Goal: Task Accomplishment & Management: Manage account settings

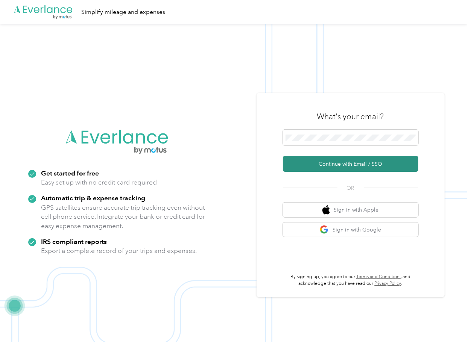
click at [309, 163] on button "Continue with Email / SSO" at bounding box center [350, 164] width 135 height 16
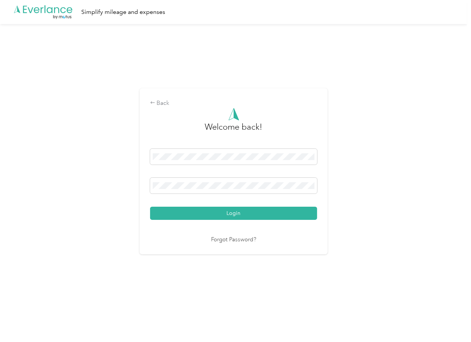
click at [191, 211] on button "Login" at bounding box center [233, 213] width 167 height 13
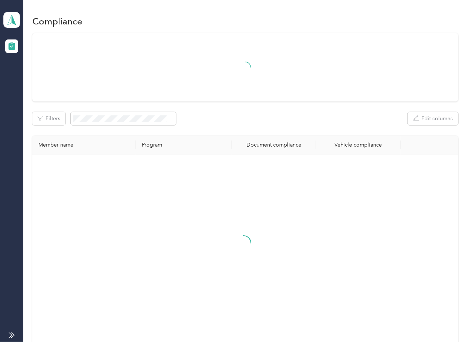
click at [238, 124] on div "Filters Edit columns" at bounding box center [245, 118] width 426 height 13
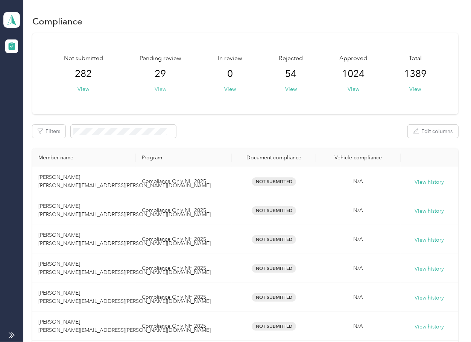
click at [184, 96] on div "Not submitted 282 View Pending review 29 View In review 0 View Rejected 54 View…" at bounding box center [245, 73] width 426 height 81
click at [159, 92] on button "View" at bounding box center [161, 89] width 12 height 8
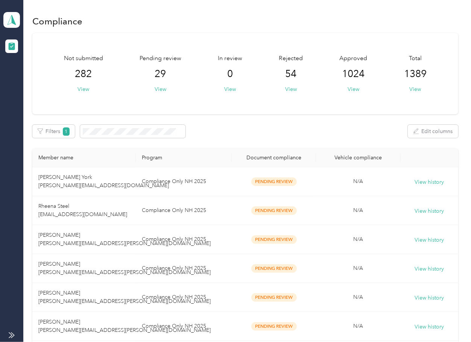
click at [218, 94] on div "Not submitted 282 View Pending review 29 View In review 0 View Rejected 54 View…" at bounding box center [245, 73] width 426 height 81
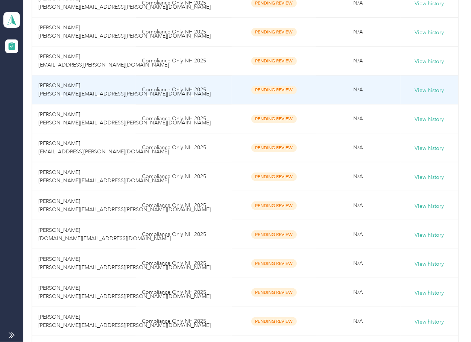
scroll to position [651, 0]
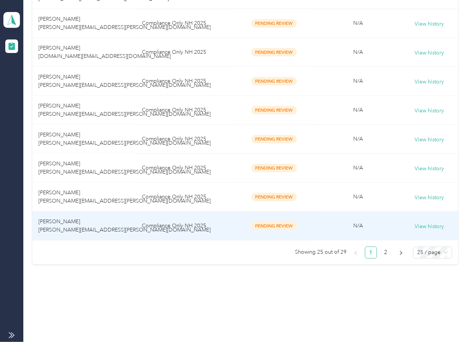
click at [93, 214] on td "[PERSON_NAME] [PERSON_NAME][EMAIL_ADDRESS][PERSON_NAME][DOMAIN_NAME]" at bounding box center [83, 226] width 103 height 29
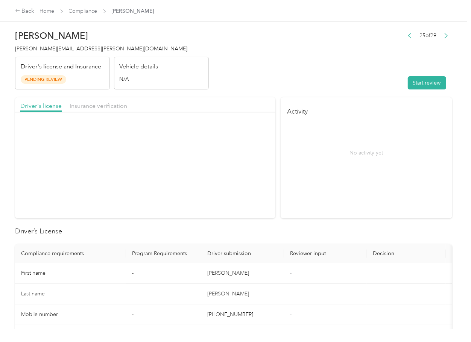
click at [243, 61] on header "[PERSON_NAME] [PERSON_NAME][EMAIL_ADDRESS][PERSON_NAME][DOMAIN_NAME] Driver's l…" at bounding box center [233, 57] width 437 height 63
click at [269, 72] on header "[PERSON_NAME] [PERSON_NAME][EMAIL_ADDRESS][PERSON_NAME][DOMAIN_NAME] Driver's l…" at bounding box center [233, 57] width 437 height 63
click at [259, 133] on button "View" at bounding box center [258, 132] width 20 height 8
click at [243, 106] on div "Driver's license Insurance verification" at bounding box center [145, 104] width 260 height 15
click at [109, 105] on span "Insurance verification" at bounding box center [99, 105] width 58 height 7
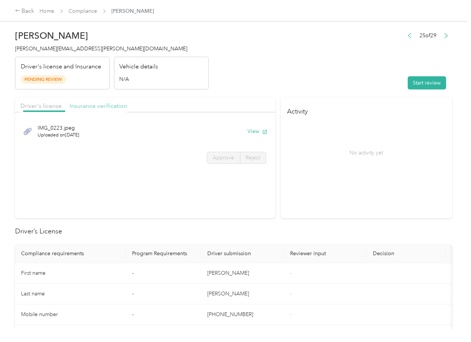
click at [103, 105] on span "Insurance verification" at bounding box center [99, 105] width 58 height 7
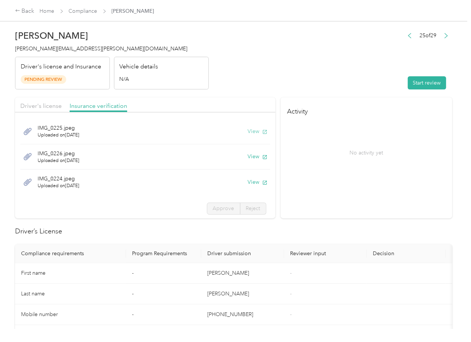
click at [248, 131] on button "View" at bounding box center [258, 132] width 20 height 8
click at [248, 157] on button "View" at bounding box center [258, 157] width 20 height 8
drag, startPoint x: 248, startPoint y: 181, endPoint x: 258, endPoint y: 186, distance: 10.6
click at [248, 181] on button "View" at bounding box center [258, 182] width 20 height 8
click at [371, 178] on div "No activity yet" at bounding box center [366, 152] width 158 height 63
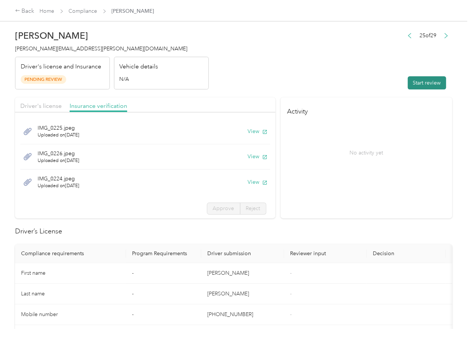
click at [414, 81] on button "Start review" at bounding box center [427, 82] width 38 height 13
drag, startPoint x: 286, startPoint y: 84, endPoint x: 116, endPoint y: 112, distance: 172.4
click at [286, 84] on header "[PERSON_NAME] [PERSON_NAME][EMAIL_ADDRESS][PERSON_NAME][DOMAIN_NAME] Driver's l…" at bounding box center [233, 57] width 437 height 63
drag, startPoint x: 45, startPoint y: 103, endPoint x: 76, endPoint y: 99, distance: 31.5
click at [45, 102] on span "Driver's license" at bounding box center [40, 105] width 41 height 7
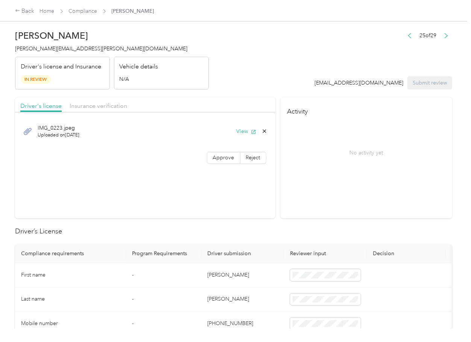
click at [217, 156] on span "Approve" at bounding box center [223, 158] width 21 height 6
click at [94, 107] on span "Insurance verification" at bounding box center [99, 105] width 58 height 7
click at [94, 106] on span "Insurance verification" at bounding box center [99, 105] width 58 height 7
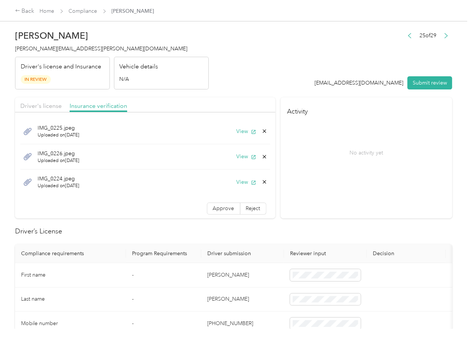
drag, startPoint x: 213, startPoint y: 209, endPoint x: 221, endPoint y: 288, distance: 79.5
click at [213, 210] on span "Approve" at bounding box center [223, 208] width 21 height 6
click at [319, 158] on div "No activity yet" at bounding box center [366, 152] width 158 height 63
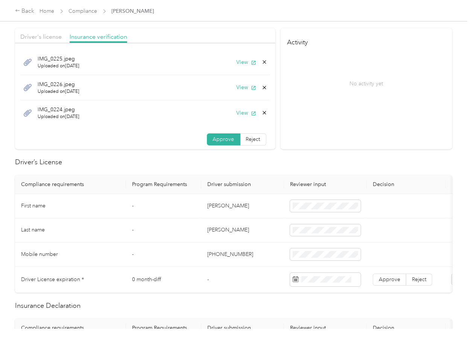
scroll to position [151, 0]
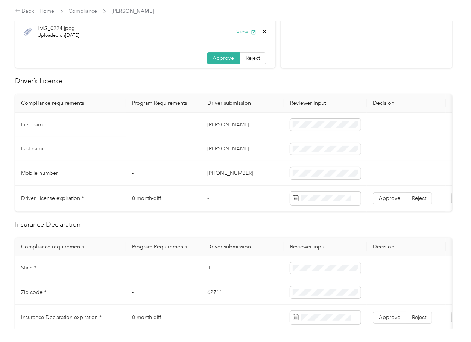
click at [215, 126] on td "[PERSON_NAME]" at bounding box center [242, 125] width 83 height 24
copy td "[PERSON_NAME]"
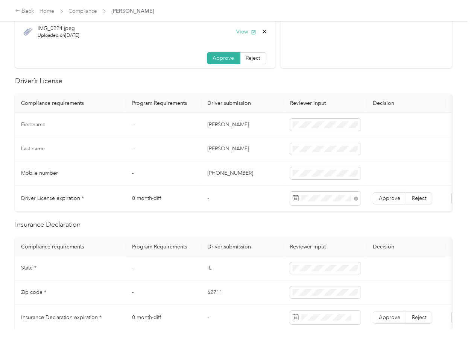
click at [260, 178] on td "[PHONE_NUMBER]" at bounding box center [242, 173] width 83 height 24
click at [391, 199] on span "Approve" at bounding box center [389, 198] width 21 height 6
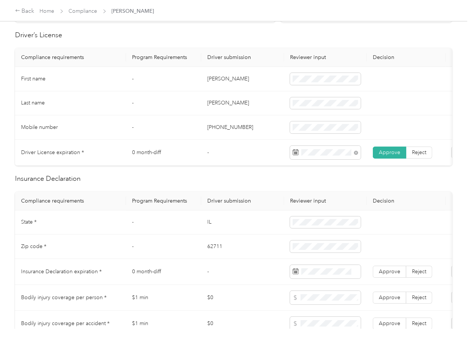
scroll to position [251, 0]
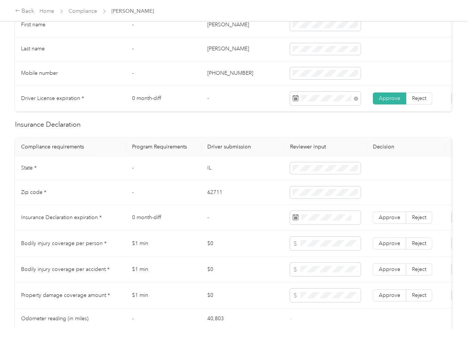
click at [209, 172] on td "IL" at bounding box center [242, 169] width 83 height 24
copy td "IL"
click at [212, 205] on td "62711" at bounding box center [242, 193] width 83 height 24
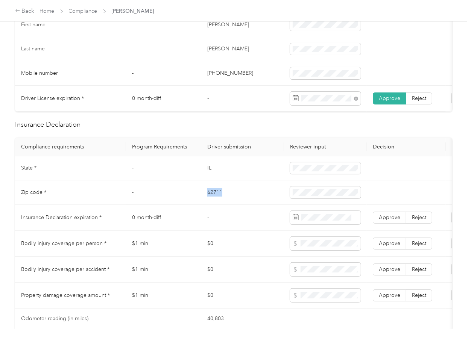
click at [212, 205] on td "62711" at bounding box center [242, 193] width 83 height 24
copy td "62711"
click at [205, 202] on td "62711" at bounding box center [242, 193] width 83 height 24
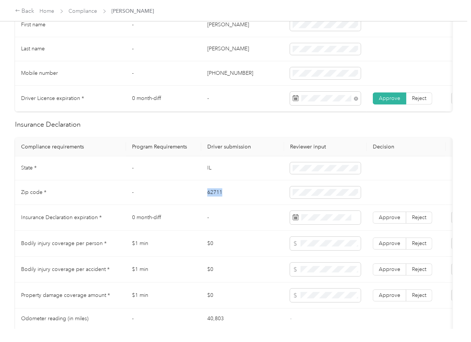
click at [205, 202] on td "62711" at bounding box center [242, 193] width 83 height 24
copy td "62711"
click at [326, 225] on span at bounding box center [325, 218] width 71 height 14
click at [215, 172] on td "IL" at bounding box center [242, 169] width 83 height 24
click at [397, 221] on span "Approve" at bounding box center [389, 218] width 21 height 6
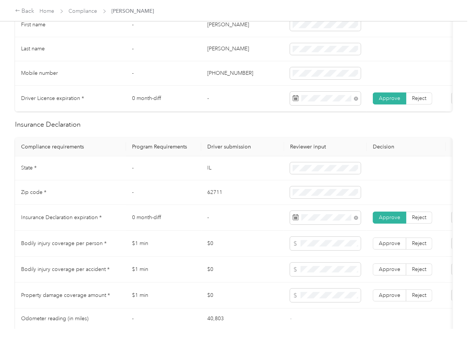
click at [228, 227] on td "-" at bounding box center [242, 218] width 83 height 26
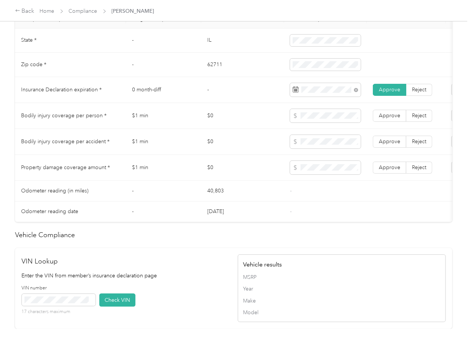
scroll to position [634, 0]
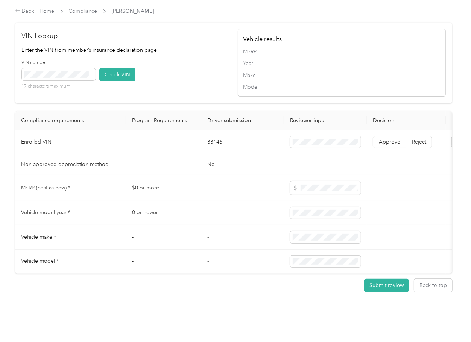
click at [219, 130] on td "33146" at bounding box center [242, 142] width 83 height 24
copy td "33146"
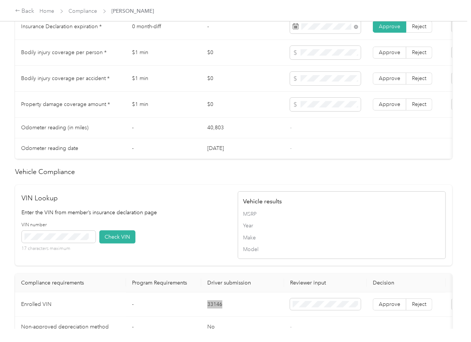
scroll to position [434, 0]
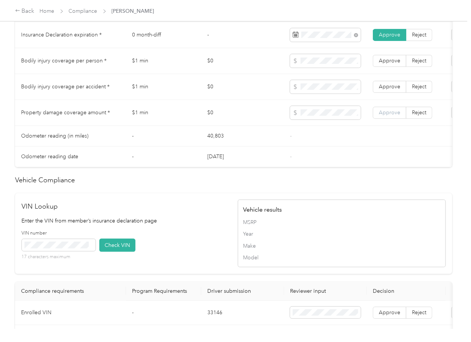
click at [403, 119] on label "Approve" at bounding box center [389, 113] width 33 height 12
click at [402, 90] on label "Approve" at bounding box center [389, 87] width 33 height 12
click at [394, 64] on span "Approve" at bounding box center [389, 61] width 21 height 6
click at [214, 69] on td "$0" at bounding box center [242, 61] width 83 height 26
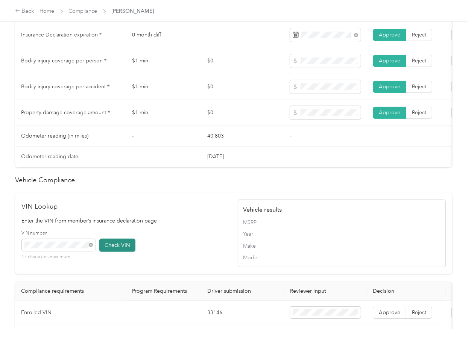
click at [116, 252] on button "Check VIN" at bounding box center [117, 245] width 36 height 13
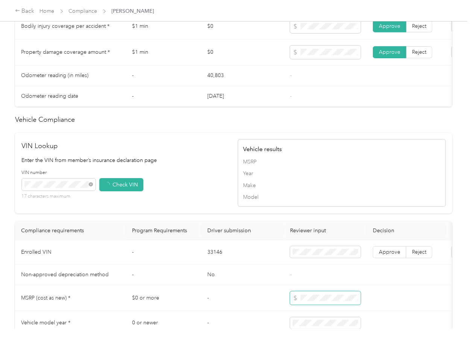
scroll to position [634, 0]
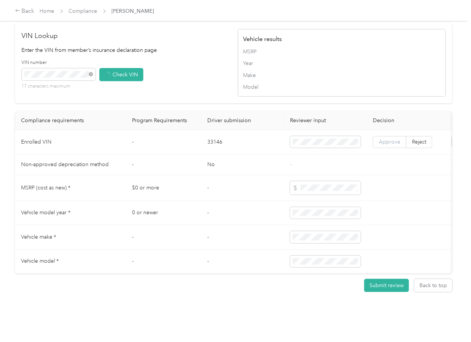
click at [391, 136] on label "Approve" at bounding box center [389, 142] width 33 height 12
click at [389, 139] on span "Approve" at bounding box center [389, 142] width 21 height 6
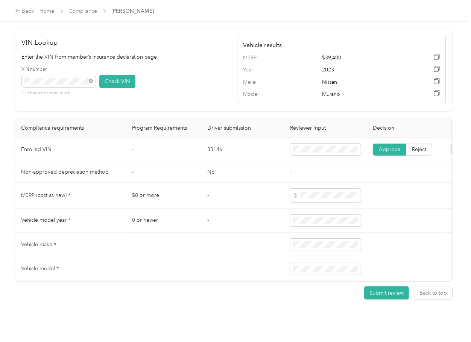
scroll to position [534, 0]
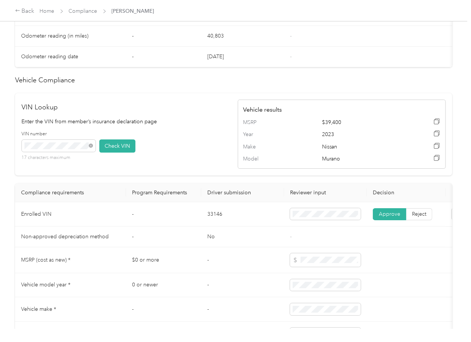
click at [197, 176] on div "VIN Lookup Enter the VIN from member’s insurance declaration page VIN number 17…" at bounding box center [233, 134] width 437 height 82
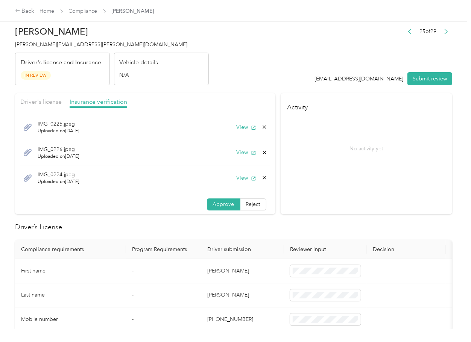
scroll to position [0, 0]
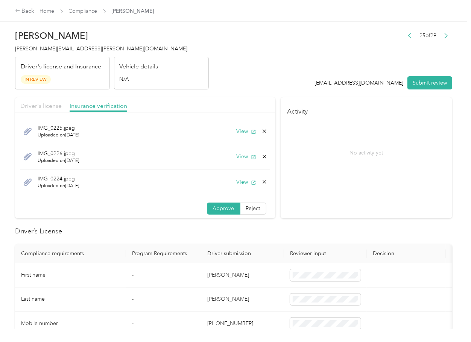
click at [50, 106] on span "Driver's license" at bounding box center [40, 105] width 41 height 7
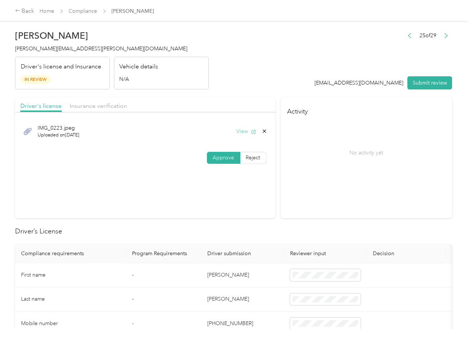
click at [241, 133] on button "View" at bounding box center [247, 132] width 20 height 8
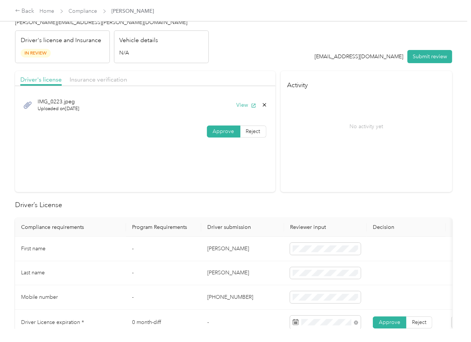
scroll to position [50, 0]
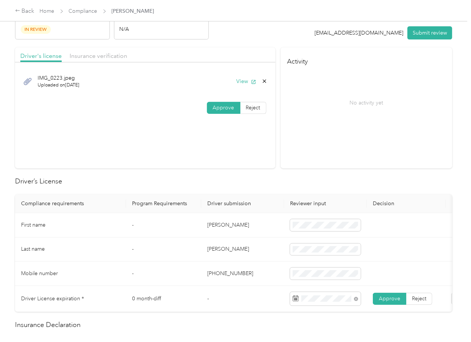
click at [249, 216] on td "[PERSON_NAME]" at bounding box center [242, 225] width 83 height 24
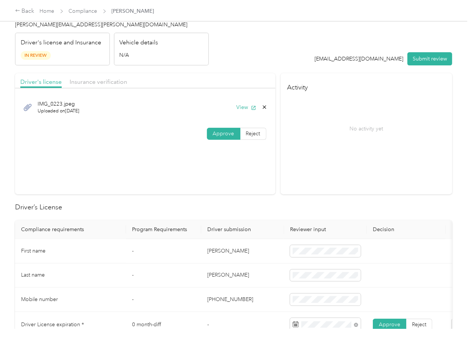
scroll to position [0, 0]
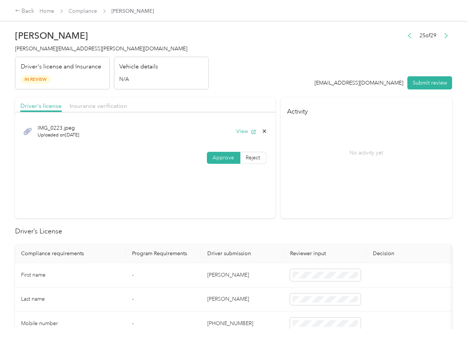
drag, startPoint x: 97, startPoint y: 108, endPoint x: 107, endPoint y: 120, distance: 16.0
click at [97, 108] on span "Insurance verification" at bounding box center [99, 105] width 58 height 7
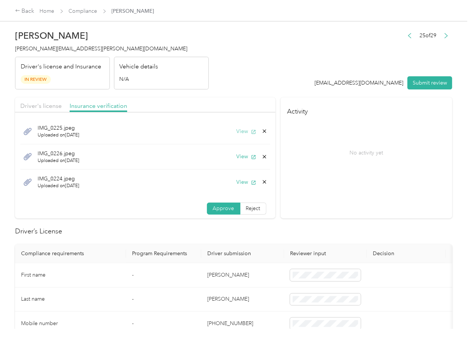
click at [237, 132] on button "View" at bounding box center [247, 132] width 20 height 8
click at [229, 186] on div "IMG_0224.jpeg Uploaded on [DATE] View" at bounding box center [145, 182] width 250 height 25
click at [237, 183] on button "View" at bounding box center [247, 182] width 20 height 8
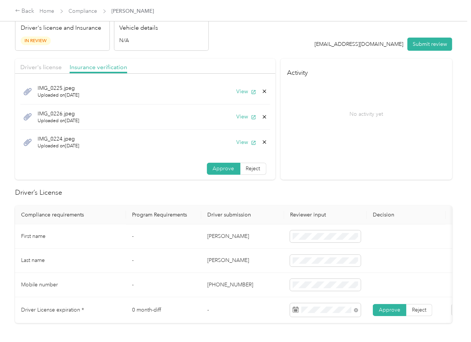
scroll to position [100, 0]
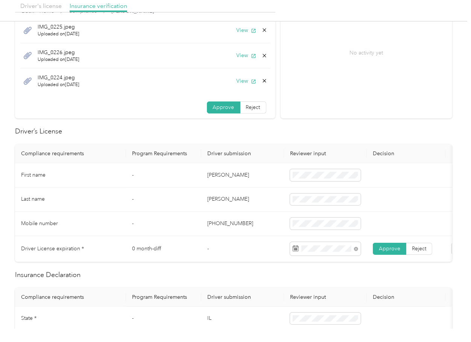
click at [213, 151] on th "Driver submission" at bounding box center [242, 154] width 83 height 19
click at [224, 199] on td "[PERSON_NAME]" at bounding box center [242, 200] width 83 height 24
copy td "[PERSON_NAME]"
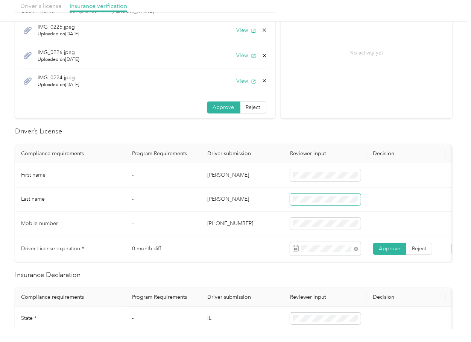
scroll to position [151, 0]
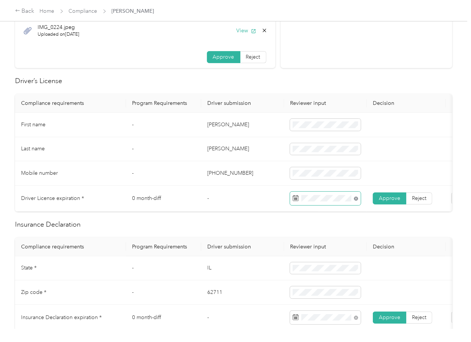
click at [355, 197] on icon at bounding box center [356, 199] width 4 height 4
click at [193, 171] on td "-" at bounding box center [163, 173] width 75 height 24
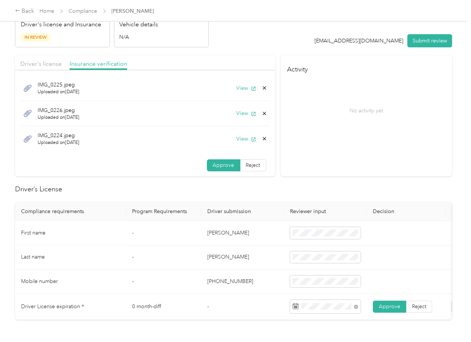
scroll to position [0, 0]
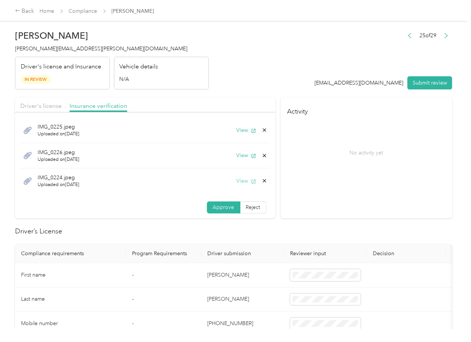
click at [237, 181] on button "View" at bounding box center [247, 181] width 20 height 8
click at [262, 183] on icon at bounding box center [265, 181] width 6 height 6
click at [238, 190] on button "Yes" at bounding box center [235, 187] width 15 height 12
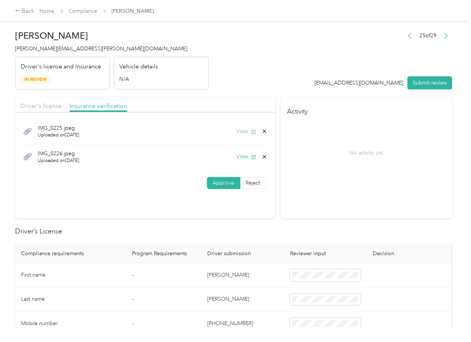
click at [239, 131] on button "View" at bounding box center [247, 132] width 20 height 8
click at [241, 160] on button "View" at bounding box center [247, 157] width 20 height 8
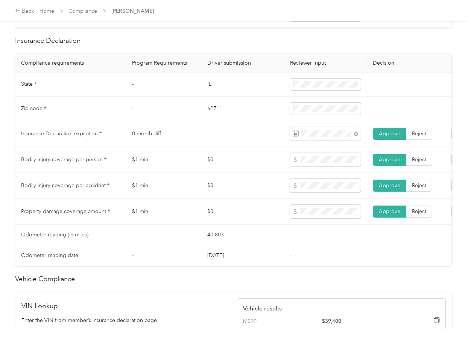
scroll to position [351, 0]
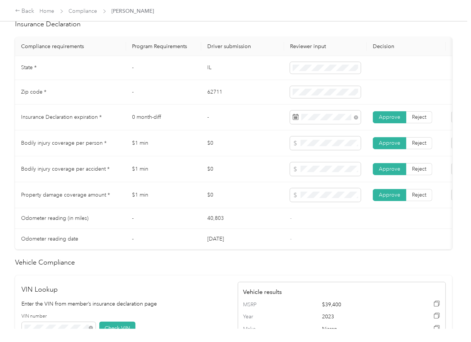
click at [269, 137] on td "$0" at bounding box center [242, 144] width 83 height 26
drag, startPoint x: 251, startPoint y: 156, endPoint x: 90, endPoint y: 130, distance: 163.2
click at [251, 156] on td "$0" at bounding box center [242, 144] width 83 height 26
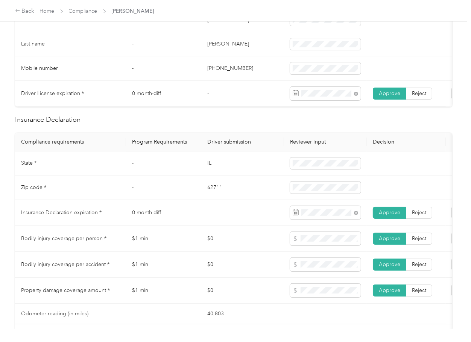
scroll to position [0, 0]
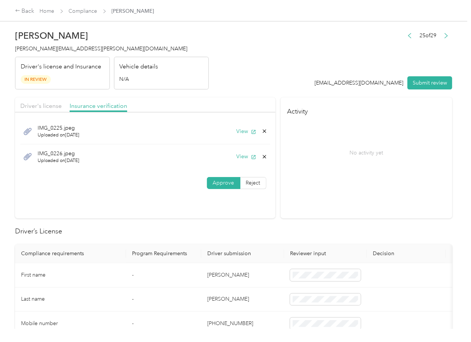
click at [425, 82] on button "Submit review" at bounding box center [430, 82] width 45 height 13
click at [65, 49] on span "[PERSON_NAME][EMAIL_ADDRESS][PERSON_NAME][DOMAIN_NAME]" at bounding box center [101, 49] width 172 height 6
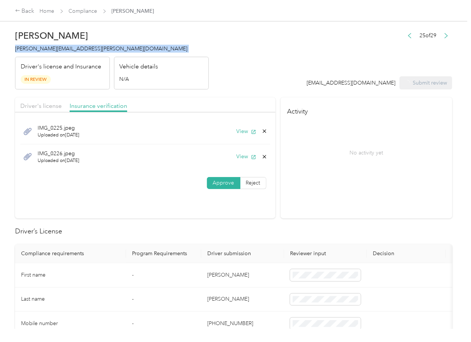
click at [65, 49] on span "[PERSON_NAME][EMAIL_ADDRESS][PERSON_NAME][DOMAIN_NAME]" at bounding box center [101, 49] width 172 height 6
copy span "[PERSON_NAME][EMAIL_ADDRESS][PERSON_NAME][DOMAIN_NAME]"
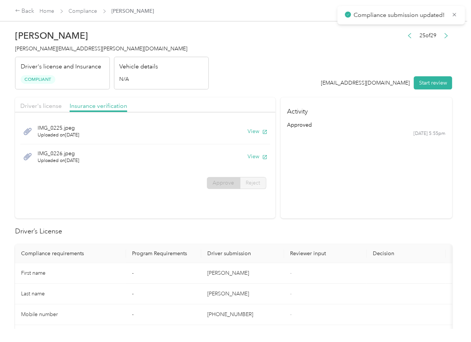
click at [350, 187] on section "Activity approved [DATE] 5:55pm" at bounding box center [367, 157] width 172 height 121
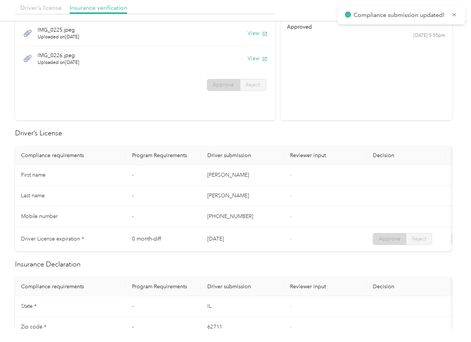
scroll to position [351, 0]
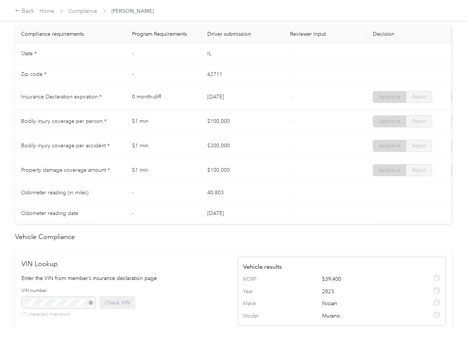
click at [237, 132] on td "$100,000" at bounding box center [242, 122] width 83 height 24
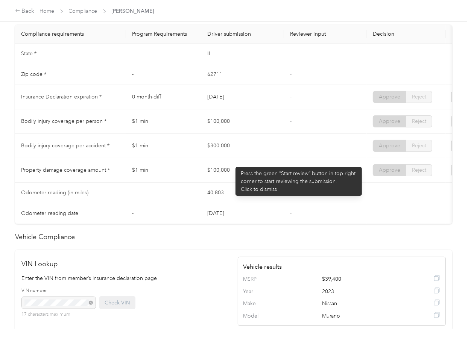
drag, startPoint x: 230, startPoint y: 163, endPoint x: 249, endPoint y: 177, distance: 23.8
click at [239, 168] on tbody "State * - [US_STATE] - Zip code * - 62711 - Insurance Declaration expiration * …" at bounding box center [280, 134] width 531 height 181
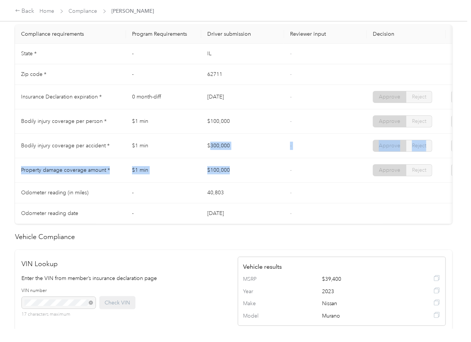
click at [256, 181] on td "$100,000" at bounding box center [242, 170] width 83 height 24
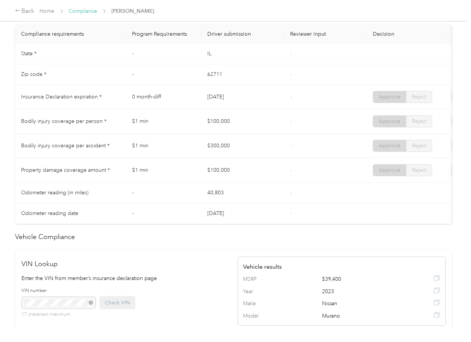
click at [76, 9] on link "Compliance" at bounding box center [83, 11] width 29 height 6
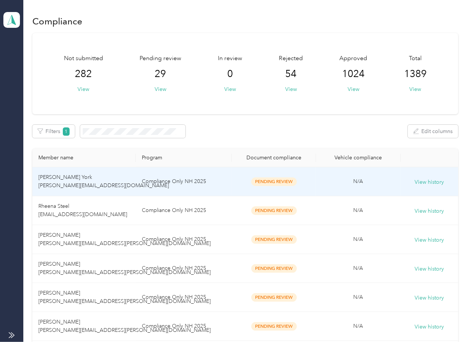
scroll to position [301, 0]
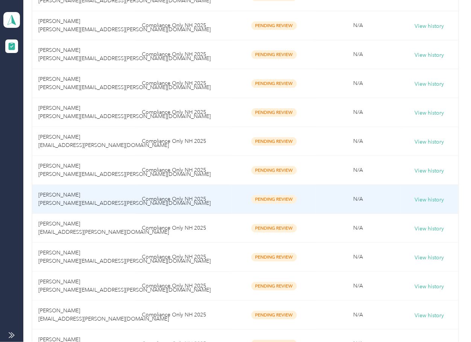
click at [131, 196] on td "[PERSON_NAME] [PERSON_NAME][EMAIL_ADDRESS][PERSON_NAME][DOMAIN_NAME]" at bounding box center [83, 199] width 103 height 29
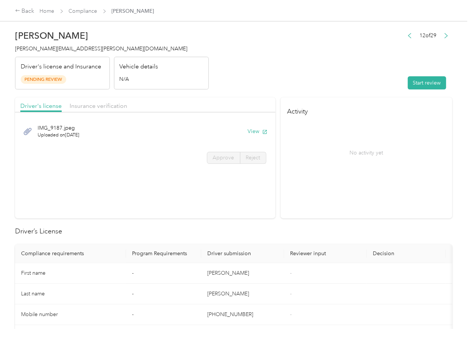
click at [342, 234] on h2 "Driver’s License" at bounding box center [233, 232] width 437 height 10
click at [222, 87] on header "[PERSON_NAME] [PERSON_NAME][EMAIL_ADDRESS][PERSON_NAME][DOMAIN_NAME] Driver's l…" at bounding box center [233, 57] width 437 height 63
click at [254, 132] on button "View" at bounding box center [258, 132] width 20 height 8
drag, startPoint x: 235, startPoint y: 90, endPoint x: 105, endPoint y: 108, distance: 131.1
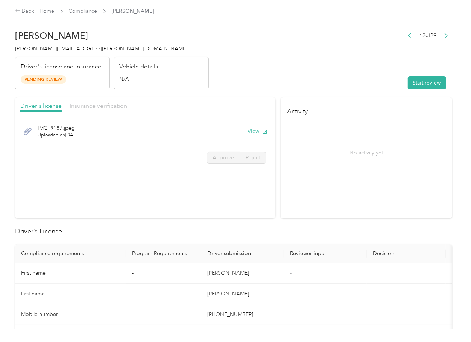
click at [90, 106] on span "Insurance verification" at bounding box center [99, 105] width 58 height 7
click at [107, 106] on span "Insurance verification" at bounding box center [99, 105] width 58 height 7
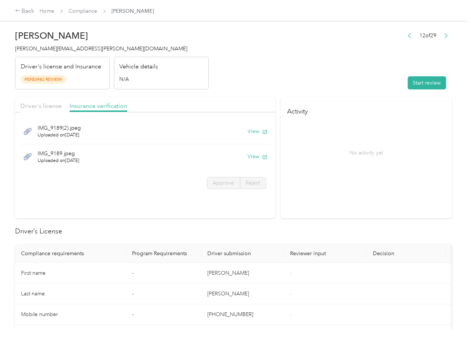
click at [245, 133] on div "IMG_9189(2).jpeg Uploaded on [DATE] View" at bounding box center [145, 132] width 250 height 26
click at [250, 131] on button "View" at bounding box center [258, 132] width 20 height 8
click at [253, 155] on button "View" at bounding box center [258, 157] width 20 height 8
drag, startPoint x: 293, startPoint y: 88, endPoint x: 430, endPoint y: 88, distance: 136.6
click at [295, 88] on header "[PERSON_NAME] [PERSON_NAME][EMAIL_ADDRESS][PERSON_NAME][DOMAIN_NAME] Driver's l…" at bounding box center [233, 57] width 437 height 63
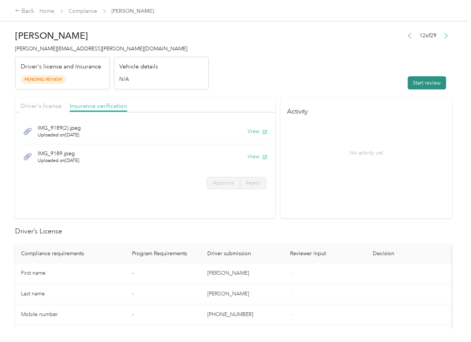
click at [430, 88] on button "Start review" at bounding box center [427, 82] width 38 height 13
click at [43, 106] on span "Driver's license" at bounding box center [40, 105] width 41 height 7
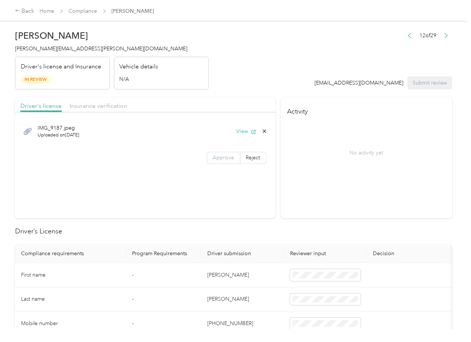
click at [225, 161] on label "Approve" at bounding box center [223, 158] width 33 height 12
click at [79, 107] on span "Insurance verification" at bounding box center [99, 105] width 58 height 7
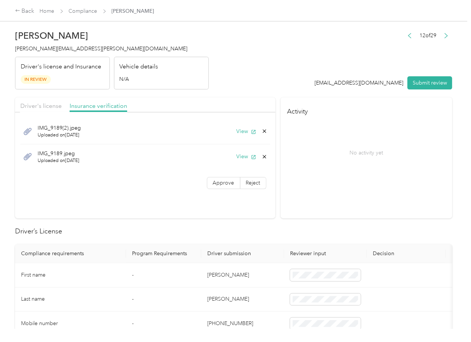
drag, startPoint x: 210, startPoint y: 184, endPoint x: 196, endPoint y: 330, distance: 146.7
click at [210, 184] on label "Approve" at bounding box center [223, 183] width 33 height 12
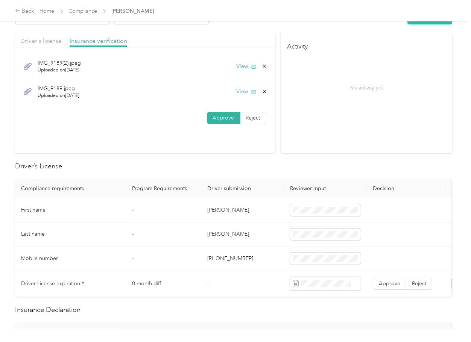
scroll to position [151, 0]
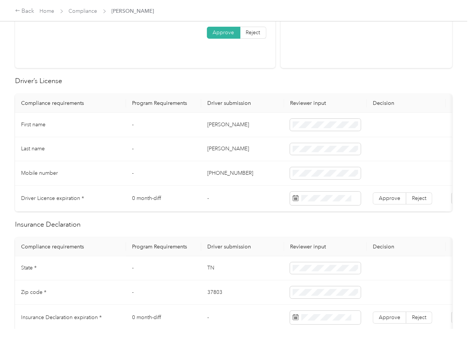
click at [222, 128] on td "[PERSON_NAME]" at bounding box center [242, 125] width 83 height 24
copy td "[PERSON_NAME]"
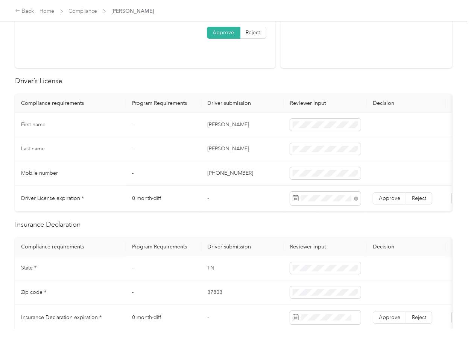
click at [219, 192] on td "-" at bounding box center [242, 199] width 83 height 26
click at [392, 201] on span "Approve" at bounding box center [389, 198] width 21 height 6
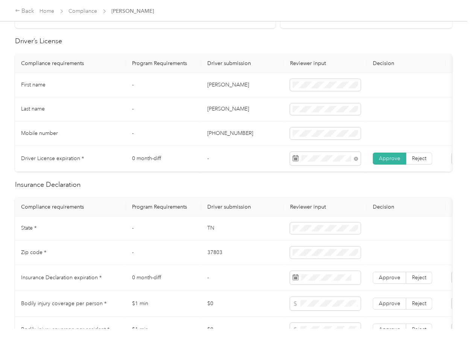
scroll to position [301, 0]
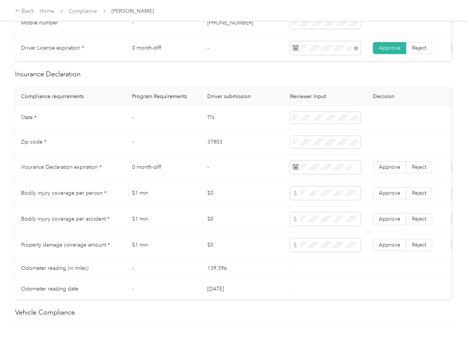
click at [206, 122] on td "TN" at bounding box center [242, 118] width 83 height 24
copy td "TN"
click at [316, 124] on span at bounding box center [325, 118] width 71 height 12
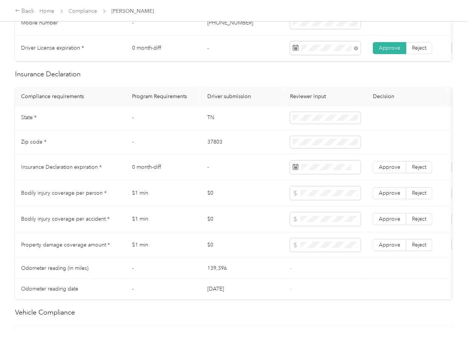
click at [206, 155] on td "37803" at bounding box center [242, 142] width 83 height 24
copy td "37803"
click at [364, 215] on icon at bounding box center [364, 218] width 8 height 8
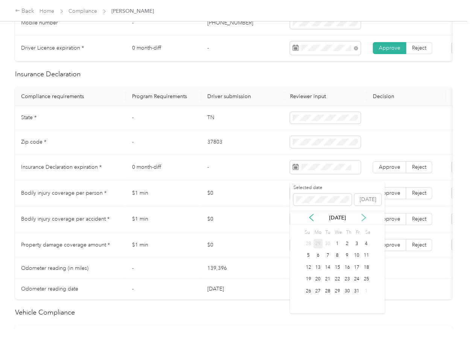
click at [364, 215] on icon at bounding box center [364, 218] width 8 height 8
click at [353, 280] on div "21" at bounding box center [357, 279] width 10 height 9
click at [395, 170] on span "Approve" at bounding box center [389, 167] width 21 height 6
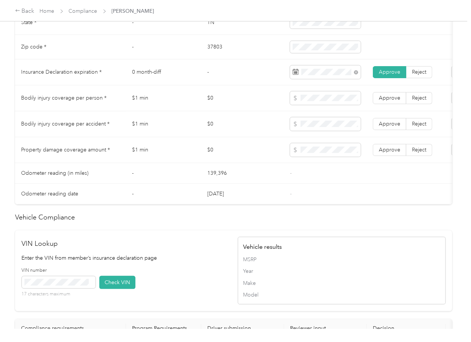
scroll to position [552, 0]
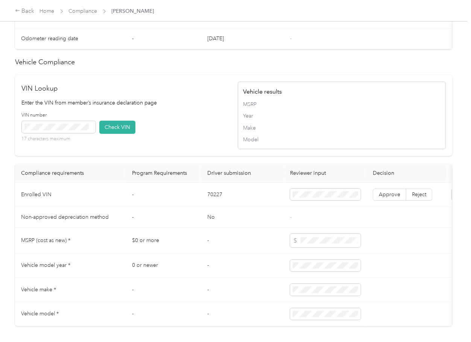
click at [171, 94] on h2 "VIN Lookup" at bounding box center [126, 89] width 208 height 10
drag, startPoint x: 124, startPoint y: 141, endPoint x: 215, endPoint y: 178, distance: 98.7
click at [125, 134] on button "Check VIN" at bounding box center [117, 127] width 36 height 13
click at [392, 198] on span "Approve" at bounding box center [389, 195] width 21 height 6
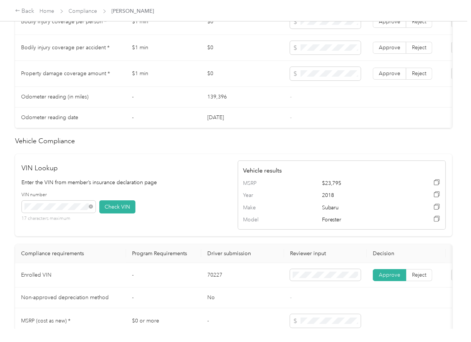
scroll to position [301, 0]
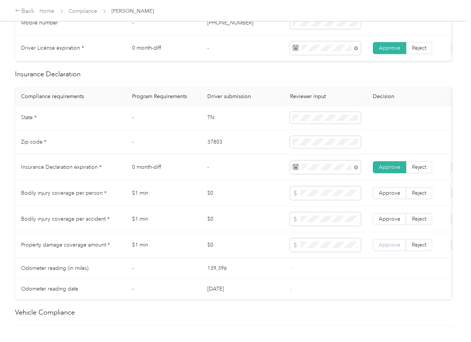
click at [378, 247] on label "Approve" at bounding box center [389, 245] width 33 height 12
click at [384, 222] on span "Approve" at bounding box center [389, 219] width 21 height 6
click at [385, 196] on span "Approve" at bounding box center [389, 193] width 21 height 6
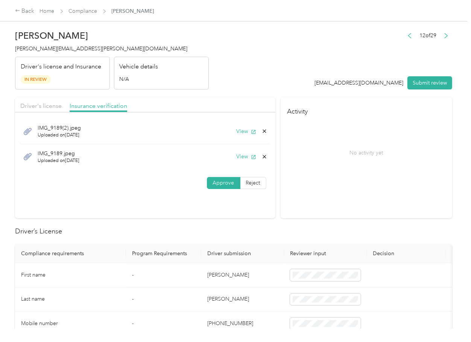
click at [263, 157] on icon at bounding box center [265, 157] width 6 height 6
drag, startPoint x: 250, startPoint y: 161, endPoint x: 206, endPoint y: 160, distance: 44.0
click at [250, 161] on div "Delete this file? No Yes" at bounding box center [225, 157] width 62 height 33
drag, startPoint x: 50, startPoint y: 102, endPoint x: 151, endPoint y: 147, distance: 110.9
click at [50, 102] on span "Driver's license" at bounding box center [40, 105] width 41 height 7
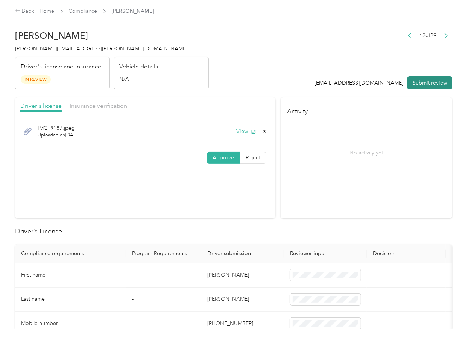
click at [418, 81] on button "Submit review" at bounding box center [430, 82] width 45 height 13
click at [29, 45] on h4 "[PERSON_NAME][EMAIL_ADDRESS][PERSON_NAME][DOMAIN_NAME]" at bounding box center [112, 49] width 194 height 8
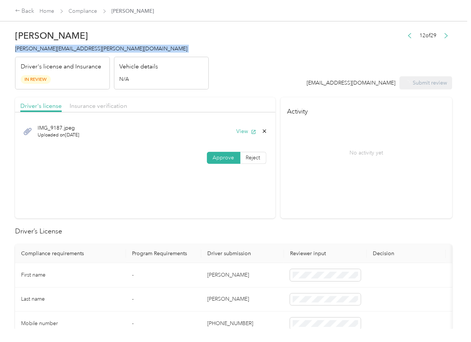
click at [29, 45] on h4 "[PERSON_NAME][EMAIL_ADDRESS][PERSON_NAME][DOMAIN_NAME]" at bounding box center [112, 49] width 194 height 8
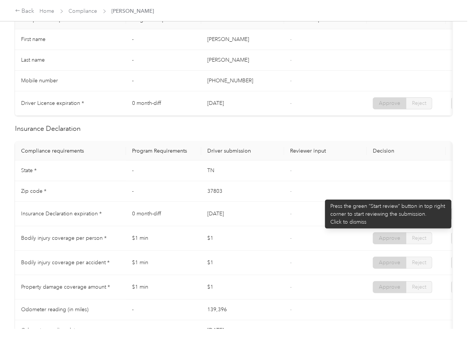
scroll to position [151, 0]
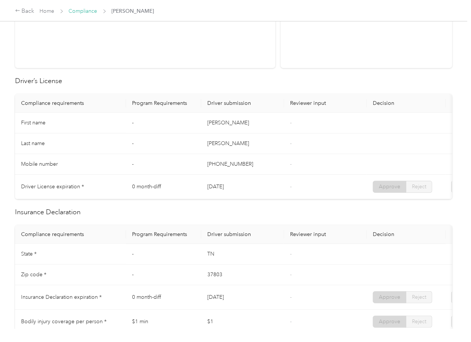
click at [84, 9] on link "Compliance" at bounding box center [83, 11] width 29 height 6
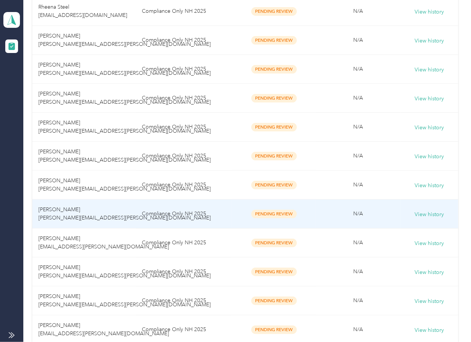
scroll to position [201, 0]
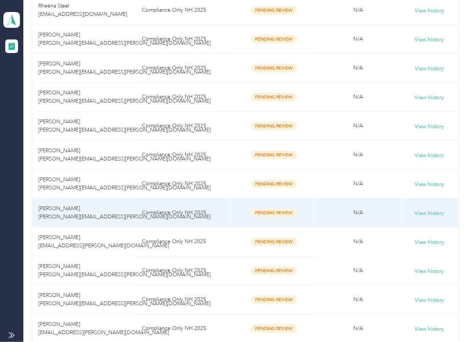
click at [131, 206] on td "[PERSON_NAME] [PERSON_NAME][EMAIL_ADDRESS][PERSON_NAME][DOMAIN_NAME]" at bounding box center [83, 213] width 103 height 29
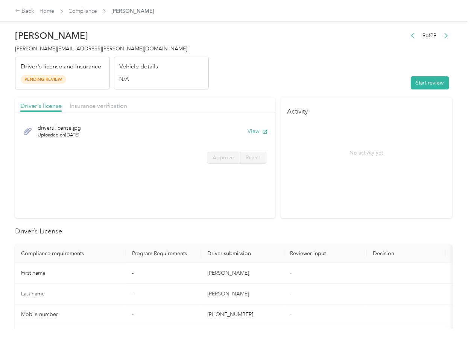
drag, startPoint x: 337, startPoint y: 192, endPoint x: 293, endPoint y: 168, distance: 50.3
click at [337, 192] on section "Activity No activity yet" at bounding box center [367, 157] width 172 height 121
click at [255, 130] on button "View" at bounding box center [258, 132] width 20 height 8
click at [113, 97] on div "Driver's license Insurance verification" at bounding box center [145, 104] width 260 height 15
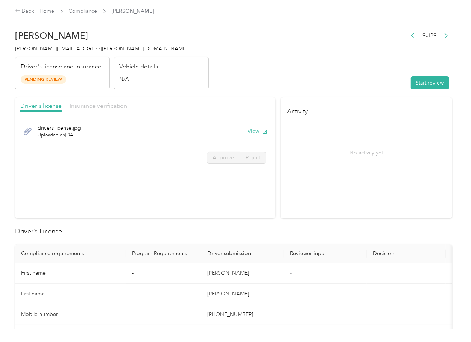
click at [107, 105] on span "Insurance verification" at bounding box center [99, 105] width 58 height 7
click at [102, 106] on span "Insurance verification" at bounding box center [99, 105] width 58 height 7
click at [263, 133] on icon "button" at bounding box center [265, 132] width 4 height 4
drag, startPoint x: 422, startPoint y: 85, endPoint x: 416, endPoint y: 93, distance: 9.6
click at [422, 85] on button "Start review" at bounding box center [430, 82] width 38 height 13
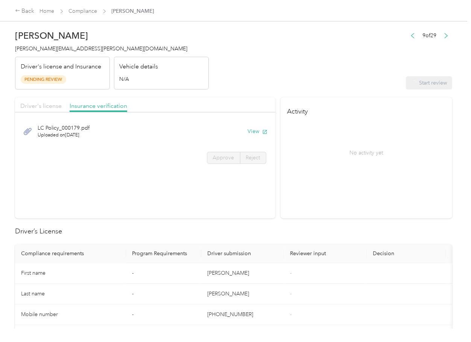
click at [46, 108] on span "Driver's license" at bounding box center [40, 105] width 41 height 7
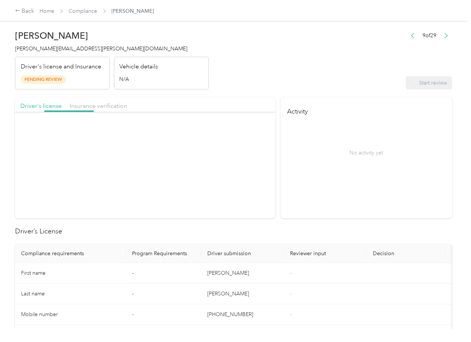
drag, startPoint x: 46, startPoint y: 107, endPoint x: 58, endPoint y: 112, distance: 12.8
click at [52, 110] on div "Driver's license" at bounding box center [40, 106] width 41 height 9
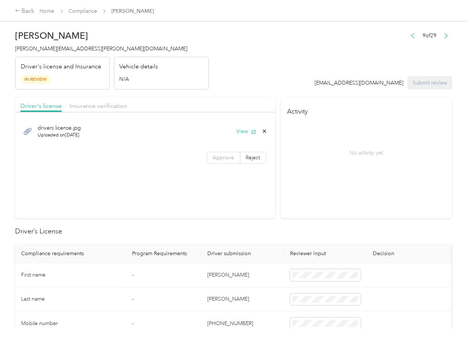
click at [207, 157] on label "Approve" at bounding box center [223, 158] width 33 height 12
click at [247, 160] on span "Reject" at bounding box center [253, 158] width 14 height 6
click at [108, 103] on span "Insurance verification" at bounding box center [99, 105] width 58 height 7
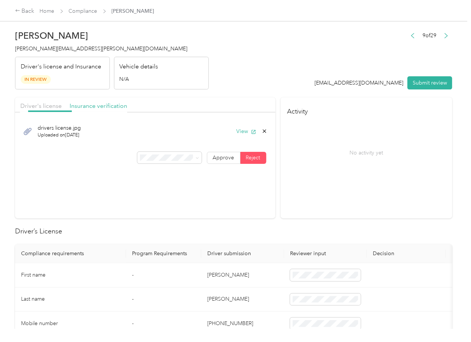
click at [90, 106] on span "Insurance verification" at bounding box center [99, 105] width 58 height 7
click at [229, 160] on span "Approve" at bounding box center [223, 158] width 21 height 6
drag, startPoint x: 37, startPoint y: 102, endPoint x: 43, endPoint y: 108, distance: 8.5
click at [37, 102] on div "Driver's license" at bounding box center [40, 106] width 41 height 9
click at [219, 156] on span "Approve" at bounding box center [223, 158] width 21 height 6
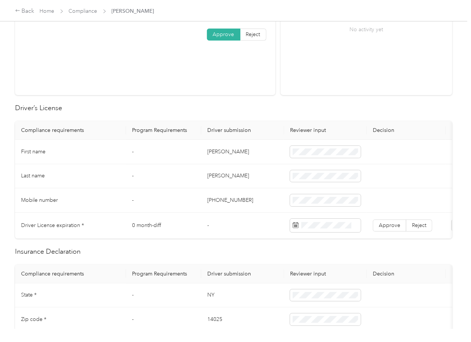
scroll to position [151, 0]
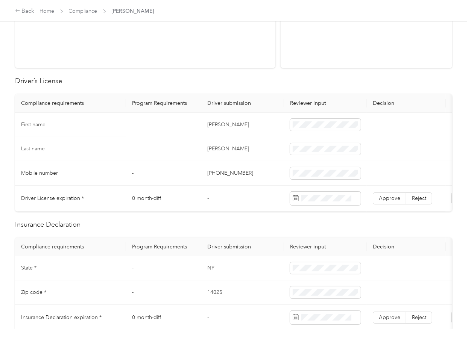
click at [222, 124] on td "[PERSON_NAME]" at bounding box center [242, 125] width 83 height 24
click at [392, 198] on span "Approve" at bounding box center [389, 198] width 21 height 6
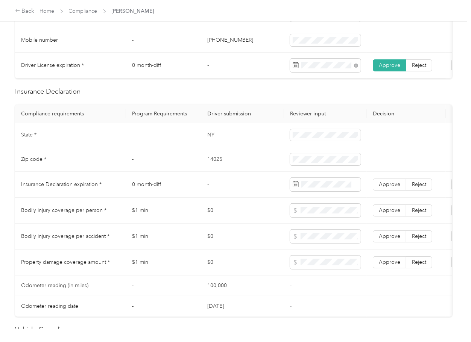
scroll to position [301, 0]
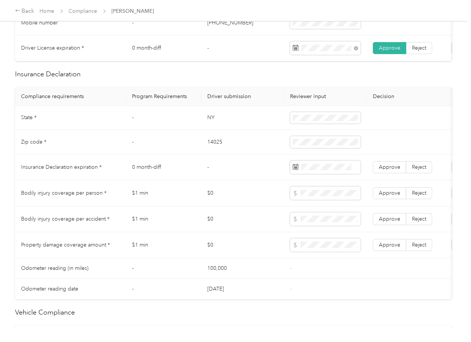
click at [213, 123] on td "NY" at bounding box center [242, 118] width 83 height 24
click at [215, 146] on td "14025" at bounding box center [242, 142] width 83 height 24
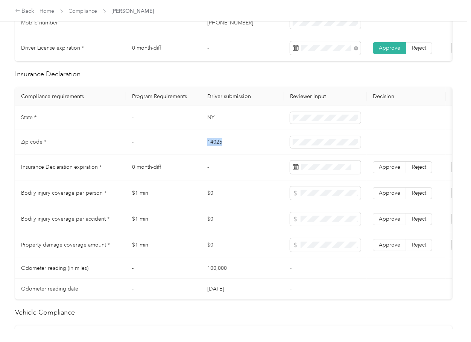
click at [215, 146] on td "14025" at bounding box center [242, 142] width 83 height 24
click at [317, 155] on td at bounding box center [325, 142] width 83 height 24
click at [388, 170] on span "Approve" at bounding box center [389, 167] width 21 height 6
click at [187, 181] on td "0 month-diff" at bounding box center [163, 168] width 75 height 26
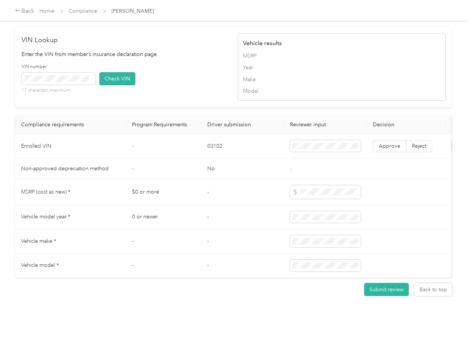
scroll to position [602, 0]
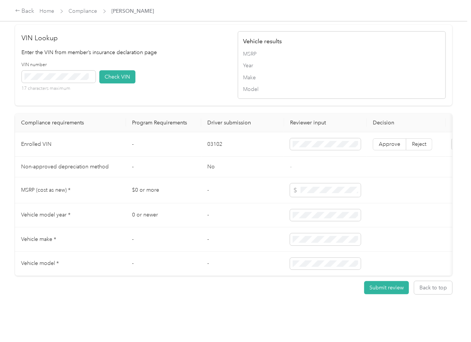
click at [213, 157] on td "03102" at bounding box center [242, 144] width 83 height 24
drag, startPoint x: 207, startPoint y: 76, endPoint x: 202, endPoint y: 75, distance: 4.9
click at [205, 75] on div "VIN Lookup Enter the VIN from member’s insurance declaration page VIN number 17…" at bounding box center [126, 65] width 208 height 64
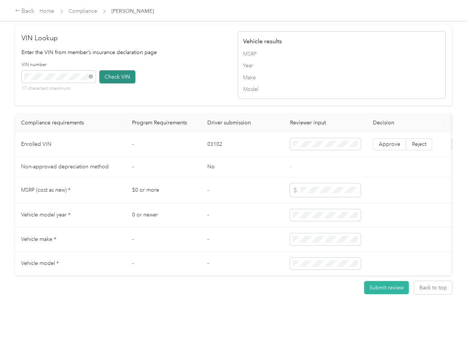
click at [105, 84] on button "Check VIN" at bounding box center [117, 76] width 36 height 13
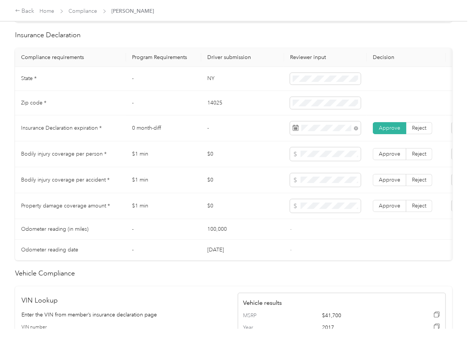
scroll to position [401, 0]
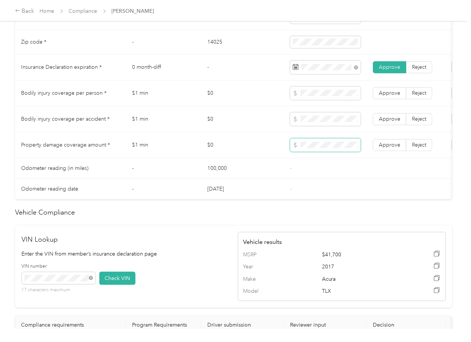
click at [251, 148] on tr "Property damage coverage amount * $1 min $0 Approve Reject" at bounding box center [280, 145] width 531 height 26
click at [401, 148] on label "Approve" at bounding box center [389, 145] width 33 height 12
click at [399, 122] on label "Approve" at bounding box center [389, 119] width 33 height 12
click at [400, 99] on label "Approve" at bounding box center [389, 93] width 33 height 12
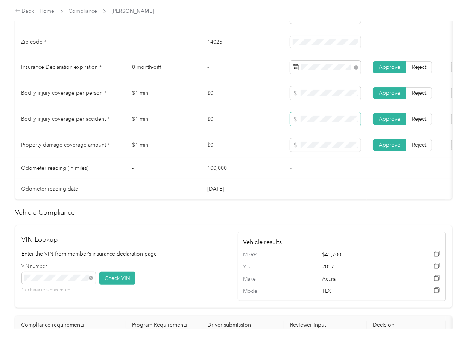
click at [255, 124] on tr "Bodily injury coverage per accident * $1 min $0 Approve Reject" at bounding box center [280, 120] width 531 height 26
click at [203, 151] on td "$0" at bounding box center [242, 145] width 83 height 26
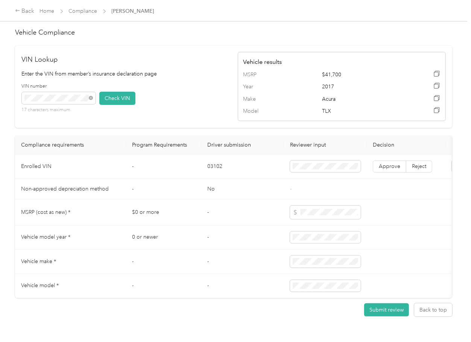
scroll to position [636, 0]
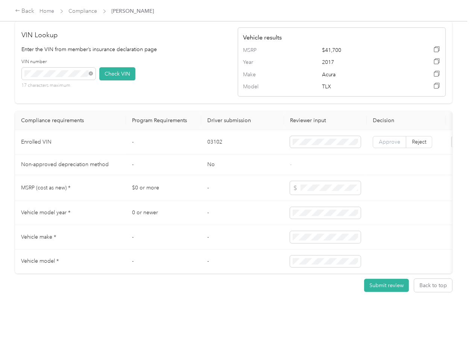
click at [390, 139] on span "Approve" at bounding box center [389, 142] width 21 height 6
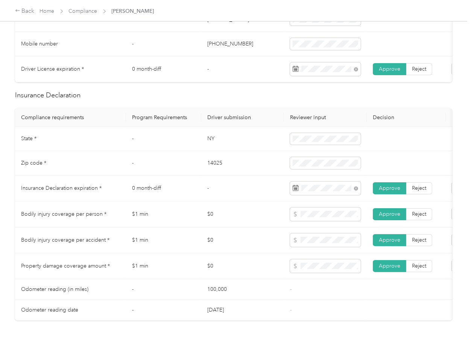
scroll to position [335, 0]
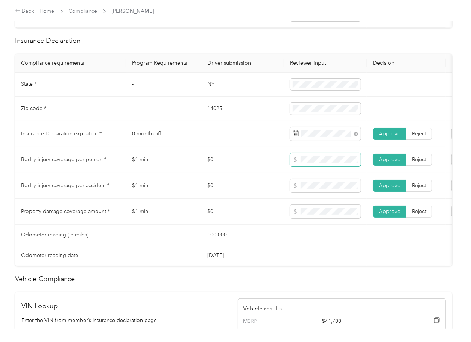
click at [298, 166] on span at bounding box center [325, 160] width 71 height 14
click at [269, 169] on tr "Bodily injury coverage per person * $1 min $0 Approve Reject" at bounding box center [280, 160] width 531 height 26
click at [295, 163] on icon at bounding box center [295, 159] width 5 height 5
click at [234, 216] on td "$0" at bounding box center [242, 212] width 83 height 26
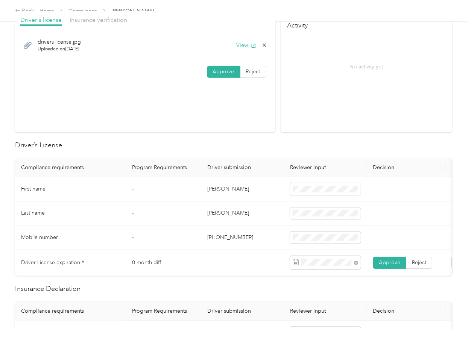
scroll to position [0, 0]
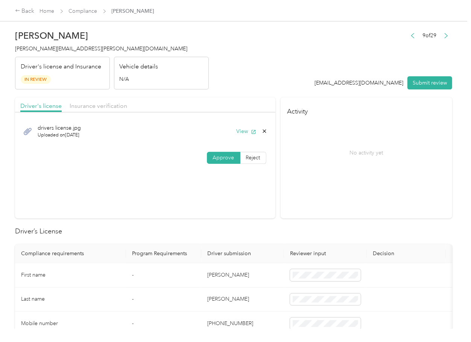
click at [111, 112] on div "Driver's license Insurance verification" at bounding box center [145, 104] width 260 height 15
click at [111, 107] on span "Insurance verification" at bounding box center [99, 105] width 58 height 7
click at [426, 80] on button "Submit review" at bounding box center [430, 82] width 45 height 13
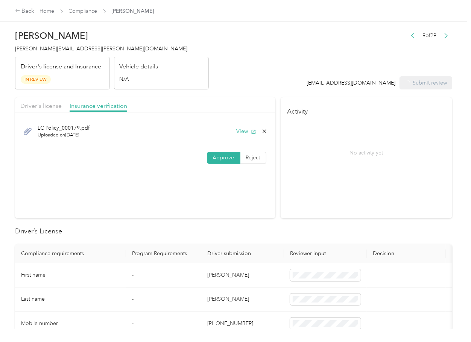
click at [55, 47] on span "[PERSON_NAME][EMAIL_ADDRESS][PERSON_NAME][DOMAIN_NAME]" at bounding box center [101, 49] width 172 height 6
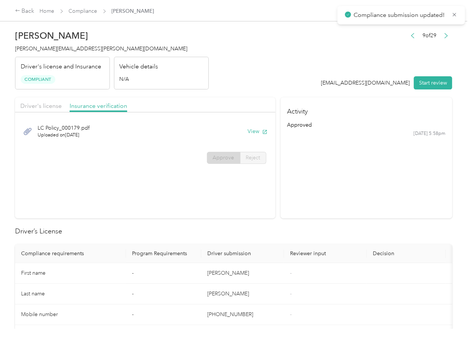
click at [317, 203] on section "Activity approved [DATE] 5:58pm" at bounding box center [367, 157] width 172 height 121
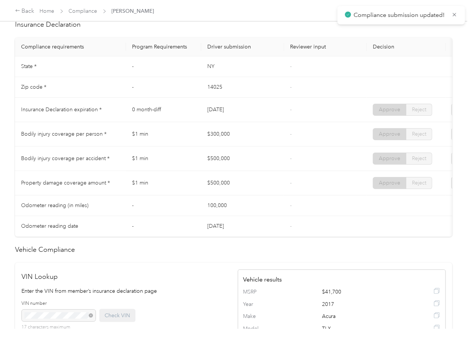
scroll to position [351, 0]
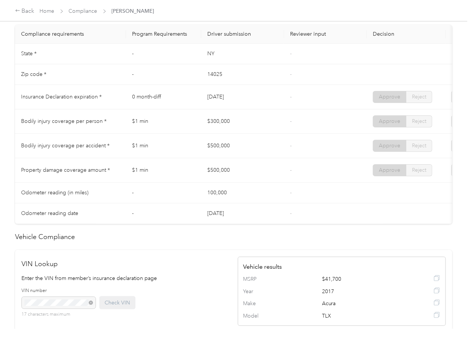
click at [86, 15] on span "Compliance" at bounding box center [83, 11] width 29 height 8
click at [278, 172] on td "$500,000" at bounding box center [242, 170] width 83 height 24
click at [82, 9] on link "Compliance" at bounding box center [83, 11] width 29 height 6
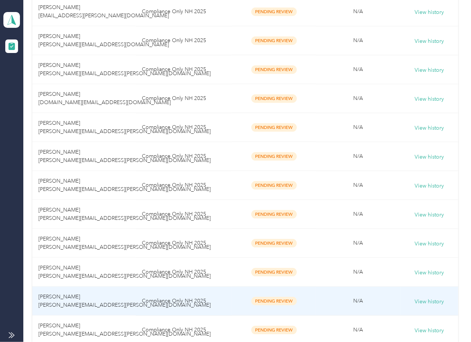
scroll to position [651, 0]
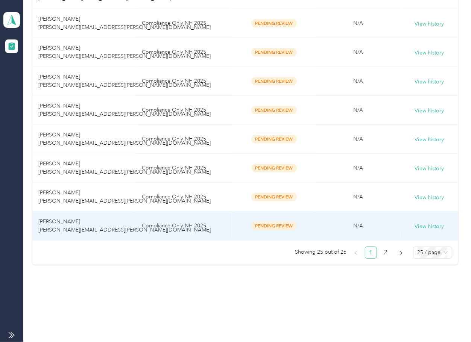
click at [88, 227] on td "[PERSON_NAME] [PERSON_NAME][EMAIL_ADDRESS][PERSON_NAME][DOMAIN_NAME]" at bounding box center [83, 226] width 103 height 29
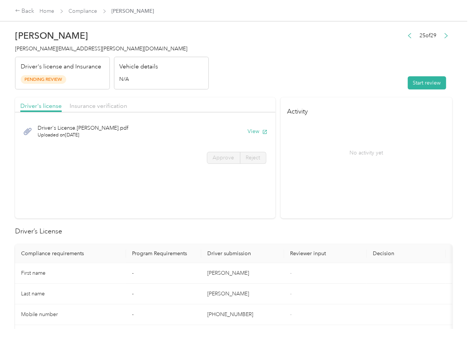
click at [376, 199] on section "Activity No activity yet" at bounding box center [367, 157] width 172 height 121
click at [254, 130] on button "View" at bounding box center [258, 132] width 20 height 8
click at [93, 108] on span "Insurance verification" at bounding box center [99, 105] width 58 height 7
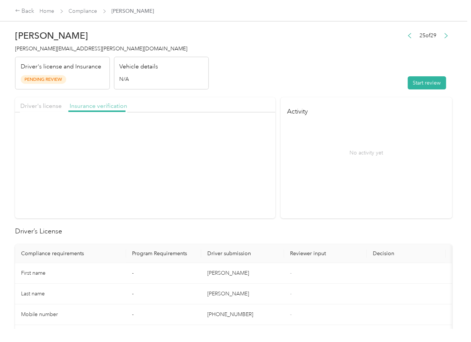
click at [93, 107] on span "Insurance verification" at bounding box center [99, 105] width 58 height 7
click at [256, 132] on button "View" at bounding box center [258, 132] width 20 height 8
drag, startPoint x: 428, startPoint y: 82, endPoint x: 271, endPoint y: 106, distance: 158.4
click at [428, 82] on button "Start review" at bounding box center [427, 82] width 38 height 13
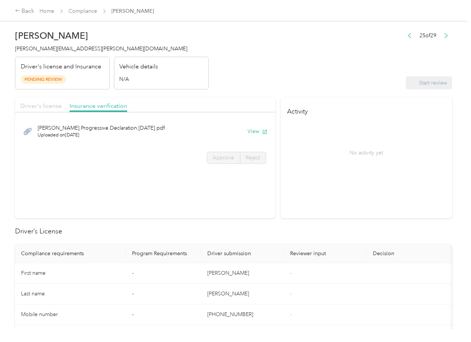
click at [43, 104] on span "Driver's license" at bounding box center [40, 105] width 41 height 7
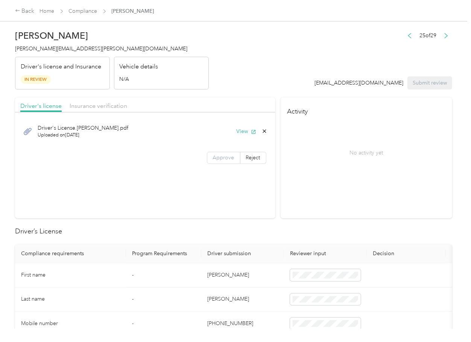
click at [226, 155] on span "Approve" at bounding box center [223, 158] width 21 height 6
drag, startPoint x: 120, startPoint y: 109, endPoint x: 113, endPoint y: 107, distance: 8.2
click at [119, 109] on span "Insurance verification" at bounding box center [99, 105] width 58 height 7
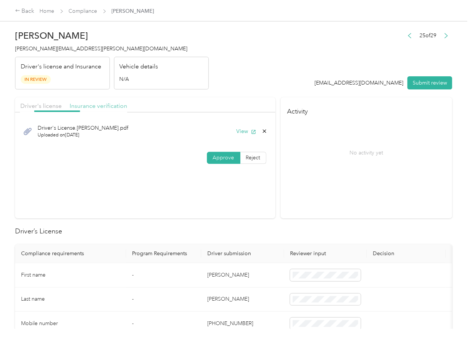
click at [110, 106] on span "Insurance verification" at bounding box center [99, 105] width 58 height 7
click at [225, 163] on label "Approve" at bounding box center [223, 158] width 33 height 12
click at [221, 158] on span "Approve" at bounding box center [223, 158] width 21 height 6
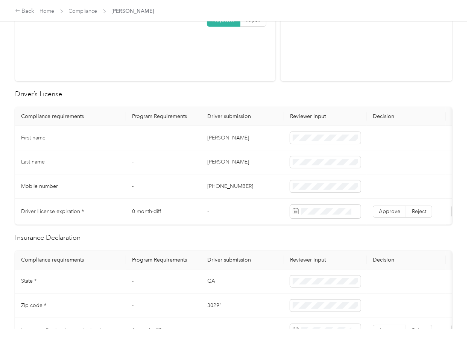
scroll to position [151, 0]
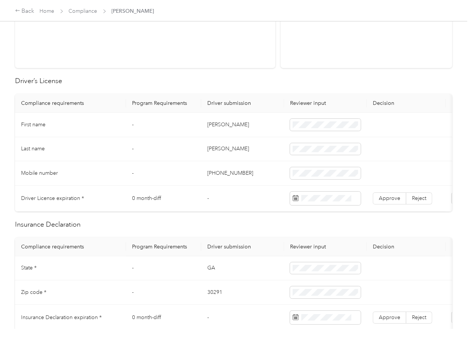
click at [230, 125] on td "[PERSON_NAME]" at bounding box center [242, 125] width 83 height 24
drag, startPoint x: 318, startPoint y: 119, endPoint x: 351, endPoint y: 129, distance: 35.0
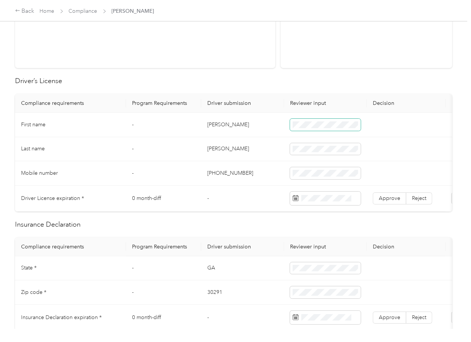
click at [318, 119] on span at bounding box center [325, 125] width 71 height 12
click at [387, 198] on span "Approve" at bounding box center [389, 198] width 21 height 6
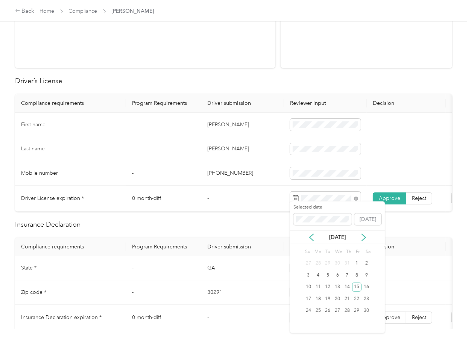
click at [188, 180] on td "-" at bounding box center [163, 173] width 75 height 24
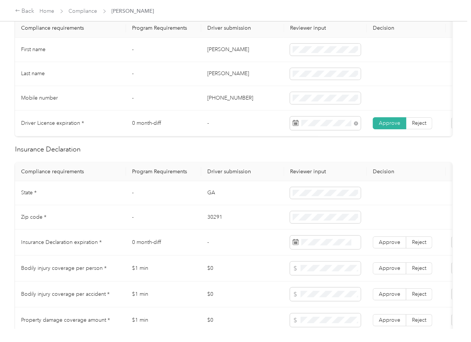
scroll to position [301, 0]
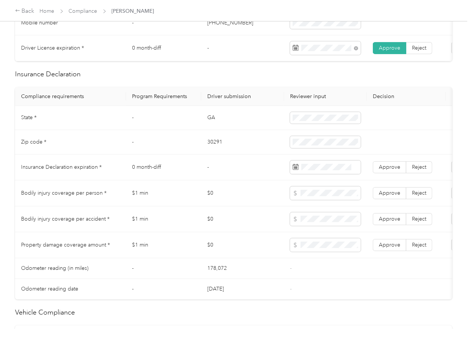
click at [215, 115] on td "GA" at bounding box center [242, 118] width 83 height 24
click at [212, 154] on td "30291" at bounding box center [242, 142] width 83 height 24
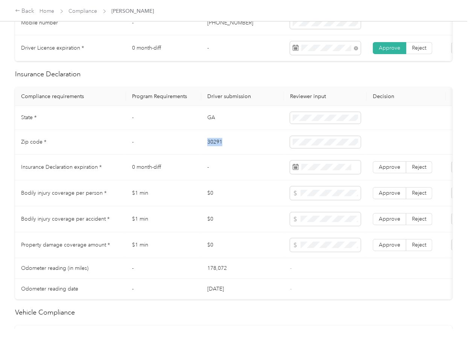
click at [212, 154] on td "30291" at bounding box center [242, 142] width 83 height 24
drag, startPoint x: 245, startPoint y: 190, endPoint x: 6, endPoint y: 151, distance: 241.8
click at [244, 190] on td "$0" at bounding box center [242, 194] width 83 height 26
click at [412, 170] on span "Reject" at bounding box center [419, 167] width 14 height 6
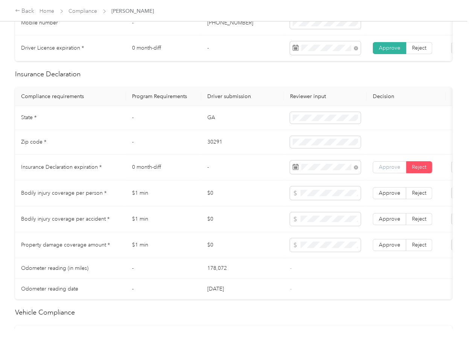
click at [375, 173] on label "Approve" at bounding box center [389, 167] width 33 height 12
click at [166, 207] on td "$1 min" at bounding box center [163, 194] width 75 height 26
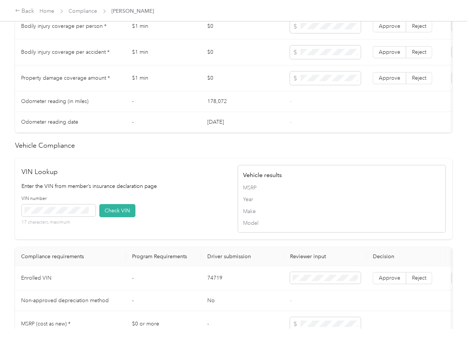
scroll to position [634, 0]
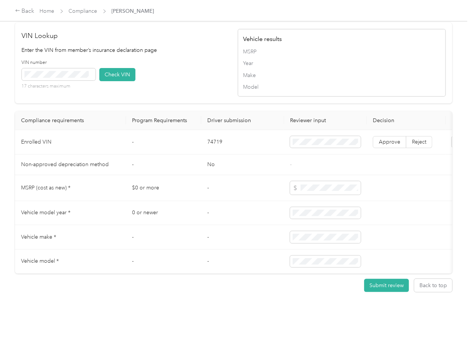
click at [216, 132] on td "74719" at bounding box center [242, 142] width 83 height 24
click at [179, 62] on div "VIN number 17 characters maximum Check VIN" at bounding box center [126, 77] width 208 height 36
click at [103, 68] on button "Check VIN" at bounding box center [117, 74] width 36 height 13
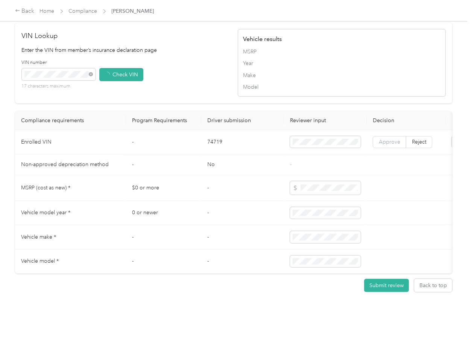
click at [388, 139] on span "Approve" at bounding box center [389, 142] width 21 height 6
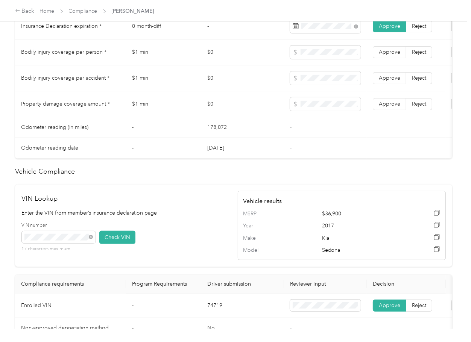
scroll to position [383, 0]
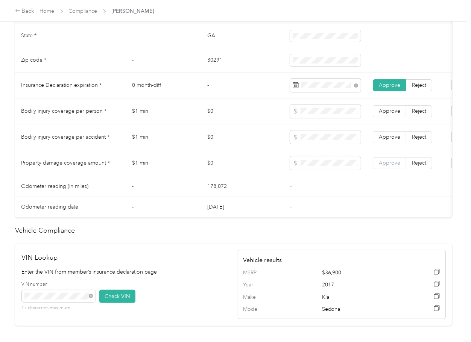
click at [390, 166] on span "Approve" at bounding box center [389, 163] width 21 height 6
click at [390, 143] on label "Approve" at bounding box center [389, 137] width 33 height 12
click at [386, 117] on label "Approve" at bounding box center [389, 111] width 33 height 12
click at [183, 151] on td "$1 min" at bounding box center [163, 138] width 75 height 26
drag, startPoint x: 187, startPoint y: 90, endPoint x: 171, endPoint y: 108, distance: 25.1
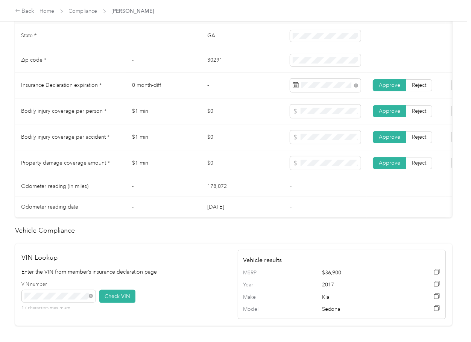
click at [187, 90] on td "0 month-diff" at bounding box center [163, 86] width 75 height 26
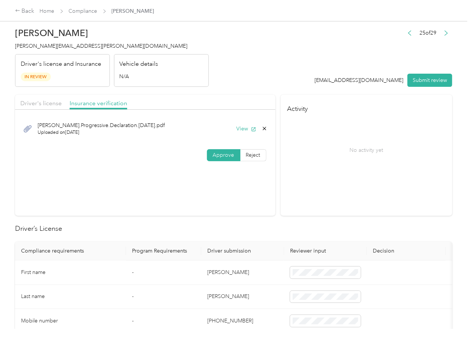
scroll to position [0, 0]
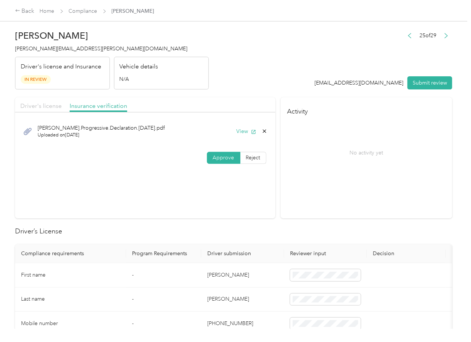
click at [40, 105] on span "Driver's license" at bounding box center [40, 105] width 41 height 7
drag, startPoint x: 430, startPoint y: 81, endPoint x: 73, endPoint y: 58, distance: 358.3
click at [430, 81] on button "Submit review" at bounding box center [430, 82] width 45 height 13
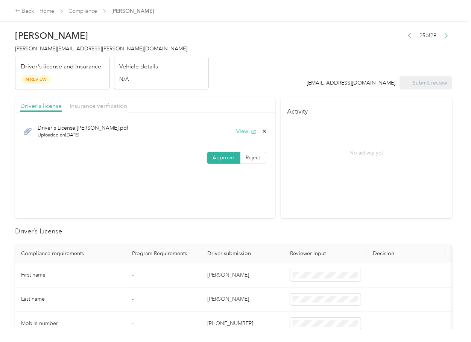
click at [70, 50] on span "[PERSON_NAME][EMAIL_ADDRESS][PERSON_NAME][DOMAIN_NAME]" at bounding box center [101, 49] width 172 height 6
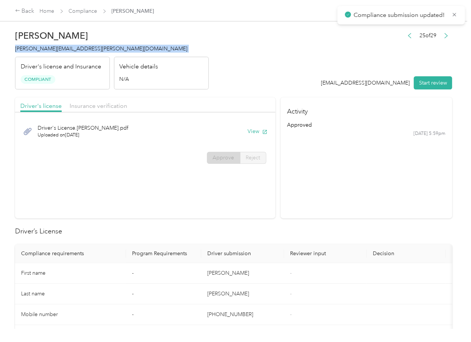
click at [397, 201] on section "Activity approved [DATE] 5:59pm" at bounding box center [367, 157] width 172 height 121
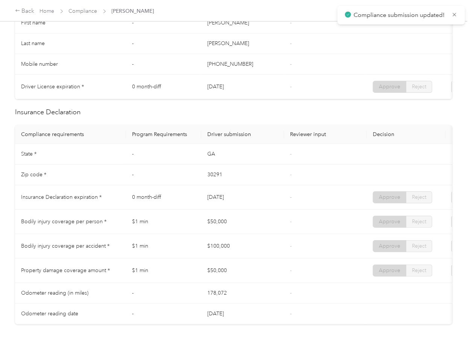
click at [242, 151] on td "GA" at bounding box center [242, 154] width 83 height 21
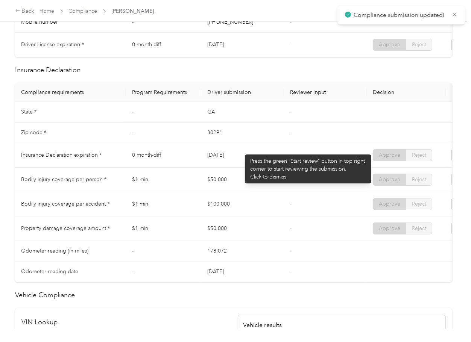
scroll to position [351, 0]
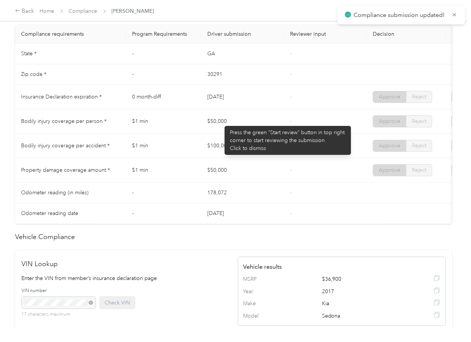
click at [242, 103] on tr "Insurance Declaration expiration * 0 month-diff [DATE] - Approve Reject" at bounding box center [280, 97] width 531 height 24
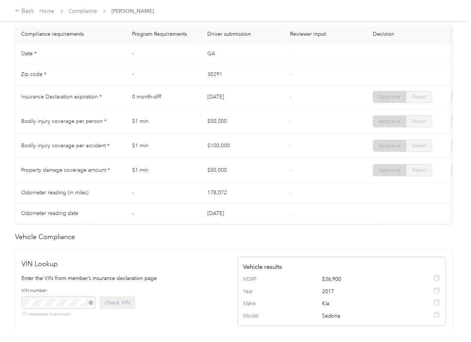
drag, startPoint x: 182, startPoint y: 124, endPoint x: 237, endPoint y: 138, distance: 56.7
click at [237, 134] on tr "Bodily injury coverage per person * $1 min $50,000 - Approve Reject" at bounding box center [280, 122] width 531 height 24
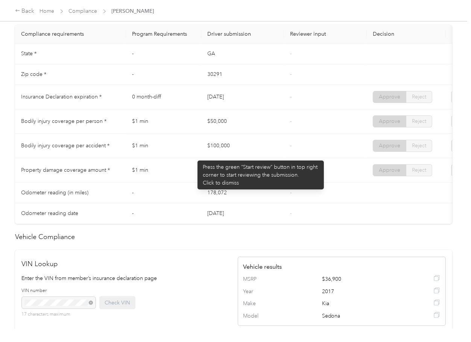
drag, startPoint x: 194, startPoint y: 157, endPoint x: 229, endPoint y: 157, distance: 35.4
click at [229, 157] on tr "Bodily injury coverage per accident * $1 min $100,000 - Approve Reject" at bounding box center [280, 146] width 531 height 24
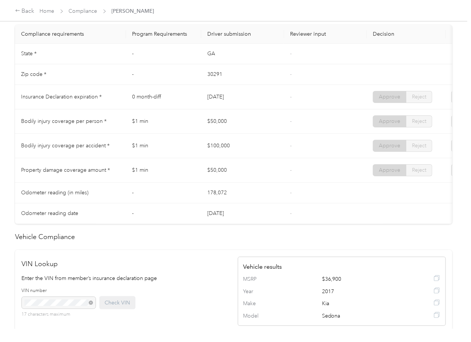
drag, startPoint x: 204, startPoint y: 170, endPoint x: 265, endPoint y: 175, distance: 61.1
click at [237, 175] on td "$50,000" at bounding box center [242, 170] width 83 height 24
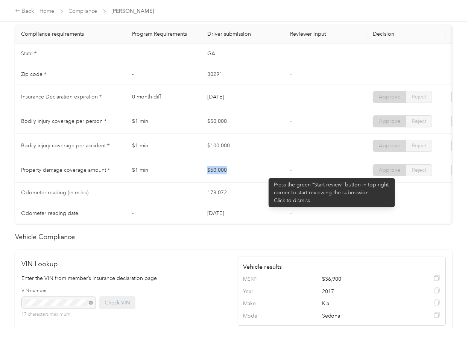
click at [266, 175] on td "$50,000" at bounding box center [242, 170] width 83 height 24
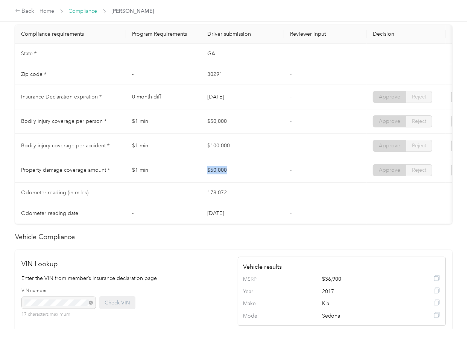
click at [75, 9] on link "Compliance" at bounding box center [83, 11] width 29 height 6
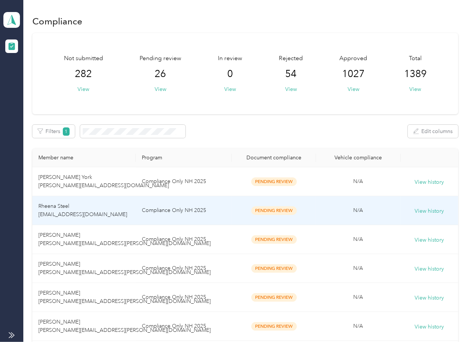
scroll to position [201, 0]
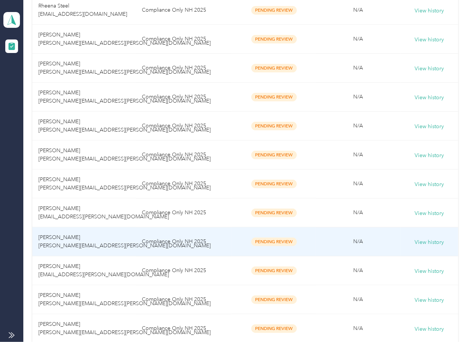
click at [88, 249] on span "[PERSON_NAME] [PERSON_NAME][EMAIL_ADDRESS][PERSON_NAME][DOMAIN_NAME]" at bounding box center [124, 241] width 172 height 15
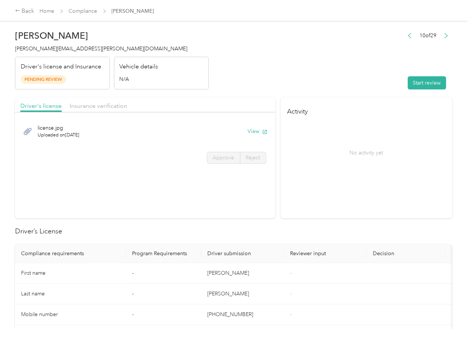
click at [256, 129] on button "View" at bounding box center [258, 132] width 20 height 8
click at [125, 109] on span "Insurance verification" at bounding box center [99, 105] width 58 height 7
click at [105, 102] on span "Insurance verification" at bounding box center [99, 105] width 58 height 7
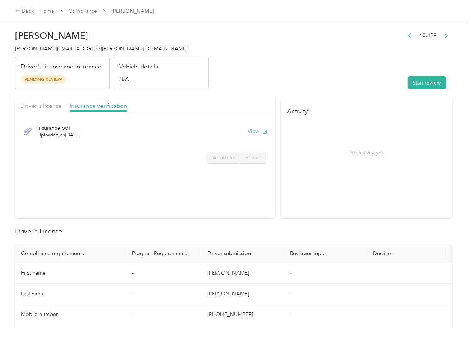
drag, startPoint x: 251, startPoint y: 131, endPoint x: 263, endPoint y: 131, distance: 12.0
click at [251, 131] on button "View" at bounding box center [258, 132] width 20 height 8
drag, startPoint x: 418, startPoint y: 82, endPoint x: 312, endPoint y: 76, distance: 105.5
click at [418, 82] on button "Start review" at bounding box center [427, 82] width 38 height 13
click at [326, 75] on header "[PERSON_NAME] [PERSON_NAME][EMAIL_ADDRESS][PERSON_NAME][DOMAIN_NAME] Driver's l…" at bounding box center [233, 57] width 437 height 63
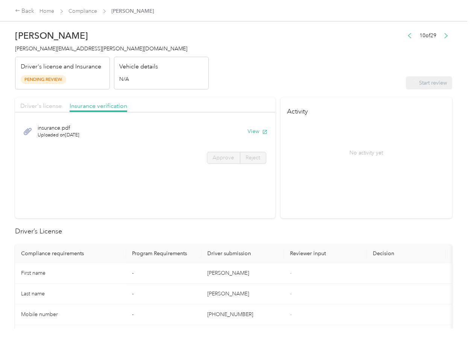
click at [40, 108] on span "Driver's license" at bounding box center [40, 105] width 41 height 7
click at [41, 104] on span "Driver's license" at bounding box center [40, 105] width 41 height 7
click at [216, 156] on span "Approve" at bounding box center [223, 158] width 21 height 6
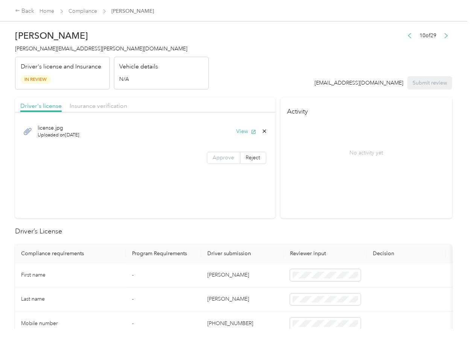
click at [222, 159] on span "Approve" at bounding box center [223, 158] width 21 height 6
click at [96, 108] on span "Insurance verification" at bounding box center [99, 105] width 58 height 7
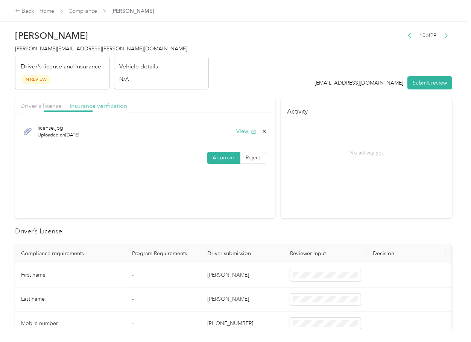
click at [87, 106] on span "Insurance verification" at bounding box center [99, 105] width 58 height 7
click at [225, 152] on label "Approve" at bounding box center [223, 158] width 33 height 12
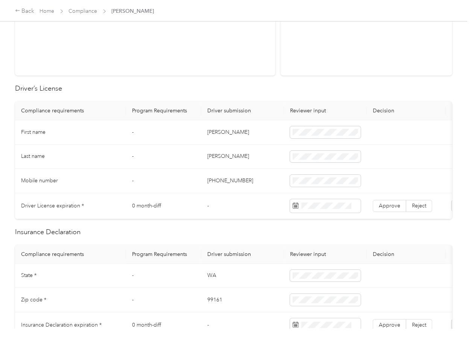
scroll to position [151, 0]
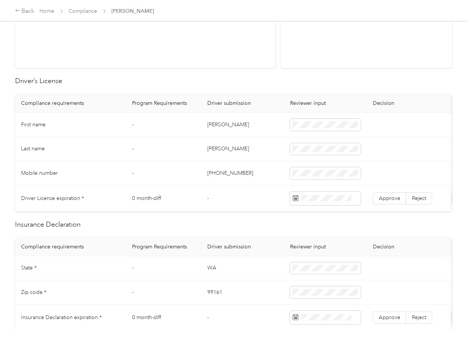
click at [214, 126] on td "[PERSON_NAME]" at bounding box center [242, 125] width 83 height 24
click at [389, 198] on span "Approve" at bounding box center [389, 198] width 21 height 6
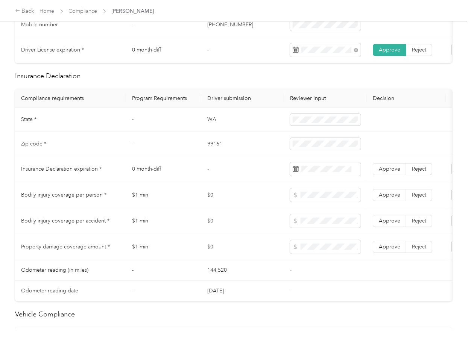
scroll to position [301, 0]
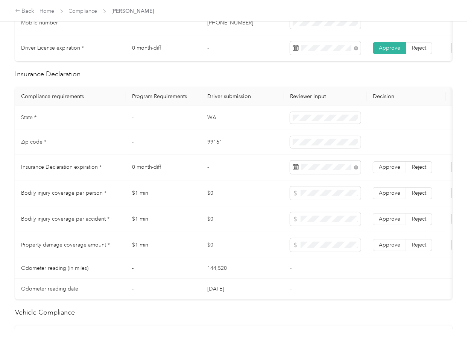
click at [255, 203] on td "$0" at bounding box center [242, 194] width 83 height 26
click at [386, 170] on span "Approve" at bounding box center [389, 167] width 21 height 6
click at [380, 248] on span "Approve" at bounding box center [389, 245] width 21 height 6
click at [386, 222] on span "Approve" at bounding box center [389, 219] width 21 height 6
click at [391, 196] on span "Approve" at bounding box center [389, 193] width 21 height 6
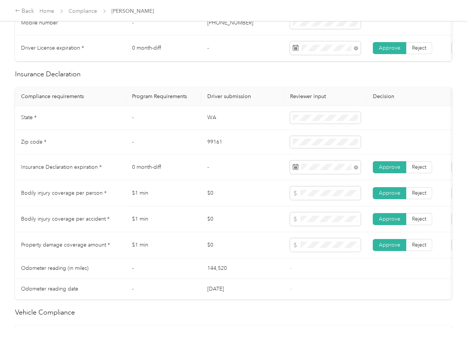
click at [171, 216] on td "$1 min" at bounding box center [163, 220] width 75 height 26
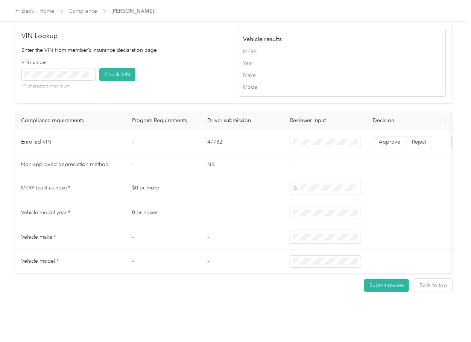
click at [208, 130] on td "47732" at bounding box center [242, 142] width 83 height 24
drag, startPoint x: 208, startPoint y: 126, endPoint x: 25, endPoint y: 151, distance: 184.7
click at [205, 130] on td "47732" at bounding box center [242, 142] width 83 height 24
click at [200, 59] on div "VIN number 17 characters maximum Check VIN" at bounding box center [126, 77] width 208 height 36
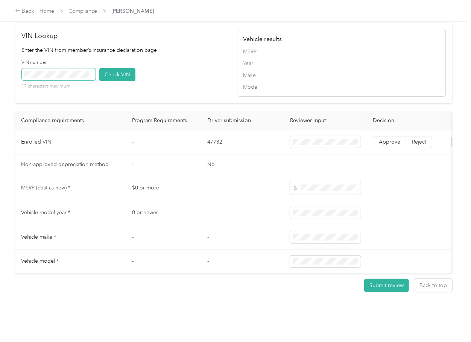
click at [49, 68] on span at bounding box center [59, 74] width 74 height 12
click at [116, 68] on button "Check VIN" at bounding box center [117, 74] width 36 height 13
click at [119, 68] on button "Check VIN" at bounding box center [117, 74] width 36 height 13
click at [396, 139] on span "Approve" at bounding box center [389, 142] width 21 height 6
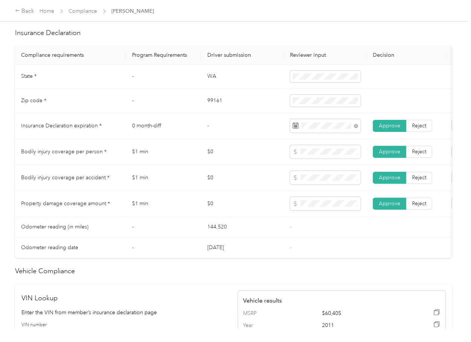
scroll to position [333, 0]
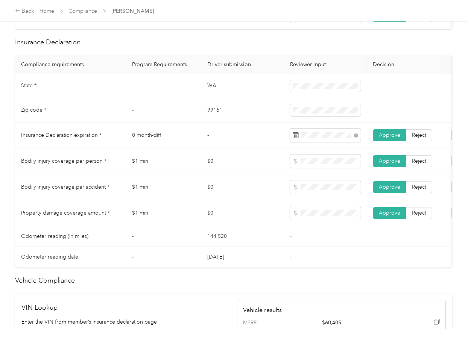
click at [207, 90] on td "WA" at bounding box center [242, 86] width 83 height 24
click at [214, 117] on td "99161" at bounding box center [242, 110] width 83 height 24
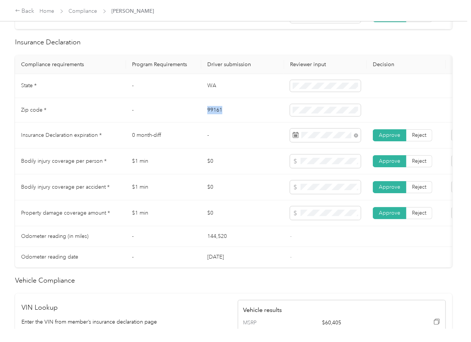
click at [214, 117] on td "99161" at bounding box center [242, 110] width 83 height 24
click at [256, 162] on td "$0" at bounding box center [242, 162] width 83 height 26
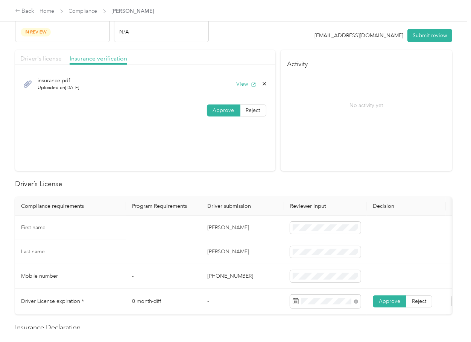
scroll to position [0, 0]
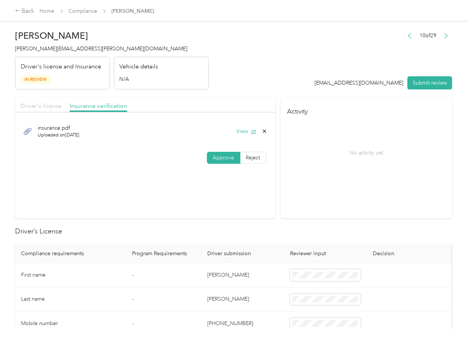
click at [55, 104] on span "Driver's license" at bounding box center [40, 105] width 41 height 7
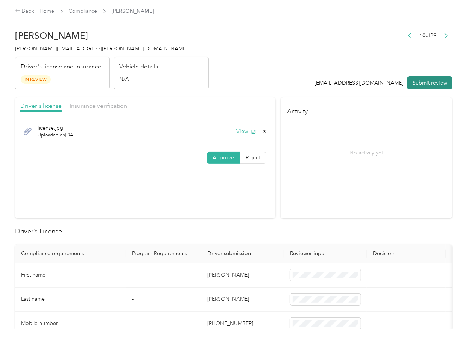
click at [431, 78] on button "Submit review" at bounding box center [430, 82] width 45 height 13
click at [62, 48] on span "[PERSON_NAME][EMAIL_ADDRESS][PERSON_NAME][DOMAIN_NAME]" at bounding box center [101, 49] width 172 height 6
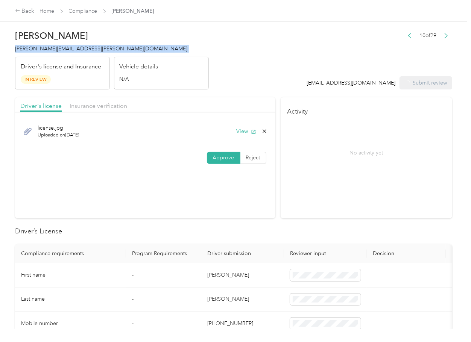
click at [62, 48] on span "[PERSON_NAME][EMAIL_ADDRESS][PERSON_NAME][DOMAIN_NAME]" at bounding box center [101, 49] width 172 height 6
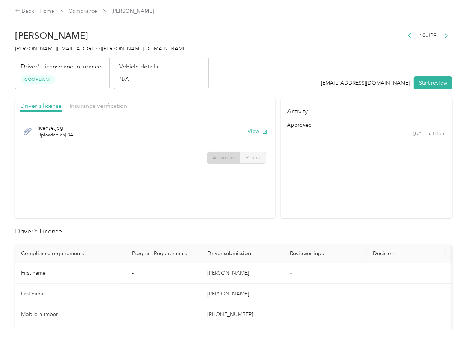
drag, startPoint x: 303, startPoint y: 204, endPoint x: 304, endPoint y: 199, distance: 5.1
click at [305, 203] on section "Activity approved [DATE] 6:01pm" at bounding box center [367, 157] width 172 height 121
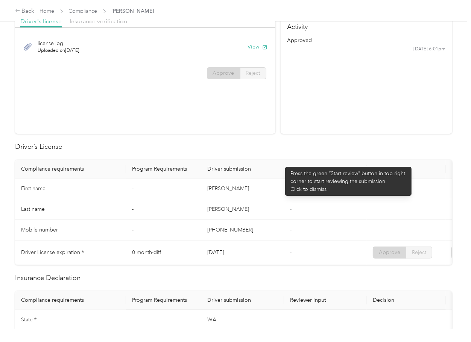
scroll to position [401, 0]
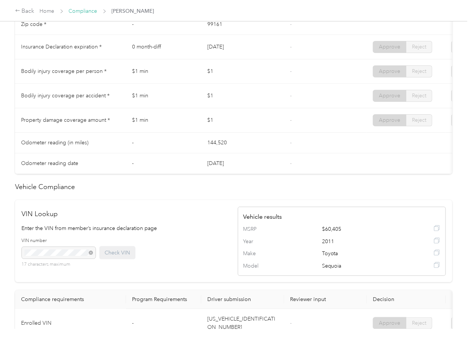
click at [89, 9] on link "Compliance" at bounding box center [83, 11] width 29 height 6
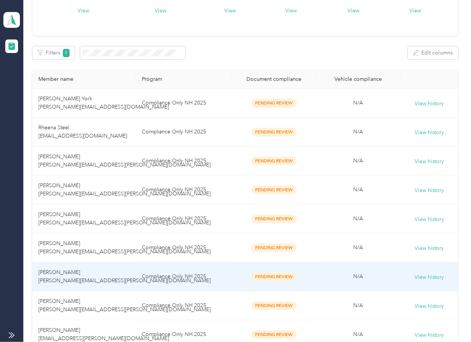
scroll to position [201, 0]
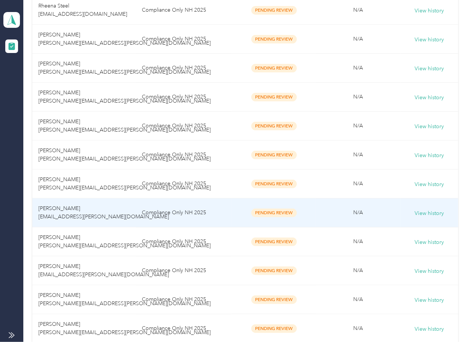
click at [122, 203] on td "[PERSON_NAME] [EMAIL_ADDRESS][PERSON_NAME][DOMAIN_NAME]" at bounding box center [83, 213] width 103 height 29
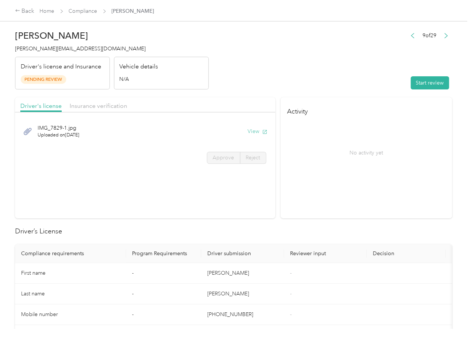
click at [253, 132] on button "View" at bounding box center [258, 132] width 20 height 8
drag, startPoint x: 231, startPoint y: 96, endPoint x: 179, endPoint y: 100, distance: 52.9
click at [87, 108] on span "Insurance verification" at bounding box center [99, 105] width 58 height 7
click at [92, 106] on span "Insurance verification" at bounding box center [99, 105] width 58 height 7
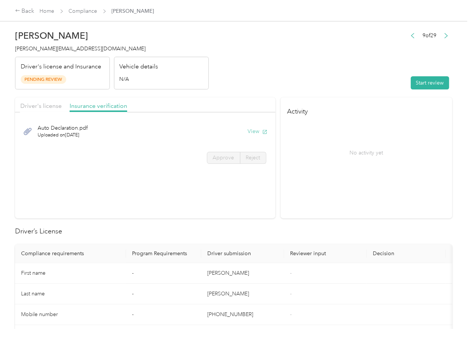
click at [255, 129] on button "View" at bounding box center [258, 132] width 20 height 8
drag, startPoint x: 425, startPoint y: 82, endPoint x: 350, endPoint y: 83, distance: 74.5
click at [425, 82] on button "Start review" at bounding box center [430, 82] width 38 height 13
click at [333, 79] on header "[PERSON_NAME] [EMAIL_ADDRESS][PERSON_NAME][DOMAIN_NAME] Driver's license and In…" at bounding box center [233, 57] width 437 height 63
click at [43, 107] on span "Driver's license" at bounding box center [40, 105] width 41 height 7
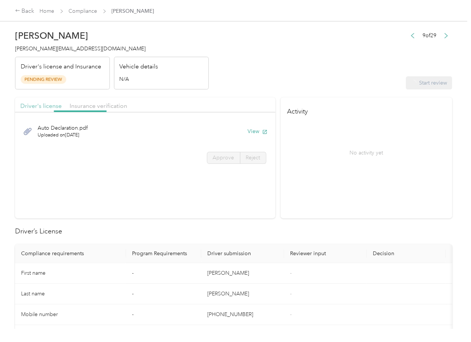
click at [44, 106] on span "Driver's license" at bounding box center [40, 105] width 41 height 7
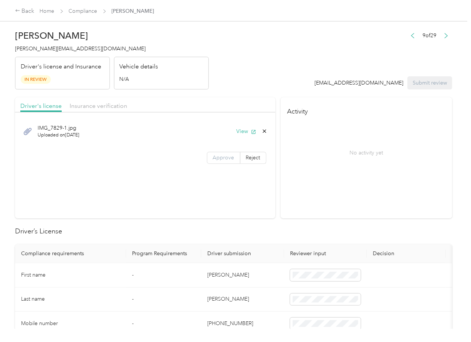
click at [218, 157] on span "Approve" at bounding box center [223, 158] width 21 height 6
click at [98, 98] on div "Driver's license Insurance verification" at bounding box center [145, 104] width 260 height 15
click at [87, 105] on span "Insurance verification" at bounding box center [99, 105] width 58 height 7
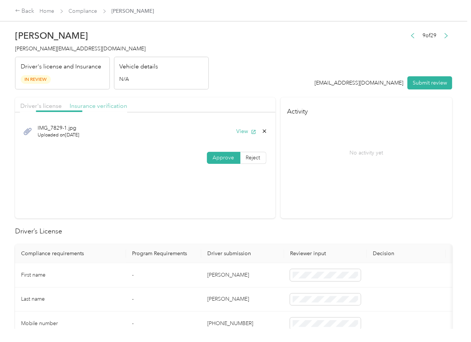
click at [97, 105] on span "Insurance verification" at bounding box center [99, 105] width 58 height 7
click at [222, 157] on span "Approve" at bounding box center [223, 158] width 21 height 6
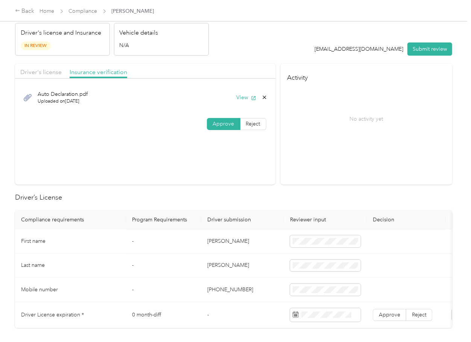
scroll to position [100, 0]
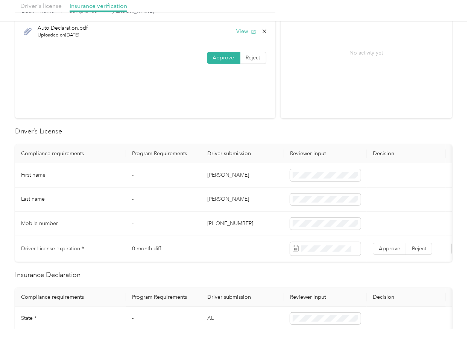
click at [242, 173] on td "[PERSON_NAME]" at bounding box center [242, 175] width 83 height 24
click at [210, 201] on td "[PERSON_NAME]" at bounding box center [242, 200] width 83 height 24
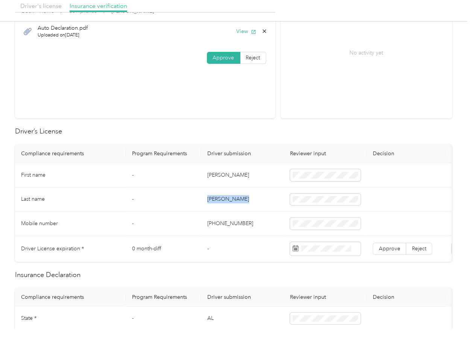
click at [210, 201] on td "[PERSON_NAME]" at bounding box center [242, 200] width 83 height 24
click at [330, 204] on span at bounding box center [325, 200] width 71 height 12
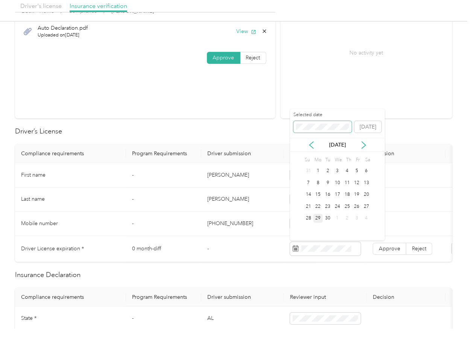
click at [324, 123] on span at bounding box center [323, 127] width 58 height 12
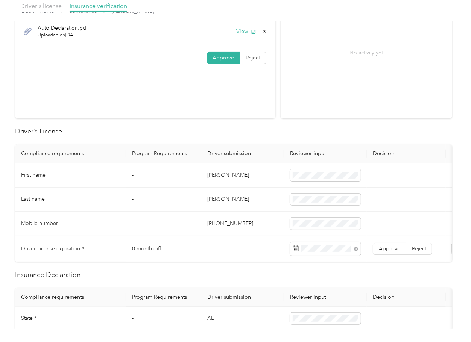
drag, startPoint x: 164, startPoint y: 163, endPoint x: 190, endPoint y: 179, distance: 29.9
click at [164, 164] on td "-" at bounding box center [163, 175] width 75 height 24
click at [395, 246] on span "Approve" at bounding box center [389, 249] width 21 height 6
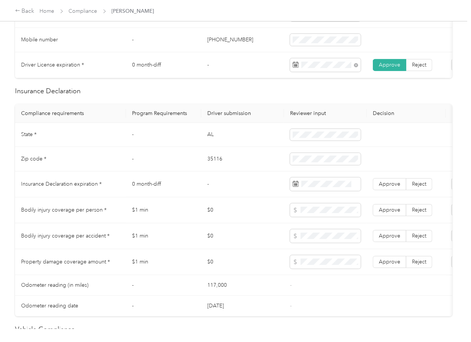
scroll to position [301, 0]
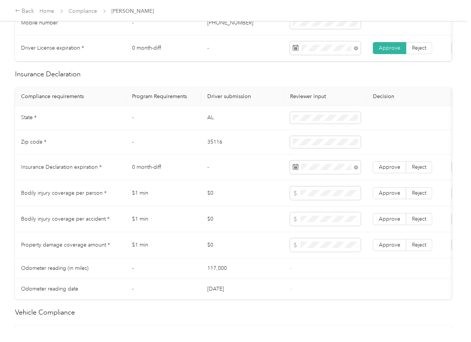
drag, startPoint x: 386, startPoint y: 173, endPoint x: 379, endPoint y: 181, distance: 10.2
click at [386, 170] on span "Approve" at bounding box center [389, 167] width 21 height 6
click at [396, 248] on span "Approve" at bounding box center [389, 245] width 21 height 6
click at [396, 222] on span "Approve" at bounding box center [389, 219] width 21 height 6
click at [393, 196] on label "Approve" at bounding box center [389, 193] width 33 height 12
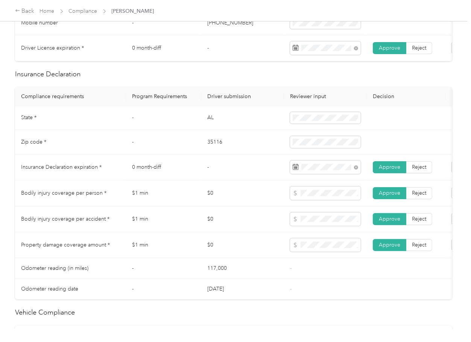
click at [200, 195] on td "$1 min" at bounding box center [163, 194] width 75 height 26
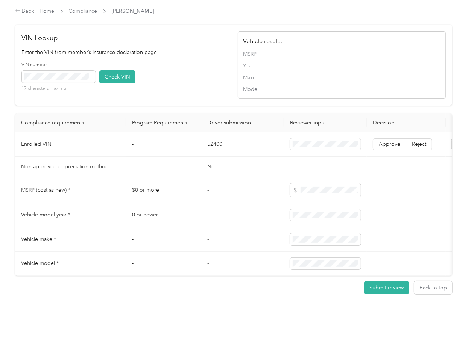
click at [207, 157] on td "52400" at bounding box center [242, 144] width 83 height 24
click at [118, 84] on button "Check VIN" at bounding box center [117, 76] width 36 height 13
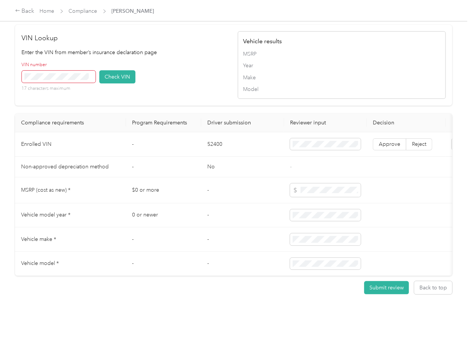
click at [111, 84] on button "Check VIN" at bounding box center [117, 76] width 36 height 13
click at [393, 151] on label "Approve" at bounding box center [389, 144] width 33 height 12
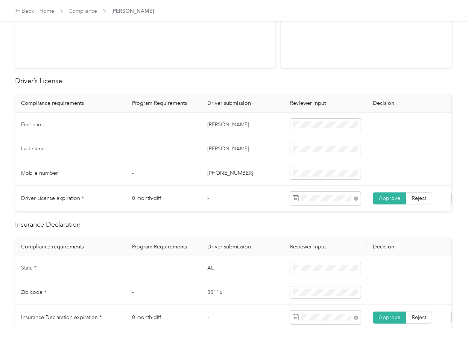
scroll to position [0, 0]
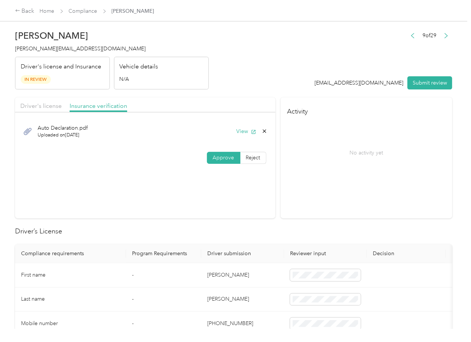
click at [262, 161] on label "Reject" at bounding box center [253, 158] width 26 height 12
click at [163, 212] on div "Incorrect insurance document upload" at bounding box center [167, 204] width 54 height 16
click at [423, 77] on button "Submit review" at bounding box center [430, 82] width 45 height 13
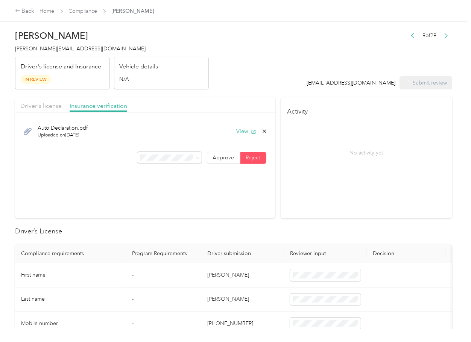
click at [34, 46] on span "[PERSON_NAME][EMAIL_ADDRESS][DOMAIN_NAME]" at bounding box center [80, 49] width 131 height 6
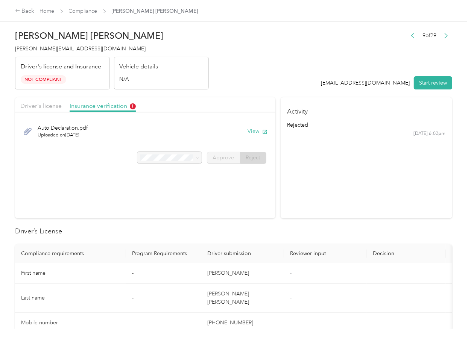
click at [252, 190] on section "Driver's license Insurance verification Auto Declaration.pdf Uploaded on [DATE]…" at bounding box center [145, 157] width 260 height 121
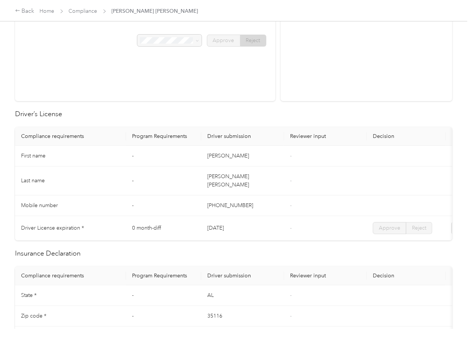
scroll to position [351, 0]
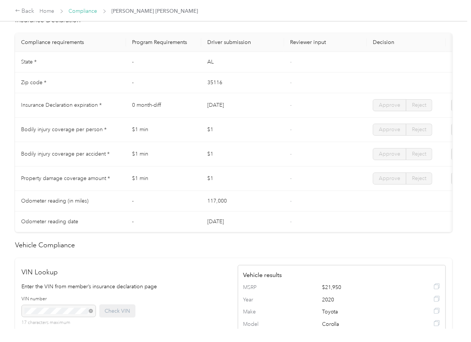
click at [90, 12] on link "Compliance" at bounding box center [83, 11] width 29 height 6
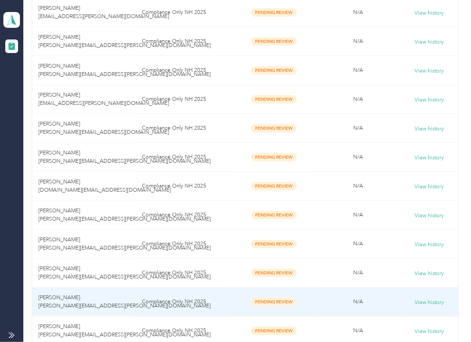
scroll to position [593, 0]
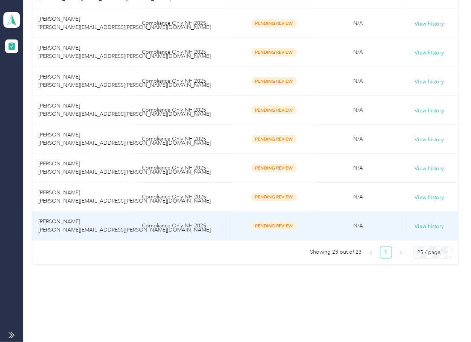
click at [58, 222] on span "[PERSON_NAME] [PERSON_NAME][EMAIL_ADDRESS][PERSON_NAME][DOMAIN_NAME]" at bounding box center [124, 226] width 172 height 15
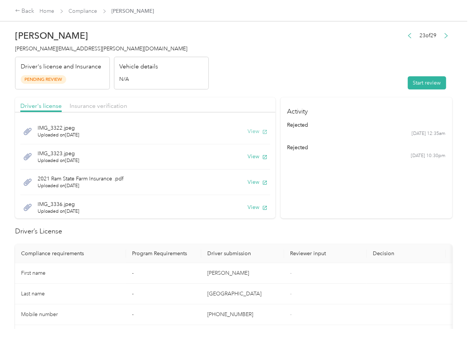
click at [262, 133] on icon "button" at bounding box center [264, 131] width 5 height 5
click at [248, 156] on button "View" at bounding box center [258, 157] width 20 height 8
drag, startPoint x: 243, startPoint y: 181, endPoint x: 251, endPoint y: 177, distance: 8.9
click at [248, 181] on button "View" at bounding box center [258, 182] width 20 height 8
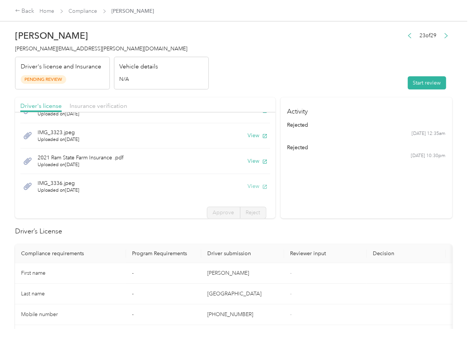
scroll to position [23, 0]
click at [248, 184] on button "View" at bounding box center [258, 185] width 20 height 8
drag, startPoint x: 199, startPoint y: 104, endPoint x: 123, endPoint y: 104, distance: 76.0
click at [199, 104] on div "Driver's license Insurance verification" at bounding box center [145, 104] width 260 height 15
click at [84, 102] on span "Insurance verification" at bounding box center [99, 105] width 58 height 7
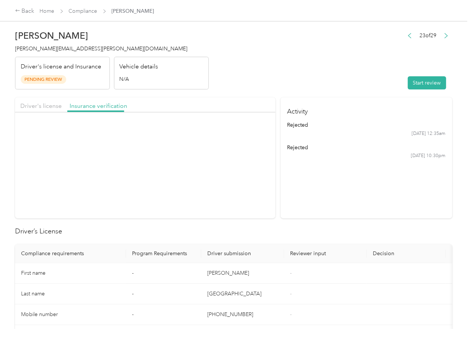
scroll to position [0, 0]
click at [255, 128] on button "View" at bounding box center [258, 132] width 20 height 8
click at [429, 82] on button "Start review" at bounding box center [427, 82] width 38 height 13
click at [40, 107] on span "Driver's license" at bounding box center [40, 105] width 41 height 7
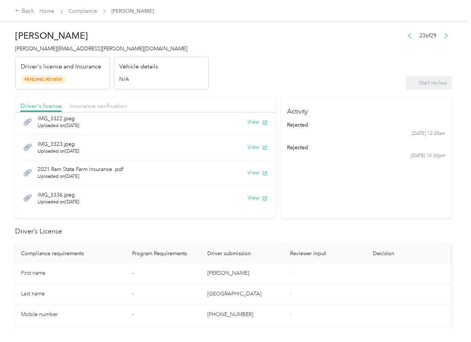
scroll to position [27, 0]
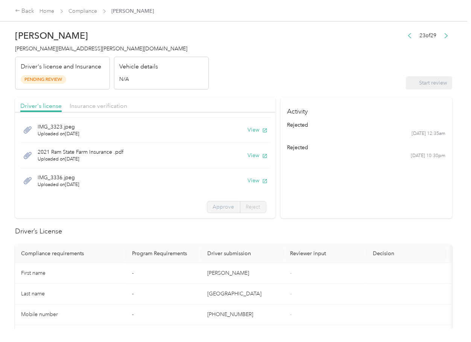
click at [213, 208] on span "Approve" at bounding box center [223, 207] width 21 height 6
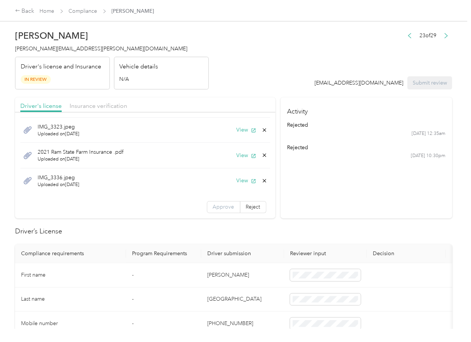
click at [213, 207] on span "Approve" at bounding box center [223, 207] width 21 height 6
click at [100, 104] on span "Insurance verification" at bounding box center [99, 105] width 58 height 7
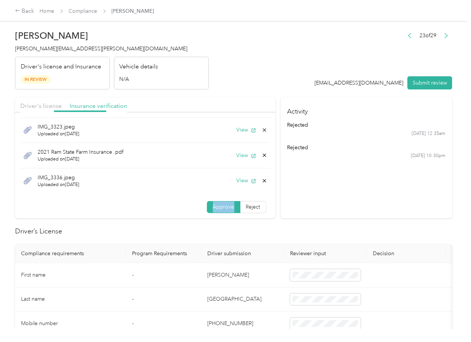
scroll to position [0, 0]
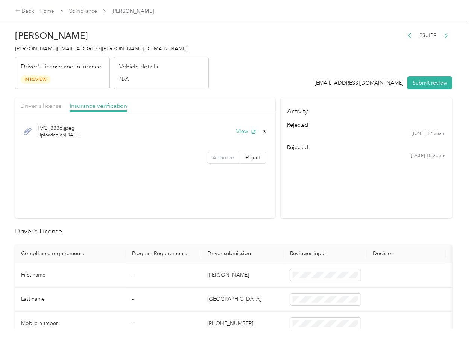
click at [227, 161] on span "Approve" at bounding box center [223, 158] width 21 height 6
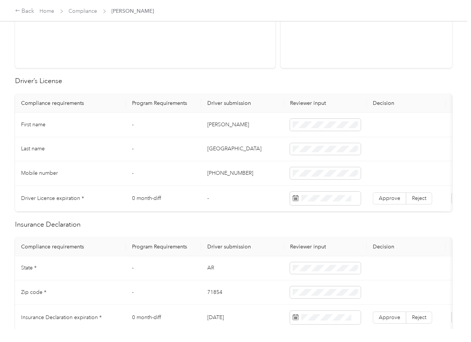
click at [219, 127] on td "[PERSON_NAME]" at bounding box center [242, 125] width 83 height 24
click at [384, 201] on span "Approve" at bounding box center [389, 198] width 21 height 6
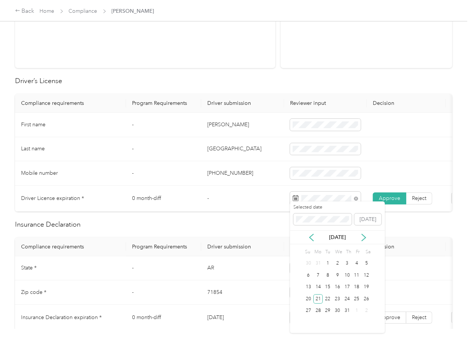
click at [198, 188] on td "0 month-diff" at bounding box center [163, 199] width 75 height 26
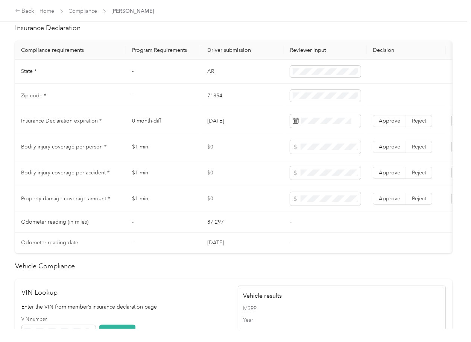
scroll to position [351, 0]
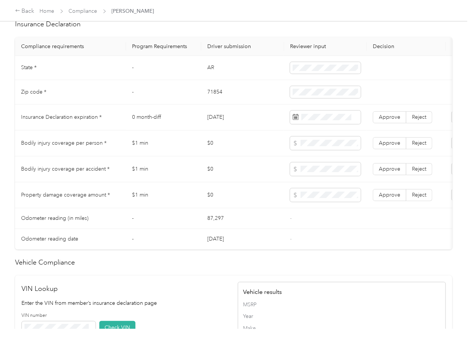
click at [231, 120] on td "[DATE]" at bounding box center [242, 118] width 83 height 26
click at [277, 27] on div "Driver’s License Compliance requirements Program Requirements Driver submission…" at bounding box center [233, 203] width 437 height 656
click at [391, 123] on label "Approve" at bounding box center [389, 117] width 33 height 12
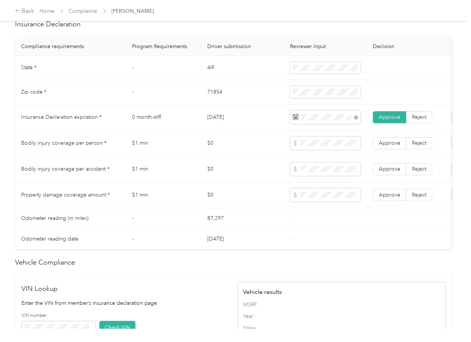
click at [239, 146] on td "$0" at bounding box center [242, 144] width 83 height 26
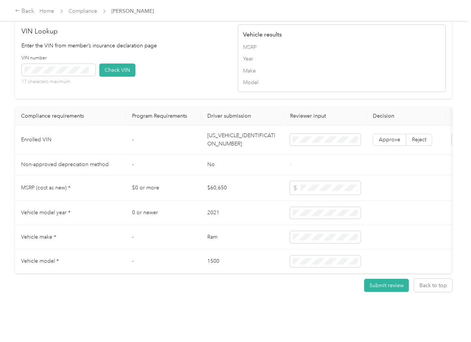
click at [230, 128] on td "[US_VEHICLE_IDENTIFICATION_NUMBER]" at bounding box center [242, 140] width 83 height 29
drag, startPoint x: 201, startPoint y: 86, endPoint x: 108, endPoint y: 77, distance: 92.7
click at [201, 85] on div "VIN Lookup Enter the VIN from member’s insurance declaration page VIN number 17…" at bounding box center [233, 58] width 437 height 81
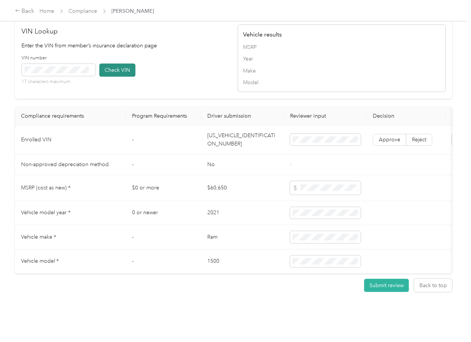
click at [122, 64] on button "Check VIN" at bounding box center [117, 70] width 36 height 13
click at [394, 137] on span "Approve" at bounding box center [389, 140] width 21 height 6
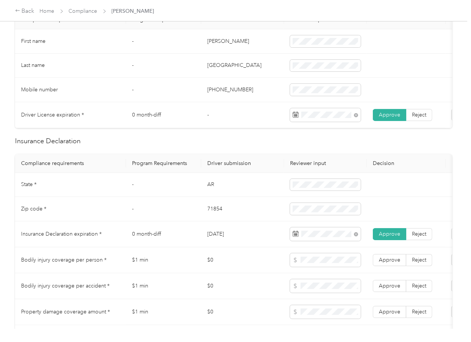
scroll to position [233, 0]
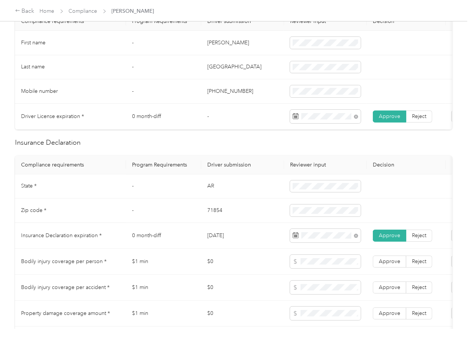
click at [207, 192] on td "AR" at bounding box center [242, 187] width 83 height 24
click at [212, 216] on td "71854" at bounding box center [242, 211] width 83 height 24
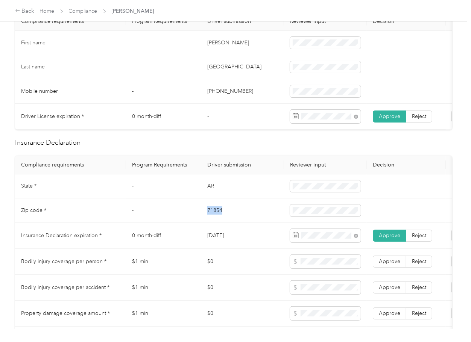
click at [212, 216] on td "71854" at bounding box center [242, 211] width 83 height 24
click at [234, 223] on td "71854" at bounding box center [242, 211] width 83 height 24
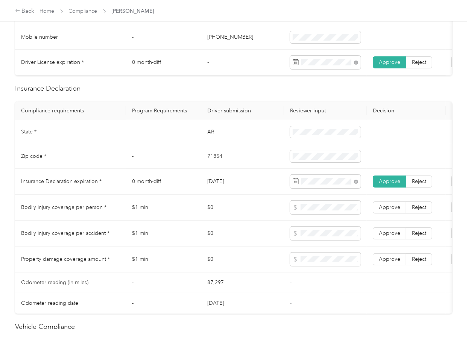
scroll to position [333, 0]
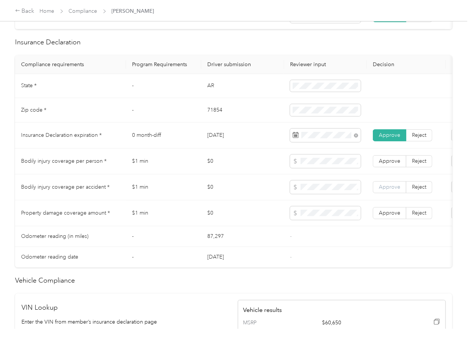
drag, startPoint x: 399, startPoint y: 221, endPoint x: 385, endPoint y: 197, distance: 28.5
click at [399, 216] on span "Approve" at bounding box center [389, 213] width 21 height 6
click at [385, 190] on span "Approve" at bounding box center [389, 187] width 21 height 6
click at [388, 164] on span "Approve" at bounding box center [389, 161] width 21 height 6
drag, startPoint x: 202, startPoint y: 153, endPoint x: 207, endPoint y: 156, distance: 5.1
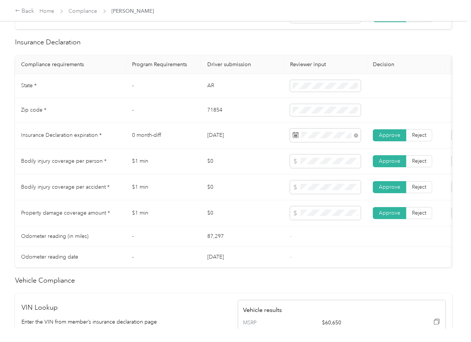
click at [203, 149] on td "[DATE]" at bounding box center [242, 136] width 83 height 26
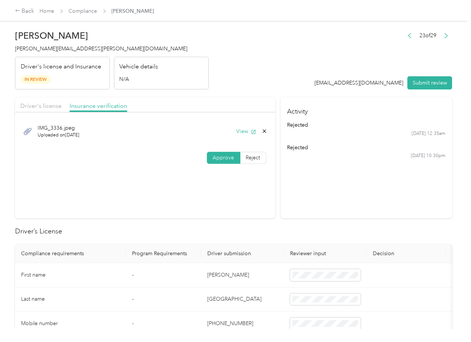
click at [59, 52] on h4 "[PERSON_NAME][EMAIL_ADDRESS][PERSON_NAME][DOMAIN_NAME]" at bounding box center [112, 49] width 194 height 8
click at [59, 52] on span "[PERSON_NAME][EMAIL_ADDRESS][PERSON_NAME][DOMAIN_NAME]" at bounding box center [101, 49] width 172 height 6
drag, startPoint x: 279, startPoint y: 211, endPoint x: 107, endPoint y: 108, distance: 201.0
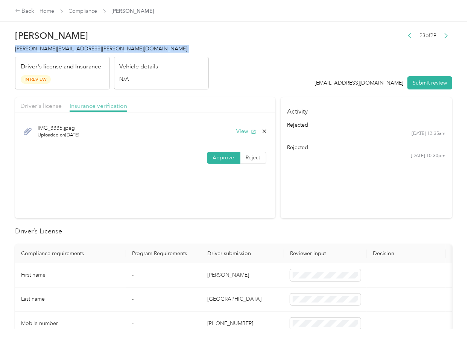
click at [281, 211] on section "Activity rejected [DATE] 12:35am rejected [DATE] 10:30pm" at bounding box center [367, 157] width 172 height 121
click at [47, 103] on span "Driver's license" at bounding box center [40, 105] width 41 height 7
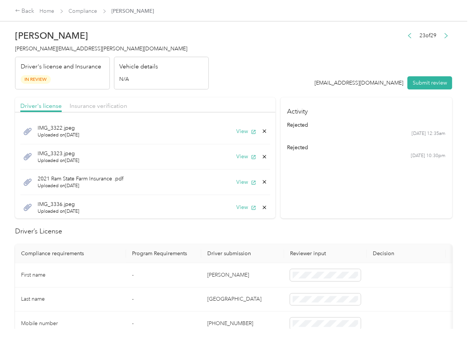
scroll to position [27, 0]
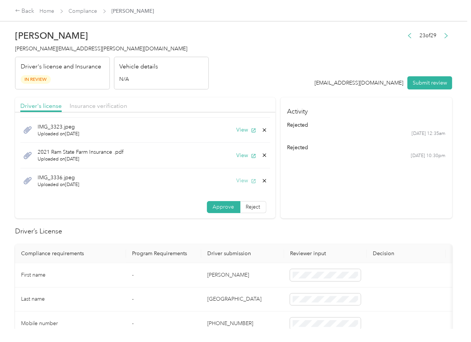
click at [237, 183] on button "View" at bounding box center [247, 181] width 20 height 8
click at [132, 187] on div "IMG_3336.jpeg Uploaded on [DATE] View" at bounding box center [145, 181] width 250 height 25
click at [237, 153] on button "View" at bounding box center [247, 156] width 20 height 8
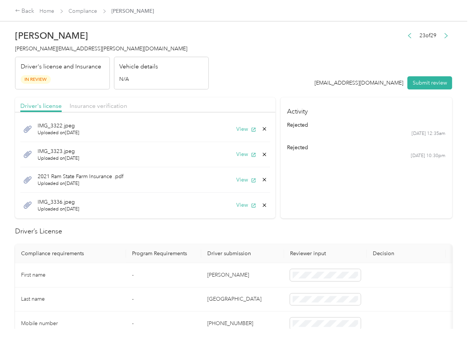
scroll to position [0, 0]
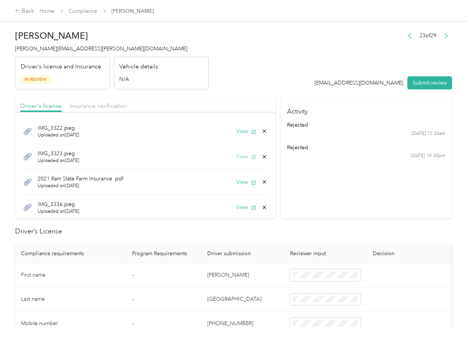
click at [237, 158] on button "View" at bounding box center [247, 157] width 20 height 8
click at [263, 158] on icon at bounding box center [264, 156] width 3 height 3
click at [235, 163] on button "Yes" at bounding box center [235, 162] width 15 height 12
click at [237, 130] on button "View" at bounding box center [247, 132] width 20 height 8
click at [100, 105] on span "Insurance verification" at bounding box center [99, 105] width 58 height 7
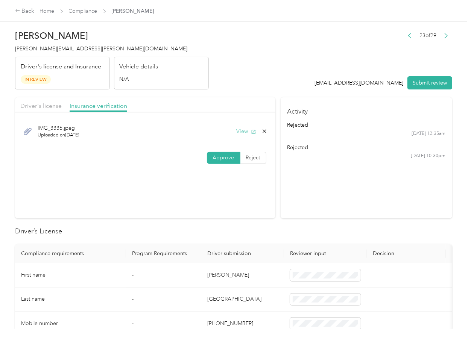
click at [245, 132] on button "View" at bounding box center [247, 132] width 20 height 8
click at [264, 132] on icon at bounding box center [265, 131] width 6 height 6
click at [249, 137] on button "Yes" at bounding box center [243, 137] width 15 height 12
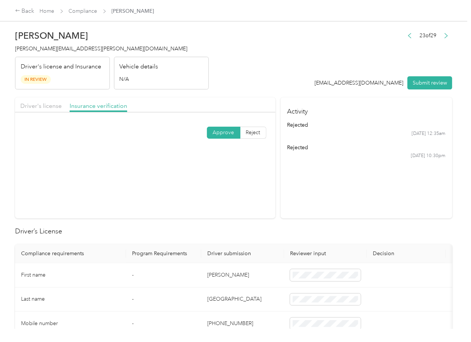
click at [27, 102] on div "Driver's license" at bounding box center [40, 106] width 41 height 9
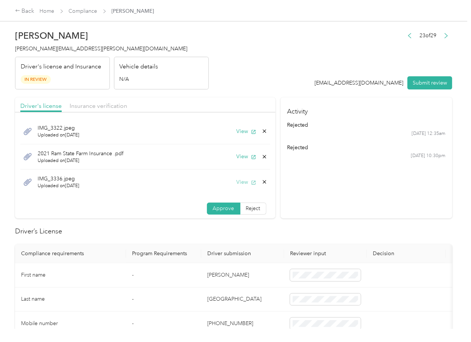
click at [251, 184] on icon "button" at bounding box center [253, 183] width 4 height 4
click at [263, 184] on icon at bounding box center [264, 182] width 3 height 3
drag, startPoint x: 239, startPoint y: 191, endPoint x: 282, endPoint y: 179, distance: 44.6
click at [238, 191] on button "Yes" at bounding box center [235, 188] width 15 height 12
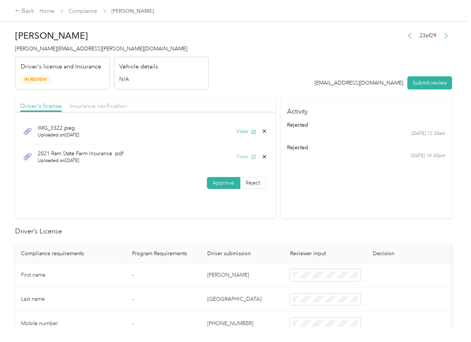
click at [246, 154] on button "View" at bounding box center [247, 157] width 20 height 8
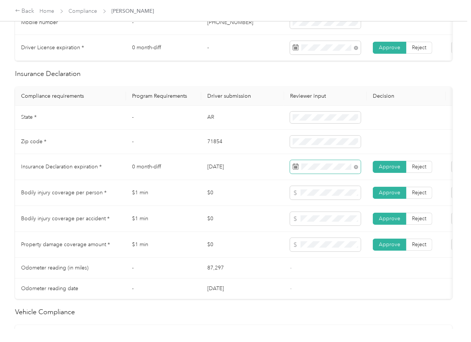
scroll to position [301, 0]
click at [320, 200] on span at bounding box center [325, 194] width 71 height 14
drag, startPoint x: 321, startPoint y: 230, endPoint x: 289, endPoint y: 251, distance: 37.9
click at [321, 226] on span at bounding box center [325, 220] width 71 height 14
click at [283, 251] on td "$0" at bounding box center [242, 246] width 83 height 26
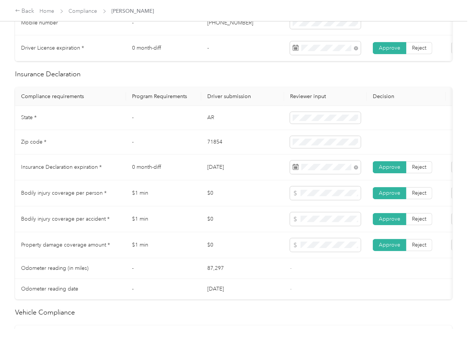
scroll to position [0, 0]
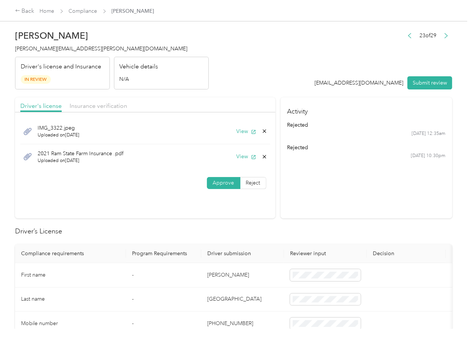
click at [422, 84] on button "Submit review" at bounding box center [430, 82] width 45 height 13
click at [61, 52] on span "[PERSON_NAME][EMAIL_ADDRESS][PERSON_NAME][DOMAIN_NAME]" at bounding box center [101, 49] width 172 height 6
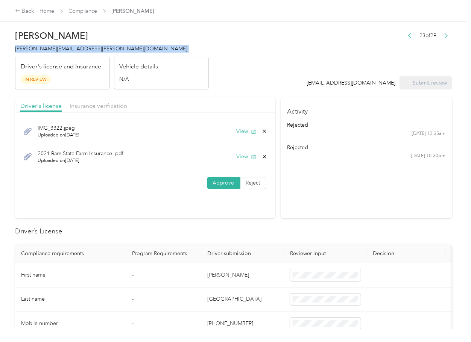
click at [61, 52] on span "[PERSON_NAME][EMAIL_ADDRESS][PERSON_NAME][DOMAIN_NAME]" at bounding box center [101, 49] width 172 height 6
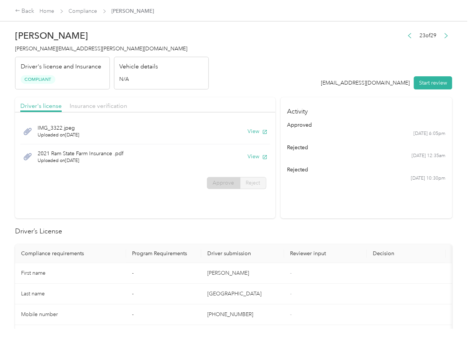
click at [252, 83] on header "[PERSON_NAME] Bilbo [EMAIL_ADDRESS][PERSON_NAME][DOMAIN_NAME] Driver's license …" at bounding box center [233, 57] width 437 height 63
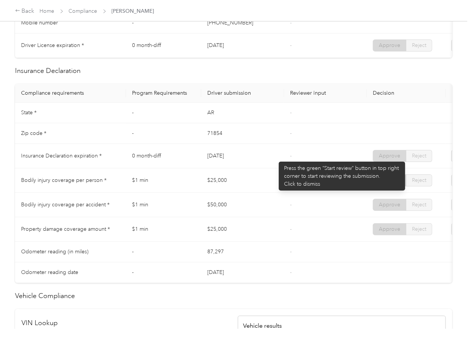
scroll to position [301, 0]
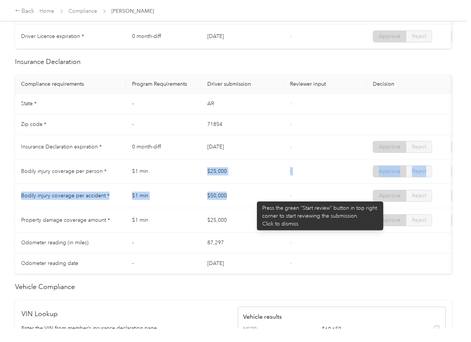
drag, startPoint x: 197, startPoint y: 189, endPoint x: 252, endPoint y: 200, distance: 56.4
click at [258, 200] on tbody "State * - [US_STATE] - Zip code * - 71854 - Insurance Declaration expiration * …" at bounding box center [280, 184] width 531 height 181
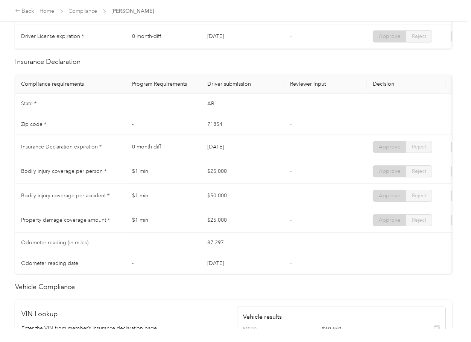
click at [252, 216] on td "$25,000" at bounding box center [242, 220] width 83 height 24
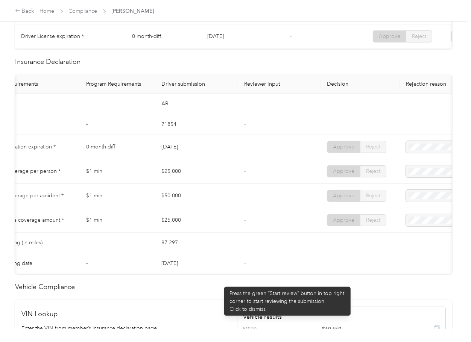
scroll to position [0, 0]
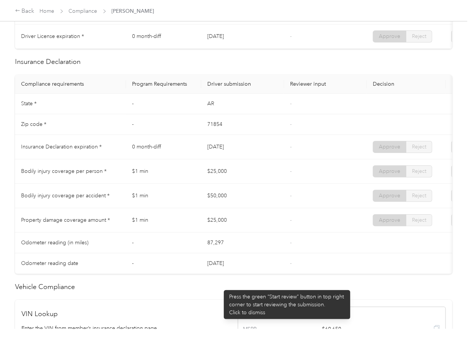
click at [257, 201] on td "$50,000" at bounding box center [242, 196] width 83 height 24
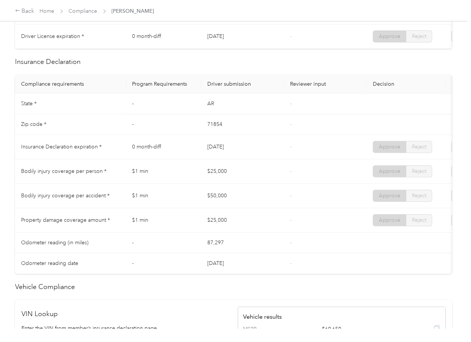
click at [251, 202] on td "$50,000" at bounding box center [242, 196] width 83 height 24
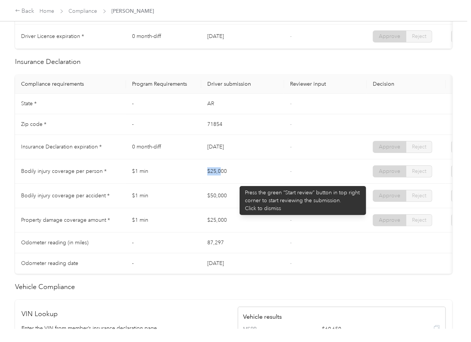
click at [224, 171] on tr "Bodily injury coverage per person * $1 min $25,000 - Approve Reject" at bounding box center [280, 172] width 531 height 24
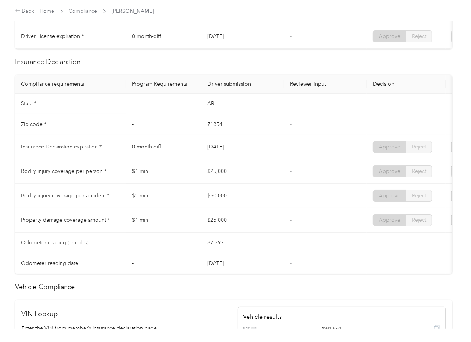
drag, startPoint x: 195, startPoint y: 198, endPoint x: 212, endPoint y: 224, distance: 30.7
click at [241, 217] on tbody "State * - [US_STATE] - Zip code * - 71854 - Insurance Declaration expiration * …" at bounding box center [280, 184] width 531 height 181
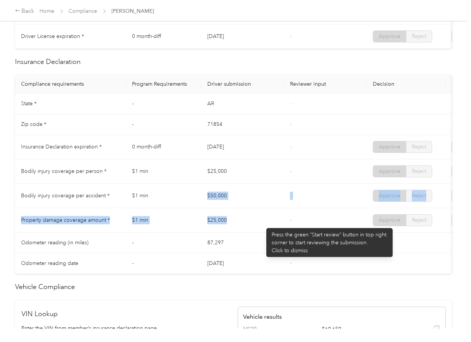
click at [263, 224] on td "$25,000" at bounding box center [242, 220] width 83 height 24
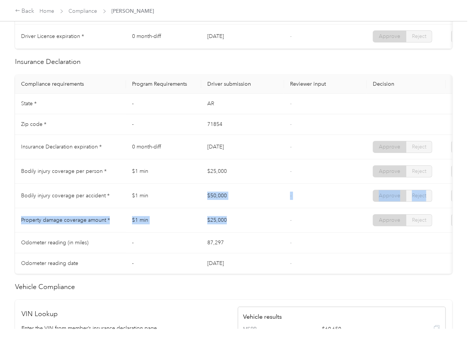
click at [263, 222] on td "$25,000" at bounding box center [242, 220] width 83 height 24
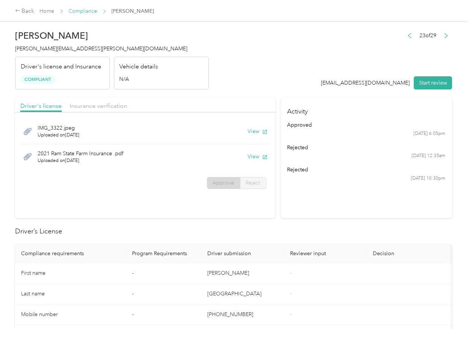
click at [76, 8] on link "Compliance" at bounding box center [83, 11] width 29 height 6
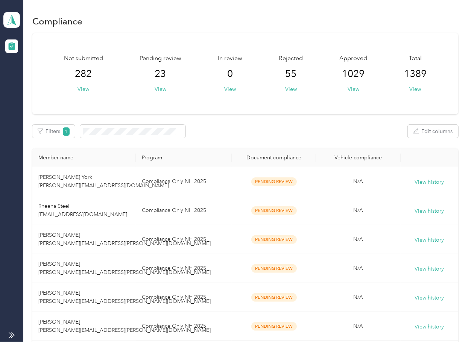
click at [291, 132] on div "Filters 1 Edit columns" at bounding box center [245, 131] width 426 height 13
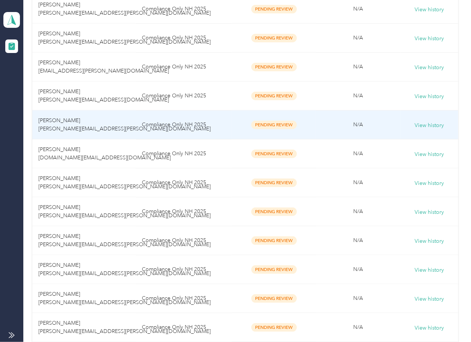
scroll to position [552, 0]
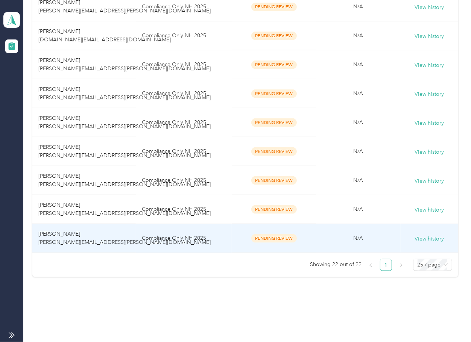
click at [179, 252] on td "Compliance Only NH 2025" at bounding box center [184, 238] width 96 height 29
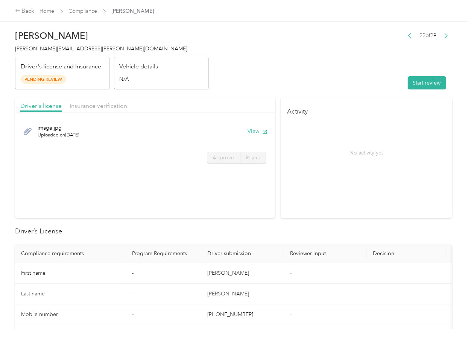
click at [253, 131] on button "View" at bounding box center [258, 132] width 20 height 8
click at [246, 88] on header "[PERSON_NAME] [PERSON_NAME][EMAIL_ADDRESS][PERSON_NAME][DOMAIN_NAME] Driver's l…" at bounding box center [233, 57] width 437 height 63
click at [82, 104] on span "Insurance verification" at bounding box center [99, 105] width 58 height 7
drag, startPoint x: 83, startPoint y: 104, endPoint x: 87, endPoint y: 107, distance: 5.1
click at [84, 105] on span "Insurance verification" at bounding box center [99, 105] width 58 height 7
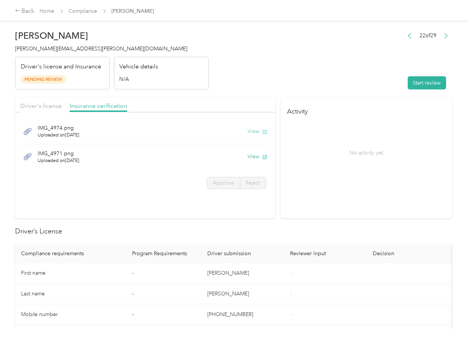
click at [257, 129] on button "View" at bounding box center [258, 132] width 20 height 8
click at [251, 159] on button "View" at bounding box center [258, 157] width 20 height 8
click at [338, 88] on header "[PERSON_NAME] [PERSON_NAME][EMAIL_ADDRESS][PERSON_NAME][DOMAIN_NAME] Driver's l…" at bounding box center [233, 57] width 437 height 63
click at [416, 82] on button "Start review" at bounding box center [427, 82] width 38 height 13
click at [38, 105] on span "Driver's license" at bounding box center [40, 105] width 41 height 7
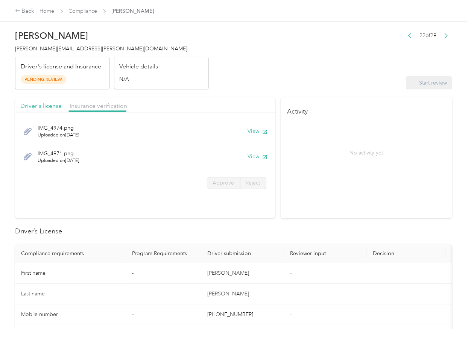
drag, startPoint x: 51, startPoint y: 106, endPoint x: 52, endPoint y: 111, distance: 5.0
click at [52, 108] on span "Driver's license" at bounding box center [40, 105] width 41 height 7
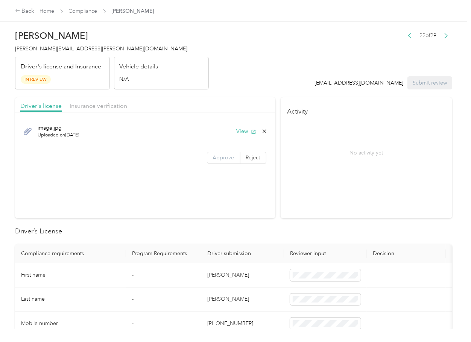
drag, startPoint x: 214, startPoint y: 158, endPoint x: 218, endPoint y: 157, distance: 4.3
click at [214, 158] on span "Approve" at bounding box center [223, 158] width 21 height 6
click at [218, 157] on span "Approve" at bounding box center [223, 158] width 21 height 6
click at [76, 102] on span "Insurance verification" at bounding box center [99, 105] width 58 height 7
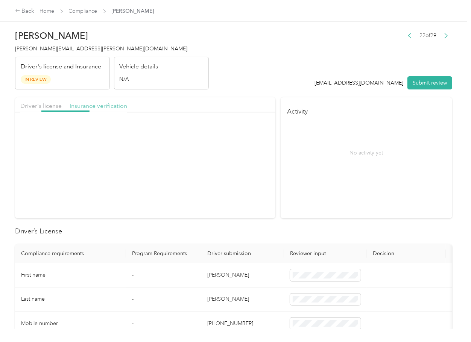
drag, startPoint x: 82, startPoint y: 104, endPoint x: 108, endPoint y: 114, distance: 28.7
click at [82, 104] on span "Insurance verification" at bounding box center [99, 105] width 58 height 7
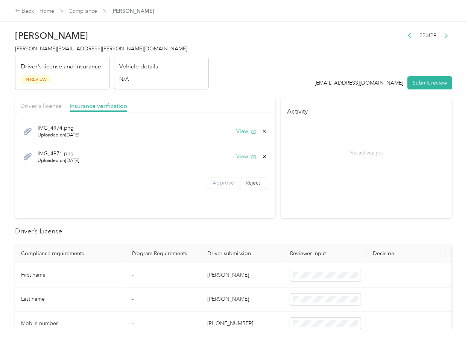
click at [222, 181] on span "Approve" at bounding box center [223, 183] width 21 height 6
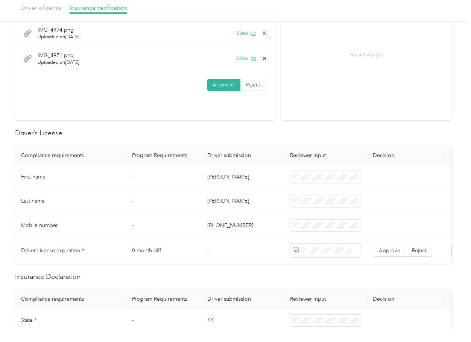
scroll to position [100, 0]
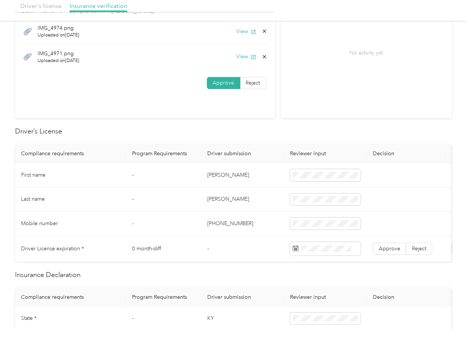
click at [211, 173] on td "[PERSON_NAME]" at bounding box center [242, 175] width 83 height 24
click at [306, 168] on td at bounding box center [325, 175] width 83 height 24
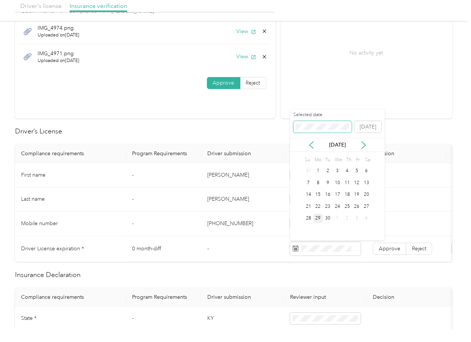
click at [312, 121] on span at bounding box center [323, 127] width 58 height 12
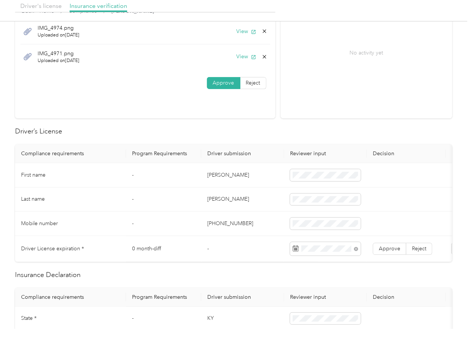
click at [191, 193] on td "-" at bounding box center [163, 200] width 75 height 24
click at [400, 253] on label "Approve" at bounding box center [389, 249] width 33 height 12
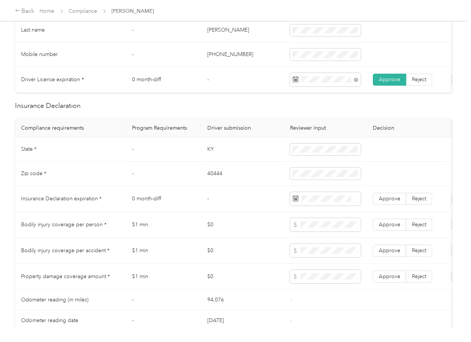
scroll to position [301, 0]
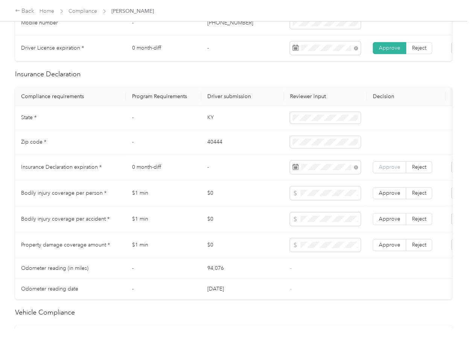
click at [388, 170] on span "Approve" at bounding box center [389, 167] width 21 height 6
click at [207, 125] on td "KY" at bounding box center [242, 118] width 83 height 24
click at [211, 124] on td "KY" at bounding box center [242, 118] width 83 height 24
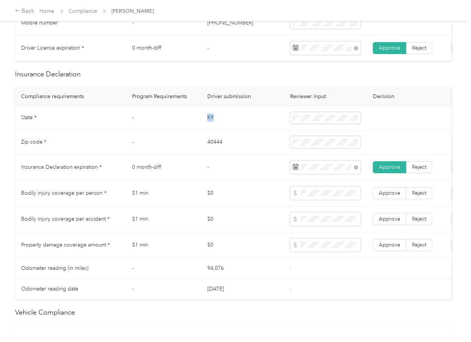
click at [211, 124] on td "KY" at bounding box center [242, 118] width 83 height 24
click at [211, 148] on td "40444" at bounding box center [242, 142] width 83 height 24
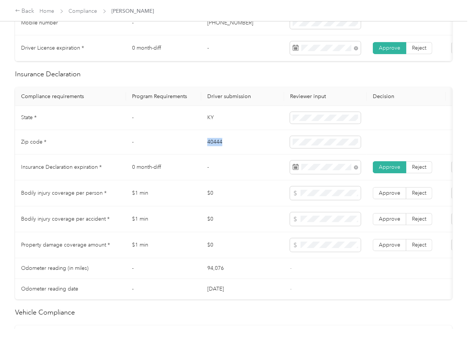
click at [211, 148] on td "40444" at bounding box center [242, 142] width 83 height 24
click at [331, 148] on span at bounding box center [325, 142] width 71 height 12
click at [217, 191] on td "$0" at bounding box center [242, 194] width 83 height 26
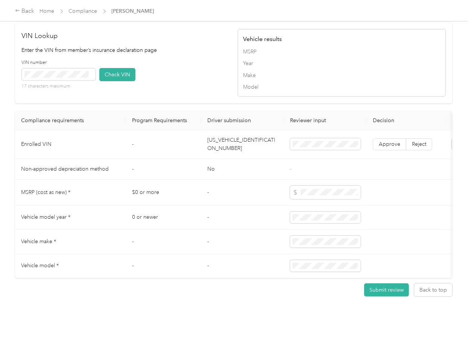
scroll to position [634, 0]
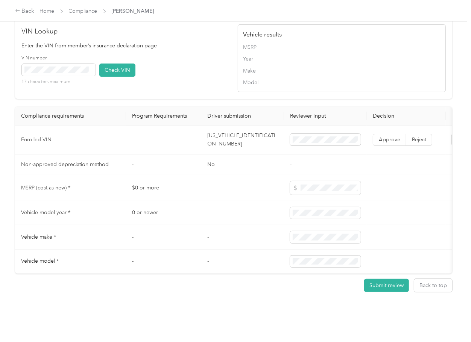
click at [239, 130] on td "[US_VEHICLE_IDENTIFICATION_NUMBER]" at bounding box center [242, 140] width 83 height 29
click at [215, 82] on div "VIN Lookup Enter the VIN from member’s insurance declaration page VIN number 17…" at bounding box center [233, 58] width 437 height 81
click at [73, 64] on span at bounding box center [59, 70] width 74 height 12
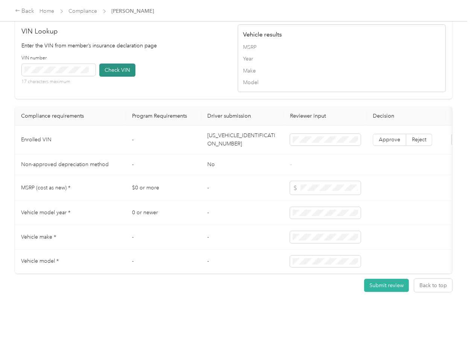
click at [117, 64] on button "Check VIN" at bounding box center [117, 70] width 36 height 13
drag, startPoint x: 125, startPoint y: 58, endPoint x: 126, endPoint y: 68, distance: 9.8
click at [125, 64] on button "Check VIN" at bounding box center [117, 70] width 36 height 13
click at [393, 134] on label "Approve" at bounding box center [389, 140] width 33 height 12
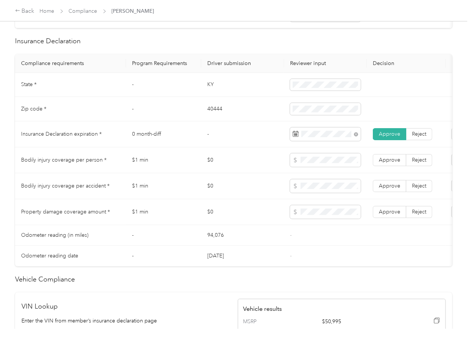
scroll to position [333, 0]
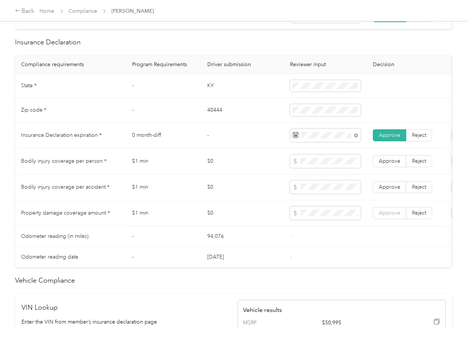
click at [390, 216] on span "Approve" at bounding box center [389, 213] width 21 height 6
click at [392, 190] on span "Approve" at bounding box center [389, 187] width 21 height 6
click at [389, 164] on span "Approve" at bounding box center [389, 161] width 21 height 6
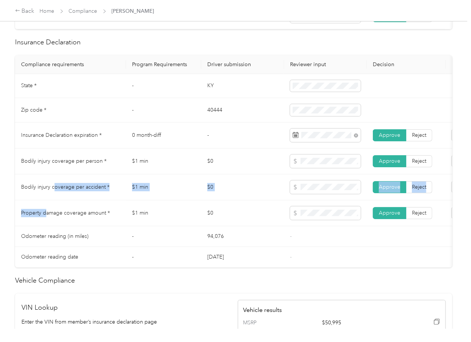
click at [54, 187] on tbody "State * - [US_STATE] Zip code * - 40444 Insurance Declaration expiration * 0 mo…" at bounding box center [280, 171] width 531 height 194
click at [173, 171] on td "$1 min" at bounding box center [163, 162] width 75 height 26
click at [198, 201] on td "$1 min" at bounding box center [163, 188] width 75 height 26
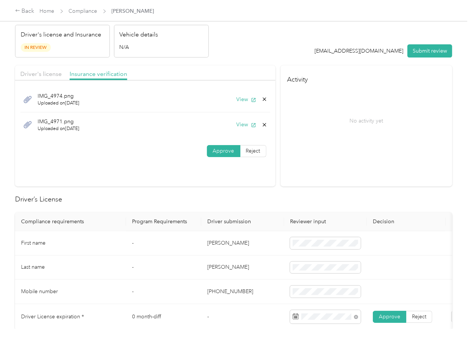
scroll to position [0, 0]
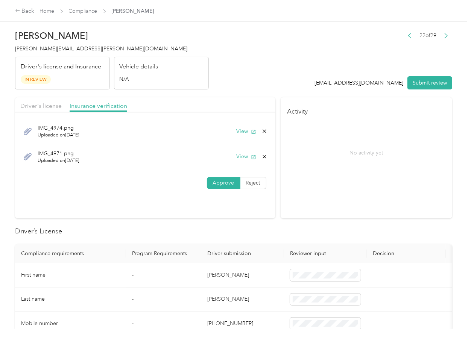
click at [152, 99] on div "Driver's license Insurance verification" at bounding box center [145, 104] width 260 height 15
click at [243, 130] on button "View" at bounding box center [247, 132] width 20 height 8
click at [263, 130] on icon at bounding box center [264, 131] width 3 height 3
click at [245, 138] on button "Yes" at bounding box center [243, 137] width 15 height 12
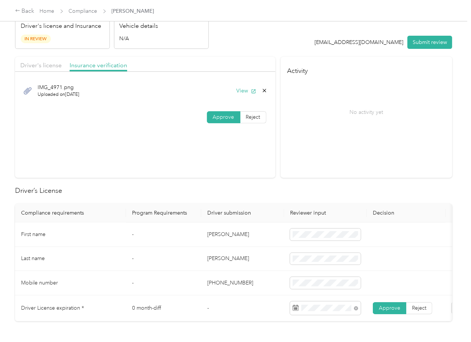
scroll to position [100, 0]
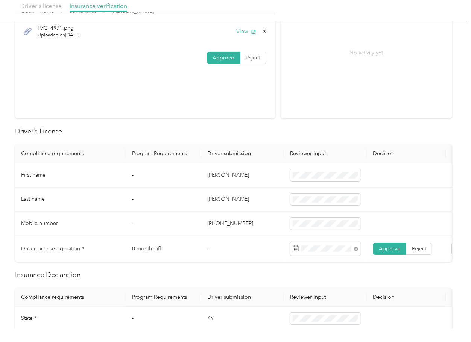
click at [240, 26] on div "IMG_4971.png Uploaded on [DATE] View" at bounding box center [145, 31] width 250 height 25
click at [242, 34] on button "View" at bounding box center [247, 31] width 20 height 8
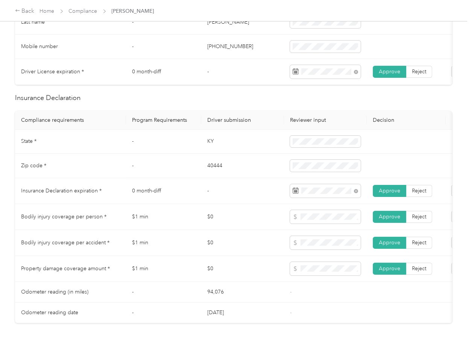
scroll to position [301, 0]
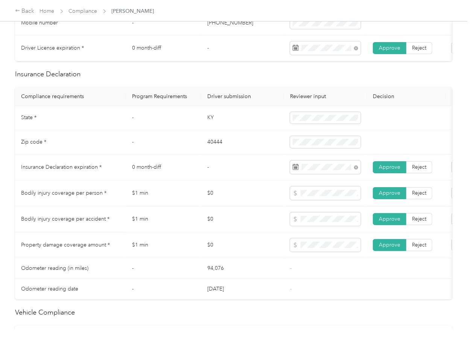
click at [277, 207] on td "$0" at bounding box center [242, 194] width 83 height 26
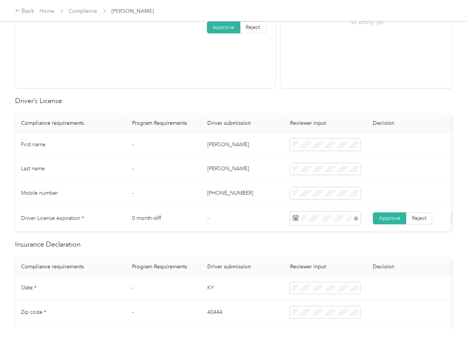
scroll to position [0, 0]
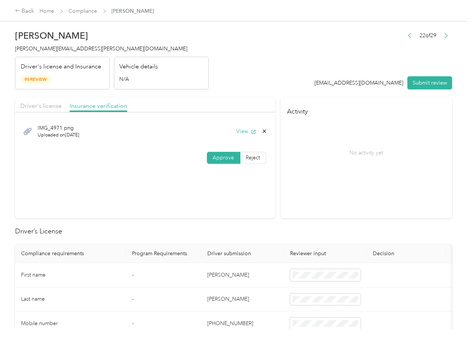
click at [422, 80] on button "Submit review" at bounding box center [430, 82] width 45 height 13
click at [73, 45] on h4 "[PERSON_NAME][EMAIL_ADDRESS][PERSON_NAME][DOMAIN_NAME]" at bounding box center [112, 49] width 194 height 8
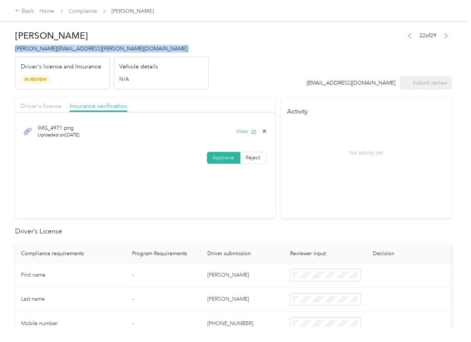
click at [73, 45] on h4 "[PERSON_NAME][EMAIL_ADDRESS][PERSON_NAME][DOMAIN_NAME]" at bounding box center [112, 49] width 194 height 8
click at [61, 48] on span "[PERSON_NAME][EMAIL_ADDRESS][PERSON_NAME][DOMAIN_NAME]" at bounding box center [101, 49] width 172 height 6
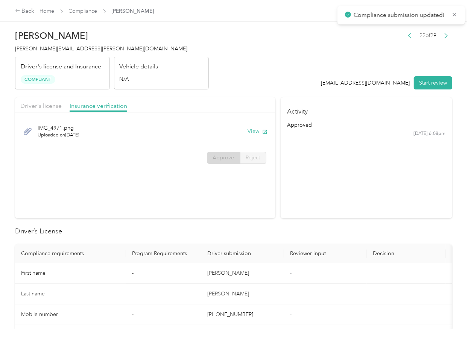
click at [236, 218] on section "Driver's license Insurance verification IMG_4971.png Uploaded on [DATE] View Ap…" at bounding box center [145, 157] width 260 height 121
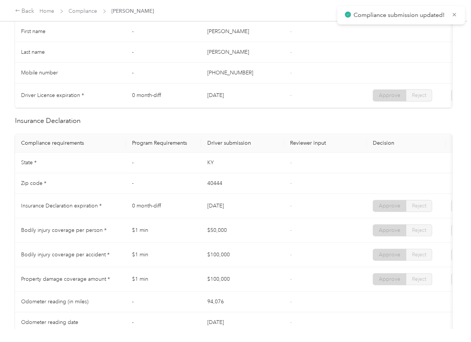
scroll to position [251, 0]
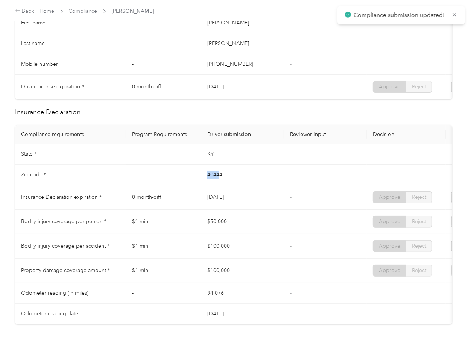
drag, startPoint x: 248, startPoint y: 190, endPoint x: 229, endPoint y: 196, distance: 19.2
click at [250, 186] on td "40444" at bounding box center [242, 175] width 83 height 21
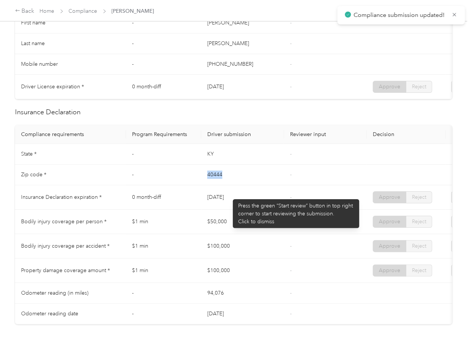
click at [280, 204] on td "[DATE]" at bounding box center [242, 198] width 83 height 24
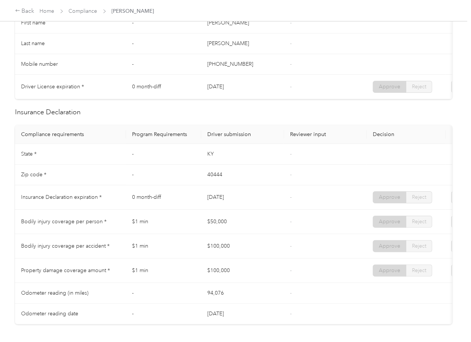
click at [296, 177] on td "-" at bounding box center [325, 175] width 83 height 21
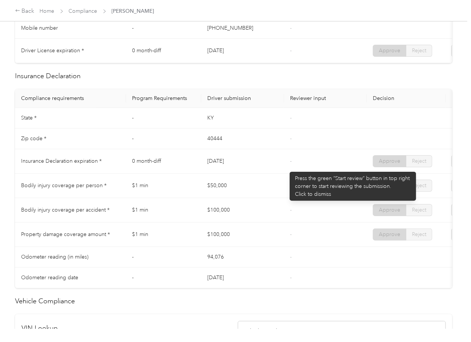
scroll to position [301, 0]
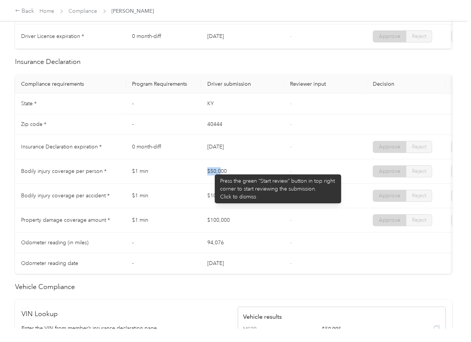
drag, startPoint x: 230, startPoint y: 173, endPoint x: 227, endPoint y: 184, distance: 11.4
click at [239, 177] on td "$50,000" at bounding box center [242, 172] width 83 height 24
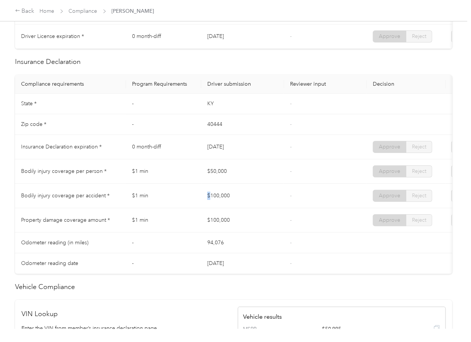
click at [250, 205] on td "$100,000" at bounding box center [242, 196] width 83 height 24
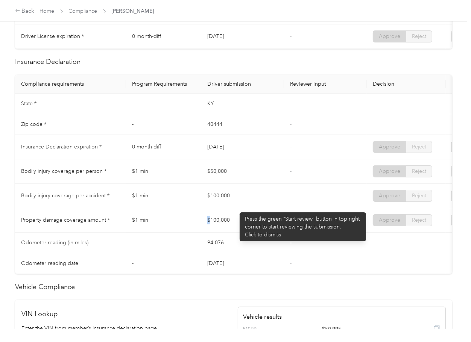
drag, startPoint x: 201, startPoint y: 223, endPoint x: 262, endPoint y: 224, distance: 61.7
click at [251, 224] on tr "Property damage coverage amount * $1 min $100,000 - Approve Reject" at bounding box center [280, 220] width 531 height 24
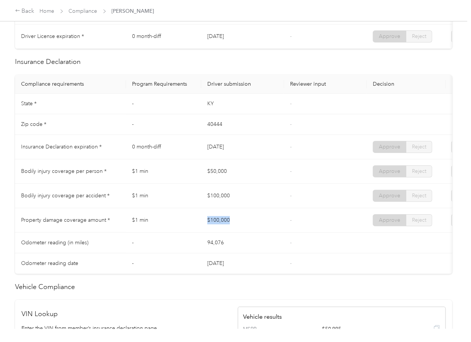
click at [271, 221] on td "$100,000" at bounding box center [242, 220] width 83 height 24
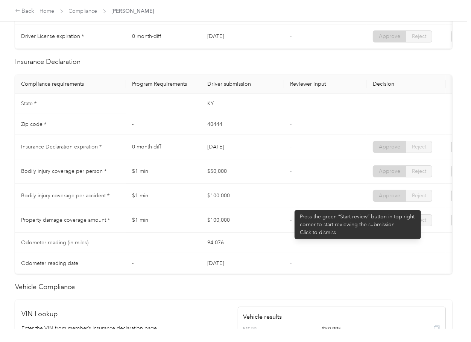
drag, startPoint x: 291, startPoint y: 207, endPoint x: 300, endPoint y: 205, distance: 9.6
click at [294, 205] on td "-" at bounding box center [325, 196] width 83 height 24
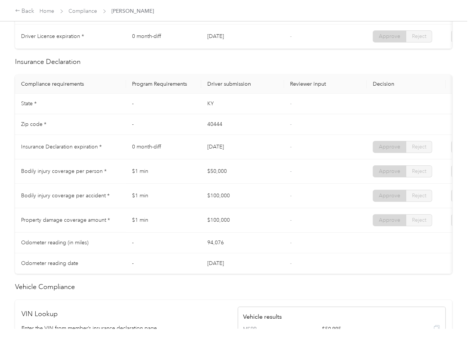
scroll to position [0, 0]
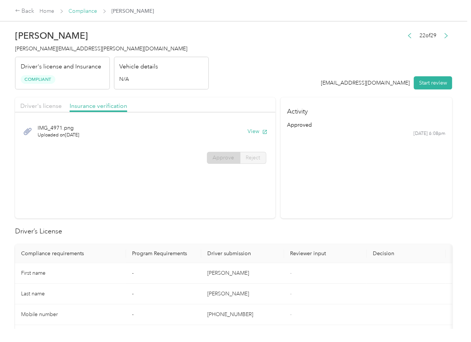
click at [71, 8] on link "Compliance" at bounding box center [83, 11] width 29 height 6
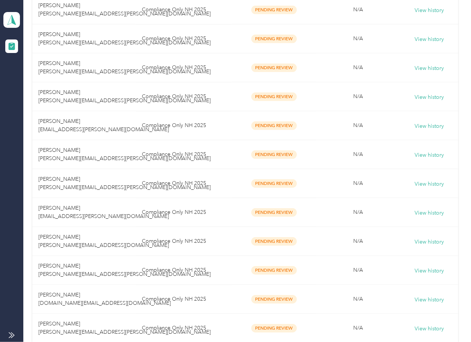
scroll to position [351, 0]
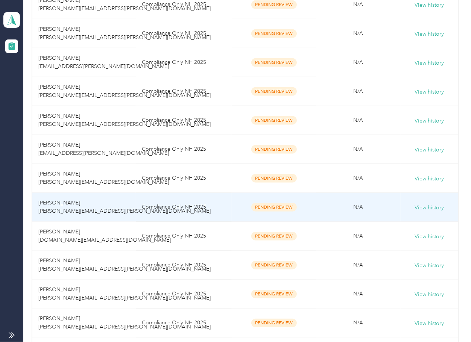
click at [108, 213] on span "[PERSON_NAME] [PERSON_NAME][EMAIL_ADDRESS][PERSON_NAME][DOMAIN_NAME]" at bounding box center [124, 207] width 172 height 15
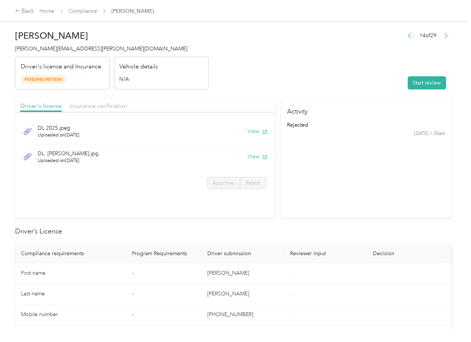
click at [370, 182] on section "Activity rejected [DATE] 1:00am" at bounding box center [367, 157] width 172 height 121
click at [262, 132] on icon "button" at bounding box center [264, 131] width 5 height 5
drag, startPoint x: 256, startPoint y: 155, endPoint x: 249, endPoint y: 143, distance: 14.1
click at [256, 155] on button "View" at bounding box center [258, 157] width 20 height 8
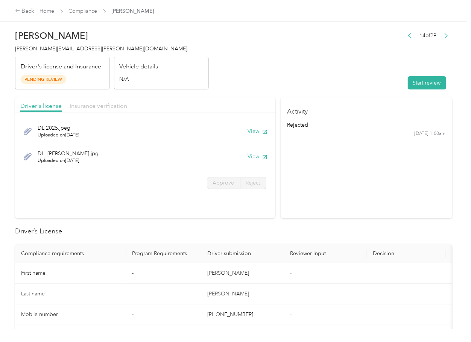
click at [114, 102] on span "Insurance verification" at bounding box center [99, 105] width 58 height 7
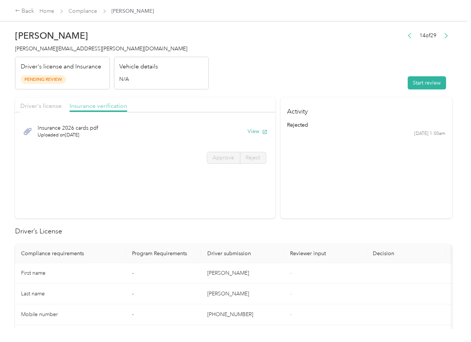
click at [102, 107] on span "Insurance verification" at bounding box center [99, 105] width 58 height 7
click at [253, 129] on button "View" at bounding box center [258, 132] width 20 height 8
click at [408, 88] on button "Start review" at bounding box center [427, 82] width 38 height 13
click at [218, 161] on label "Approve" at bounding box center [223, 158] width 33 height 12
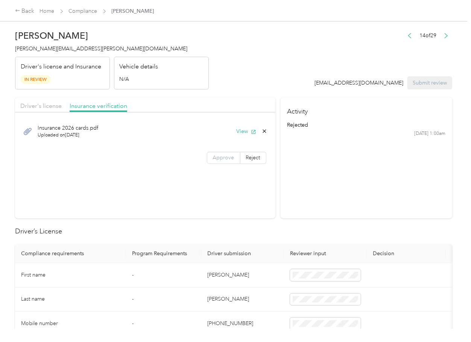
click at [215, 162] on label "Approve" at bounding box center [223, 158] width 33 height 12
click at [216, 160] on span "Approve" at bounding box center [223, 158] width 21 height 6
click at [40, 104] on span "Driver's license" at bounding box center [40, 105] width 41 height 7
click at [29, 105] on span "Driver's license" at bounding box center [40, 105] width 41 height 7
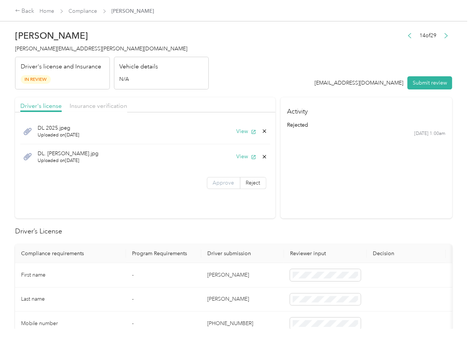
click at [222, 181] on span "Approve" at bounding box center [223, 183] width 21 height 6
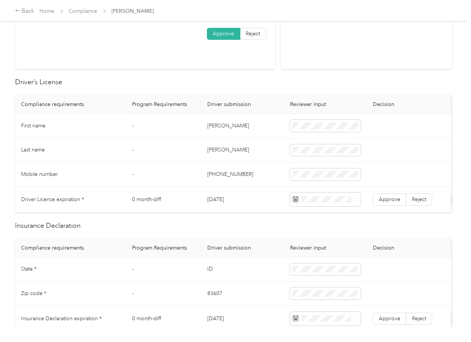
scroll to position [151, 0]
click at [213, 126] on td "[PERSON_NAME]" at bounding box center [242, 125] width 83 height 24
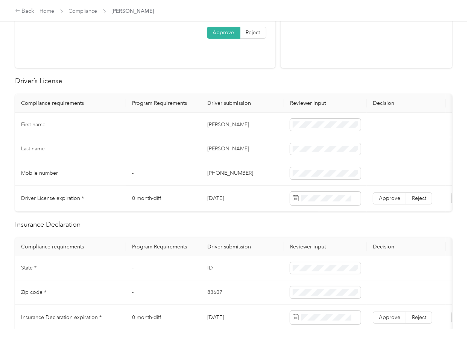
click at [218, 197] on td "[DATE]" at bounding box center [242, 199] width 83 height 26
click at [401, 196] on label "Approve" at bounding box center [389, 199] width 33 height 12
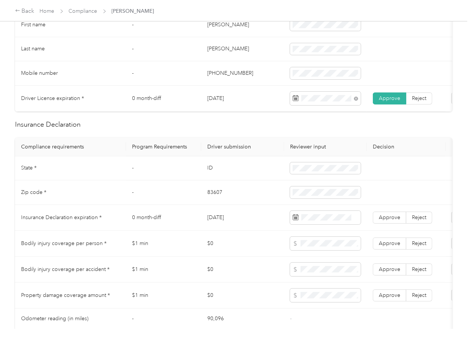
click at [203, 170] on td "ID" at bounding box center [242, 169] width 83 height 24
click at [214, 199] on td "83607" at bounding box center [242, 193] width 83 height 24
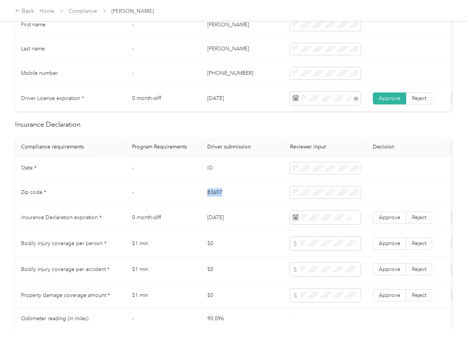
click at [214, 199] on td "83607" at bounding box center [242, 193] width 83 height 24
click at [248, 243] on td "$0" at bounding box center [242, 244] width 83 height 26
click at [278, 157] on th "Driver submission" at bounding box center [242, 147] width 83 height 19
click at [399, 224] on label "Approve" at bounding box center [389, 218] width 33 height 12
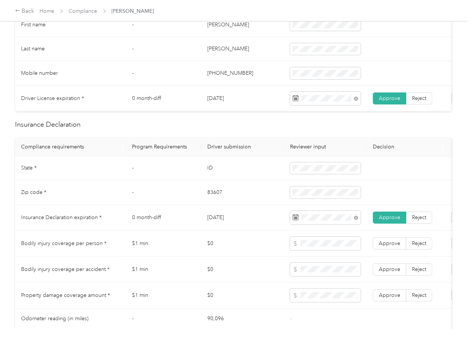
click at [254, 242] on td "$0" at bounding box center [242, 244] width 83 height 26
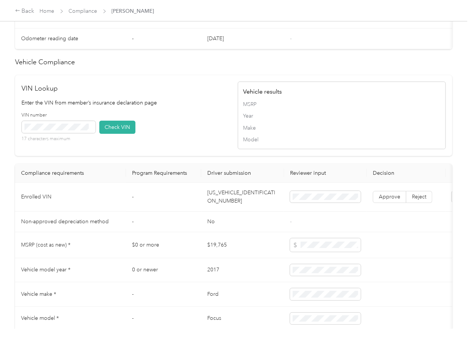
click at [222, 212] on td "[US_VEHICLE_IDENTIFICATION_NUMBER]" at bounding box center [242, 197] width 83 height 29
drag, startPoint x: 183, startPoint y: 130, endPoint x: 132, endPoint y: 141, distance: 51.2
click at [182, 130] on div "VIN number 17 characters maximum Check VIN" at bounding box center [126, 130] width 208 height 36
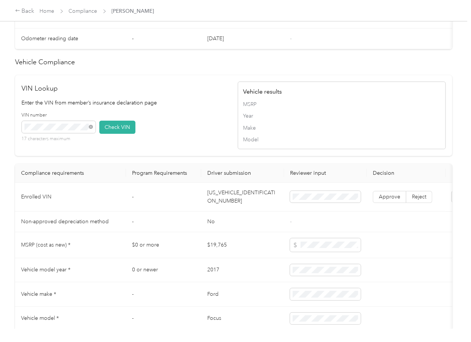
drag, startPoint x: 107, startPoint y: 141, endPoint x: 229, endPoint y: 195, distance: 133.1
click at [108, 134] on button "Check VIN" at bounding box center [117, 127] width 36 height 13
click at [386, 200] on span "Approve" at bounding box center [389, 197] width 21 height 6
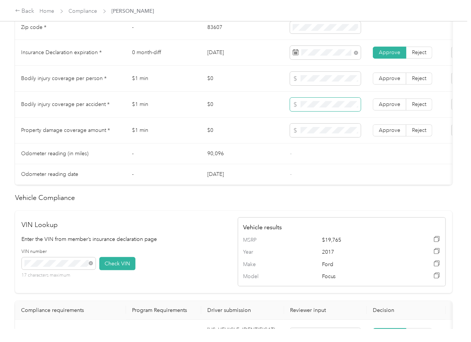
scroll to position [351, 0]
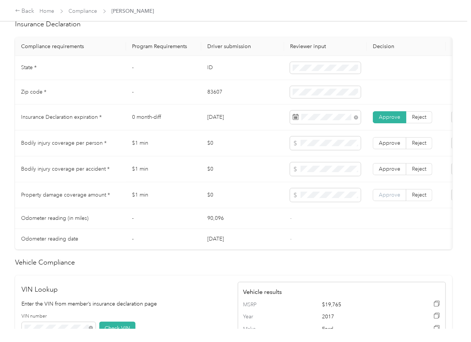
click at [396, 198] on span "Approve" at bounding box center [389, 195] width 21 height 6
click at [394, 172] on span "Approve" at bounding box center [389, 169] width 21 height 6
click at [394, 146] on span "Approve" at bounding box center [389, 143] width 21 height 6
click at [204, 174] on td "$0" at bounding box center [242, 170] width 83 height 26
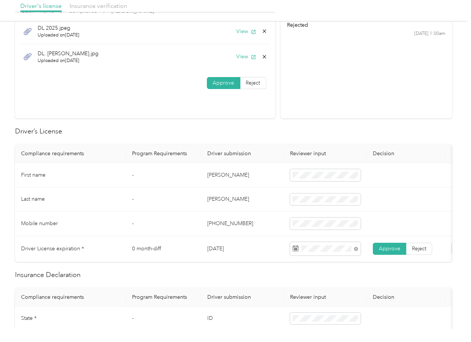
scroll to position [0, 0]
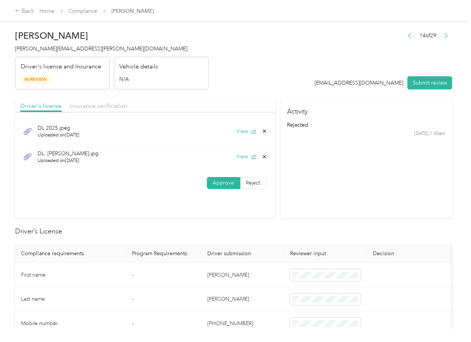
click at [262, 156] on icon at bounding box center [265, 157] width 6 height 6
drag, startPoint x: 239, startPoint y: 164, endPoint x: 163, endPoint y: 140, distance: 80.2
click at [239, 165] on button "Yes" at bounding box center [243, 163] width 15 height 12
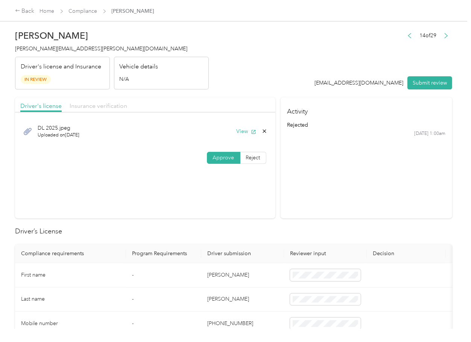
click at [97, 106] on span "Insurance verification" at bounding box center [99, 105] width 58 height 7
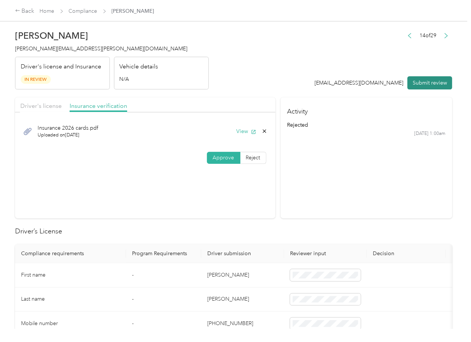
click at [418, 82] on button "Submit review" at bounding box center [430, 82] width 45 height 13
click at [41, 44] on div "[PERSON_NAME] [PERSON_NAME][EMAIL_ADDRESS][PERSON_NAME][DOMAIN_NAME] Driver's l…" at bounding box center [112, 57] width 194 height 63
click at [41, 48] on span "[PERSON_NAME][EMAIL_ADDRESS][PERSON_NAME][DOMAIN_NAME]" at bounding box center [101, 49] width 172 height 6
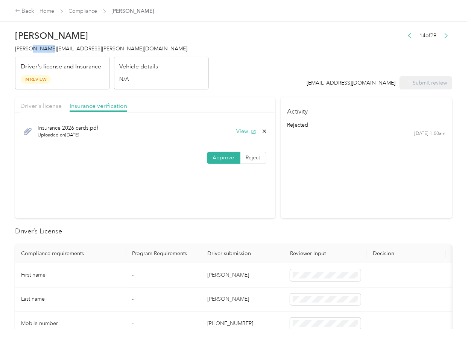
click at [41, 48] on span "[PERSON_NAME][EMAIL_ADDRESS][PERSON_NAME][DOMAIN_NAME]" at bounding box center [101, 49] width 172 height 6
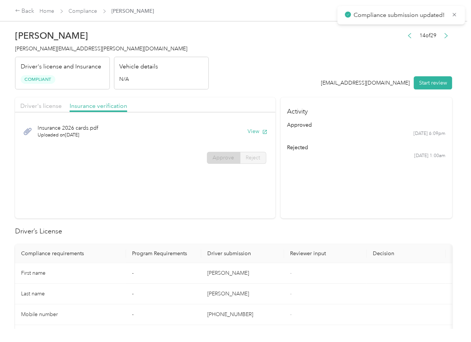
click at [280, 230] on h2 "Driver’s License" at bounding box center [233, 232] width 437 height 10
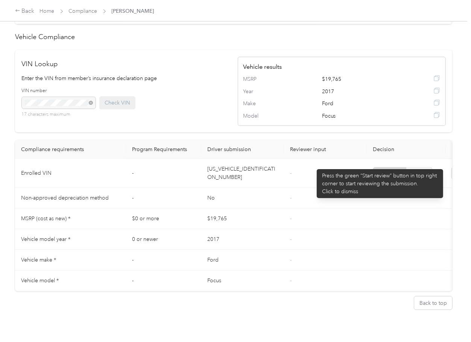
scroll to position [594, 0]
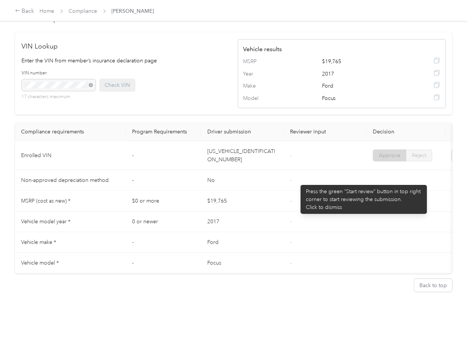
click at [297, 191] on td "-" at bounding box center [325, 201] width 83 height 21
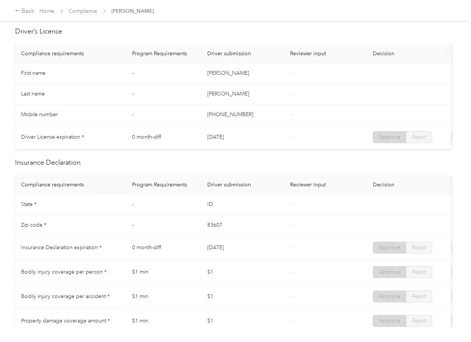
scroll to position [0, 0]
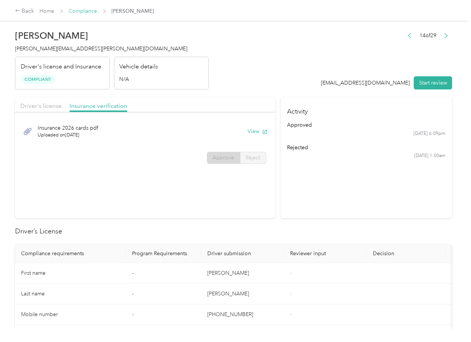
click at [77, 10] on link "Compliance" at bounding box center [83, 11] width 29 height 6
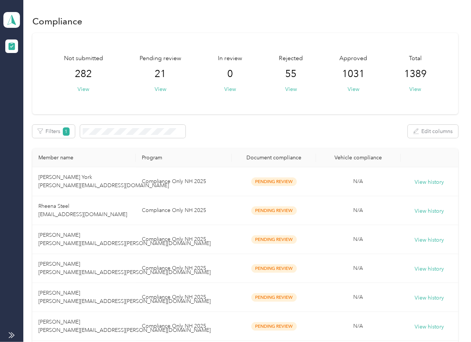
click at [253, 112] on div "Not submitted 282 View Pending review 21 View In review 0 View Rejected 55 View…" at bounding box center [245, 73] width 426 height 81
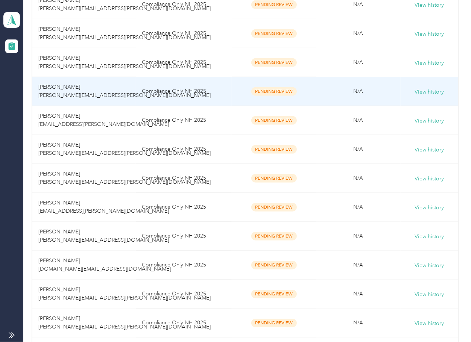
scroll to position [301, 0]
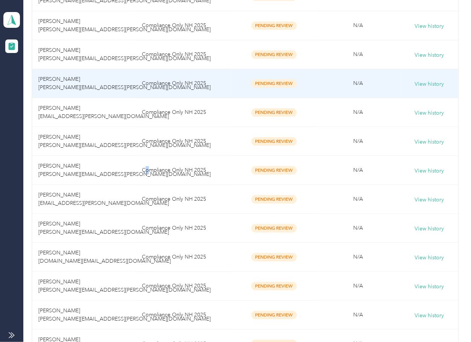
click at [145, 178] on td "Compliance Only NH 2025" at bounding box center [184, 170] width 96 height 29
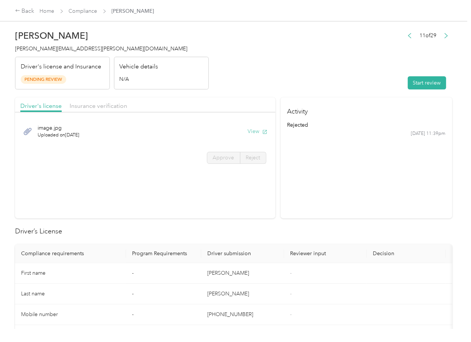
click at [256, 131] on button "View" at bounding box center [258, 132] width 20 height 8
click at [116, 104] on span "Insurance verification" at bounding box center [99, 105] width 58 height 7
click at [105, 107] on span "Insurance verification" at bounding box center [99, 105] width 58 height 7
click at [250, 132] on button "View" at bounding box center [258, 132] width 20 height 8
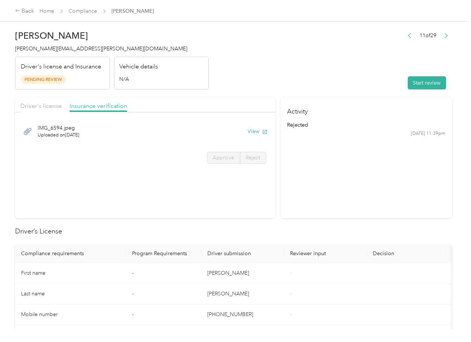
drag, startPoint x: 420, startPoint y: 79, endPoint x: 358, endPoint y: 87, distance: 61.9
click at [420, 79] on button "Start review" at bounding box center [427, 82] width 38 height 13
drag, startPoint x: 28, startPoint y: 111, endPoint x: 30, endPoint y: 107, distance: 4.7
click at [28, 111] on div "Driver's license Insurance verification" at bounding box center [145, 104] width 260 height 15
click at [31, 106] on span "Driver's license" at bounding box center [40, 105] width 41 height 7
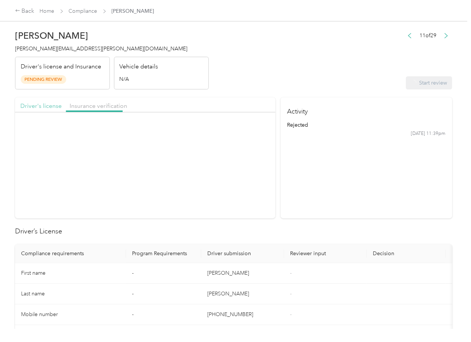
click at [31, 106] on span "Driver's license" at bounding box center [40, 105] width 41 height 7
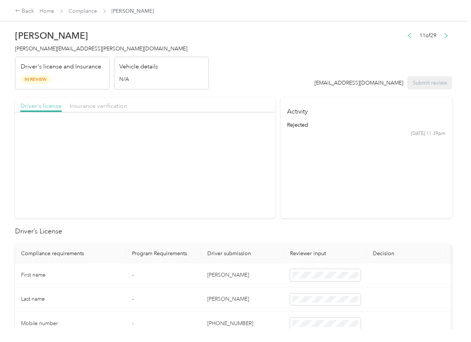
click at [31, 106] on span "Driver's license" at bounding box center [40, 105] width 41 height 7
click at [220, 161] on label "Approve" at bounding box center [223, 158] width 33 height 12
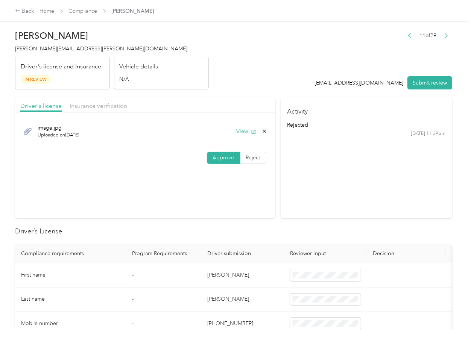
click at [100, 111] on div "Driver's license Insurance verification" at bounding box center [145, 104] width 260 height 15
click at [99, 108] on span "Insurance verification" at bounding box center [99, 105] width 58 height 7
click at [100, 106] on span "Insurance verification" at bounding box center [99, 105] width 58 height 7
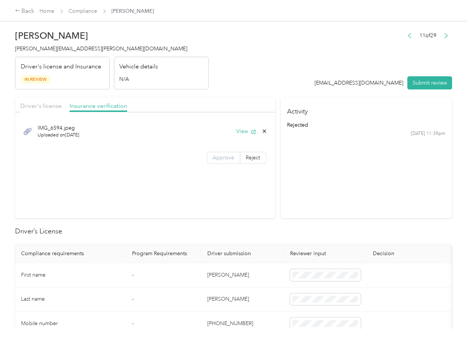
click at [224, 159] on span "Approve" at bounding box center [223, 158] width 21 height 6
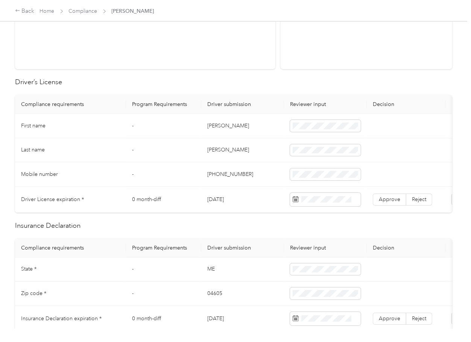
scroll to position [151, 0]
click at [238, 133] on td "[PERSON_NAME]" at bounding box center [242, 125] width 83 height 24
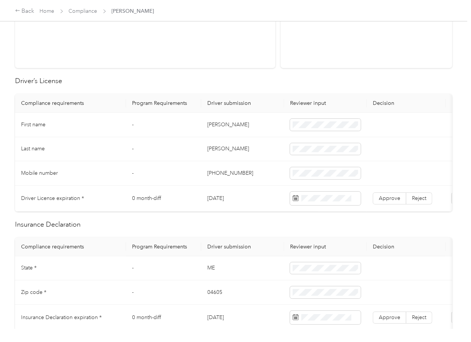
click at [225, 201] on td "[DATE]" at bounding box center [242, 199] width 83 height 26
click at [320, 194] on span at bounding box center [325, 199] width 71 height 14
click at [396, 199] on span "Approve" at bounding box center [389, 198] width 21 height 6
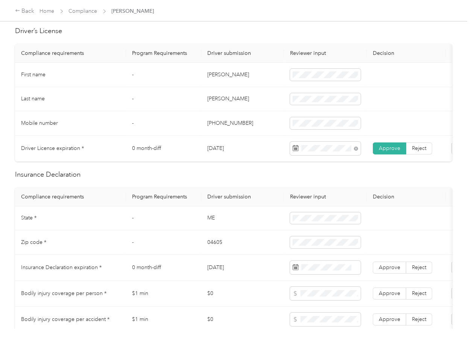
scroll to position [251, 0]
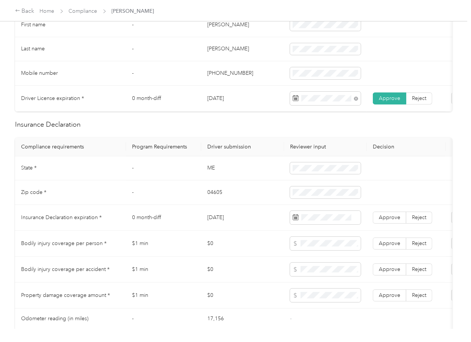
click at [205, 172] on td "ME" at bounding box center [242, 169] width 83 height 24
click at [216, 199] on td "04605" at bounding box center [242, 193] width 83 height 24
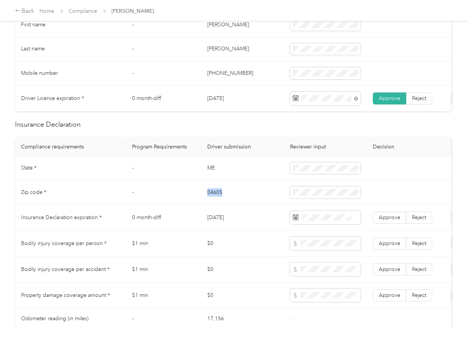
click at [216, 199] on td "04605" at bounding box center [242, 193] width 83 height 24
click at [230, 227] on td "[DATE]" at bounding box center [242, 218] width 83 height 26
click at [210, 178] on td "ME" at bounding box center [242, 169] width 83 height 24
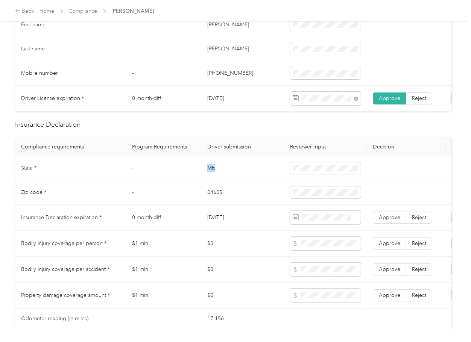
click at [210, 178] on td "ME" at bounding box center [242, 169] width 83 height 24
click at [237, 205] on td "04605" at bounding box center [242, 193] width 83 height 24
click at [364, 120] on icon at bounding box center [364, 121] width 4 height 7
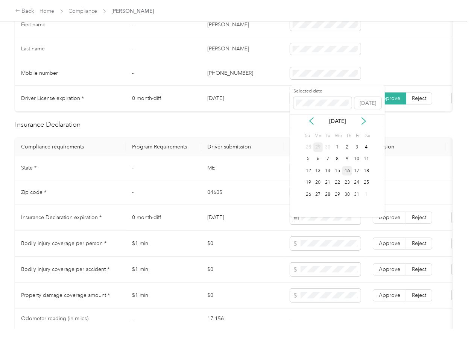
click at [350, 168] on div "16" at bounding box center [347, 170] width 10 height 9
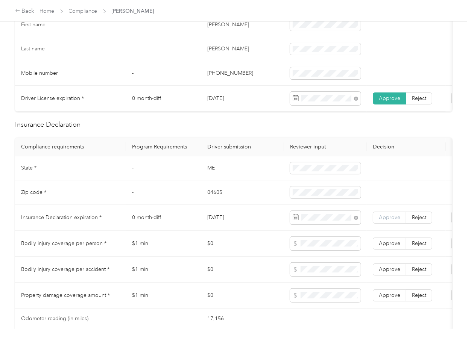
click at [395, 221] on span "Approve" at bounding box center [389, 218] width 21 height 6
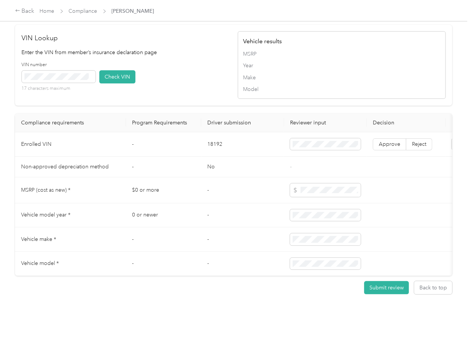
click at [207, 157] on td "18192" at bounding box center [242, 144] width 83 height 24
drag, startPoint x: 190, startPoint y: 57, endPoint x: 49, endPoint y: 88, distance: 144.4
click at [184, 59] on div "VIN Lookup Enter the VIN from member’s insurance declaration page VIN number 17…" at bounding box center [126, 65] width 208 height 64
click at [124, 84] on button "Check VIN" at bounding box center [117, 76] width 36 height 13
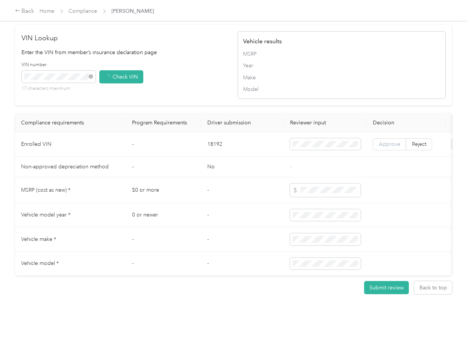
click at [394, 148] on span "Approve" at bounding box center [389, 144] width 21 height 6
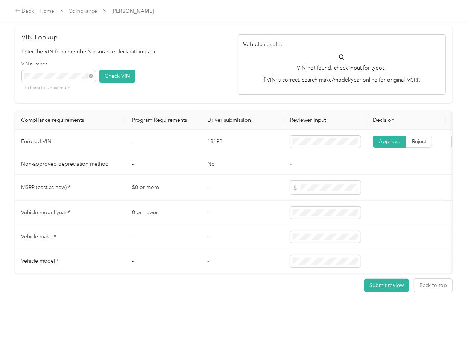
click at [188, 81] on div "VIN number 17 characters maximum Check VIN" at bounding box center [126, 79] width 208 height 36
click at [89, 78] on icon at bounding box center [90, 76] width 3 height 3
drag, startPoint x: 117, startPoint y: 91, endPoint x: 197, endPoint y: 138, distance: 93.3
click at [117, 83] on button "Check VIN" at bounding box center [117, 76] width 36 height 13
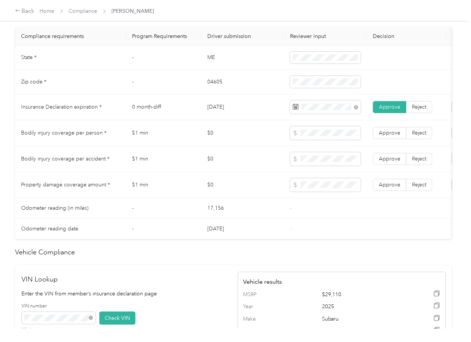
scroll to position [351, 0]
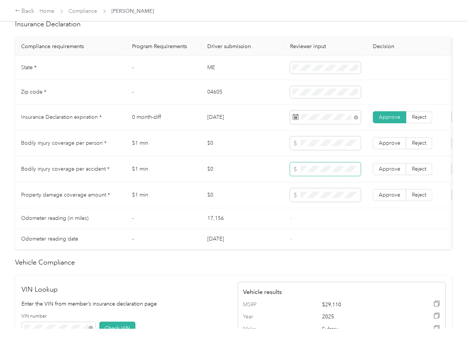
click at [265, 179] on tr "Bodily injury coverage per accident * $1 min $0 Approve Reject" at bounding box center [280, 170] width 531 height 26
click at [392, 172] on span "Approve" at bounding box center [389, 169] width 21 height 6
click at [390, 149] on label "Approve" at bounding box center [389, 143] width 33 height 12
click at [388, 198] on span "Approve" at bounding box center [389, 195] width 21 height 6
click at [174, 208] on td "$1 min" at bounding box center [163, 196] width 75 height 26
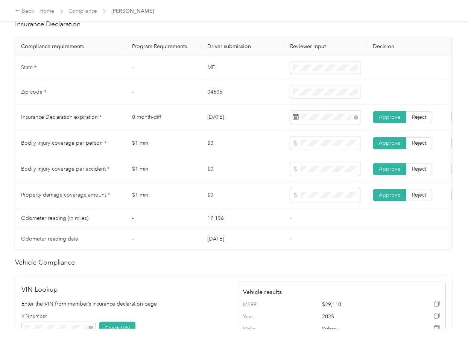
drag, startPoint x: 199, startPoint y: 185, endPoint x: 198, endPoint y: 142, distance: 43.3
click at [199, 183] on td "$1 min" at bounding box center [163, 170] width 75 height 26
click at [214, 227] on td "17,156" at bounding box center [242, 218] width 83 height 21
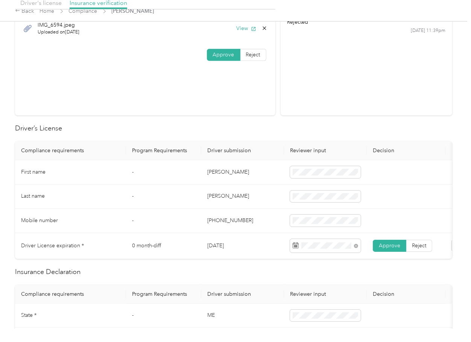
scroll to position [0, 0]
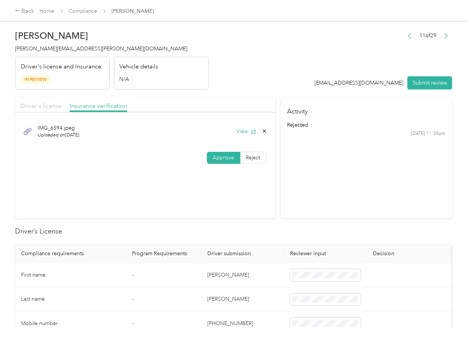
click at [56, 104] on span "Driver's license" at bounding box center [40, 105] width 41 height 7
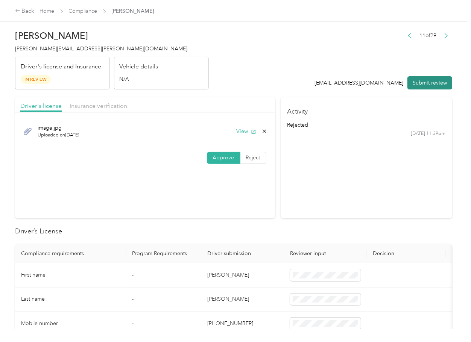
click at [430, 82] on button "Submit review" at bounding box center [430, 82] width 45 height 13
click at [73, 46] on span "[PERSON_NAME][EMAIL_ADDRESS][PERSON_NAME][DOMAIN_NAME]" at bounding box center [101, 49] width 172 height 6
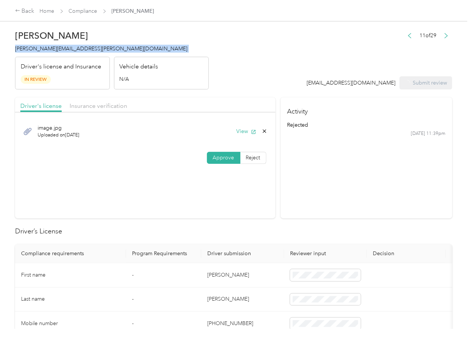
click at [73, 46] on span "[PERSON_NAME][EMAIL_ADDRESS][PERSON_NAME][DOMAIN_NAME]" at bounding box center [101, 49] width 172 height 6
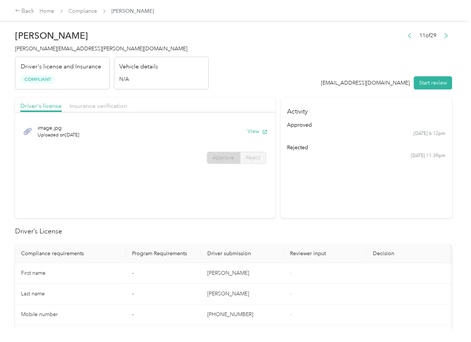
click at [327, 227] on h2 "Driver’s License" at bounding box center [233, 232] width 437 height 10
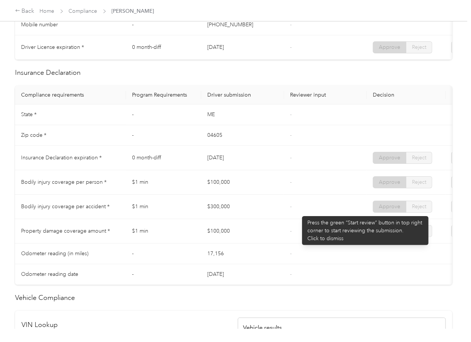
scroll to position [301, 0]
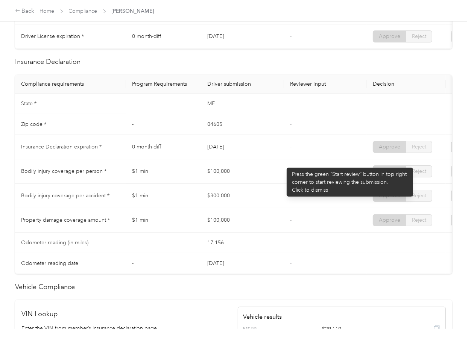
click at [282, 160] on td "[DATE]" at bounding box center [242, 147] width 83 height 24
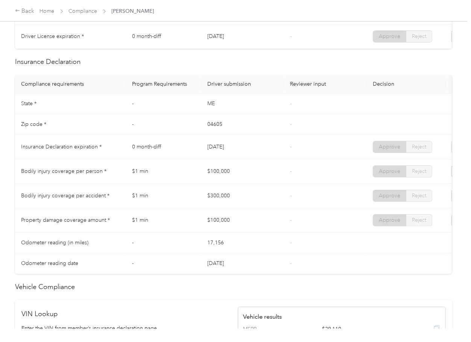
drag, startPoint x: 225, startPoint y: 160, endPoint x: 251, endPoint y: 160, distance: 25.2
click at [250, 156] on td "[DATE]" at bounding box center [242, 147] width 83 height 24
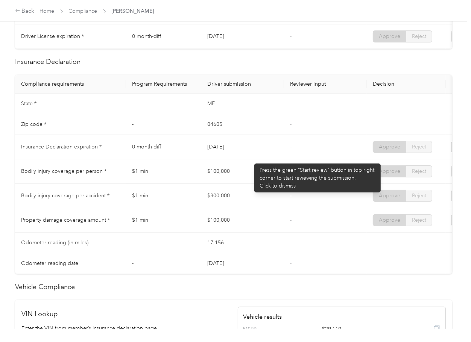
click at [251, 160] on td "[DATE]" at bounding box center [242, 147] width 83 height 24
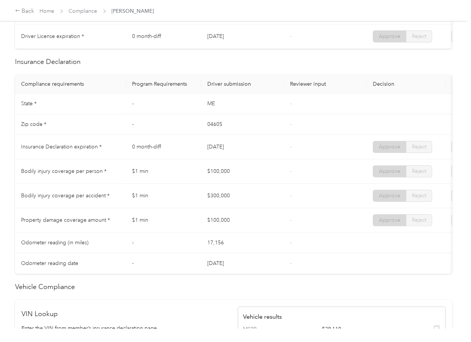
click at [221, 181] on td "$100,000" at bounding box center [242, 172] width 83 height 24
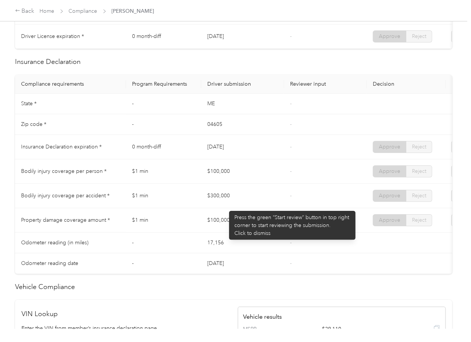
click at [225, 207] on td "$300,000" at bounding box center [242, 196] width 83 height 24
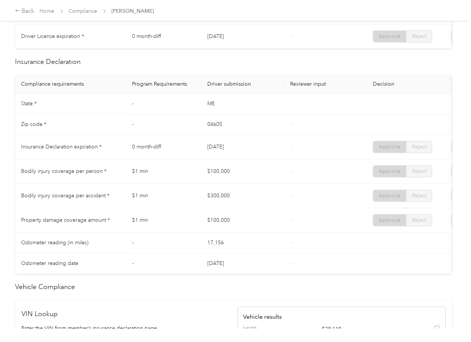
click at [226, 226] on td "$100,000" at bounding box center [242, 220] width 83 height 24
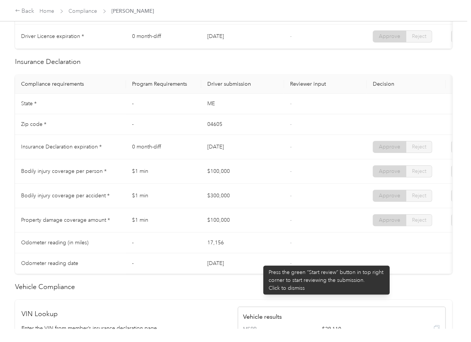
click at [288, 208] on td "-" at bounding box center [325, 196] width 83 height 24
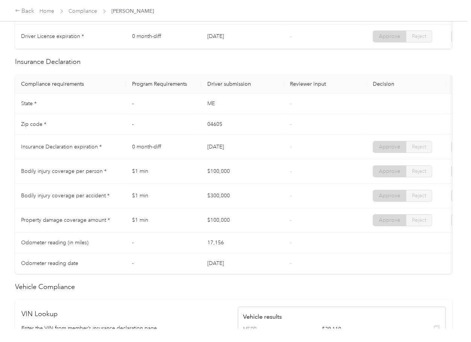
click at [235, 184] on td "$100,000" at bounding box center [242, 172] width 83 height 24
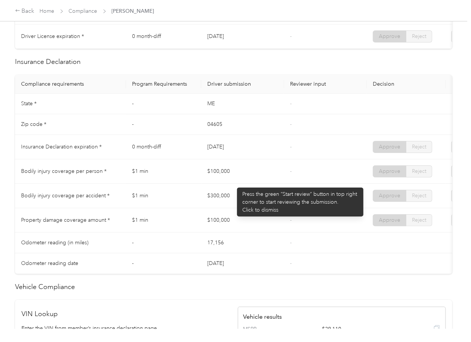
click at [205, 184] on td "$100,000" at bounding box center [242, 172] width 83 height 24
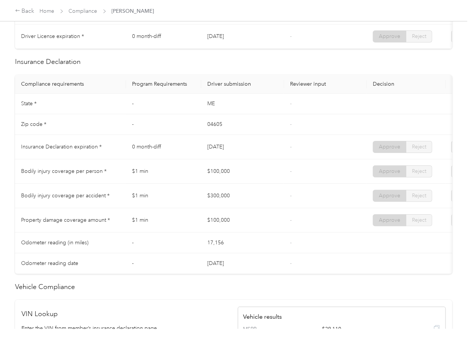
click at [216, 155] on td "[DATE]" at bounding box center [242, 147] width 83 height 24
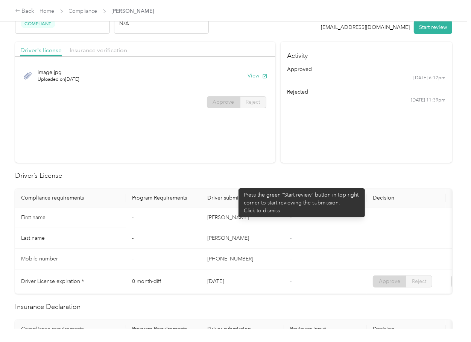
scroll to position [0, 0]
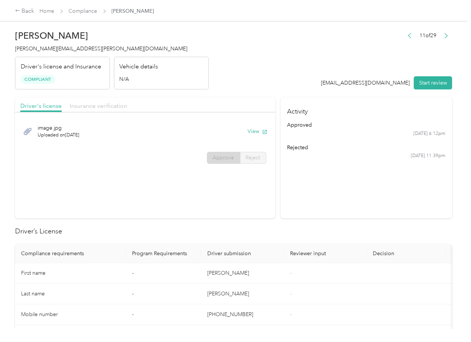
click at [96, 104] on span "Insurance verification" at bounding box center [99, 105] width 58 height 7
click at [257, 130] on button "View" at bounding box center [258, 132] width 20 height 8
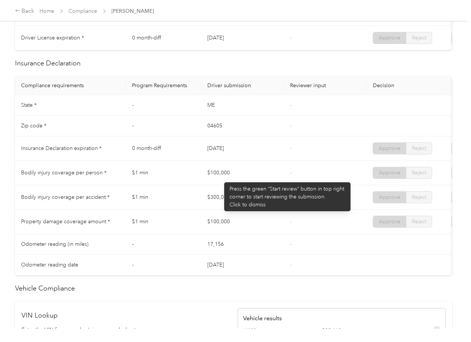
scroll to position [301, 0]
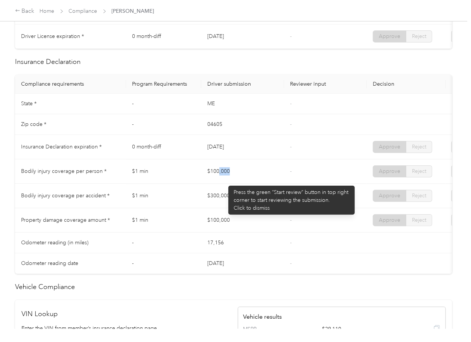
drag, startPoint x: 225, startPoint y: 182, endPoint x: 227, endPoint y: 195, distance: 13.4
click at [217, 184] on td "$100,000" at bounding box center [242, 172] width 83 height 24
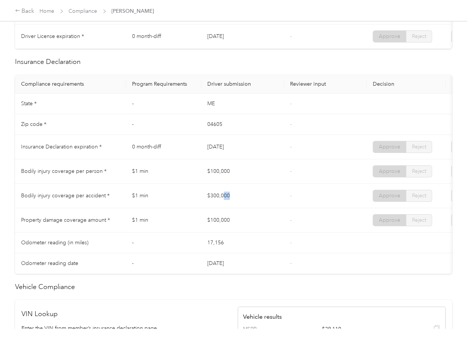
drag, startPoint x: 229, startPoint y: 199, endPoint x: 236, endPoint y: 218, distance: 20.5
click at [217, 206] on td "$300,000" at bounding box center [242, 196] width 83 height 24
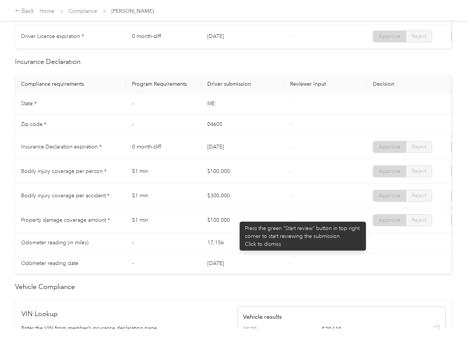
drag, startPoint x: 236, startPoint y: 218, endPoint x: 248, endPoint y: 230, distance: 17.3
click at [236, 221] on td "$100,000" at bounding box center [242, 220] width 83 height 24
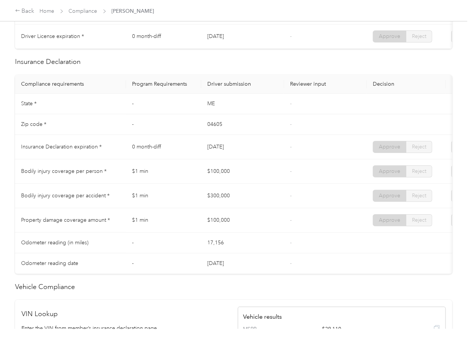
click at [250, 231] on td "$100,000" at bounding box center [242, 220] width 83 height 24
click at [82, 8] on link "Compliance" at bounding box center [83, 11] width 29 height 6
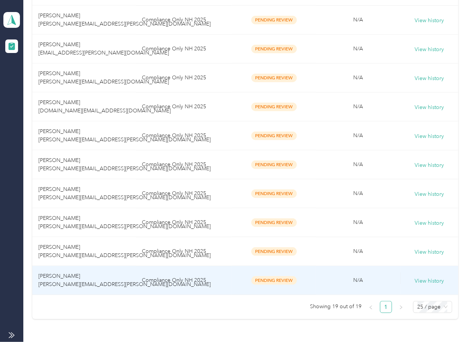
scroll to position [477, 0]
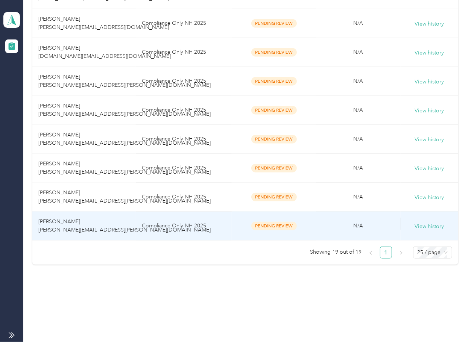
click at [94, 228] on span "[PERSON_NAME] [PERSON_NAME][EMAIL_ADDRESS][PERSON_NAME][DOMAIN_NAME]" at bounding box center [124, 226] width 172 height 15
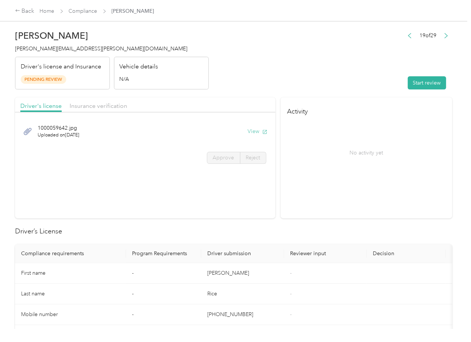
click at [251, 129] on button "View" at bounding box center [258, 132] width 20 height 8
click at [232, 105] on div "Driver's license Insurance verification" at bounding box center [145, 104] width 260 height 15
click at [94, 104] on span "Insurance verification" at bounding box center [99, 105] width 58 height 7
click at [100, 104] on span "Insurance verification" at bounding box center [99, 105] width 58 height 7
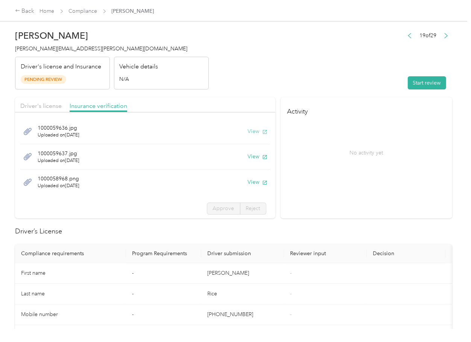
click at [249, 131] on button "View" at bounding box center [258, 132] width 20 height 8
click at [248, 159] on button "View" at bounding box center [258, 157] width 20 height 8
click at [248, 186] on button "View" at bounding box center [258, 182] width 20 height 8
click at [431, 76] on div "Start review" at bounding box center [428, 82] width 49 height 13
click at [430, 78] on button "Start review" at bounding box center [427, 82] width 38 height 13
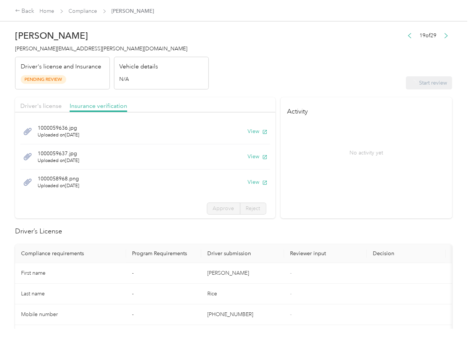
click at [35, 101] on div "Driver's license Insurance verification" at bounding box center [145, 104] width 260 height 15
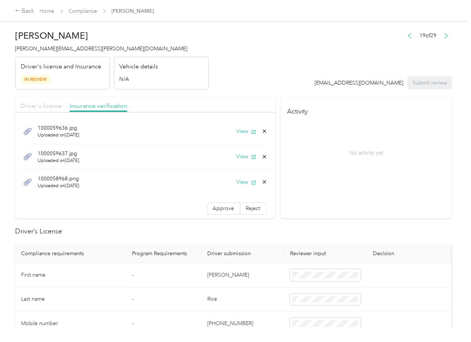
click at [39, 102] on span "Driver's license" at bounding box center [40, 105] width 41 height 7
click at [40, 104] on span "Driver's license" at bounding box center [40, 105] width 41 height 7
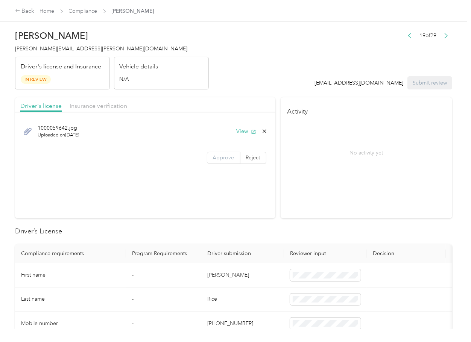
click at [231, 156] on span "Approve" at bounding box center [223, 158] width 21 height 6
click at [207, 158] on span at bounding box center [223, 157] width 33 height 11
click at [110, 105] on span "Insurance verification" at bounding box center [99, 105] width 58 height 7
drag, startPoint x: 94, startPoint y: 105, endPoint x: 101, endPoint y: 113, distance: 10.9
click at [93, 105] on span "Insurance verification" at bounding box center [99, 105] width 58 height 7
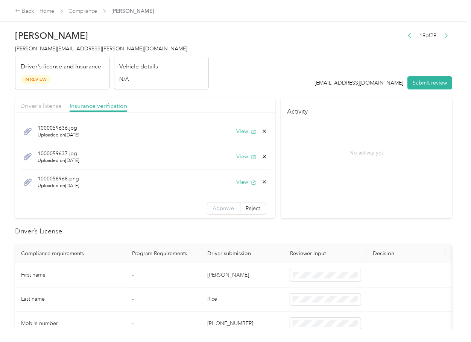
click at [214, 209] on span "Approve" at bounding box center [223, 208] width 21 height 6
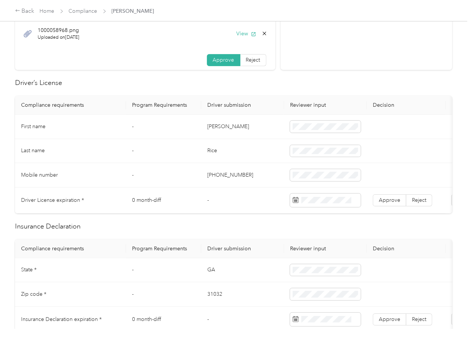
scroll to position [151, 0]
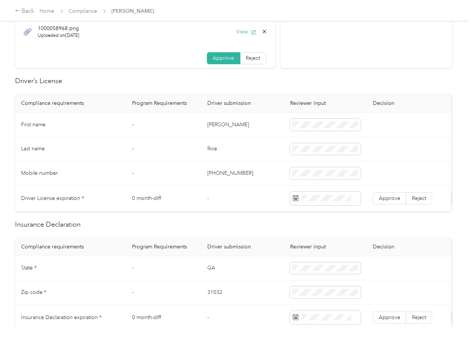
click at [217, 123] on td "[PERSON_NAME]" at bounding box center [242, 125] width 83 height 24
click at [331, 134] on td at bounding box center [325, 125] width 83 height 24
click at [383, 198] on span "Approve" at bounding box center [389, 198] width 21 height 6
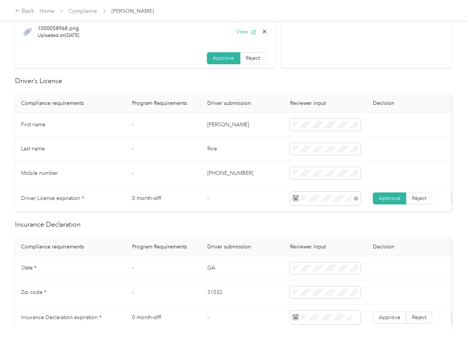
scroll to position [201, 0]
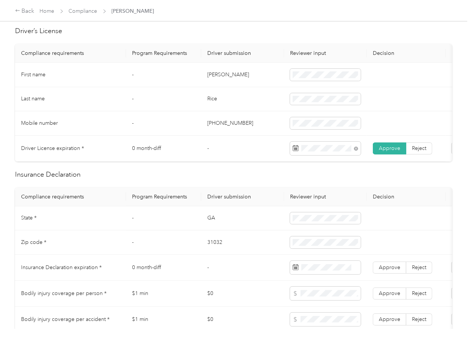
click at [216, 223] on td "GA" at bounding box center [242, 219] width 83 height 24
click at [213, 250] on td "31032" at bounding box center [242, 243] width 83 height 24
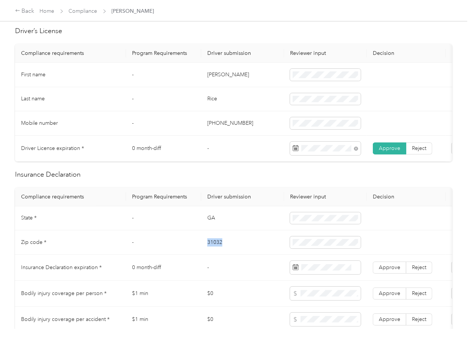
click at [213, 250] on td "31032" at bounding box center [242, 243] width 83 height 24
click at [390, 271] on span "Approve" at bounding box center [389, 268] width 21 height 6
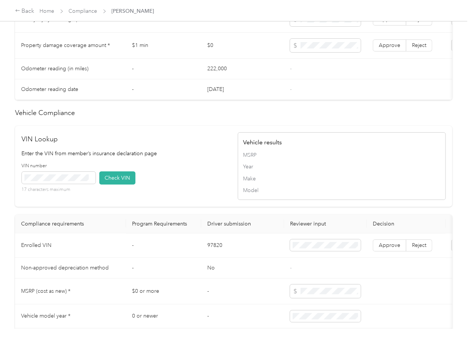
scroll to position [502, 0]
click at [147, 144] on h2 "VIN Lookup" at bounding box center [126, 139] width 208 height 10
click at [122, 184] on button "Check VIN" at bounding box center [117, 177] width 36 height 13
click at [394, 248] on span "Approve" at bounding box center [389, 245] width 21 height 6
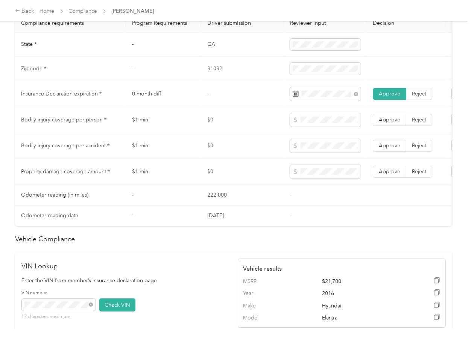
scroll to position [301, 0]
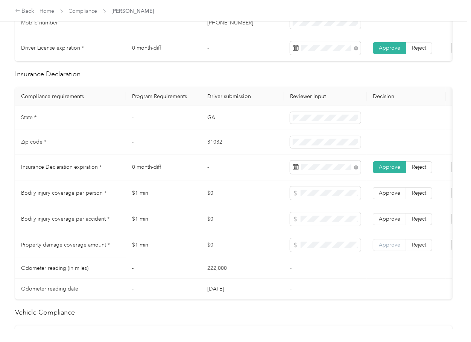
click at [394, 248] on span "Approve" at bounding box center [389, 245] width 21 height 6
click at [394, 222] on span "Approve" at bounding box center [389, 219] width 21 height 6
click at [391, 196] on span "Approve" at bounding box center [389, 193] width 21 height 6
click at [217, 207] on td "$0" at bounding box center [242, 194] width 83 height 26
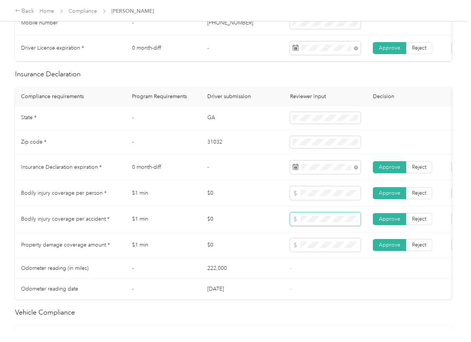
click at [284, 224] on td at bounding box center [325, 220] width 83 height 26
click at [208, 221] on td "$0" at bounding box center [242, 220] width 83 height 26
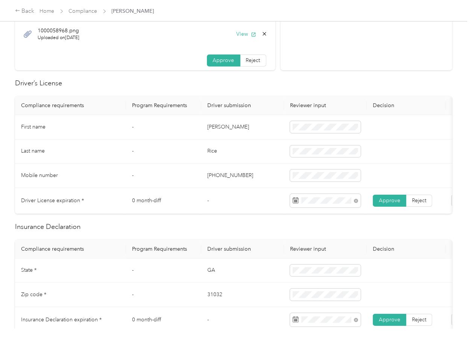
scroll to position [0, 0]
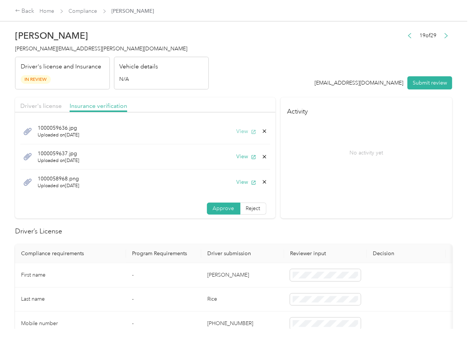
click at [238, 133] on button "View" at bounding box center [247, 132] width 20 height 8
click at [263, 131] on icon at bounding box center [264, 131] width 3 height 3
click at [234, 134] on button "Yes" at bounding box center [235, 137] width 15 height 12
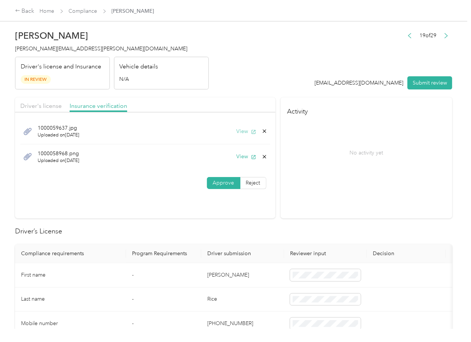
click at [242, 132] on button "View" at bounding box center [247, 132] width 20 height 8
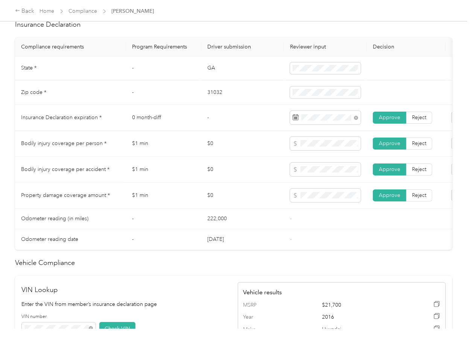
scroll to position [351, 0]
click at [239, 217] on td "222,000" at bounding box center [242, 218] width 83 height 21
click at [253, 181] on td "$0" at bounding box center [242, 170] width 83 height 26
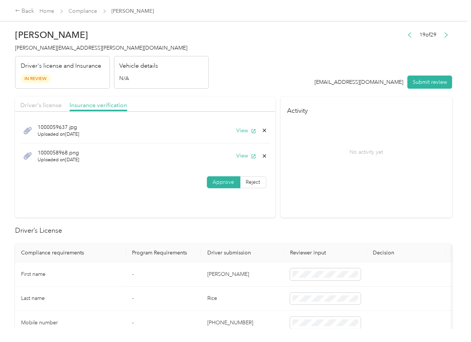
scroll to position [0, 0]
click at [40, 103] on span "Driver's license" at bounding box center [40, 105] width 41 height 7
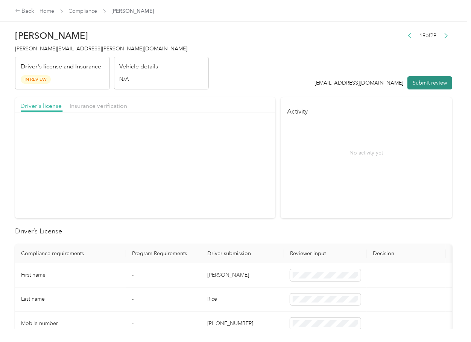
click at [432, 81] on button "Submit review" at bounding box center [430, 82] width 45 height 13
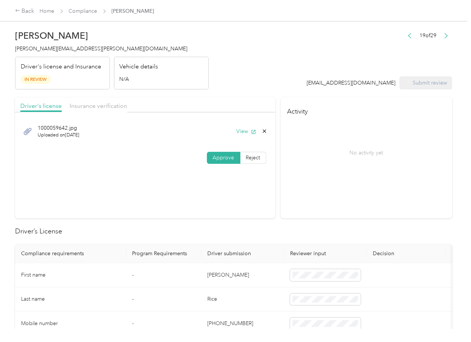
click at [56, 47] on span "[PERSON_NAME][EMAIL_ADDRESS][PERSON_NAME][DOMAIN_NAME]" at bounding box center [101, 49] width 172 height 6
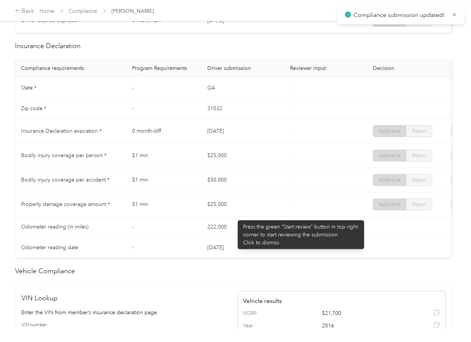
scroll to position [351, 0]
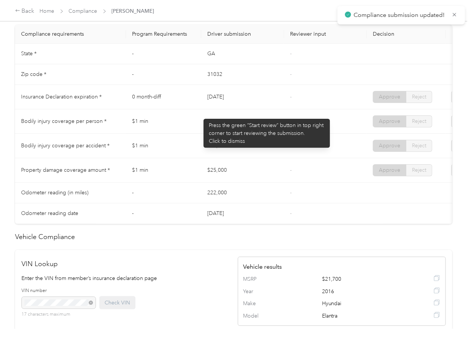
drag, startPoint x: 222, startPoint y: 107, endPoint x: 236, endPoint y: 107, distance: 14.7
click at [236, 107] on tr "Insurance Declaration expiration * 0 month-diff [DATE] - Approve Reject" at bounding box center [280, 97] width 531 height 24
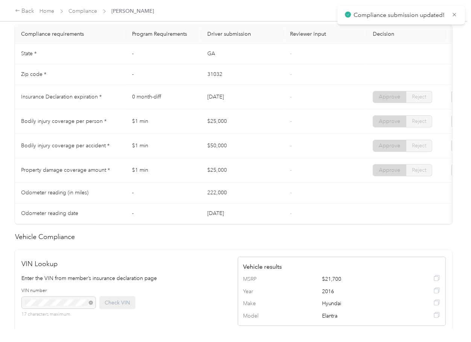
click at [238, 107] on td "[DATE]" at bounding box center [242, 97] width 83 height 24
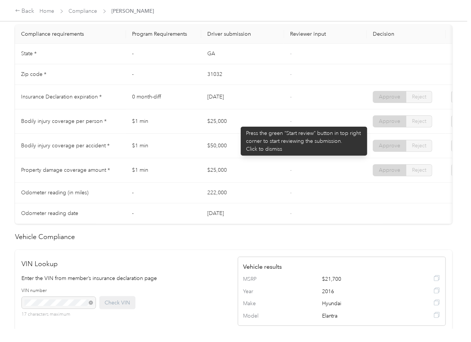
drag, startPoint x: 207, startPoint y: 135, endPoint x: 248, endPoint y: 138, distance: 40.7
click at [245, 134] on td "$25,000" at bounding box center [242, 122] width 83 height 24
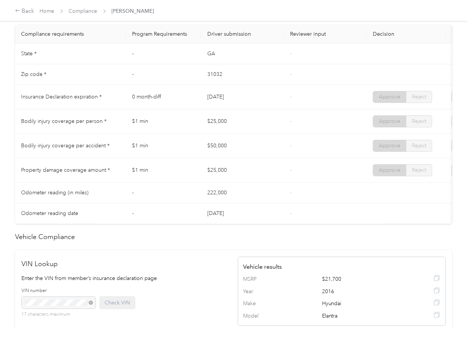
drag, startPoint x: 233, startPoint y: 155, endPoint x: 205, endPoint y: 170, distance: 32.3
click at [240, 156] on td "$50,000" at bounding box center [242, 146] width 83 height 24
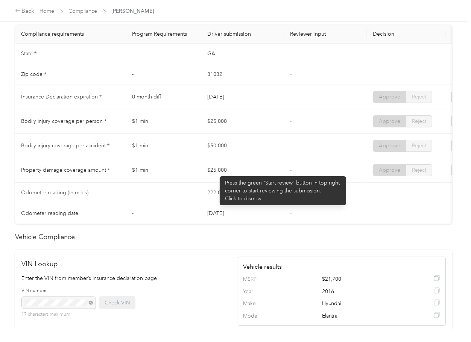
drag, startPoint x: 216, startPoint y: 173, endPoint x: 260, endPoint y: 175, distance: 43.7
click at [239, 174] on td "$25,000" at bounding box center [242, 170] width 83 height 24
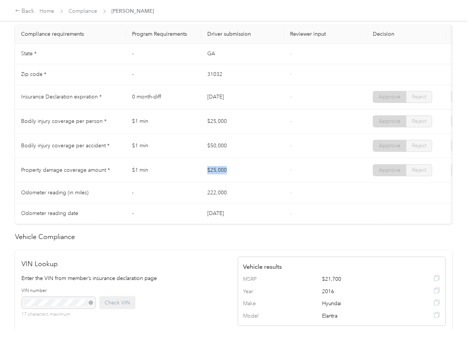
click at [272, 175] on td "$25,000" at bounding box center [242, 170] width 83 height 24
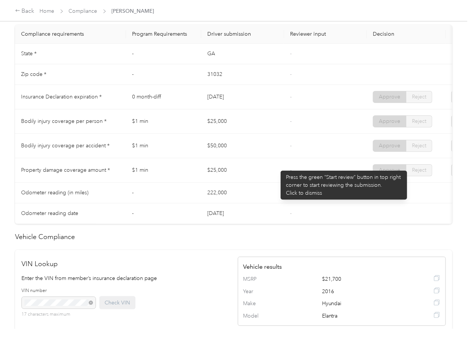
click at [251, 134] on td "$25,000" at bounding box center [242, 122] width 83 height 24
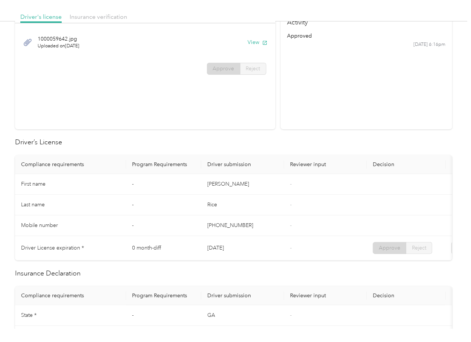
scroll to position [0, 0]
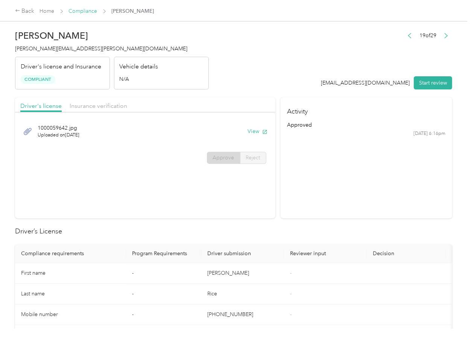
click at [80, 9] on link "Compliance" at bounding box center [83, 11] width 29 height 6
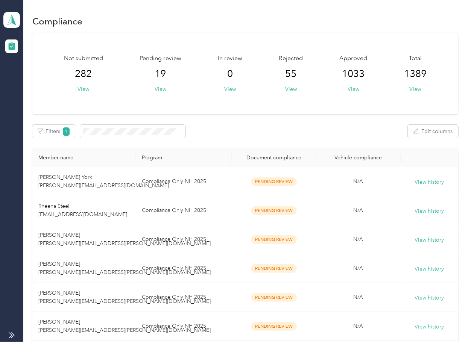
drag, startPoint x: 277, startPoint y: 134, endPoint x: 260, endPoint y: 139, distance: 17.9
click at [277, 134] on div "Filters 1 Edit columns" at bounding box center [245, 131] width 426 height 13
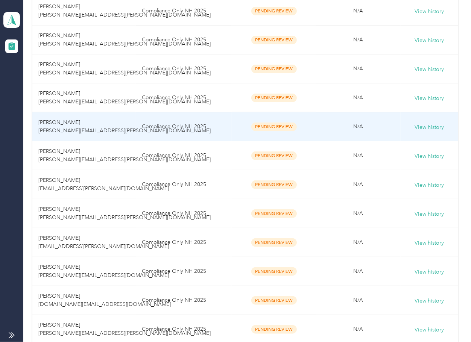
scroll to position [351, 0]
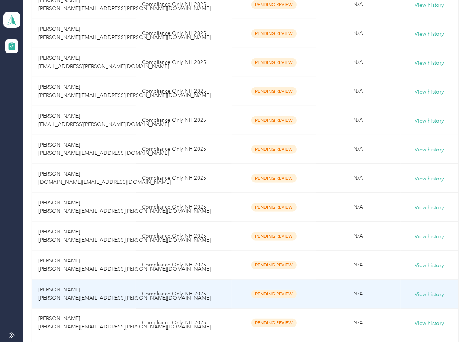
click at [65, 297] on span "[PERSON_NAME] [PERSON_NAME][EMAIL_ADDRESS][PERSON_NAME][DOMAIN_NAME]" at bounding box center [124, 294] width 172 height 15
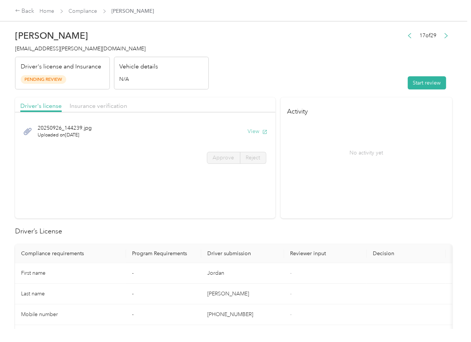
click at [255, 133] on button "View" at bounding box center [258, 132] width 20 height 8
click at [217, 102] on div "Driver's license Insurance verification" at bounding box center [145, 104] width 260 height 15
click at [75, 102] on div "Insurance verification" at bounding box center [99, 106] width 58 height 9
click at [89, 102] on div "Insurance verification" at bounding box center [99, 106] width 58 height 9
click at [254, 132] on button "View" at bounding box center [258, 132] width 20 height 8
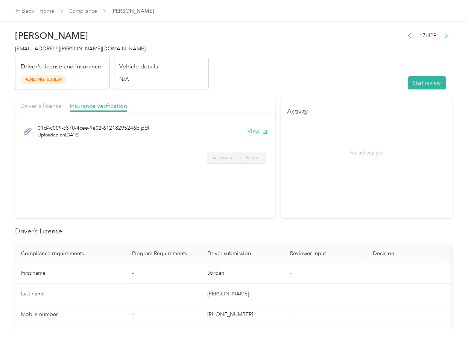
click at [433, 74] on div "17 of 29 Start review" at bounding box center [428, 59] width 49 height 59
click at [429, 85] on button "Start review" at bounding box center [427, 82] width 38 height 13
drag, startPoint x: 352, startPoint y: 75, endPoint x: 347, endPoint y: 78, distance: 5.9
click at [351, 75] on header "[PERSON_NAME] [PERSON_NAME][EMAIL_ADDRESS][PERSON_NAME][DOMAIN_NAME] Driver's l…" at bounding box center [233, 57] width 437 height 63
click at [57, 107] on span "Driver's license" at bounding box center [40, 105] width 41 height 7
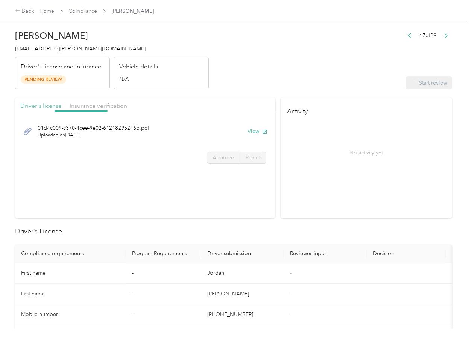
click at [57, 107] on span "Driver's license" at bounding box center [40, 105] width 41 height 7
click at [235, 158] on label "Approve" at bounding box center [223, 158] width 33 height 12
click at [220, 160] on span "Approve" at bounding box center [223, 158] width 21 height 6
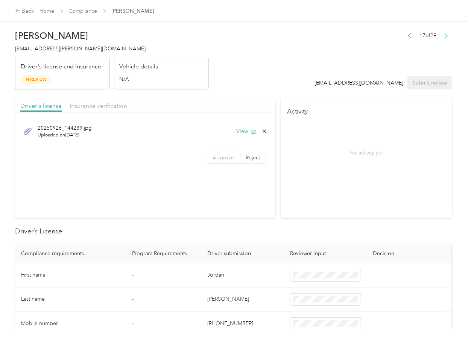
click at [220, 160] on span "Approve" at bounding box center [223, 158] width 21 height 6
click at [82, 103] on span "Insurance verification" at bounding box center [99, 105] width 58 height 7
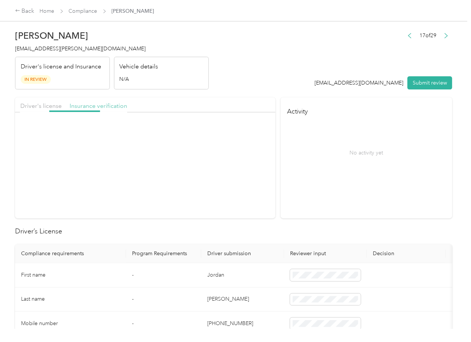
click at [83, 103] on span "Insurance verification" at bounding box center [99, 105] width 58 height 7
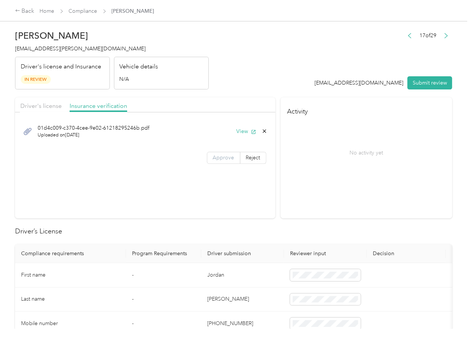
click at [224, 159] on span "Approve" at bounding box center [223, 158] width 21 height 6
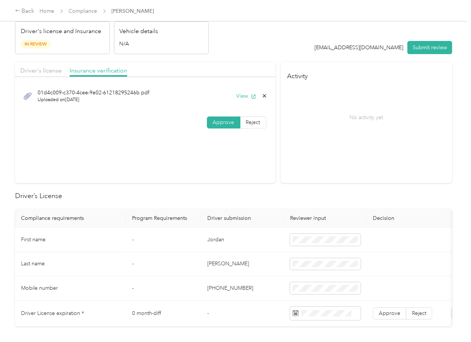
scroll to position [100, 0]
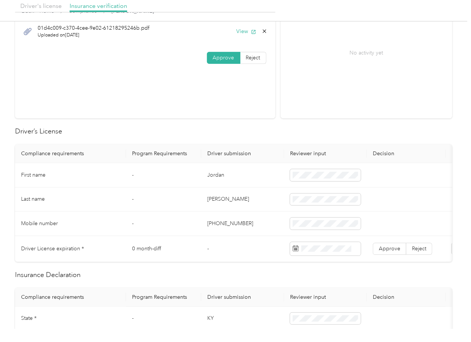
click at [207, 178] on td "Jordan" at bounding box center [242, 175] width 83 height 24
click at [205, 180] on td "Jordan" at bounding box center [242, 175] width 83 height 24
click at [380, 246] on span "Approve" at bounding box center [389, 249] width 21 height 6
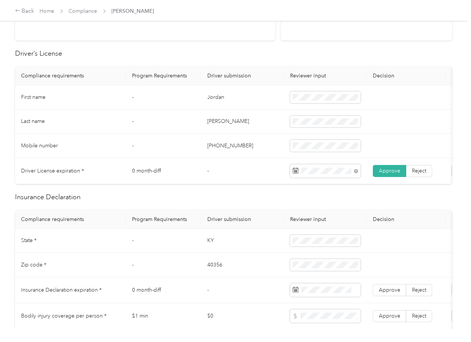
scroll to position [201, 0]
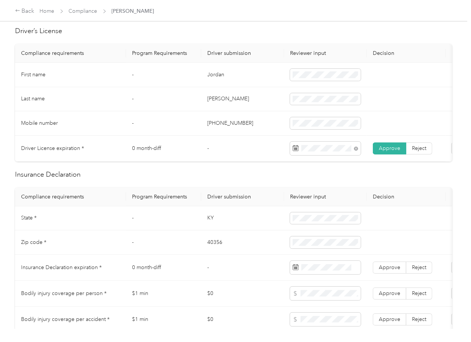
click at [211, 225] on td "KY" at bounding box center [242, 219] width 83 height 24
click at [229, 244] on td "40356" at bounding box center [242, 243] width 83 height 24
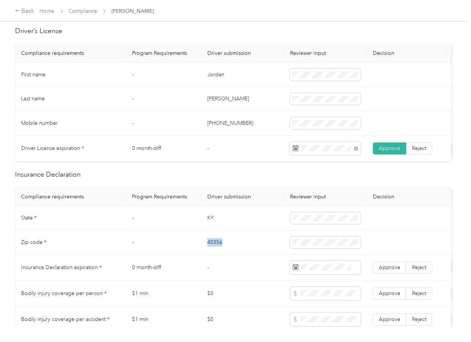
click at [229, 244] on td "40356" at bounding box center [242, 243] width 83 height 24
drag, startPoint x: 224, startPoint y: 280, endPoint x: 5, endPoint y: 203, distance: 231.9
click at [215, 281] on td "-" at bounding box center [242, 268] width 83 height 26
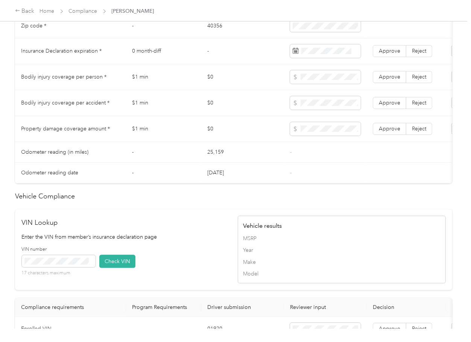
scroll to position [602, 0]
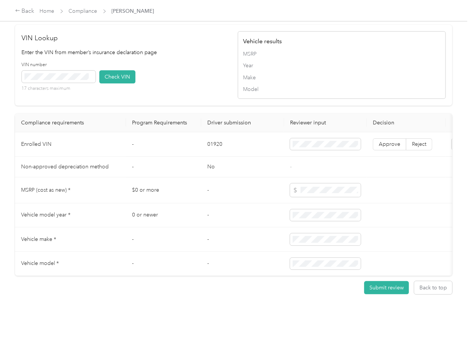
click at [220, 155] on td "01920" at bounding box center [242, 144] width 83 height 24
drag, startPoint x: 165, startPoint y: 108, endPoint x: 113, endPoint y: 97, distance: 53.5
click at [165, 97] on div "VIN number 17 characters maximum Check VIN" at bounding box center [126, 80] width 208 height 36
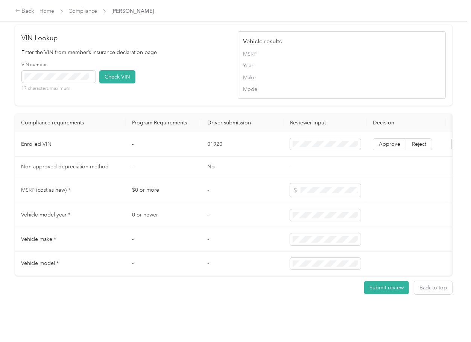
click at [55, 84] on div "VIN number 17 characters maximum" at bounding box center [59, 77] width 74 height 30
click at [112, 84] on button "Check VIN" at bounding box center [117, 76] width 36 height 13
click at [382, 148] on span "Approve" at bounding box center [389, 144] width 21 height 6
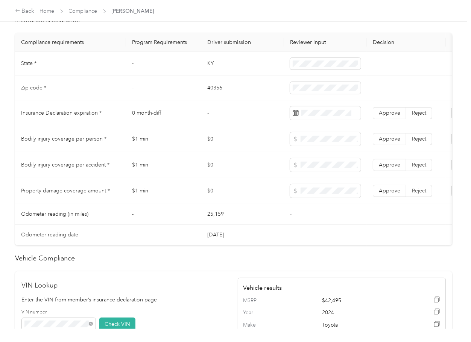
scroll to position [351, 0]
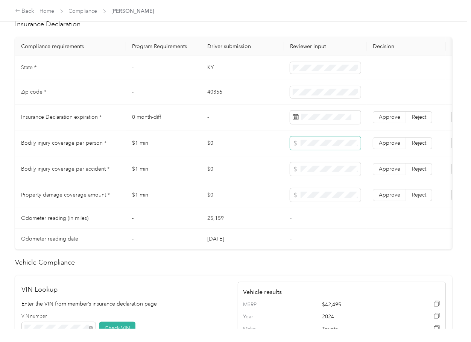
drag, startPoint x: 312, startPoint y: 155, endPoint x: 321, endPoint y: 146, distance: 12.8
click at [312, 150] on span at bounding box center [325, 144] width 71 height 14
click at [321, 146] on span at bounding box center [325, 144] width 71 height 14
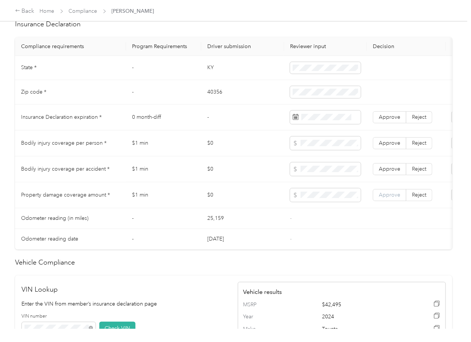
click at [386, 198] on span "Approve" at bounding box center [389, 195] width 21 height 6
click at [388, 175] on label "Approve" at bounding box center [389, 169] width 33 height 12
click
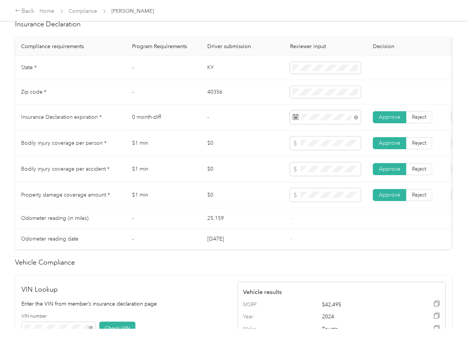
drag, startPoint x: 189, startPoint y: 180, endPoint x: 161, endPoint y: 189, distance: 28.9
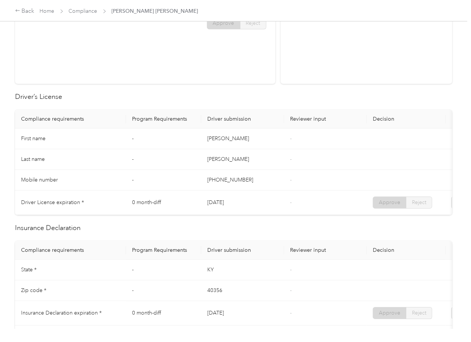
scroll to position [301, 0]
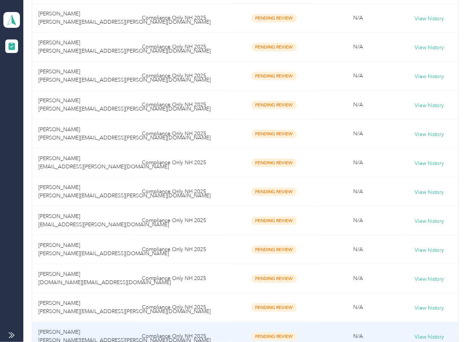
scroll to position [351, 0]
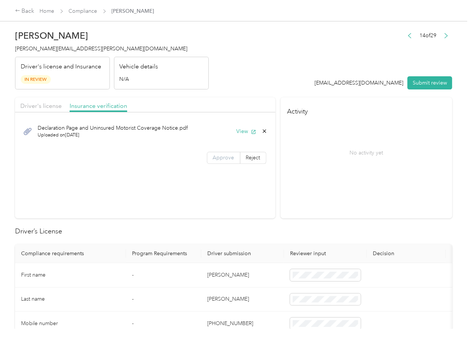
drag, startPoint x: 211, startPoint y: 155, endPoint x: 219, endPoint y: 251, distance: 96.4
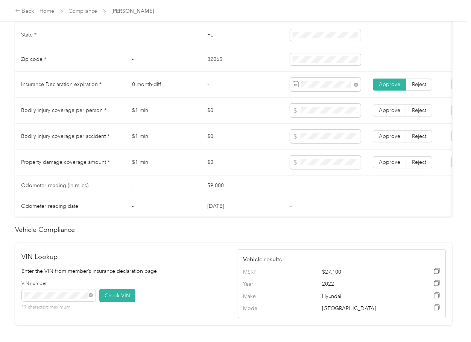
scroll to position [383, 0]
drag, startPoint x: 397, startPoint y: 147, endPoint x: 393, endPoint y: 120, distance: 27.4
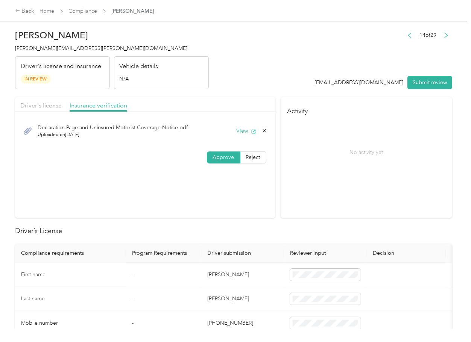
scroll to position [0, 0]
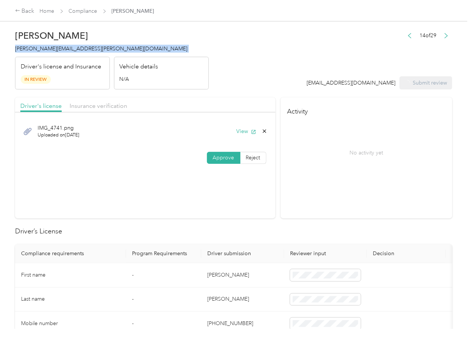
drag, startPoint x: 70, startPoint y: 50, endPoint x: 22, endPoint y: 80, distance: 57.1
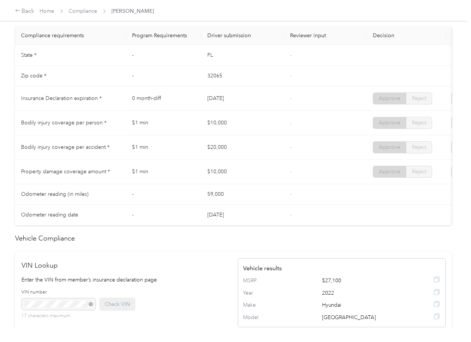
scroll to position [401, 0]
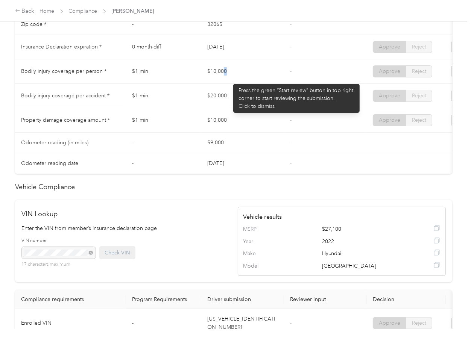
drag, startPoint x: 230, startPoint y: 80, endPoint x: 200, endPoint y: 108, distance: 40.7
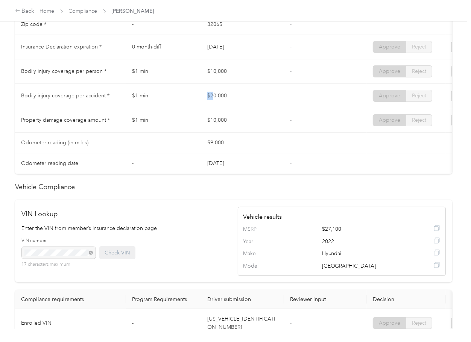
drag, startPoint x: 200, startPoint y: 108, endPoint x: 246, endPoint y: 115, distance: 46.8
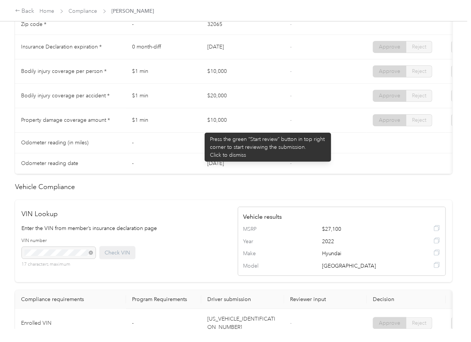
drag, startPoint x: 201, startPoint y: 129, endPoint x: 285, endPoint y: 129, distance: 83.5
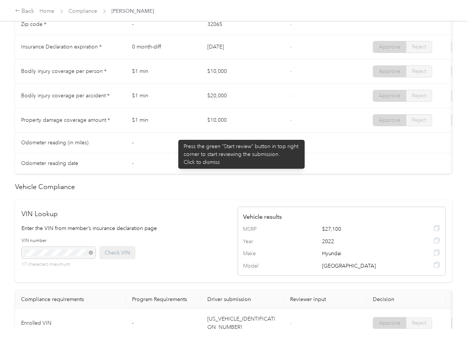
scroll to position [0, 0]
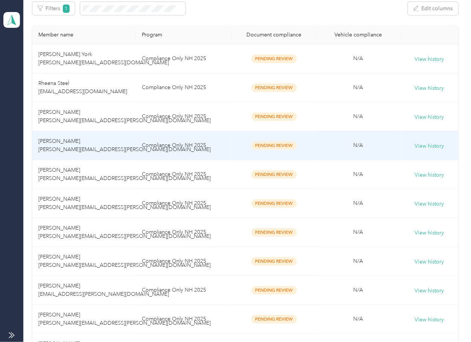
scroll to position [351, 0]
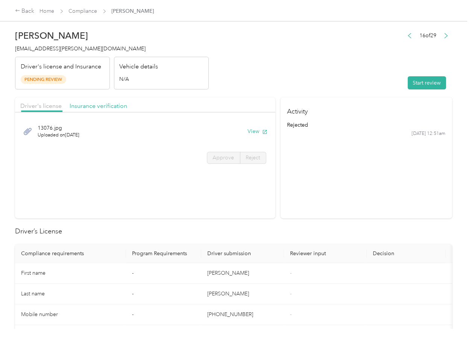
drag, startPoint x: 107, startPoint y: 107, endPoint x: 113, endPoint y: 111, distance: 7.1
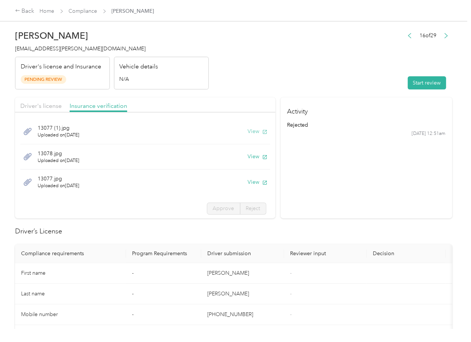
drag, startPoint x: 246, startPoint y: 129, endPoint x: 245, endPoint y: 133, distance: 3.8
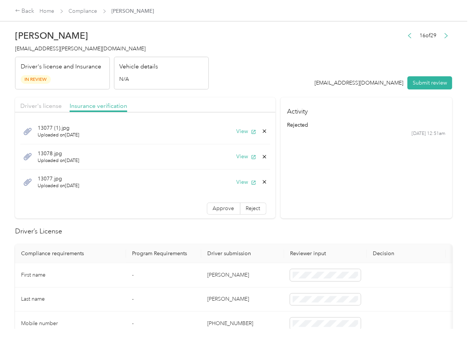
drag, startPoint x: 214, startPoint y: 210, endPoint x: 204, endPoint y: 251, distance: 42.3
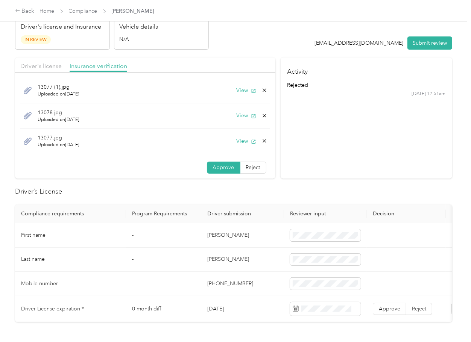
scroll to position [100, 0]
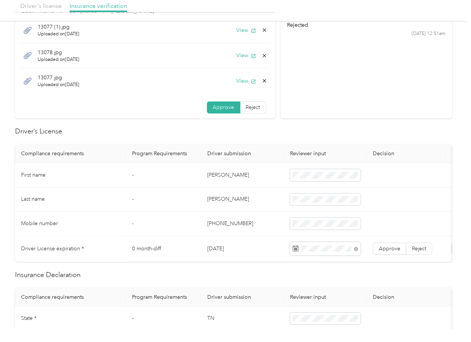
drag, startPoint x: 393, startPoint y: 247, endPoint x: 340, endPoint y: 288, distance: 66.5
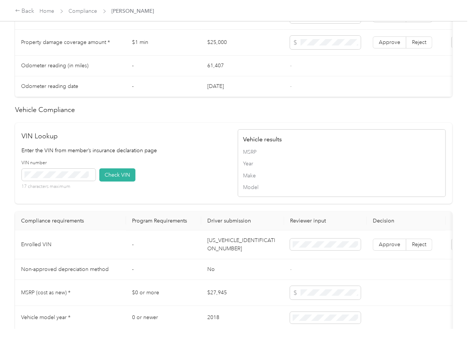
scroll to position [634, 0]
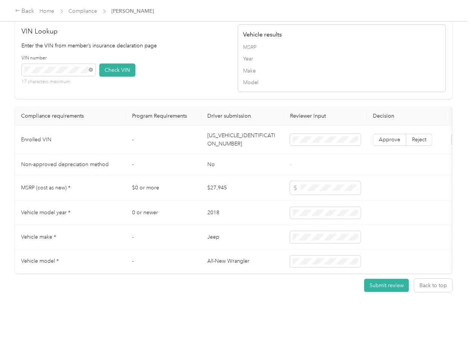
drag, startPoint x: 119, startPoint y: 62, endPoint x: 162, endPoint y: 82, distance: 47.3
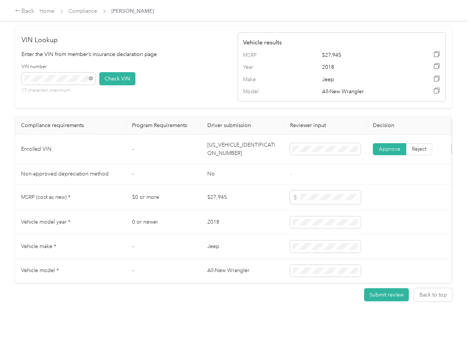
scroll to position [434, 0]
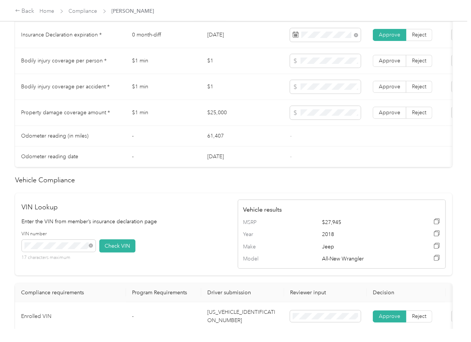
drag, startPoint x: 391, startPoint y: 98, endPoint x: 391, endPoint y: 74, distance: 24.1
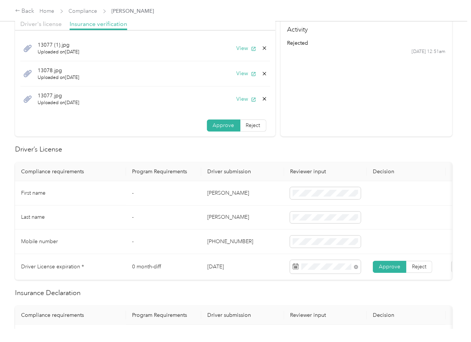
scroll to position [0, 0]
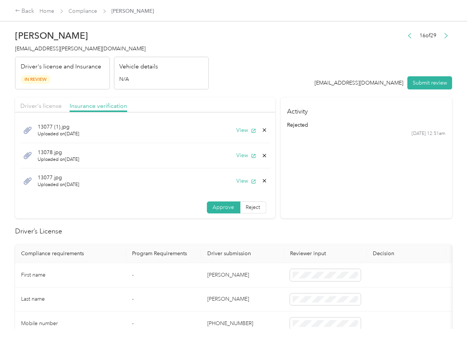
drag, startPoint x: 214, startPoint y: 103, endPoint x: 210, endPoint y: 103, distance: 3.8
drag, startPoint x: 235, startPoint y: 181, endPoint x: 258, endPoint y: 186, distance: 23.7
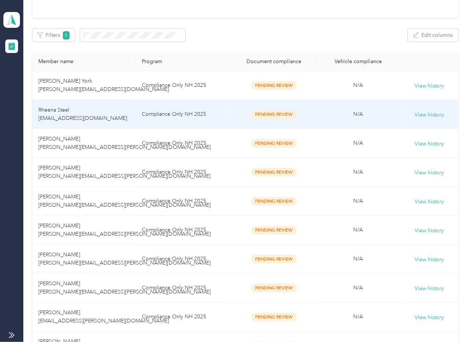
scroll to position [361, 0]
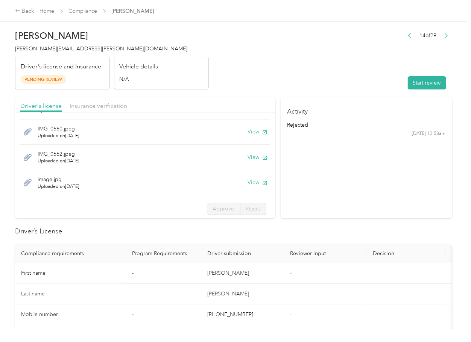
scroll to position [27, 0]
drag, startPoint x: 231, startPoint y: 96, endPoint x: 167, endPoint y: 102, distance: 63.5
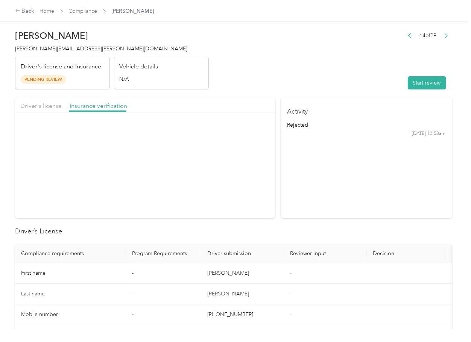
scroll to position [0, 0]
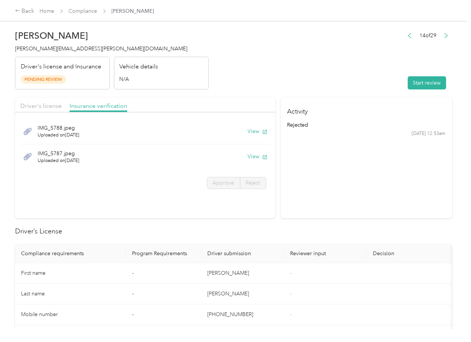
drag, startPoint x: 320, startPoint y: 86, endPoint x: 386, endPoint y: 85, distance: 66.6
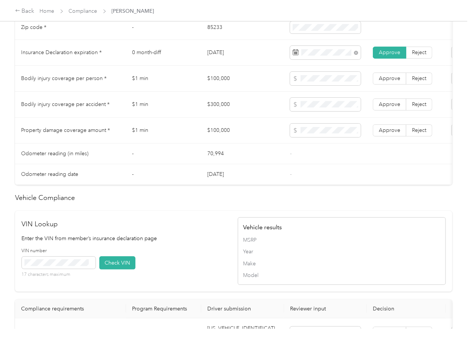
scroll to position [634, 0]
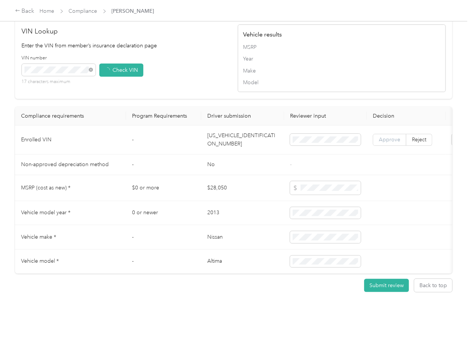
drag, startPoint x: 384, startPoint y: 121, endPoint x: 385, endPoint y: 125, distance: 4.8
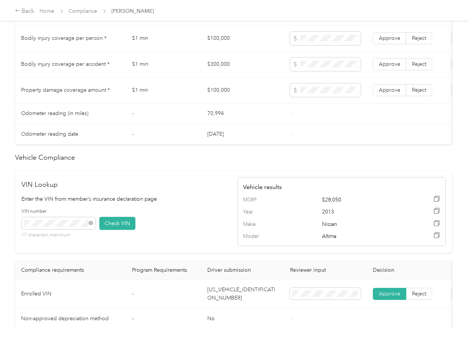
scroll to position [434, 0]
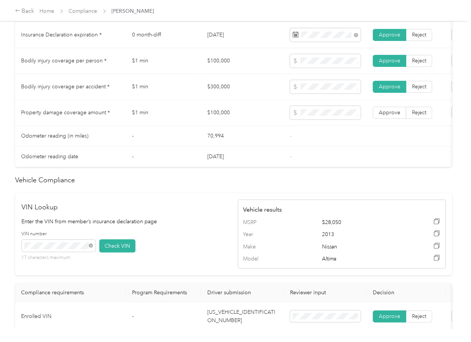
drag, startPoint x: 393, startPoint y: 122, endPoint x: 412, endPoint y: 234, distance: 113.5
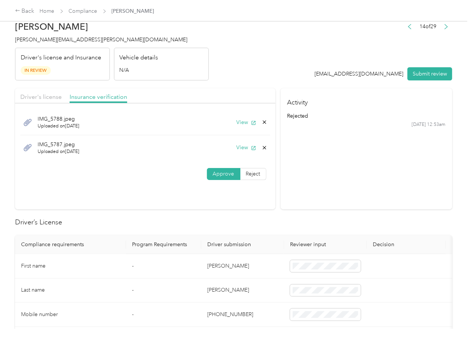
scroll to position [0, 0]
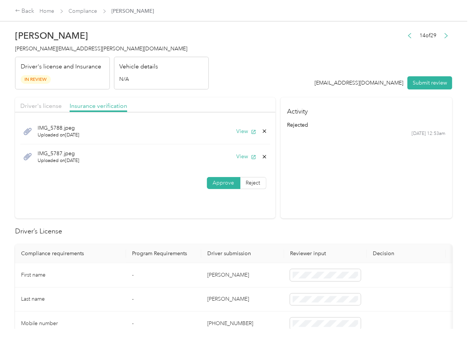
drag, startPoint x: 343, startPoint y: 178, endPoint x: 296, endPoint y: 163, distance: 49.9
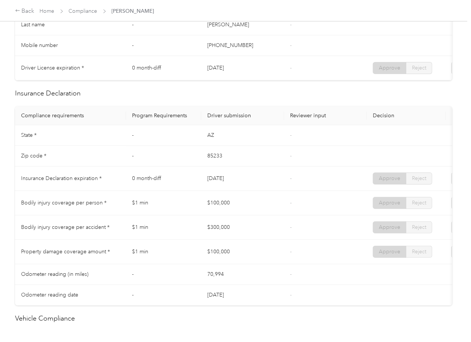
scroll to position [301, 0]
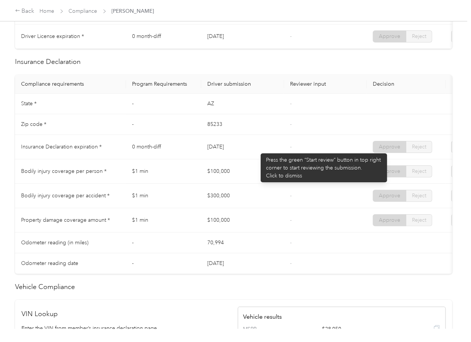
drag, startPoint x: 198, startPoint y: 148, endPoint x: 261, endPoint y: 145, distance: 62.9
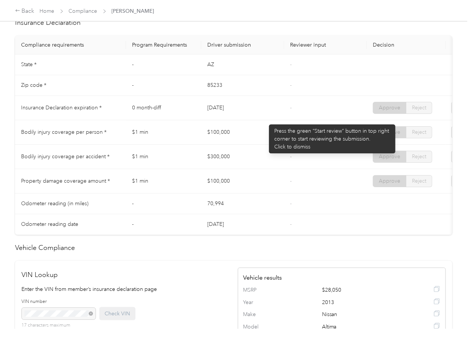
scroll to position [351, 0]
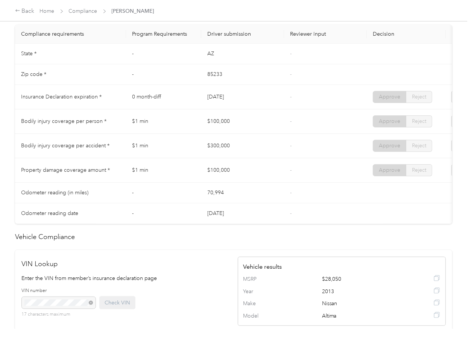
drag, startPoint x: 201, startPoint y: 99, endPoint x: 250, endPoint y: 100, distance: 49.3
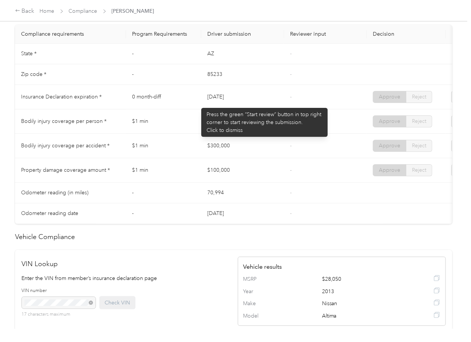
drag, startPoint x: 198, startPoint y: 104, endPoint x: 245, endPoint y: 106, distance: 47.1
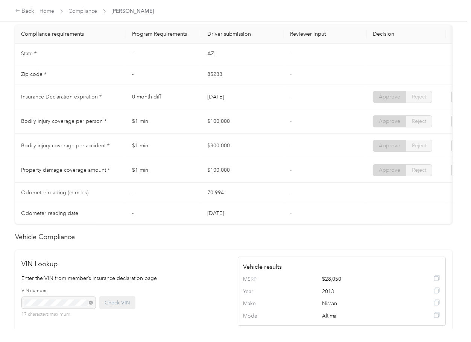
drag, startPoint x: 205, startPoint y: 154, endPoint x: 238, endPoint y: 156, distance: 32.8
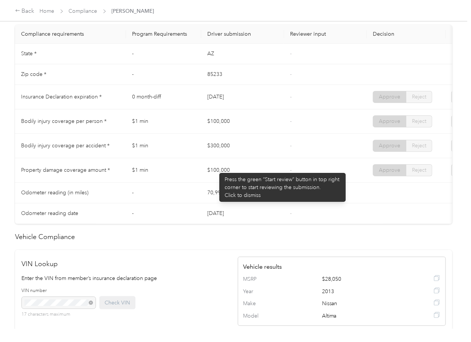
drag, startPoint x: 216, startPoint y: 169, endPoint x: 283, endPoint y: 175, distance: 67.6
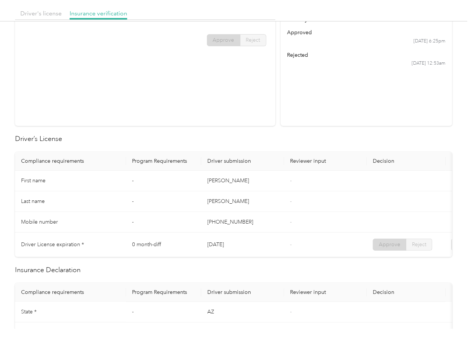
scroll to position [0, 0]
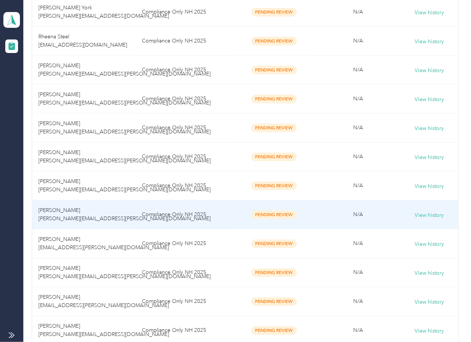
scroll to position [332, 0]
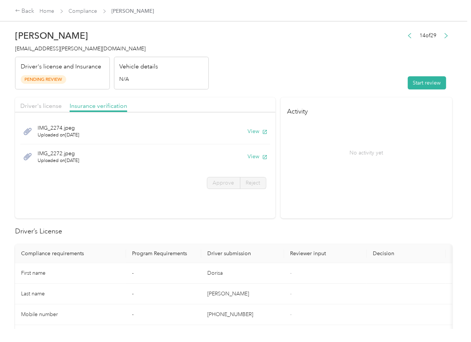
drag, startPoint x: 253, startPoint y: 156, endPoint x: 269, endPoint y: 144, distance: 19.6
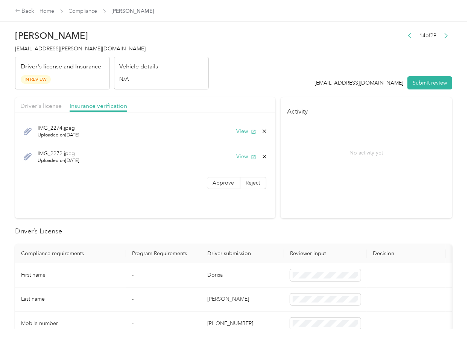
drag, startPoint x: 212, startPoint y: 181, endPoint x: 199, endPoint y: 274, distance: 93.6
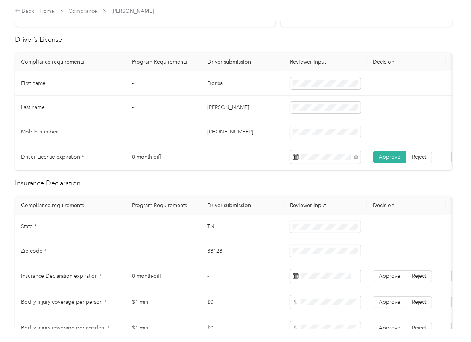
scroll to position [251, 0]
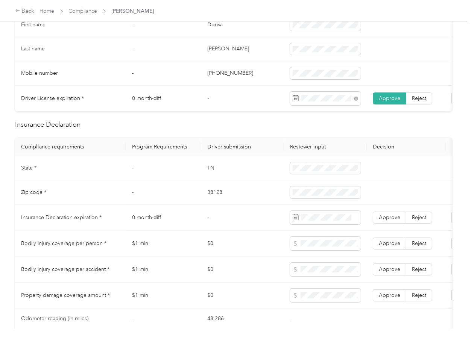
drag, startPoint x: 258, startPoint y: 232, endPoint x: 19, endPoint y: 217, distance: 239.5
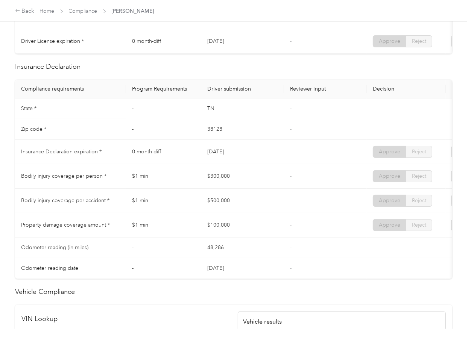
scroll to position [301, 0]
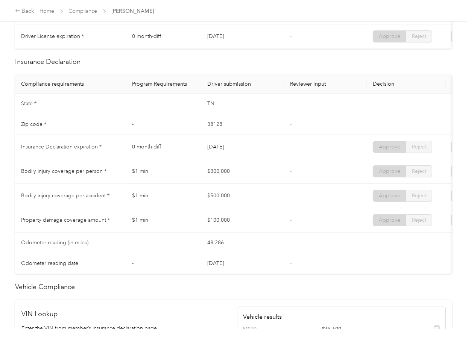
drag, startPoint x: 201, startPoint y: 157, endPoint x: 246, endPoint y: 160, distance: 44.5
drag, startPoint x: 192, startPoint y: 178, endPoint x: 234, endPoint y: 180, distance: 42.2
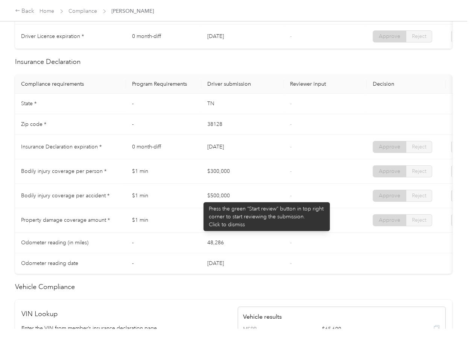
drag, startPoint x: 200, startPoint y: 199, endPoint x: 200, endPoint y: 219, distance: 19.9
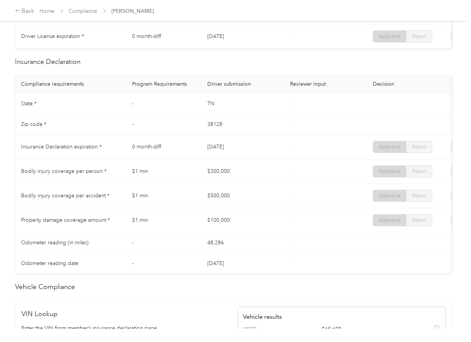
drag, startPoint x: 182, startPoint y: 225, endPoint x: 234, endPoint y: 236, distance: 53.5
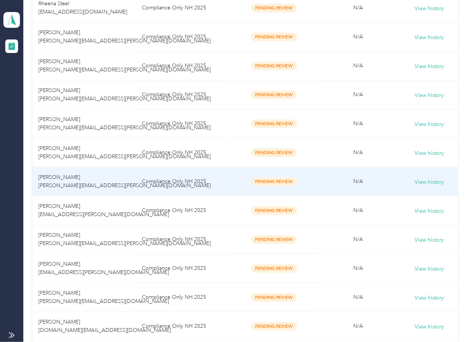
scroll to position [303, 0]
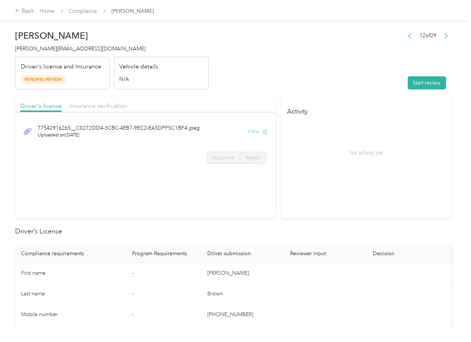
drag, startPoint x: 239, startPoint y: 303, endPoint x: 255, endPoint y: 134, distance: 169.4
drag, startPoint x: 234, startPoint y: 98, endPoint x: 144, endPoint y: 99, distance: 90.3
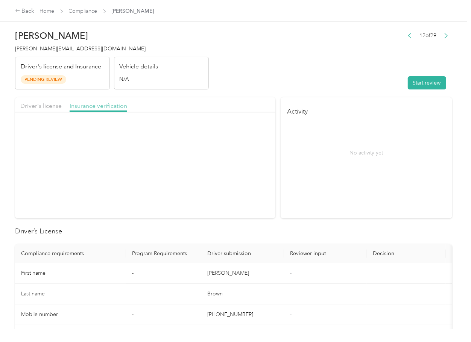
drag, startPoint x: 96, startPoint y: 104, endPoint x: 104, endPoint y: 108, distance: 8.6
drag, startPoint x: 255, startPoint y: 131, endPoint x: 282, endPoint y: 136, distance: 27.5
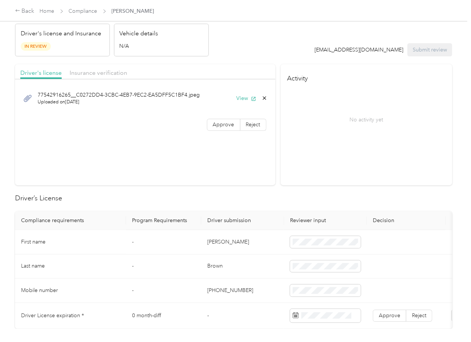
scroll to position [100, 0]
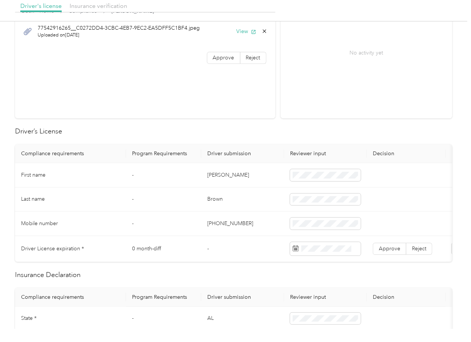
drag, startPoint x: 213, startPoint y: 63, endPoint x: 153, endPoint y: 52, distance: 61.2
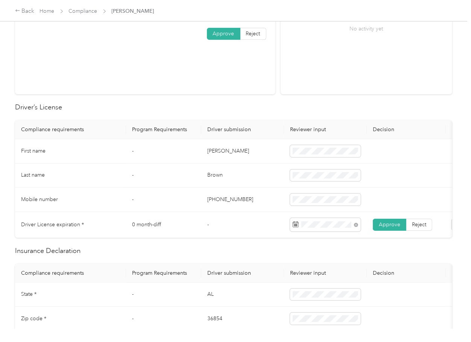
scroll to position [0, 0]
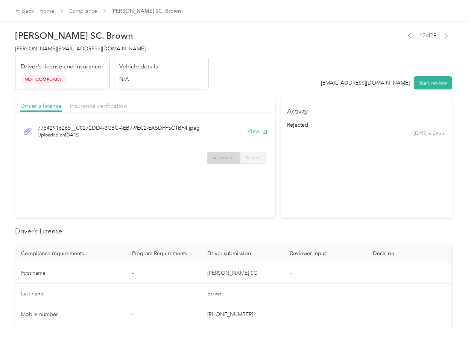
drag, startPoint x: 245, startPoint y: 187, endPoint x: 213, endPoint y: 195, distance: 33.4
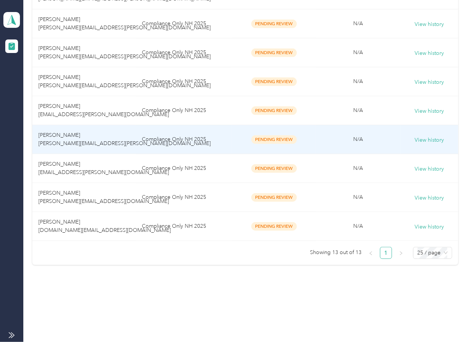
scroll to position [274, 0]
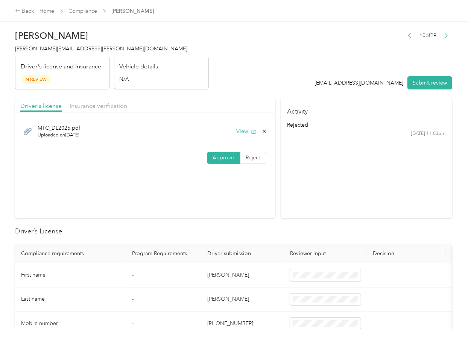
drag, startPoint x: 224, startPoint y: 157, endPoint x: 119, endPoint y: 137, distance: 107.1
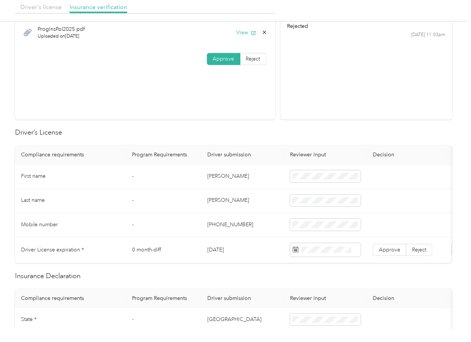
scroll to position [100, 0]
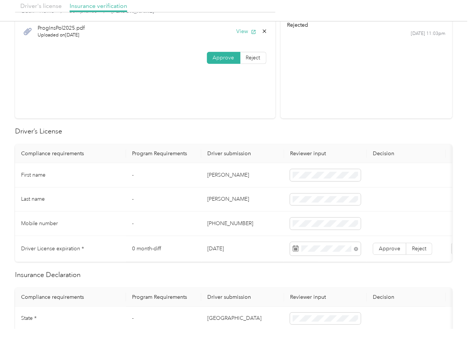
drag, startPoint x: 389, startPoint y: 250, endPoint x: 7, endPoint y: 155, distance: 393.2
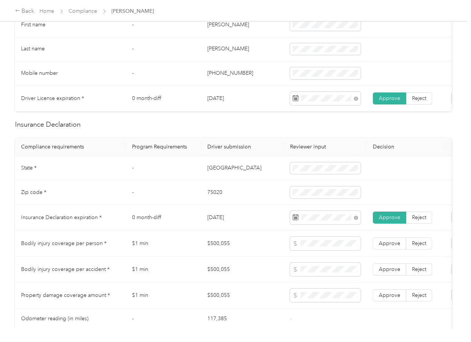
scroll to position [602, 0]
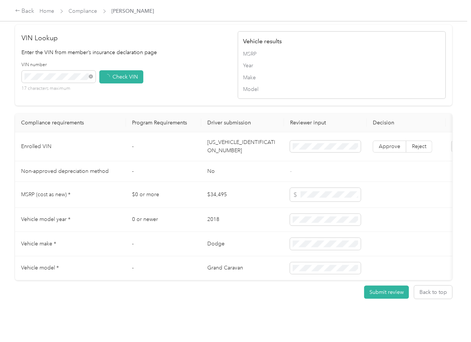
drag, startPoint x: 394, startPoint y: 158, endPoint x: 294, endPoint y: 172, distance: 101.3
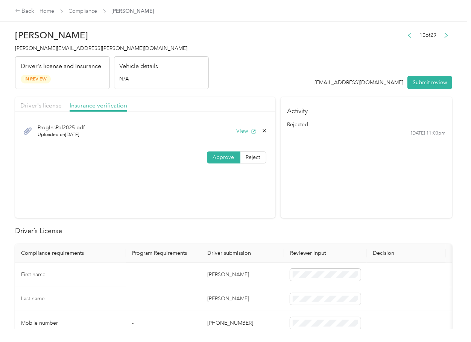
scroll to position [0, 0]
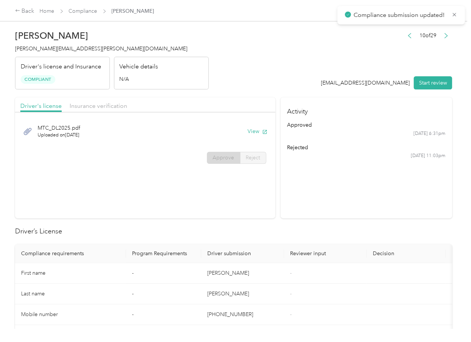
drag, startPoint x: 291, startPoint y: 204, endPoint x: 288, endPoint y: 179, distance: 24.7
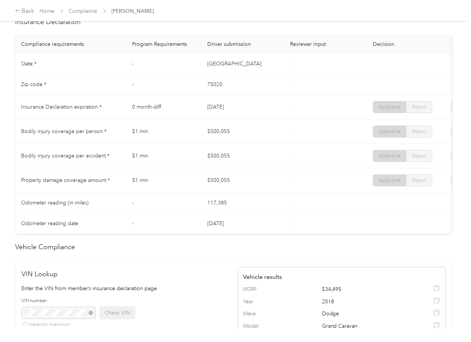
scroll to position [351, 0]
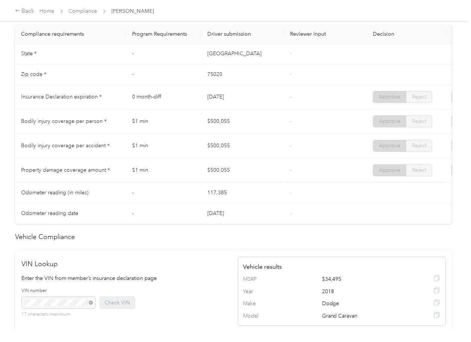
drag, startPoint x: 262, startPoint y: 106, endPoint x: 206, endPoint y: 107, distance: 56.1
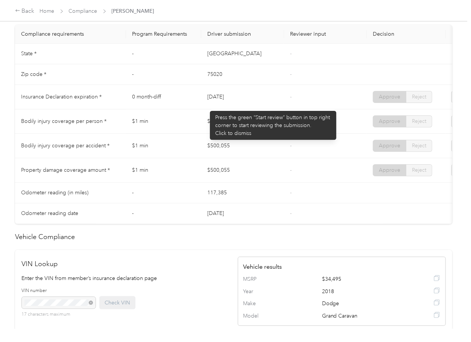
drag, startPoint x: 206, startPoint y: 107, endPoint x: 247, endPoint y: 107, distance: 40.7
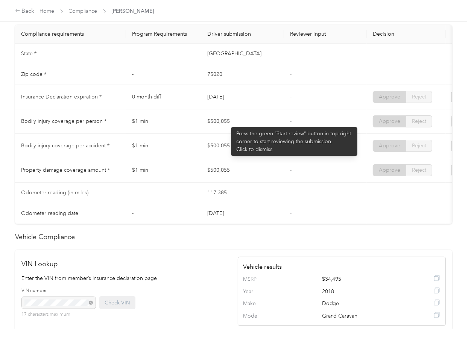
drag, startPoint x: 218, startPoint y: 128, endPoint x: 230, endPoint y: 128, distance: 12.0
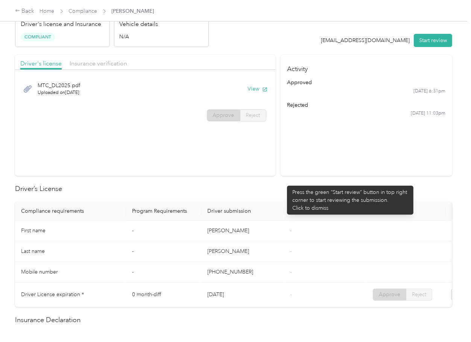
scroll to position [0, 0]
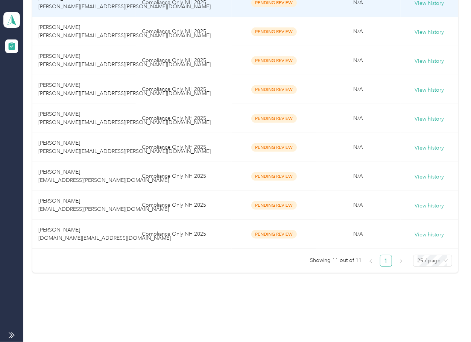
scroll to position [245, 0]
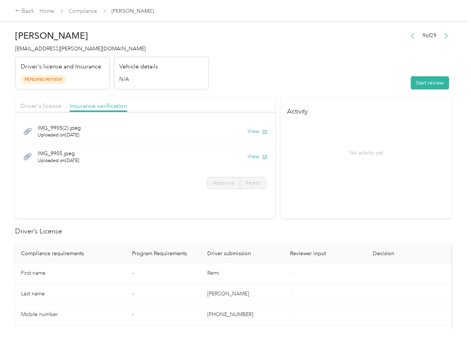
drag, startPoint x: 326, startPoint y: 71, endPoint x: 376, endPoint y: 86, distance: 52.3
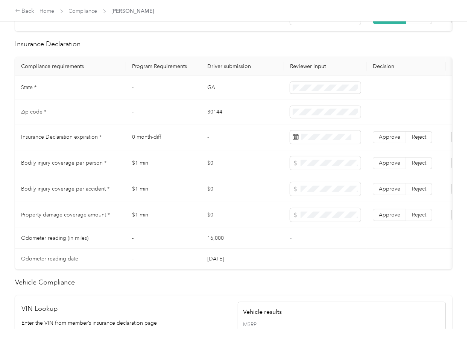
scroll to position [351, 0]
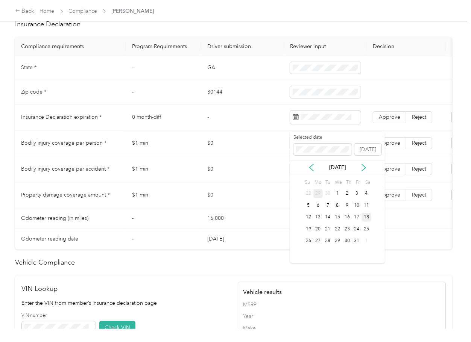
drag, startPoint x: 367, startPoint y: 215, endPoint x: 380, endPoint y: 149, distance: 67.5
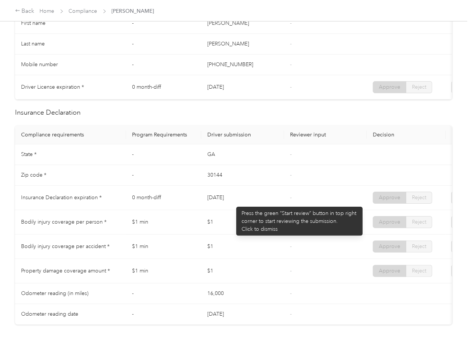
scroll to position [251, 0]
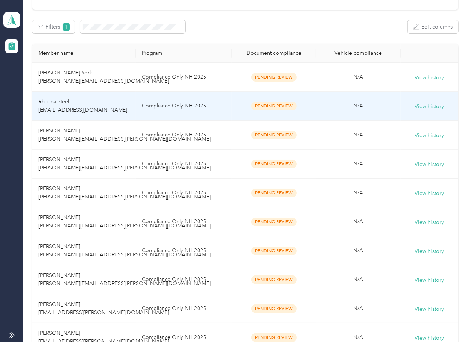
scroll to position [245, 0]
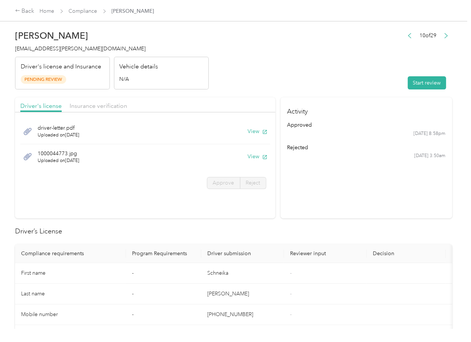
drag, startPoint x: 253, startPoint y: 156, endPoint x: 242, endPoint y: 125, distance: 32.7
drag, startPoint x: 251, startPoint y: 159, endPoint x: 268, endPoint y: 132, distance: 31.1
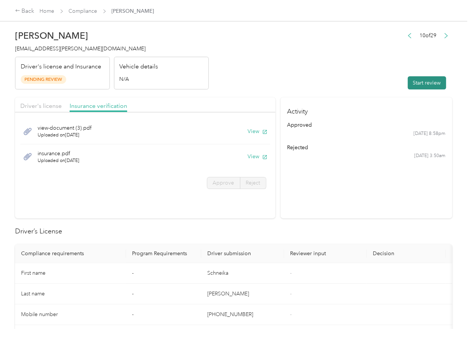
drag, startPoint x: 298, startPoint y: 84, endPoint x: 428, endPoint y: 79, distance: 129.9
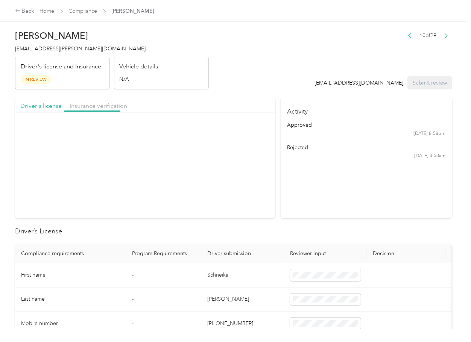
drag, startPoint x: 42, startPoint y: 107, endPoint x: 54, endPoint y: 124, distance: 21.1
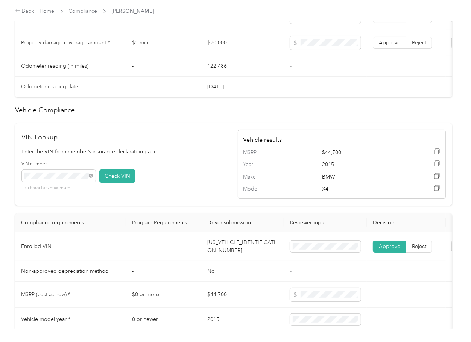
scroll to position [401, 0]
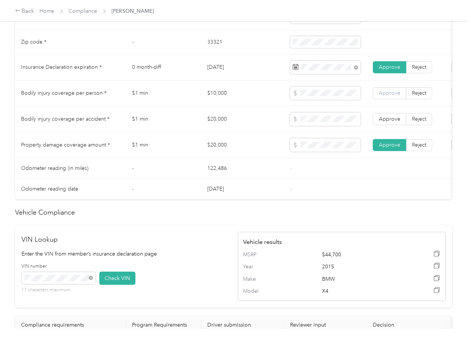
drag, startPoint x: 389, startPoint y: 120, endPoint x: 389, endPoint y: 102, distance: 17.7
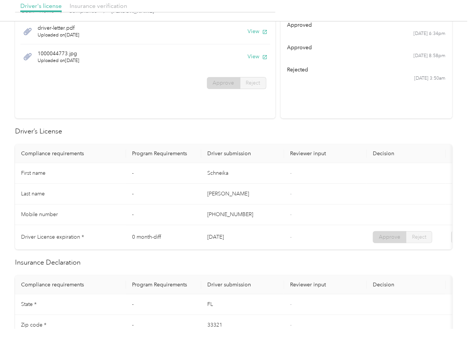
scroll to position [201, 0]
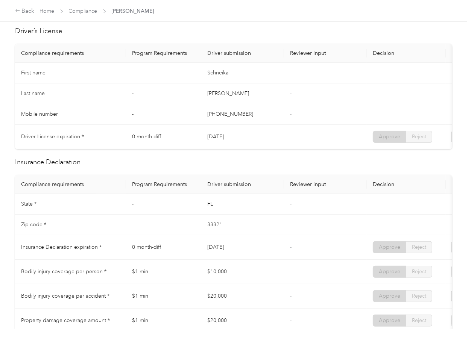
drag, startPoint x: 315, startPoint y: 96, endPoint x: 241, endPoint y: 101, distance: 74.7
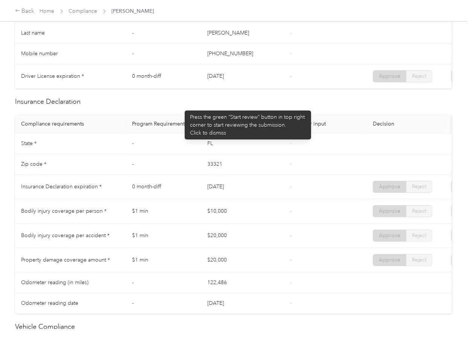
scroll to position [301, 0]
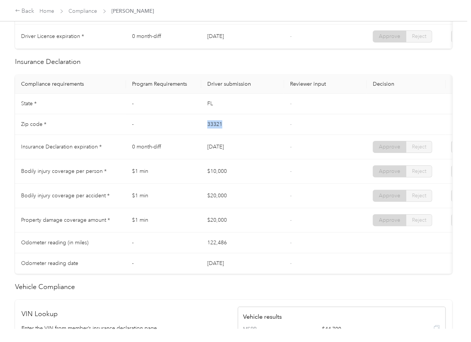
drag, startPoint x: 227, startPoint y: 127, endPoint x: 257, endPoint y: 133, distance: 30.4
drag, startPoint x: 213, startPoint y: 145, endPoint x: 238, endPoint y: 148, distance: 25.1
drag, startPoint x: 209, startPoint y: 178, endPoint x: 227, endPoint y: 187, distance: 20.0
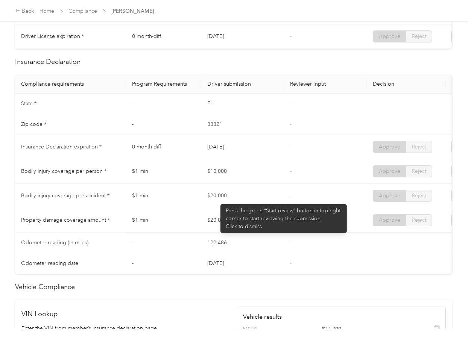
drag, startPoint x: 217, startPoint y: 201, endPoint x: 215, endPoint y: 219, distance: 18.5
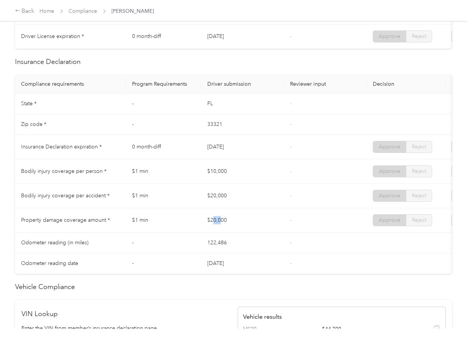
drag, startPoint x: 212, startPoint y: 221, endPoint x: 292, endPoint y: 216, distance: 79.6
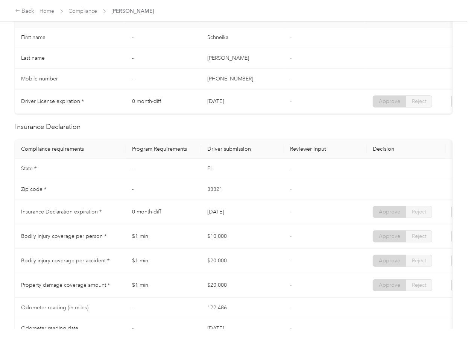
scroll to position [251, 0]
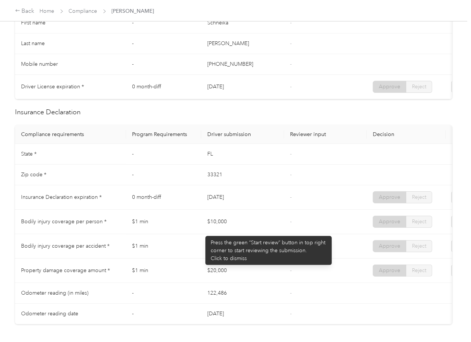
drag, startPoint x: 206, startPoint y: 233, endPoint x: 218, endPoint y: 250, distance: 20.4
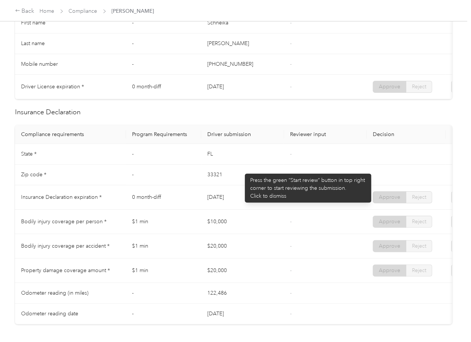
drag, startPoint x: 278, startPoint y: 174, endPoint x: 272, endPoint y: 177, distance: 5.9
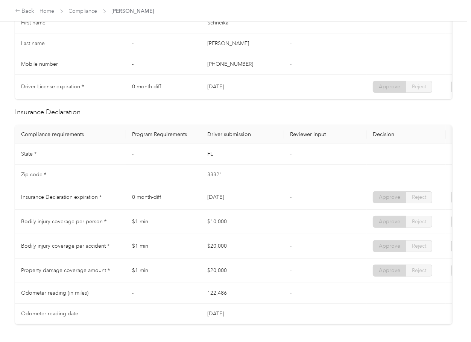
scroll to position [301, 0]
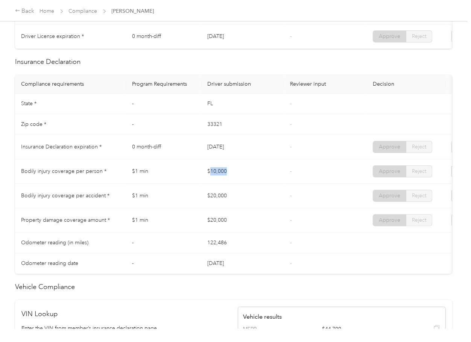
drag, startPoint x: 257, startPoint y: 180, endPoint x: 253, endPoint y: 180, distance: 3.8
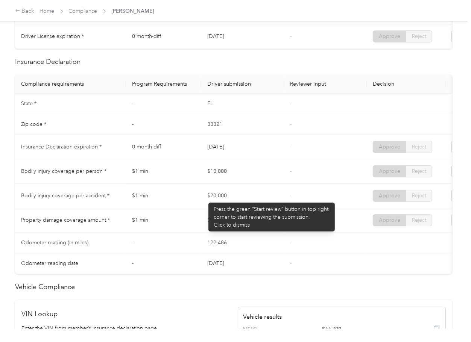
drag, startPoint x: 204, startPoint y: 199, endPoint x: 227, endPoint y: 210, distance: 25.1
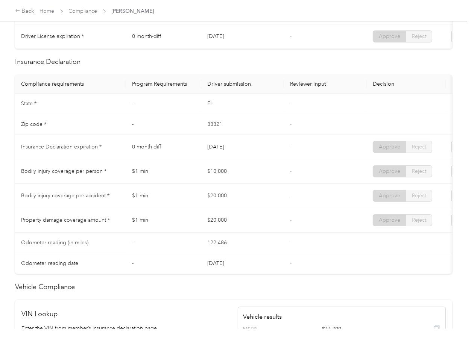
drag, startPoint x: 215, startPoint y: 228, endPoint x: 268, endPoint y: 231, distance: 52.7
drag, startPoint x: 216, startPoint y: 177, endPoint x: 224, endPoint y: 189, distance: 14.5
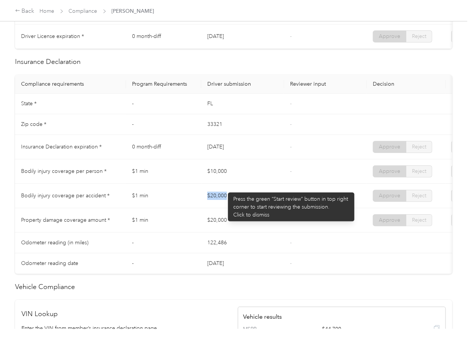
drag, startPoint x: 208, startPoint y: 201, endPoint x: 251, endPoint y: 207, distance: 43.3
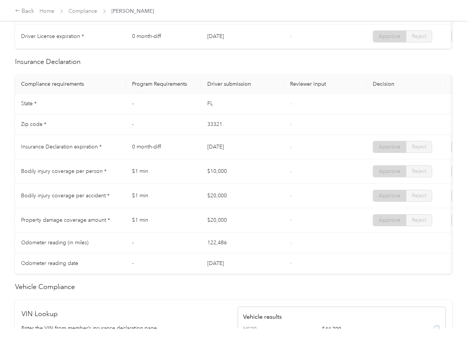
drag, startPoint x: 213, startPoint y: 227, endPoint x: 266, endPoint y: 223, distance: 53.6
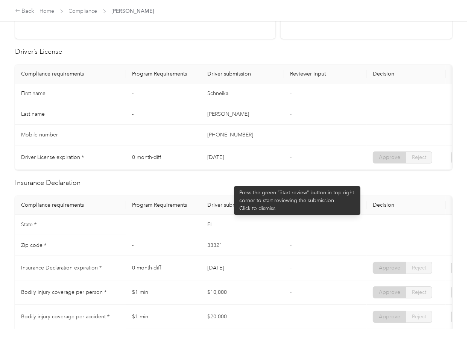
scroll to position [0, 0]
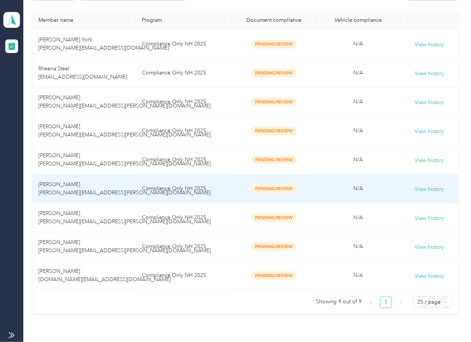
scroll to position [187, 0]
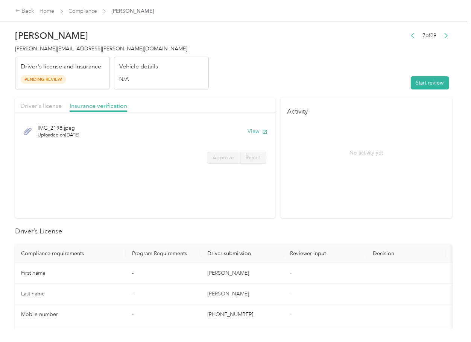
drag, startPoint x: 251, startPoint y: 129, endPoint x: 276, endPoint y: 131, distance: 24.5
drag, startPoint x: 434, startPoint y: 84, endPoint x: 428, endPoint y: 82, distance: 5.6
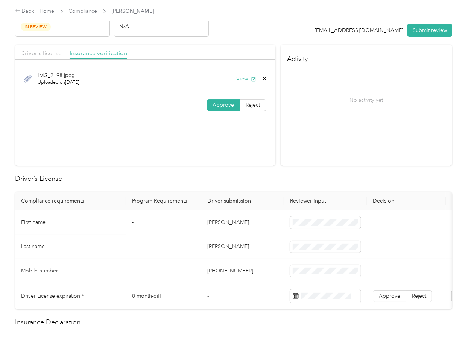
scroll to position [100, 0]
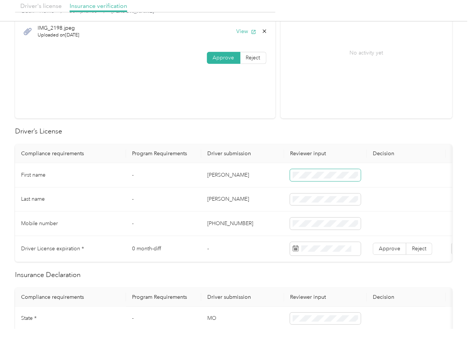
drag, startPoint x: 327, startPoint y: 180, endPoint x: 341, endPoint y: 178, distance: 14.1
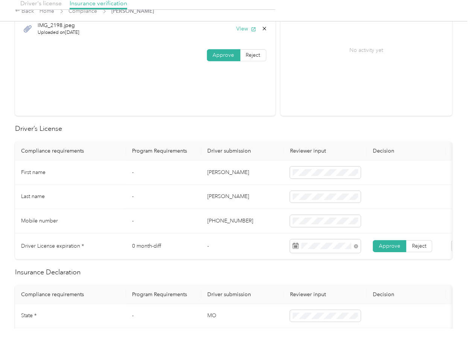
scroll to position [0, 0]
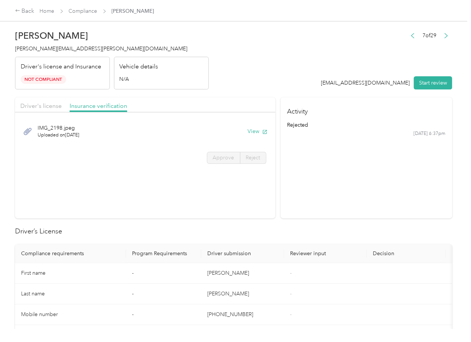
drag, startPoint x: 342, startPoint y: 178, endPoint x: 304, endPoint y: 155, distance: 44.8
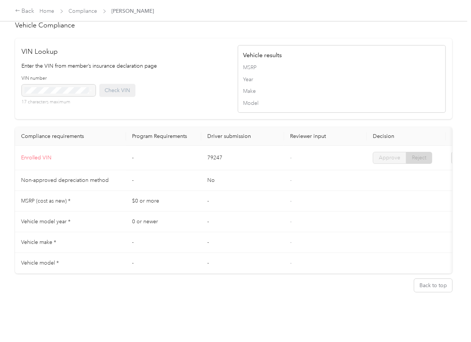
scroll to position [593, 0]
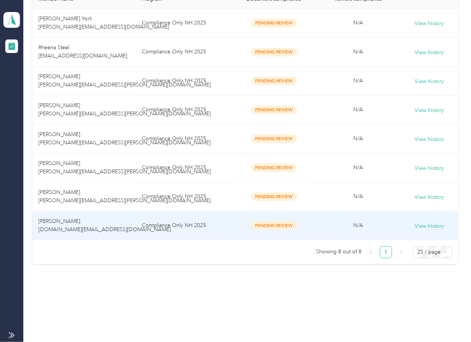
scroll to position [158, 0]
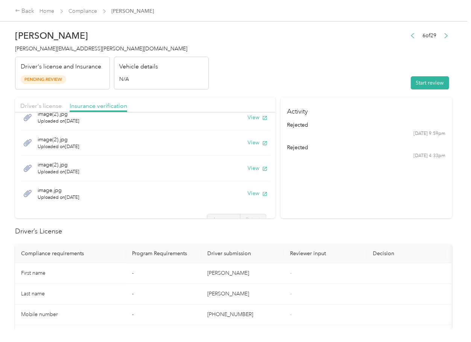
scroll to position [21, 0]
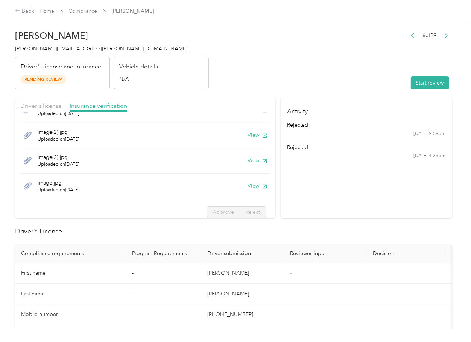
drag, startPoint x: 248, startPoint y: 186, endPoint x: 248, endPoint y: 175, distance: 10.5
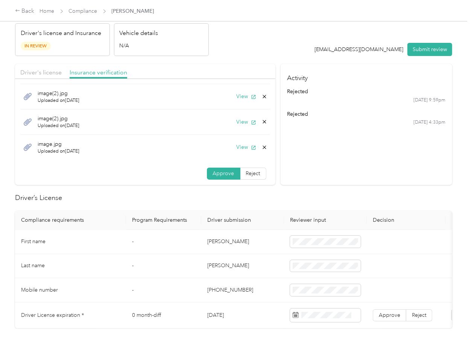
scroll to position [100, 0]
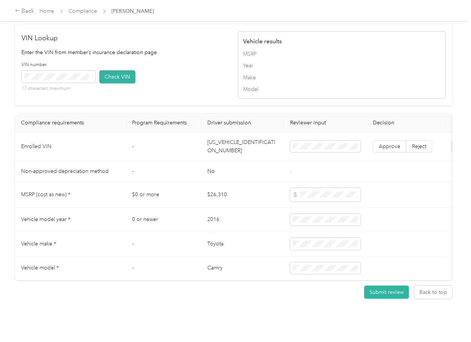
scroll to position [0, 59]
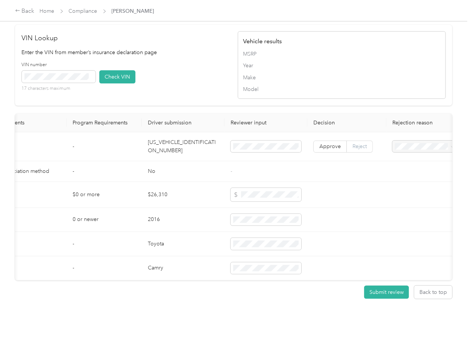
click at [356, 150] on span "Reject" at bounding box center [360, 146] width 14 height 6
click at [417, 173] on div "Vehicle VIN missing from uploaded Insurance Policy doc" at bounding box center [424, 178] width 54 height 24
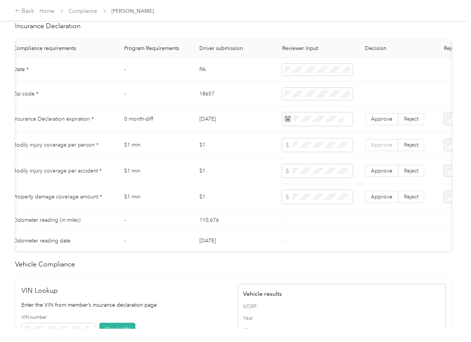
scroll to position [351, 0]
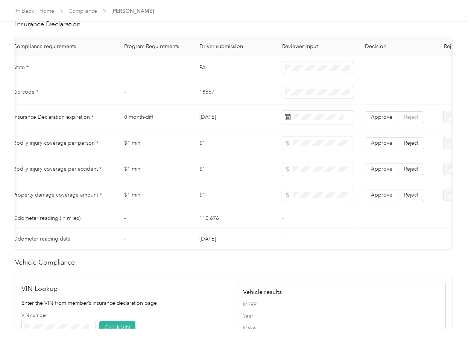
click at [410, 120] on span "Reject" at bounding box center [411, 117] width 14 height 6
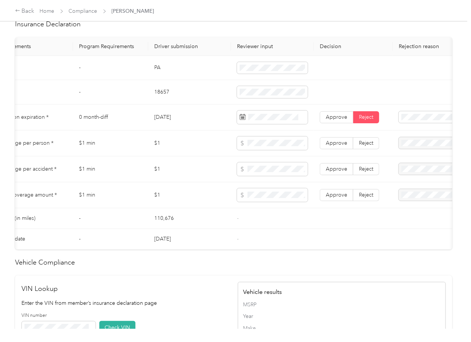
click at [417, 175] on span "Expired Insurance Policy" at bounding box center [425, 178] width 43 height 14
click at [221, 156] on td "$1" at bounding box center [189, 144] width 83 height 26
click at [201, 155] on td "$1" at bounding box center [189, 144] width 83 height 26
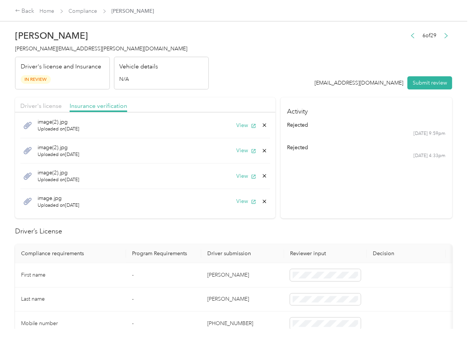
scroll to position [0, 0]
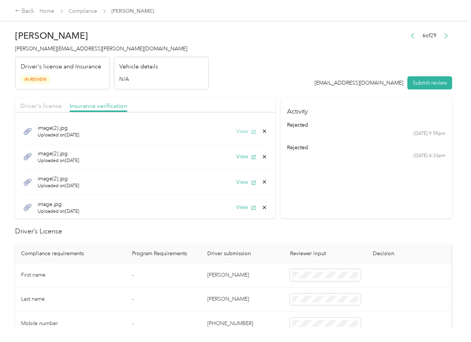
click at [237, 133] on button "View" at bounding box center [247, 132] width 20 height 8
click at [237, 159] on button "View" at bounding box center [247, 157] width 20 height 8
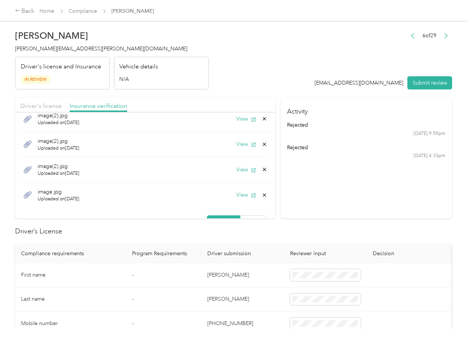
scroll to position [14, 0]
click at [240, 168] on button "View" at bounding box center [247, 169] width 20 height 8
click at [52, 107] on span "Driver's license" at bounding box center [40, 105] width 41 height 7
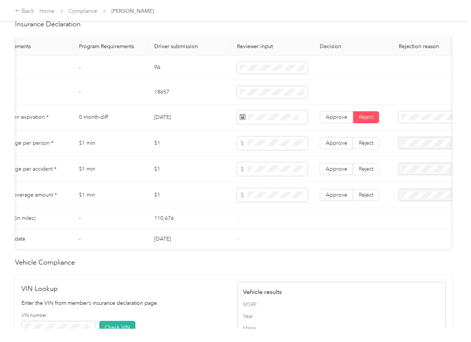
scroll to position [0, 0]
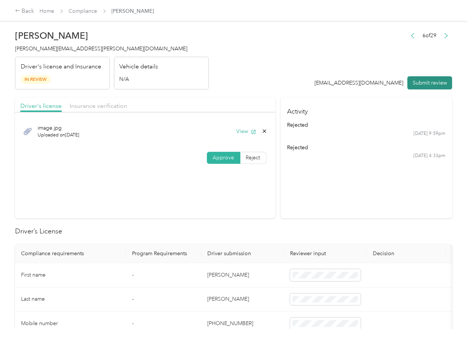
click at [423, 81] on button "Submit review" at bounding box center [430, 82] width 45 height 13
click at [59, 45] on h4 "[PERSON_NAME][EMAIL_ADDRESS][PERSON_NAME][DOMAIN_NAME]" at bounding box center [112, 49] width 194 height 8
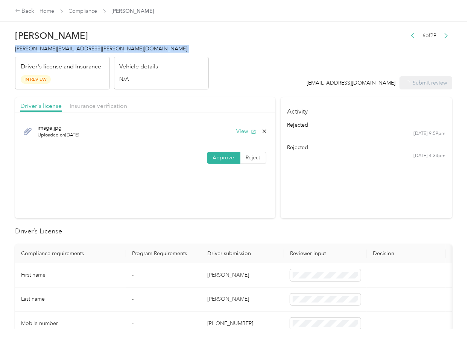
click at [59, 45] on h4 "[PERSON_NAME][EMAIL_ADDRESS][PERSON_NAME][DOMAIN_NAME]" at bounding box center [112, 49] width 194 height 8
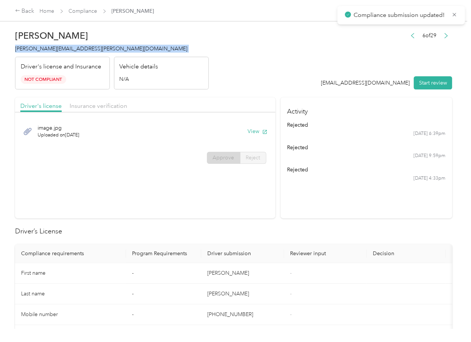
copy span "[PERSON_NAME][EMAIL_ADDRESS][PERSON_NAME][DOMAIN_NAME]"
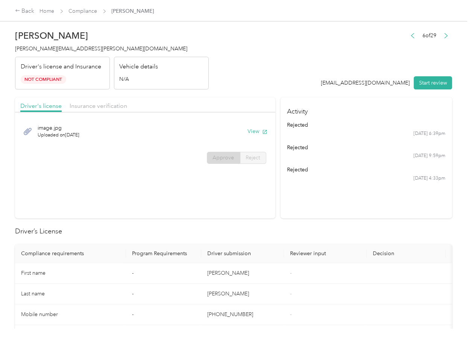
click at [289, 227] on h2 "Driver’s License" at bounding box center [233, 232] width 437 height 10
click at [104, 104] on span "Insurance verification" at bounding box center [99, 105] width 58 height 7
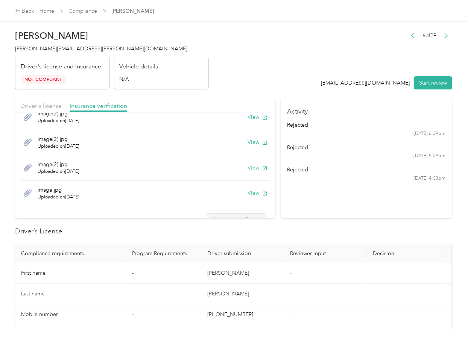
scroll to position [27, 0]
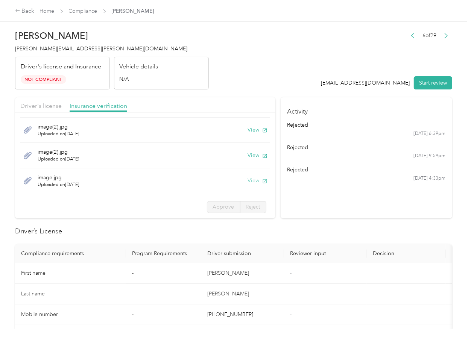
click at [248, 182] on button "View" at bounding box center [258, 181] width 20 height 8
click at [128, 259] on th "Program Requirements" at bounding box center [163, 254] width 75 height 19
click at [248, 184] on button "View" at bounding box center [258, 181] width 20 height 8
click at [92, 11] on link "Compliance" at bounding box center [83, 11] width 29 height 6
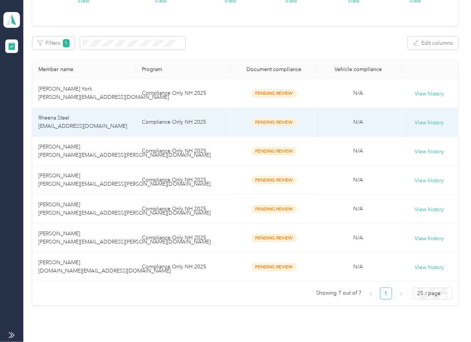
scroll to position [129, 0]
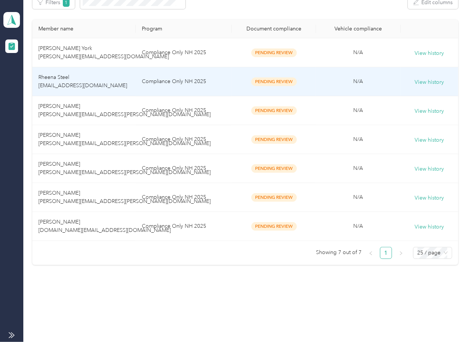
click at [142, 228] on td "Compliance Only NH 2025" at bounding box center [184, 226] width 96 height 29
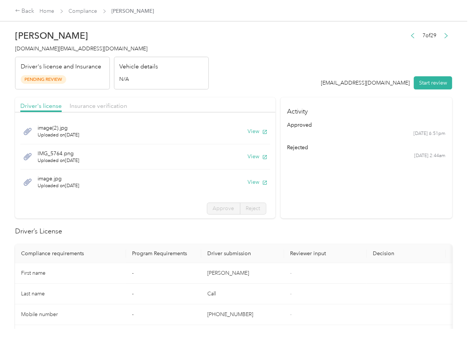
drag, startPoint x: 360, startPoint y: 212, endPoint x: 277, endPoint y: 143, distance: 107.5
click at [360, 211] on section "Activity approved 9/5 at 6:51pm rejected 9/5 at 2:44am" at bounding box center [367, 157] width 172 height 121
click at [248, 132] on button "View" at bounding box center [258, 132] width 20 height 8
drag, startPoint x: 242, startPoint y: 157, endPoint x: 247, endPoint y: 164, distance: 8.6
click at [248, 157] on button "View" at bounding box center [258, 157] width 20 height 8
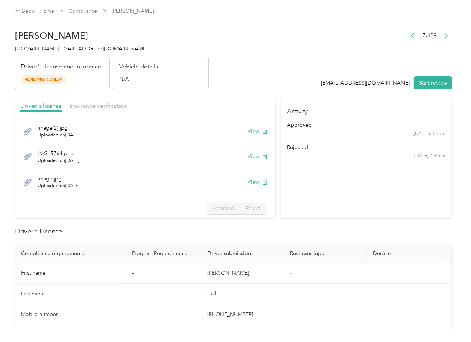
drag, startPoint x: 245, startPoint y: 182, endPoint x: 232, endPoint y: 133, distance: 50.6
click at [248, 182] on button "View" at bounding box center [258, 182] width 20 height 8
click at [224, 102] on div "Driver's license Insurance verification" at bounding box center [145, 104] width 260 height 15
drag, startPoint x: 111, startPoint y: 106, endPoint x: 106, endPoint y: 106, distance: 5.3
click at [111, 106] on span "Insurance verification" at bounding box center [99, 105] width 58 height 7
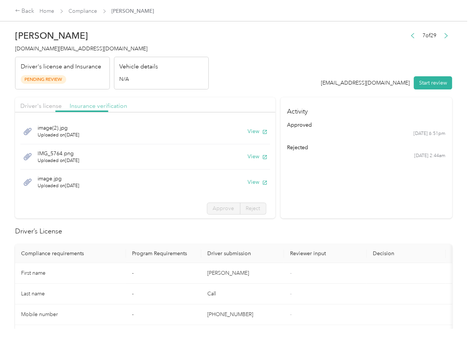
click at [104, 106] on span "Insurance verification" at bounding box center [99, 105] width 58 height 7
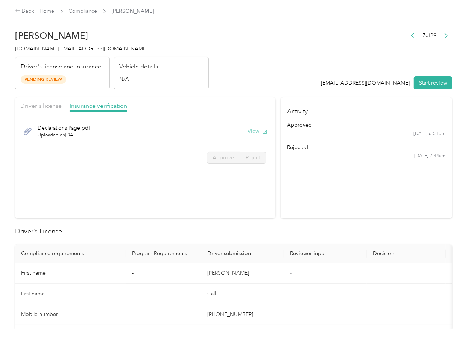
click at [257, 131] on button "View" at bounding box center [258, 132] width 20 height 8
drag, startPoint x: 425, startPoint y: 82, endPoint x: 406, endPoint y: 98, distance: 24.3
click at [425, 82] on button "Start review" at bounding box center [433, 82] width 38 height 13
click at [39, 107] on span "Driver's license" at bounding box center [40, 105] width 41 height 7
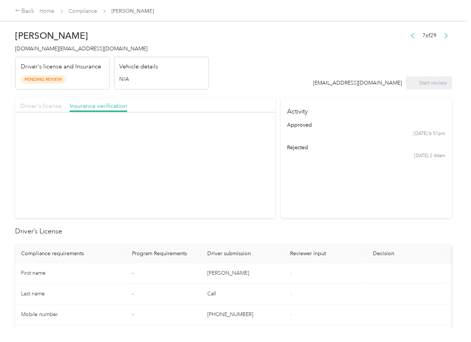
click at [40, 107] on span "Driver's license" at bounding box center [40, 105] width 41 height 7
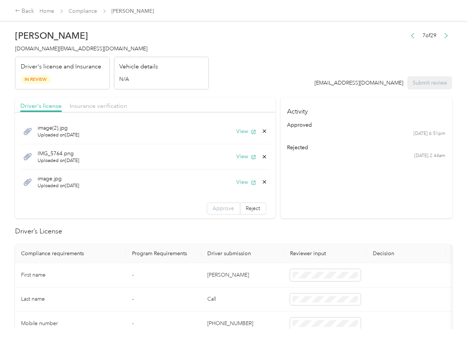
click at [217, 205] on span "Approve" at bounding box center [223, 208] width 21 height 6
click at [213, 205] on span "Approve" at bounding box center [223, 208] width 21 height 6
drag, startPoint x: 83, startPoint y: 107, endPoint x: 87, endPoint y: 105, distance: 4.2
click at [83, 107] on span "Insurance verification" at bounding box center [99, 105] width 58 height 7
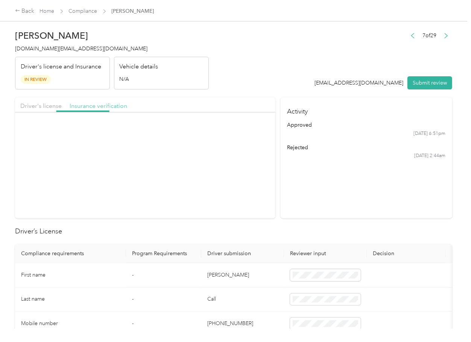
click at [87, 105] on span "Insurance verification" at bounding box center [99, 105] width 58 height 7
click at [224, 158] on span "Approve" at bounding box center [223, 158] width 21 height 6
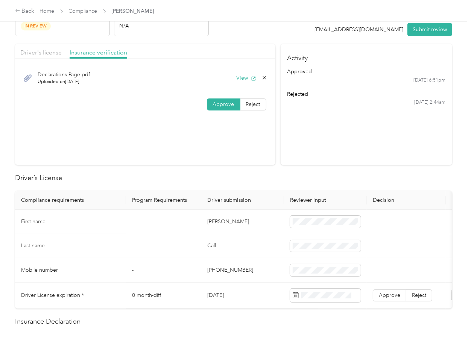
scroll to position [100, 0]
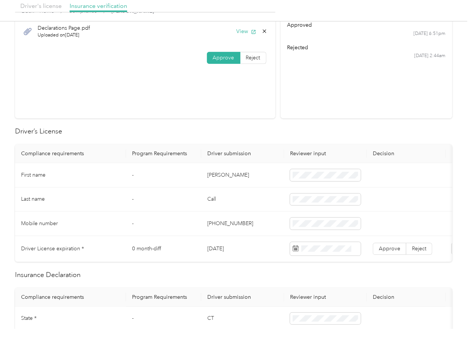
click at [218, 175] on td "[PERSON_NAME]" at bounding box center [242, 175] width 83 height 24
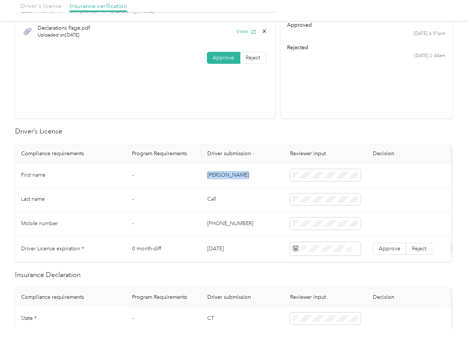
click at [218, 175] on td "[PERSON_NAME]" at bounding box center [242, 175] width 83 height 24
copy td "[PERSON_NAME]"
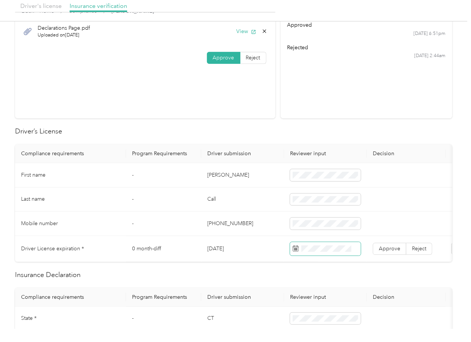
click at [314, 244] on span at bounding box center [325, 249] width 71 height 14
click at [217, 170] on td "[PERSON_NAME]" at bounding box center [242, 175] width 83 height 24
click at [386, 249] on span "Approve" at bounding box center [389, 249] width 21 height 6
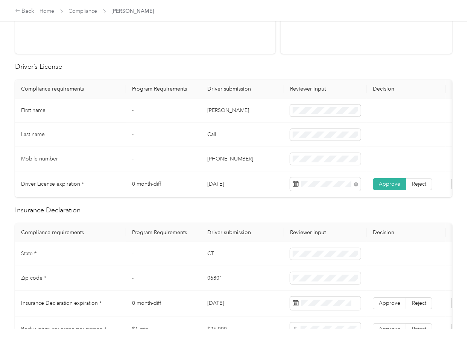
scroll to position [251, 0]
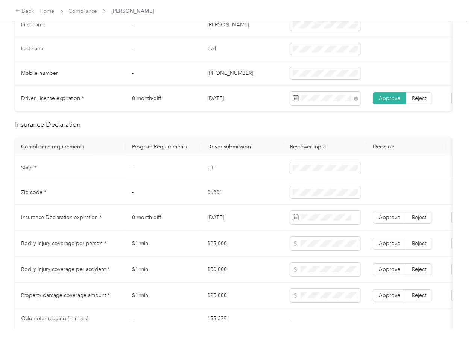
click at [212, 175] on td "CT" at bounding box center [242, 169] width 83 height 24
copy td "CT"
click at [329, 175] on span at bounding box center [325, 169] width 71 height 12
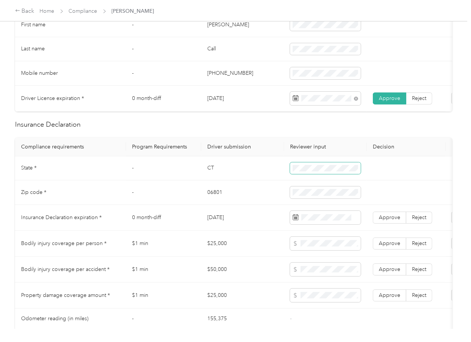
click at [315, 171] on span at bounding box center [325, 169] width 71 height 12
click at [219, 199] on td "06801" at bounding box center [242, 193] width 83 height 24
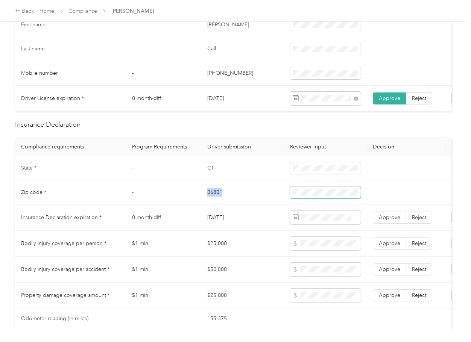
copy td "06801"
click at [312, 199] on span at bounding box center [325, 193] width 71 height 12
click at [241, 224] on td "02/11/2026" at bounding box center [242, 218] width 83 height 26
click at [228, 222] on td "02/11/2026" at bounding box center [242, 218] width 83 height 26
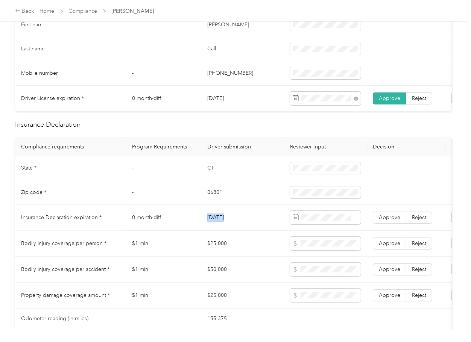
click at [228, 222] on td "02/11/2026" at bounding box center [242, 218] width 83 height 26
copy td "02/11/2026"
click at [275, 143] on div "Driver’s License Compliance requirements Program Requirements Driver submission…" at bounding box center [233, 304] width 437 height 656
click at [388, 221] on span "Approve" at bounding box center [389, 218] width 21 height 6
click at [236, 229] on td "02/11/2026" at bounding box center [242, 218] width 83 height 26
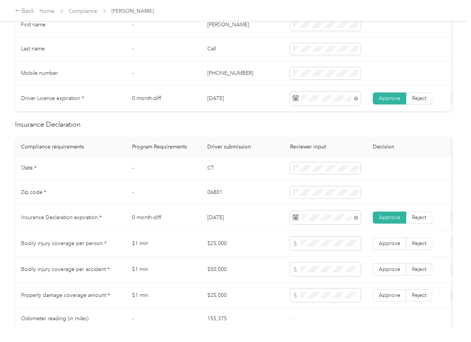
scroll to position [634, 0]
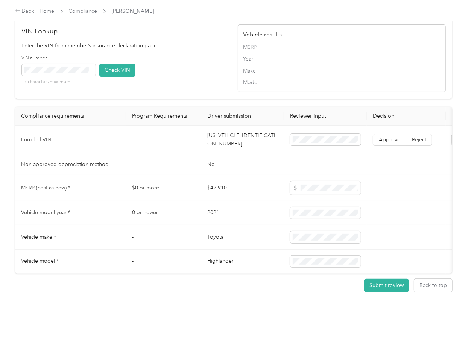
click at [237, 130] on td "5TDGBRCH6MS049835" at bounding box center [242, 140] width 83 height 29
copy td "5TDGBRCH6MS049835"
click at [163, 65] on div "VIN number 17 characters maximum Check VIN" at bounding box center [126, 73] width 208 height 36
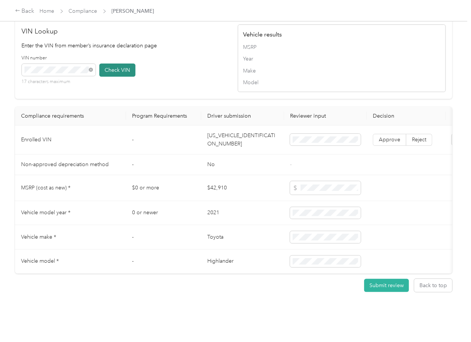
click at [135, 64] on button "Check VIN" at bounding box center [117, 70] width 36 height 13
click at [397, 134] on label "Approve" at bounding box center [389, 140] width 33 height 12
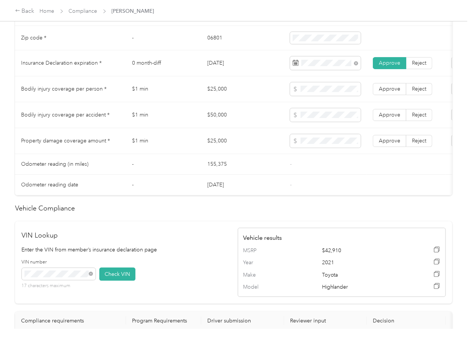
scroll to position [383, 0]
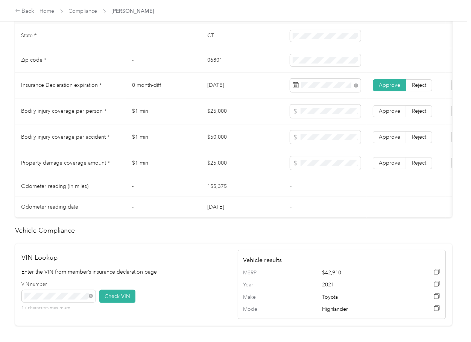
click at [225, 119] on td "$25,000" at bounding box center [242, 112] width 83 height 26
click at [224, 119] on td "$25,000" at bounding box center [242, 112] width 83 height 26
copy td "$25,000"
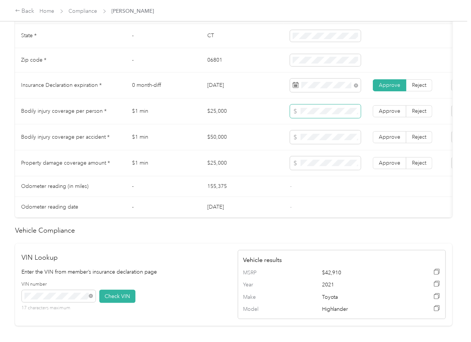
click at [322, 118] on span at bounding box center [325, 112] width 71 height 14
click at [322, 113] on span at bounding box center [325, 112] width 71 height 14
click at [213, 145] on td "$50,000" at bounding box center [242, 138] width 83 height 26
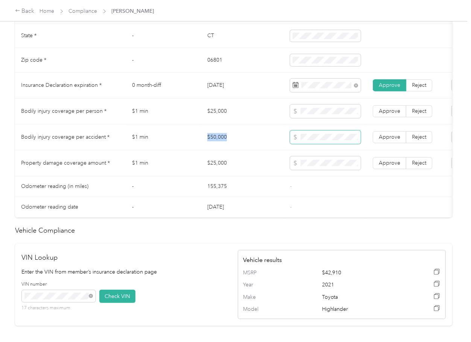
copy td "$50,000"
click at [394, 140] on label "Approve" at bounding box center [389, 137] width 33 height 12
click at [394, 124] on td "Approve Reject" at bounding box center [406, 112] width 79 height 26
click at [392, 166] on span "Approve" at bounding box center [389, 163] width 21 height 6
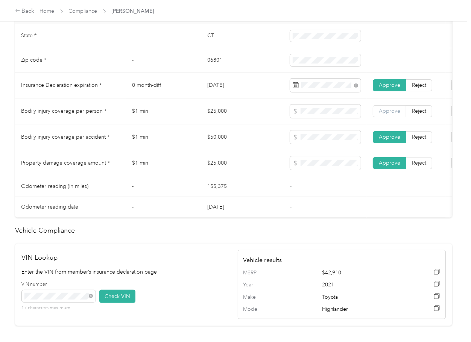
click at [390, 114] on span "Approve" at bounding box center [389, 111] width 21 height 6
click at [309, 218] on td "-" at bounding box center [325, 207] width 83 height 21
click at [239, 206] on td "09/04/2025" at bounding box center [242, 207] width 83 height 21
click at [224, 169] on td "$25,000" at bounding box center [242, 164] width 83 height 26
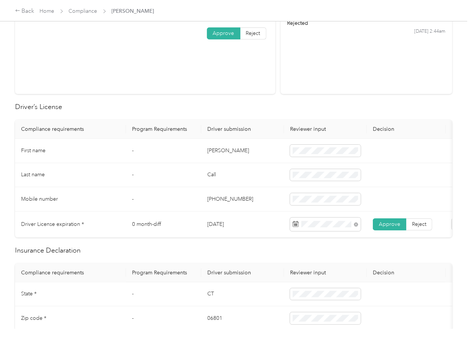
scroll to position [0, 0]
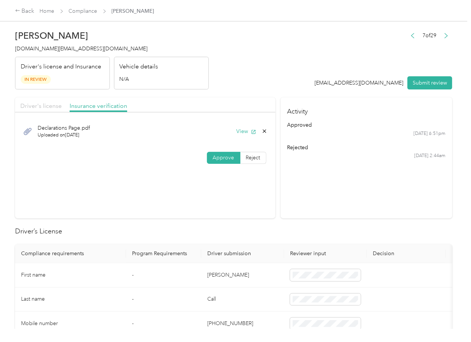
click at [43, 105] on span "Driver's license" at bounding box center [40, 105] width 41 height 7
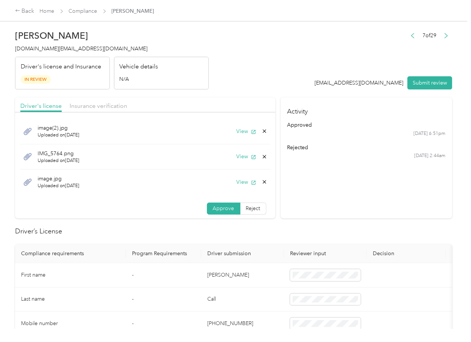
click at [262, 181] on icon at bounding box center [265, 182] width 6 height 6
click at [237, 184] on button "Yes" at bounding box center [235, 188] width 15 height 12
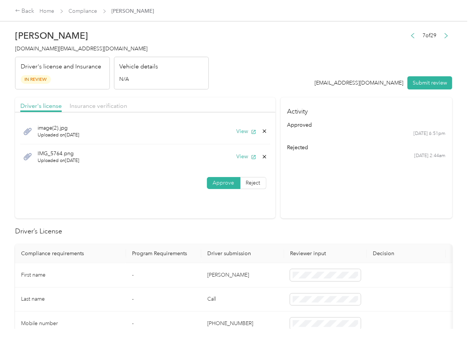
click at [264, 155] on icon at bounding box center [265, 157] width 6 height 6
click at [248, 159] on button "Yes" at bounding box center [243, 162] width 15 height 12
click at [246, 132] on button "View" at bounding box center [247, 132] width 20 height 8
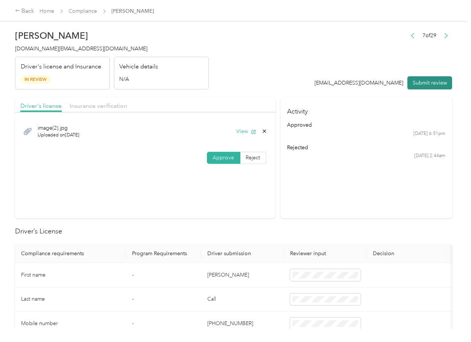
click at [414, 78] on button "Submit review" at bounding box center [430, 82] width 45 height 13
click at [58, 51] on span "christopher.call@navenhealth.com" at bounding box center [81, 49] width 132 height 6
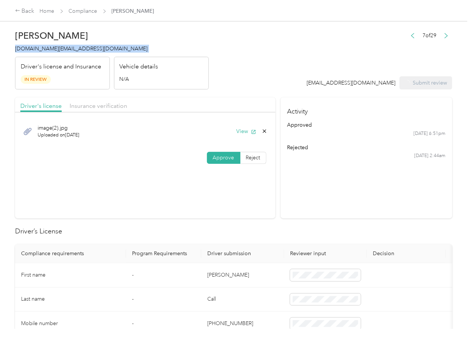
click at [58, 51] on span "christopher.call@navenhealth.com" at bounding box center [81, 49] width 132 height 6
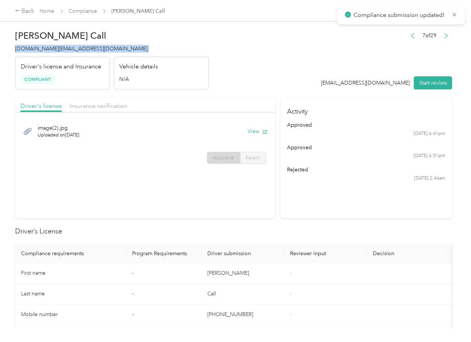
copy span "christopher.call@navenhealth.com"
click at [256, 218] on section "Driver's license Insurance verification image(2).jpg Uploaded on 9/27/2025 View…" at bounding box center [145, 157] width 260 height 121
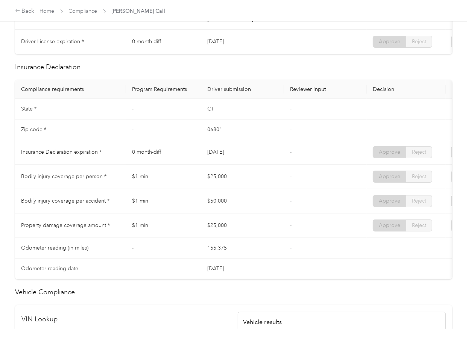
scroll to position [301, 0]
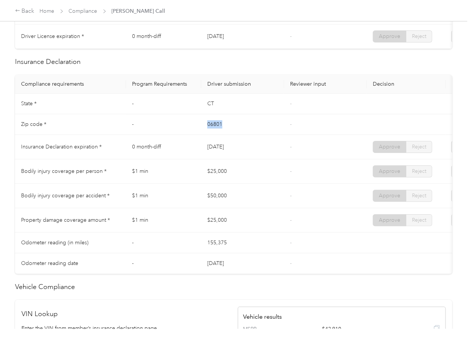
drag, startPoint x: 241, startPoint y: 142, endPoint x: 252, endPoint y: 143, distance: 11.0
click at [250, 135] on tr "Zip code * - 06801 -" at bounding box center [280, 124] width 531 height 21
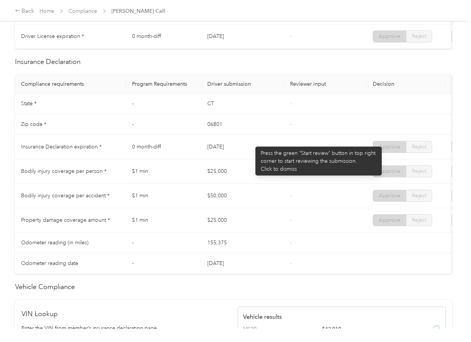
click at [252, 146] on td "02/11/2026" at bounding box center [242, 147] width 83 height 24
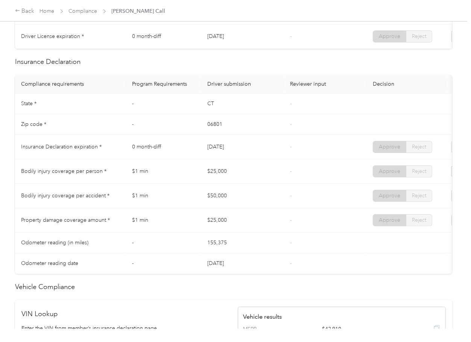
drag, startPoint x: 225, startPoint y: 169, endPoint x: 227, endPoint y: 184, distance: 14.4
click at [225, 170] on td "$25,000" at bounding box center [242, 172] width 83 height 24
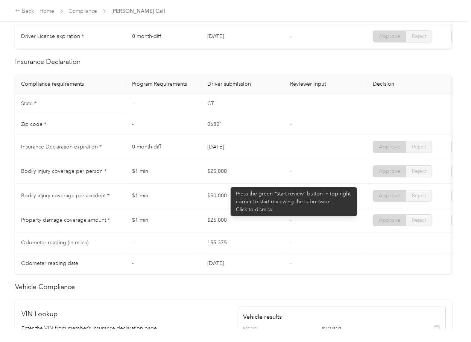
click at [225, 196] on td "$50,000" at bounding box center [242, 196] width 83 height 24
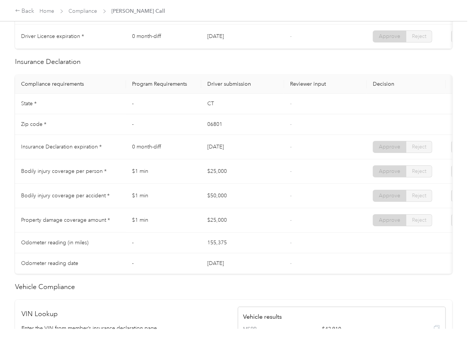
click at [228, 218] on td "$25,000" at bounding box center [242, 220] width 83 height 24
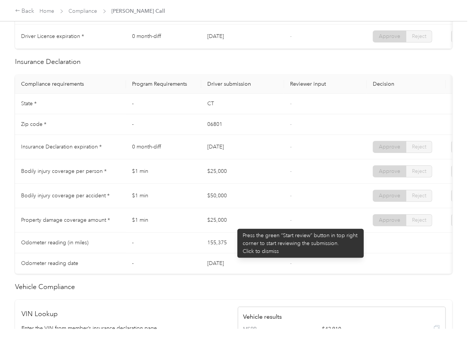
click at [234, 225] on td "$25,000" at bounding box center [242, 220] width 83 height 24
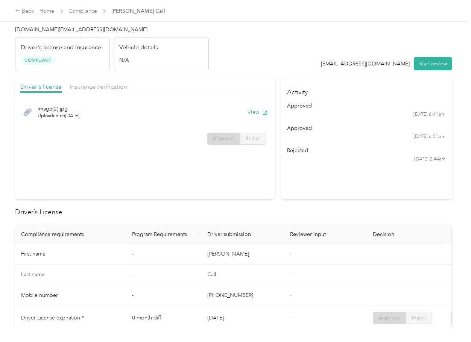
scroll to position [0, 0]
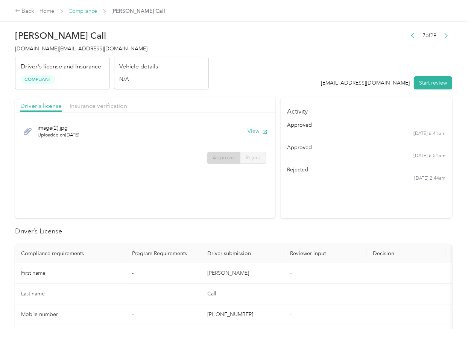
click at [77, 11] on link "Compliance" at bounding box center [83, 11] width 29 height 6
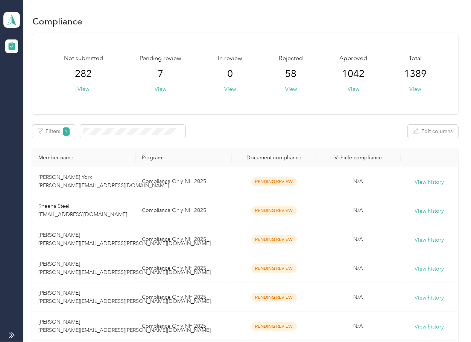
drag, startPoint x: 324, startPoint y: 141, endPoint x: 300, endPoint y: 164, distance: 33.5
click at [323, 141] on div "Not submitted 282 View Pending review 7 View In review 0 View Rejected 58 View …" at bounding box center [245, 199] width 426 height 333
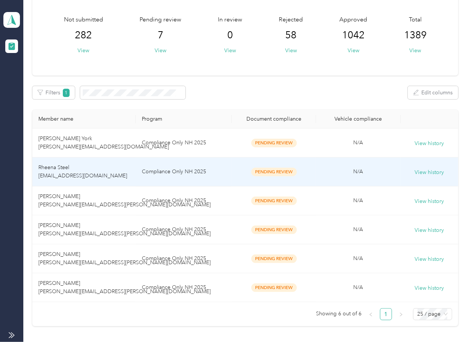
scroll to position [100, 0]
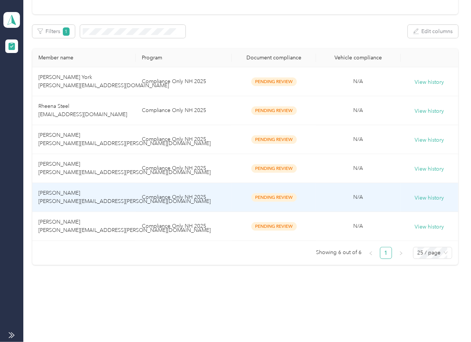
click at [136, 198] on td "Compliance Only NH 2025" at bounding box center [184, 197] width 96 height 29
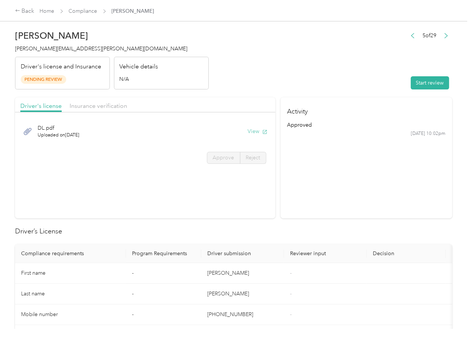
click at [254, 130] on button "View" at bounding box center [258, 132] width 20 height 8
click at [109, 108] on span "Insurance verification" at bounding box center [99, 105] width 58 height 7
click at [105, 105] on span "Insurance verification" at bounding box center [99, 105] width 58 height 7
click at [248, 129] on button "View" at bounding box center [258, 132] width 20 height 8
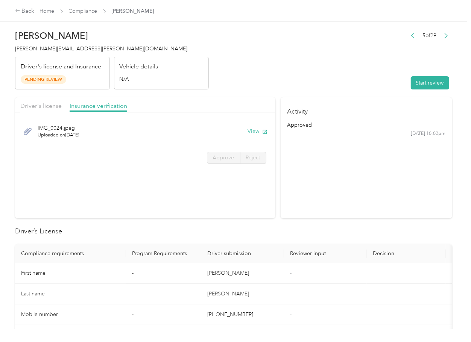
click at [423, 81] on button "Start review" at bounding box center [430, 82] width 38 height 13
click at [45, 105] on span "Driver's license" at bounding box center [40, 105] width 41 height 7
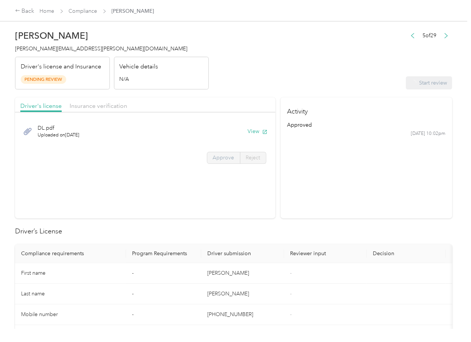
click at [211, 161] on label "Approve" at bounding box center [223, 158] width 33 height 12
click at [223, 155] on span "Approve" at bounding box center [223, 158] width 21 height 6
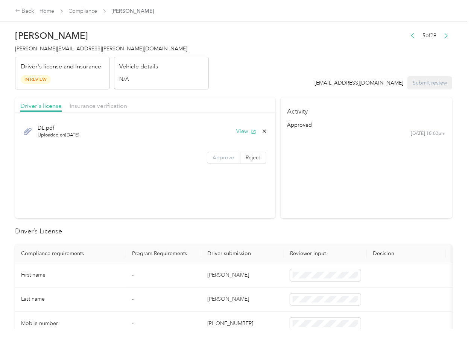
click at [223, 155] on span "Approve" at bounding box center [223, 158] width 21 height 6
click at [118, 102] on span "Insurance verification" at bounding box center [99, 105] width 58 height 7
click at [100, 103] on span "Insurance verification" at bounding box center [99, 105] width 58 height 7
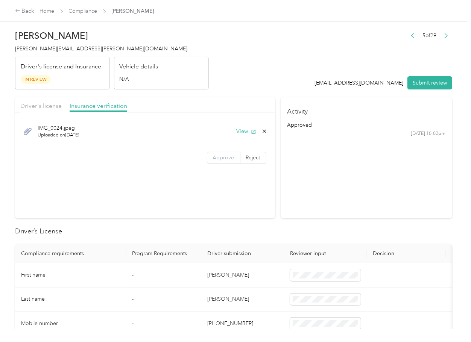
click at [220, 161] on label "Approve" at bounding box center [223, 158] width 33 height 12
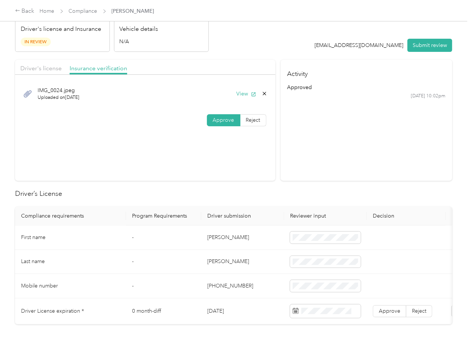
scroll to position [100, 0]
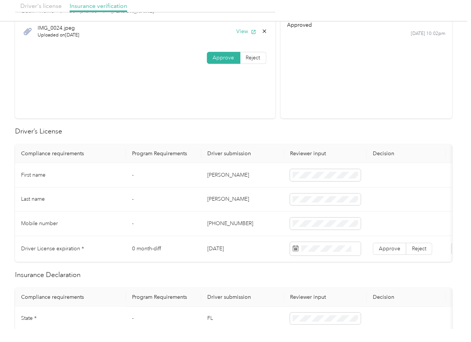
click at [215, 174] on td "Ashley" at bounding box center [242, 175] width 83 height 24
copy td "Ashley"
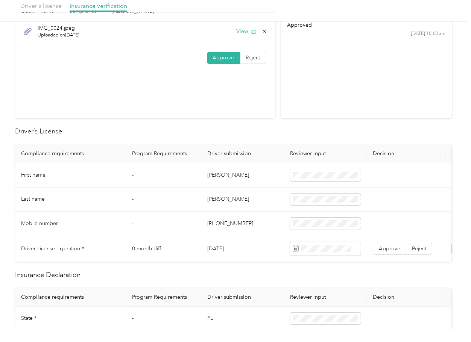
click at [225, 253] on td "11/17/2026" at bounding box center [242, 249] width 83 height 26
click at [232, 252] on td "11/17/2026" at bounding box center [242, 249] width 83 height 26
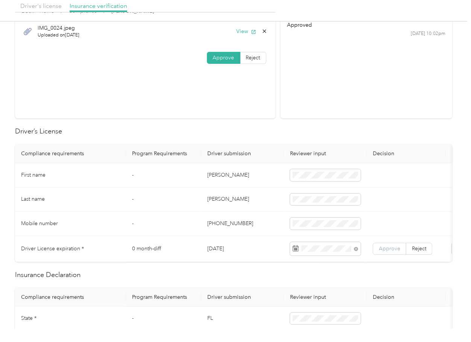
click at [387, 250] on span "Approve" at bounding box center [389, 249] width 21 height 6
drag, startPoint x: 151, startPoint y: 187, endPoint x: 201, endPoint y: 333, distance: 154.2
click at [151, 188] on td "-" at bounding box center [163, 200] width 75 height 24
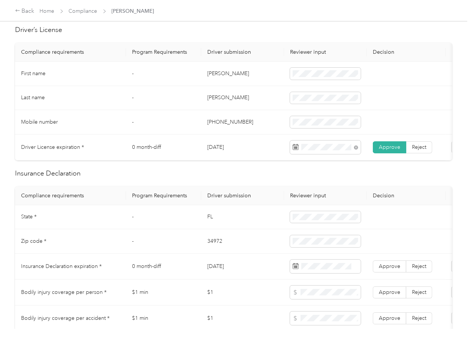
scroll to position [251, 0]
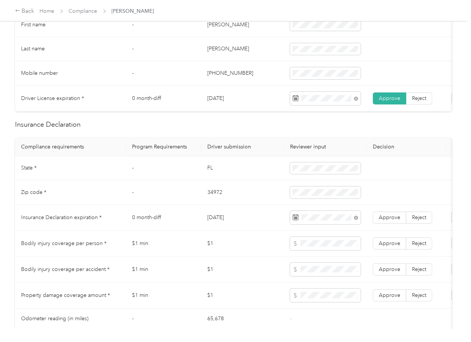
click at [193, 181] on td "-" at bounding box center [163, 169] width 75 height 24
click at [398, 221] on span "Approve" at bounding box center [389, 218] width 21 height 6
click at [375, 302] on label "Approve" at bounding box center [389, 296] width 33 height 12
drag, startPoint x: 386, startPoint y: 281, endPoint x: 393, endPoint y: 257, distance: 25.0
click at [386, 276] on label "Approve" at bounding box center [389, 270] width 33 height 12
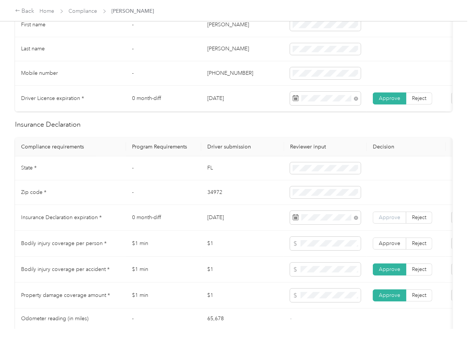
click at [397, 247] on span "Approve" at bounding box center [389, 243] width 21 height 6
click at [396, 221] on span "Approve" at bounding box center [389, 218] width 21 height 6
click at [177, 241] on td "$1 min" at bounding box center [163, 244] width 75 height 26
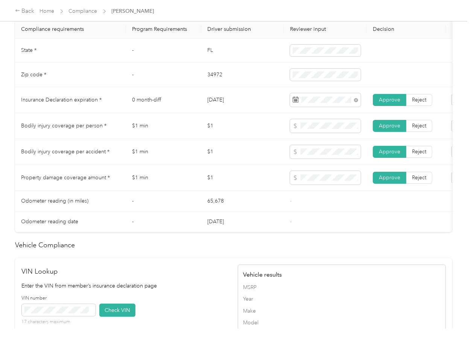
scroll to position [602, 0]
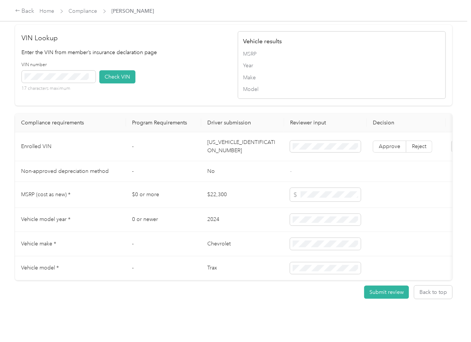
click at [241, 160] on td "KL77LHE27RC079190" at bounding box center [242, 146] width 83 height 29
click at [207, 97] on div "VIN number 17 characters maximum Check VIN" at bounding box center [126, 80] width 208 height 36
click at [117, 84] on button "Check VIN" at bounding box center [117, 76] width 36 height 13
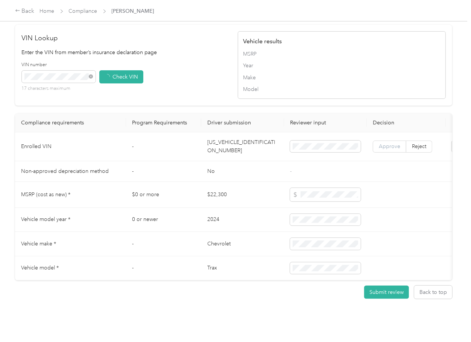
drag, startPoint x: 394, startPoint y: 157, endPoint x: 348, endPoint y: 170, distance: 48.0
click at [395, 150] on span "Approve" at bounding box center [389, 146] width 21 height 6
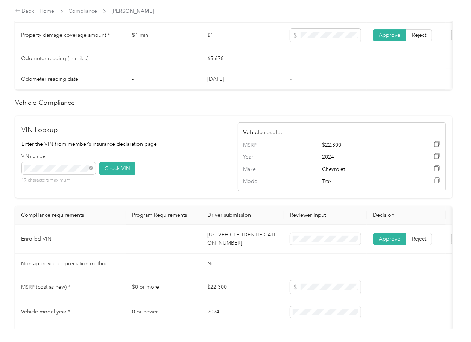
scroll to position [401, 0]
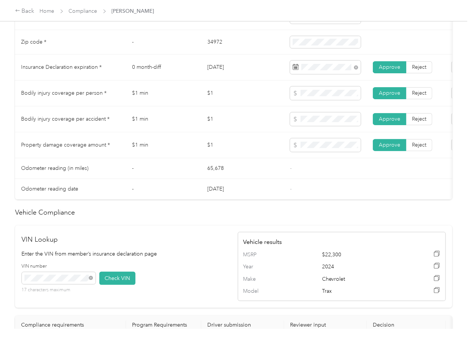
click at [248, 157] on td "$1" at bounding box center [242, 145] width 83 height 26
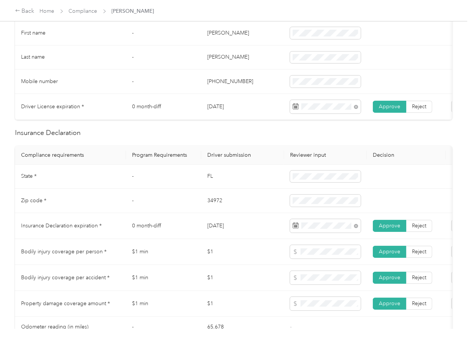
scroll to position [43, 0]
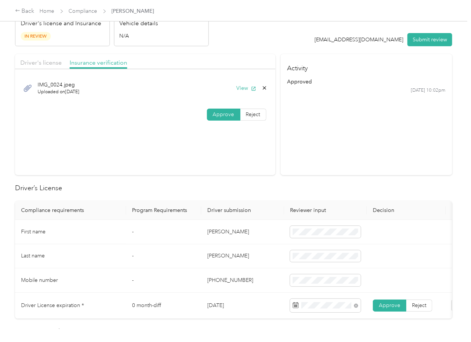
drag, startPoint x: 236, startPoint y: 170, endPoint x: 221, endPoint y: 177, distance: 16.4
click at [195, 166] on section "Driver's license Insurance verification IMG_0024.jpeg Uploaded on 9/29/2025 Vie…" at bounding box center [145, 114] width 260 height 121
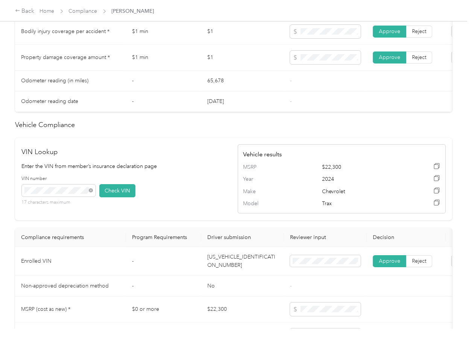
scroll to position [545, 0]
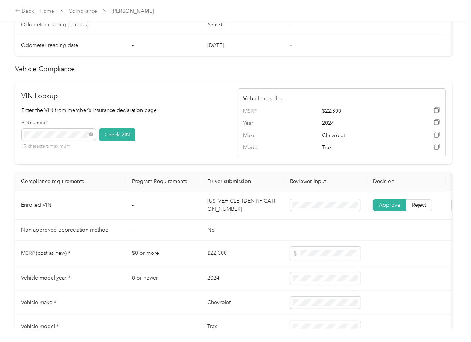
click at [243, 217] on td "KL77LHE27RC079190" at bounding box center [242, 205] width 83 height 29
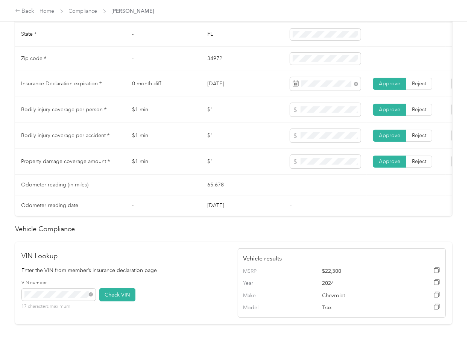
scroll to position [335, 0]
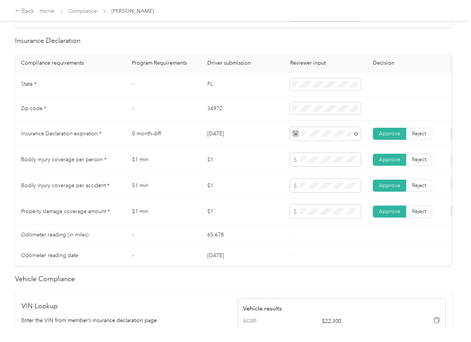
click at [218, 92] on td "FL" at bounding box center [242, 85] width 83 height 24
click at [310, 87] on span at bounding box center [325, 85] width 71 height 12
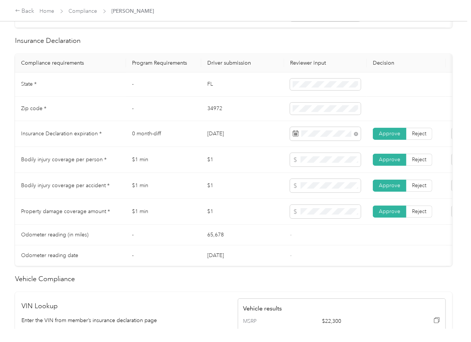
click at [211, 113] on td "34972" at bounding box center [242, 109] width 83 height 24
click at [220, 147] on td "09/30/2025" at bounding box center [242, 134] width 83 height 26
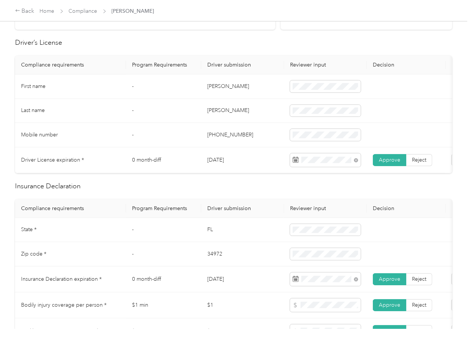
scroll to position [0, 0]
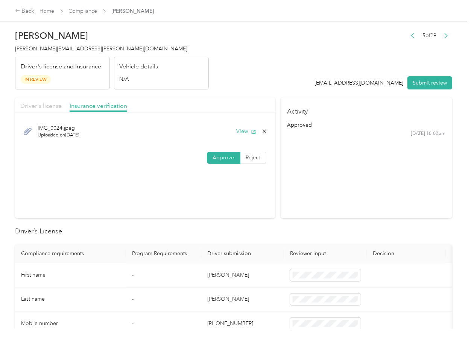
click at [38, 104] on span "Driver's license" at bounding box center [40, 105] width 41 height 7
click at [239, 131] on button "View" at bounding box center [247, 132] width 20 height 8
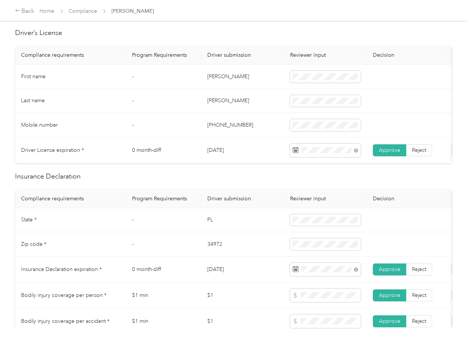
scroll to position [201, 0]
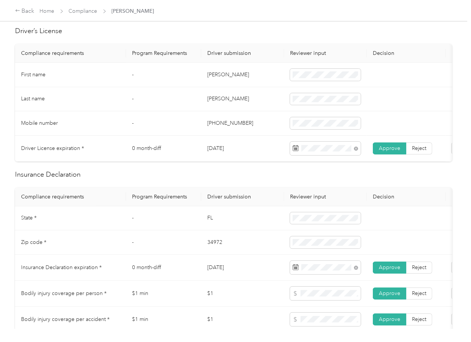
click at [180, 147] on td "0 month-diff" at bounding box center [163, 149] width 75 height 26
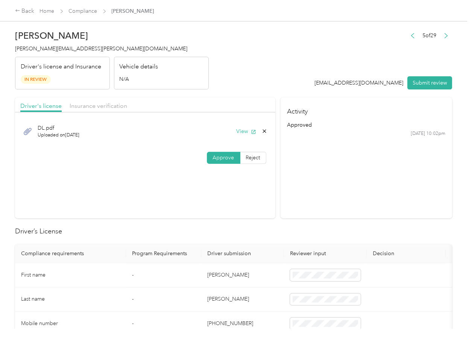
click at [431, 84] on button "Submit review" at bounding box center [430, 82] width 45 height 13
click at [58, 47] on span "ashley.m.thomas@navenhealth.com" at bounding box center [101, 49] width 172 height 6
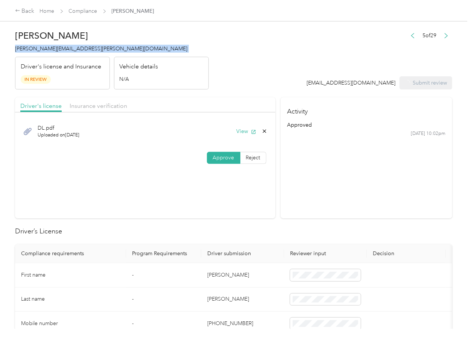
click at [58, 47] on span "ashley.m.thomas@navenhealth.com" at bounding box center [101, 49] width 172 height 6
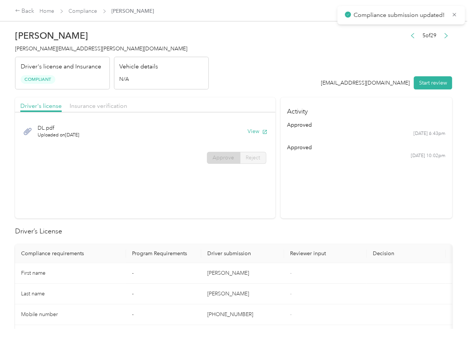
click at [303, 189] on section "Activity approved 9/29 at 6:43pm approved 8/25 at 10:02pm" at bounding box center [367, 157] width 172 height 121
click at [275, 89] on header "Ashley M. Thomas ashley.m.thomas@navenhealth.com Driver's license and Insurance…" at bounding box center [233, 57] width 437 height 63
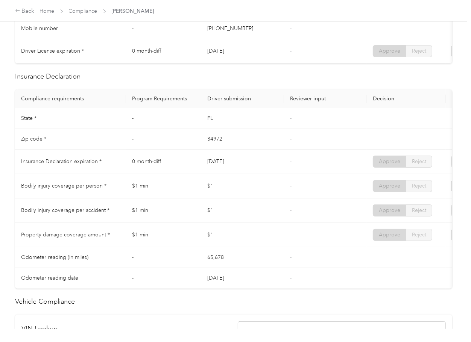
scroll to position [351, 0]
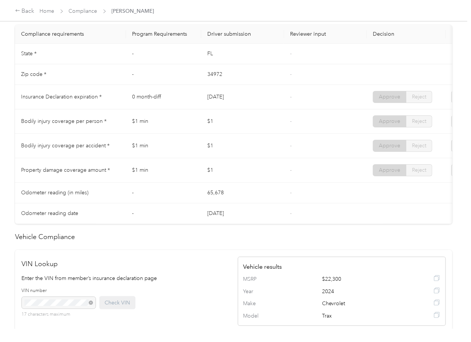
click at [261, 104] on td "[DATE]" at bounding box center [242, 97] width 83 height 24
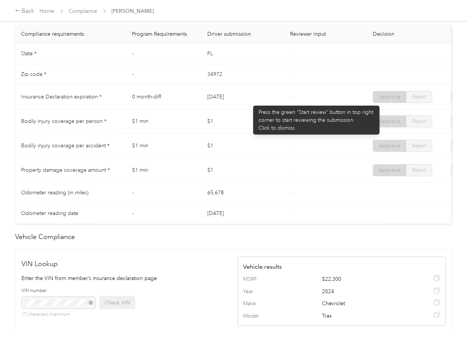
drag, startPoint x: 187, startPoint y: 96, endPoint x: 249, endPoint y: 96, distance: 61.3
click at [248, 96] on tr "Insurance Declaration expiration * 0 month-diff 03/30/2026 - Approve Reject" at bounding box center [280, 97] width 531 height 24
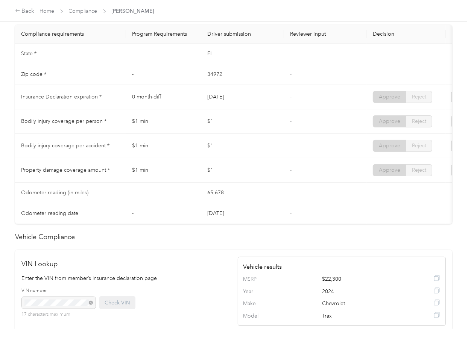
click at [254, 107] on td "[DATE]" at bounding box center [242, 97] width 83 height 24
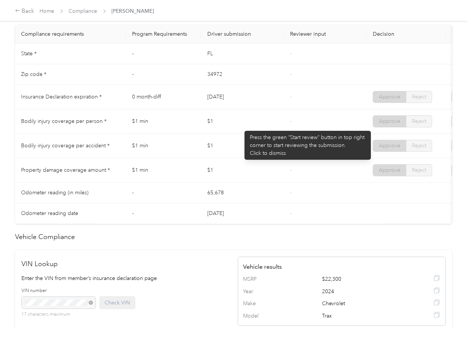
click at [241, 127] on td "$1" at bounding box center [242, 122] width 83 height 24
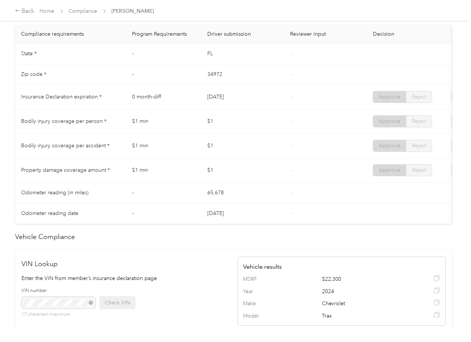
click at [236, 110] on td "[DATE]" at bounding box center [242, 97] width 83 height 24
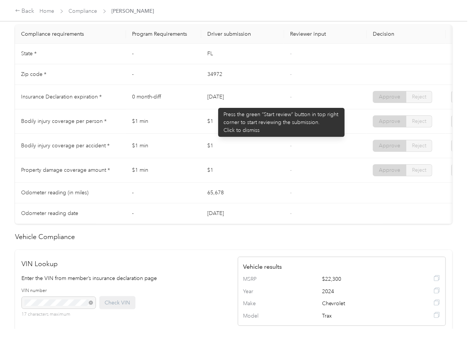
drag, startPoint x: 239, startPoint y: 101, endPoint x: 251, endPoint y: 101, distance: 12.8
click at [251, 101] on td "[DATE]" at bounding box center [242, 97] width 83 height 24
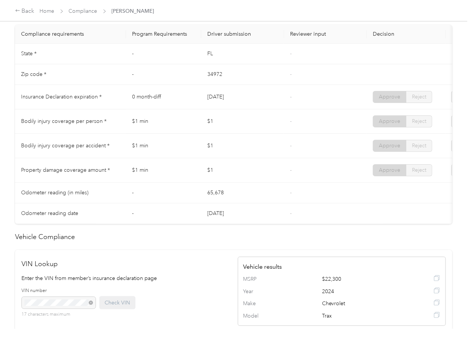
click at [258, 105] on td "[DATE]" at bounding box center [242, 97] width 83 height 24
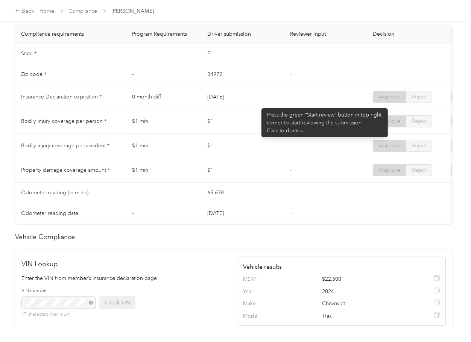
click at [236, 117] on td "$1" at bounding box center [242, 122] width 83 height 24
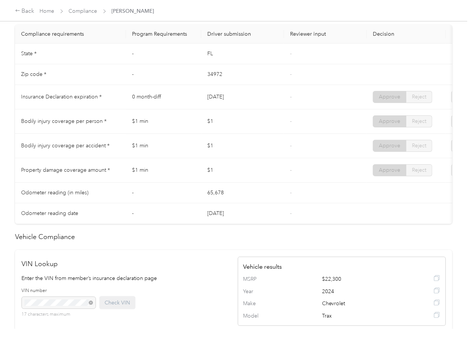
click at [238, 134] on td "$1" at bounding box center [242, 122] width 83 height 24
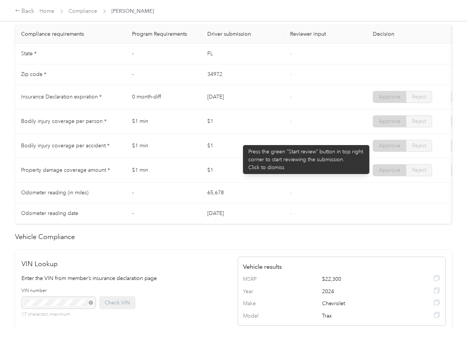
click at [243, 167] on td "$1" at bounding box center [242, 170] width 83 height 24
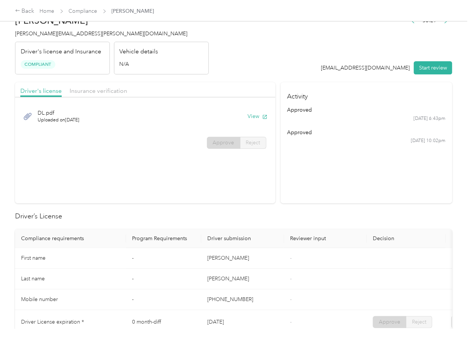
scroll to position [0, 0]
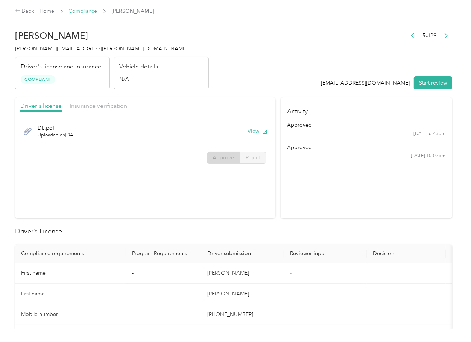
click at [79, 10] on link "Compliance" at bounding box center [83, 11] width 29 height 6
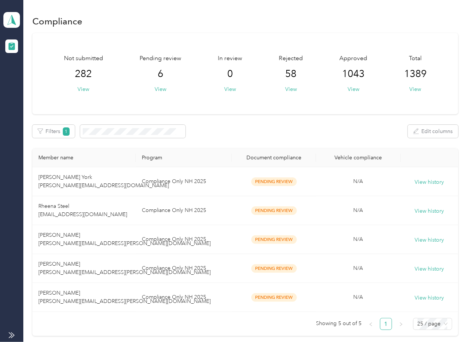
click at [309, 110] on div "Not submitted 282 View Pending review 6 View In review 0 View Rejected 58 View …" at bounding box center [245, 73] width 426 height 81
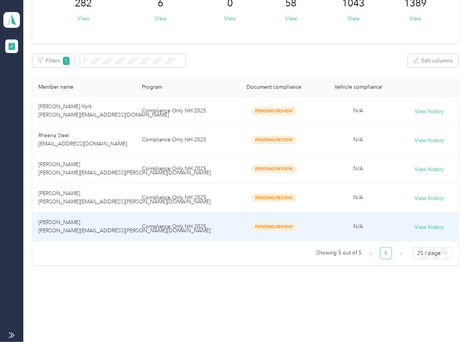
click at [122, 224] on td "[PERSON_NAME] [PERSON_NAME][EMAIL_ADDRESS][PERSON_NAME][DOMAIN_NAME]" at bounding box center [83, 227] width 103 height 29
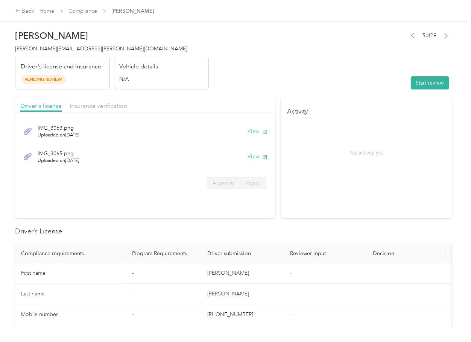
click at [250, 130] on button "View" at bounding box center [258, 132] width 20 height 8
drag, startPoint x: 256, startPoint y: 156, endPoint x: 250, endPoint y: 148, distance: 9.7
click at [256, 156] on button "View" at bounding box center [258, 157] width 20 height 8
drag, startPoint x: 214, startPoint y: 93, endPoint x: 207, endPoint y: 94, distance: 6.6
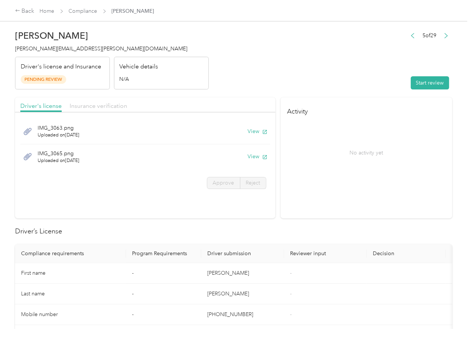
click at [106, 104] on span "Insurance verification" at bounding box center [99, 105] width 58 height 7
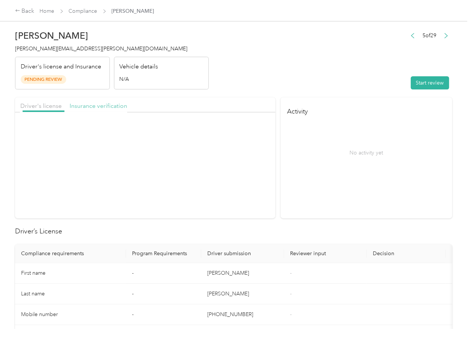
click at [99, 106] on span "Insurance verification" at bounding box center [99, 105] width 58 height 7
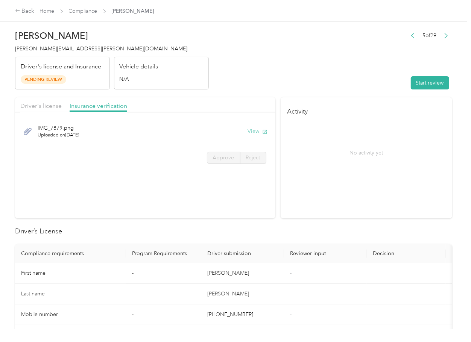
click at [254, 132] on button "View" at bounding box center [258, 132] width 20 height 8
click at [423, 88] on button "Start review" at bounding box center [430, 82] width 38 height 13
click at [51, 112] on div "Driver's license Insurance verification" at bounding box center [145, 104] width 260 height 15
click at [44, 107] on span "Driver's license" at bounding box center [40, 105] width 41 height 7
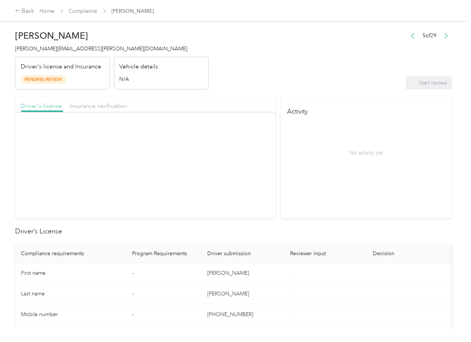
click at [44, 107] on span "Driver's license" at bounding box center [40, 105] width 41 height 7
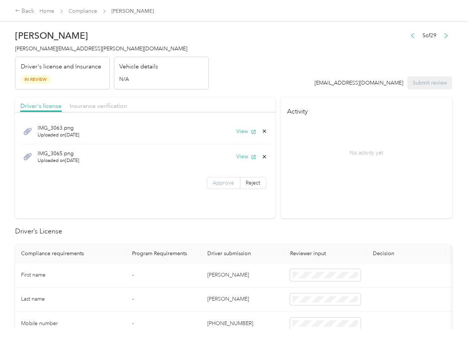
click at [223, 189] on label "Approve" at bounding box center [223, 183] width 33 height 12
click at [223, 187] on label "Approve" at bounding box center [223, 183] width 33 height 12
click at [85, 102] on div "Insurance verification" at bounding box center [99, 106] width 58 height 9
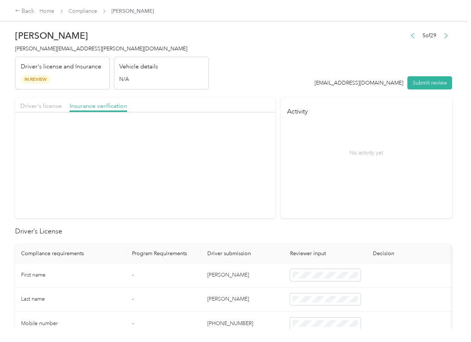
click at [85, 102] on div "Insurance verification" at bounding box center [99, 106] width 58 height 9
click at [221, 163] on label "Approve" at bounding box center [223, 158] width 33 height 12
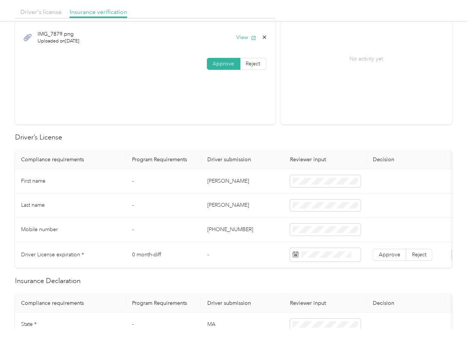
scroll to position [100, 0]
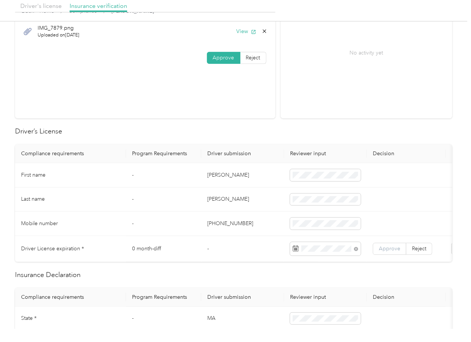
click at [391, 248] on span "Approve" at bounding box center [389, 249] width 21 height 6
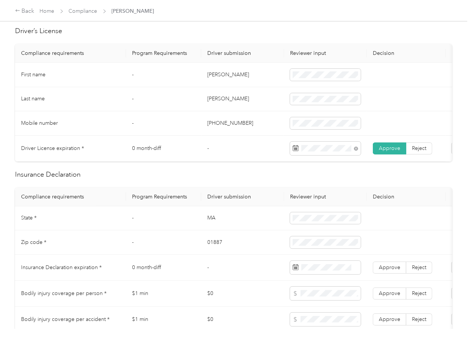
scroll to position [0, 0]
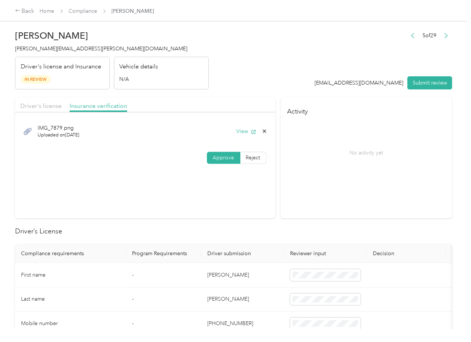
drag, startPoint x: 212, startPoint y: 227, endPoint x: 251, endPoint y: 87, distance: 145.1
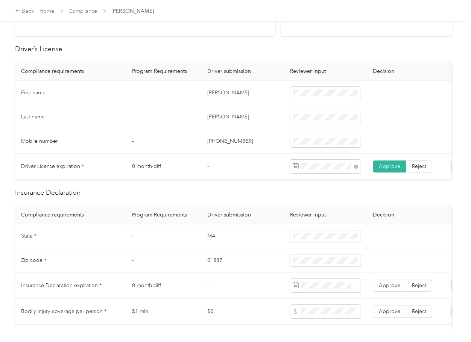
scroll to position [201, 0]
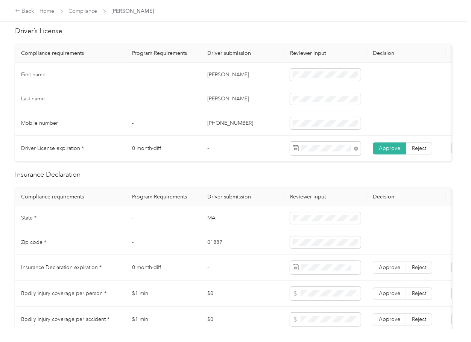
click at [217, 75] on td "Jennifer" at bounding box center [242, 75] width 83 height 24
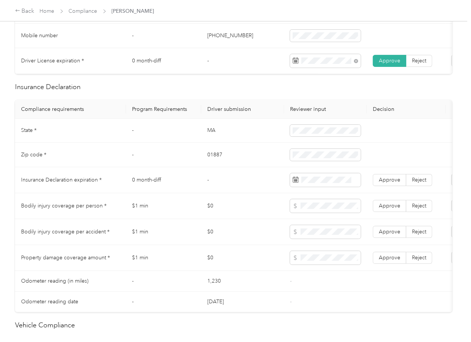
scroll to position [351, 0]
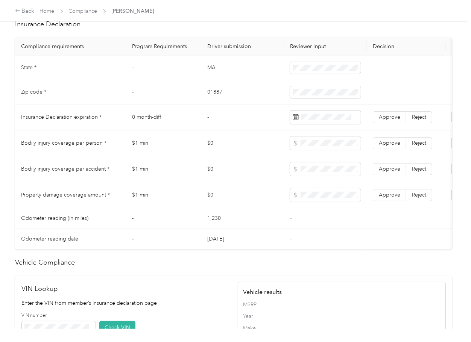
click at [207, 73] on td "MA" at bounding box center [242, 68] width 83 height 24
click at [288, 76] on td at bounding box center [325, 68] width 83 height 24
click at [216, 99] on td "01887" at bounding box center [242, 92] width 83 height 24
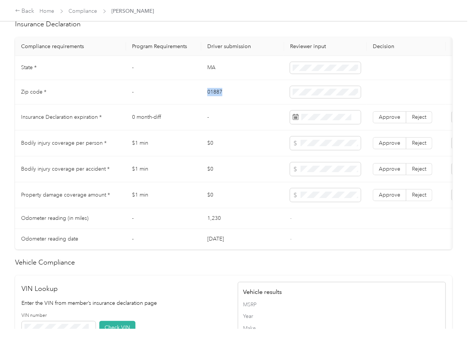
click at [216, 99] on td "01887" at bounding box center [242, 92] width 83 height 24
click at [312, 94] on span at bounding box center [325, 92] width 71 height 12
drag, startPoint x: 183, startPoint y: 138, endPoint x: 83, endPoint y: 107, distance: 104.8
click at [94, 108] on tbody "State * - MA Zip code * - 01887 Insurance Declaration expiration * 0 month-diff…" at bounding box center [280, 153] width 531 height 194
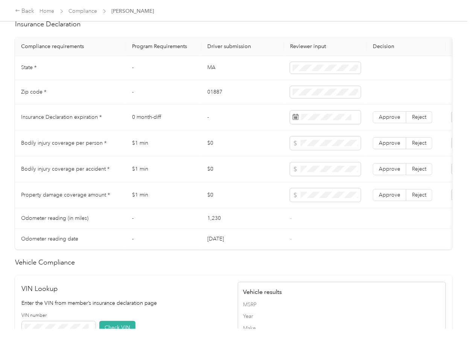
click at [113, 77] on td "State *" at bounding box center [70, 68] width 111 height 24
click at [213, 120] on td "-" at bounding box center [242, 118] width 83 height 26
click at [397, 120] on span "Approve" at bounding box center [389, 117] width 21 height 6
click at [193, 145] on td "$1 min" at bounding box center [163, 144] width 75 height 26
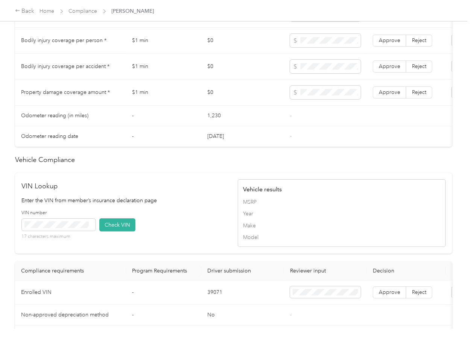
scroll to position [634, 0]
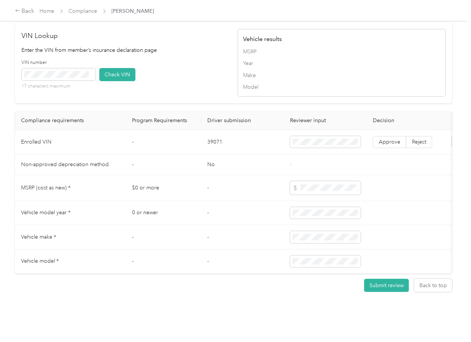
click at [208, 130] on td "39071" at bounding box center [242, 142] width 83 height 24
click at [172, 65] on div "VIN number 17 characters maximum Check VIN" at bounding box center [126, 77] width 208 height 36
click at [110, 68] on button "Check VIN" at bounding box center [117, 74] width 36 height 13
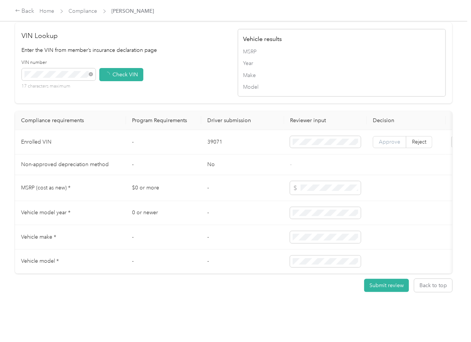
click at [386, 139] on span "Approve" at bounding box center [389, 142] width 21 height 6
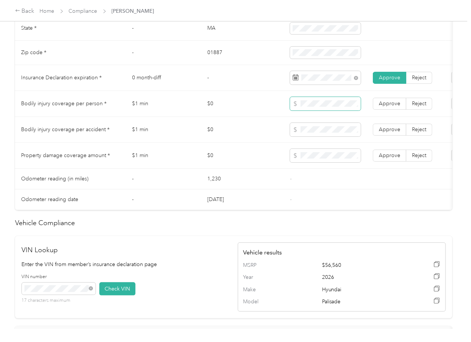
scroll to position [383, 0]
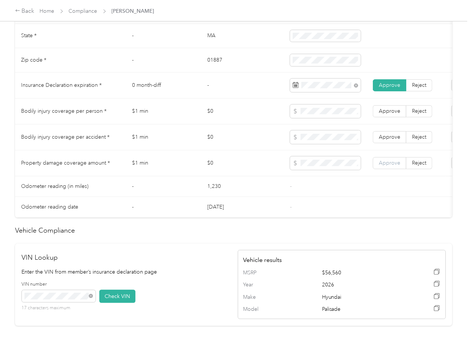
click at [388, 166] on span "Approve" at bounding box center [389, 163] width 21 height 6
click at [390, 140] on span "Approve" at bounding box center [389, 137] width 21 height 6
click at [392, 114] on span "Approve" at bounding box center [389, 111] width 21 height 6
click at [221, 157] on td "$0" at bounding box center [242, 164] width 83 height 26
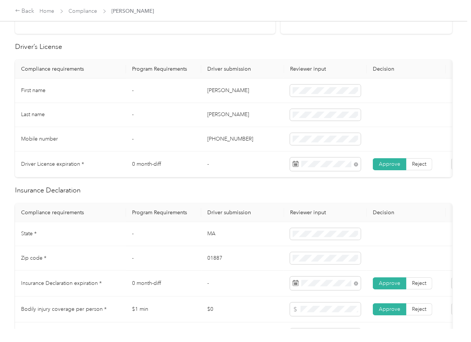
scroll to position [0, 0]
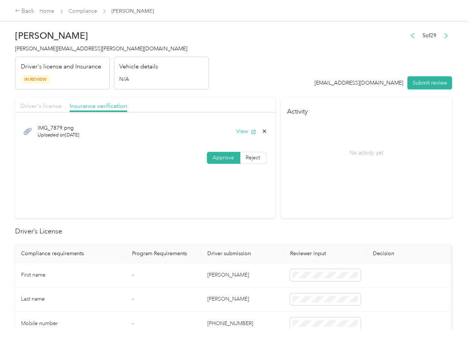
click at [53, 108] on span "Driver's license" at bounding box center [40, 105] width 41 height 7
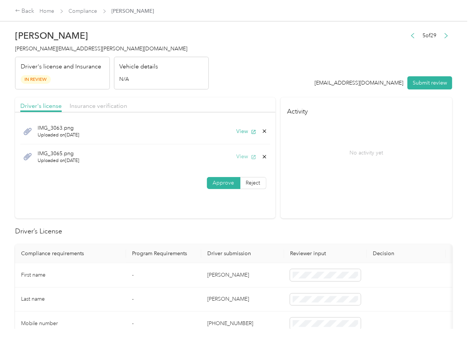
click at [252, 156] on icon "button" at bounding box center [253, 157] width 5 height 5
click at [262, 159] on icon at bounding box center [265, 157] width 6 height 6
click at [237, 162] on button "Yes" at bounding box center [243, 163] width 15 height 12
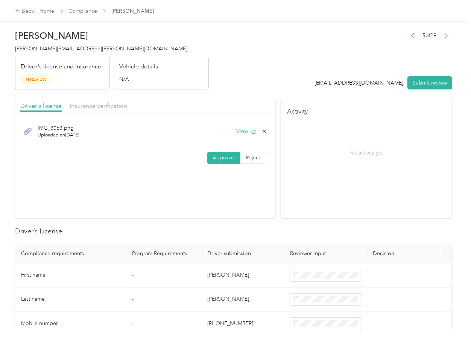
click at [426, 82] on button "Submit review" at bounding box center [430, 82] width 45 height 13
click at [79, 48] on span "jennifer.strykowski@navenhealth.com" at bounding box center [101, 49] width 172 height 6
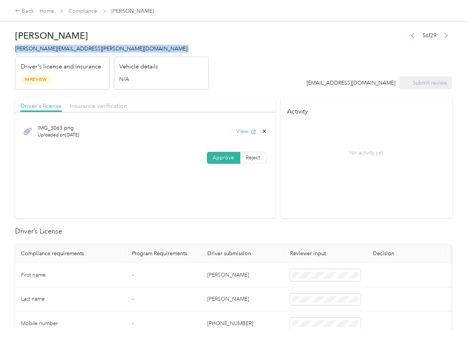
click at [79, 48] on span "jennifer.strykowski@navenhealth.com" at bounding box center [101, 49] width 172 height 6
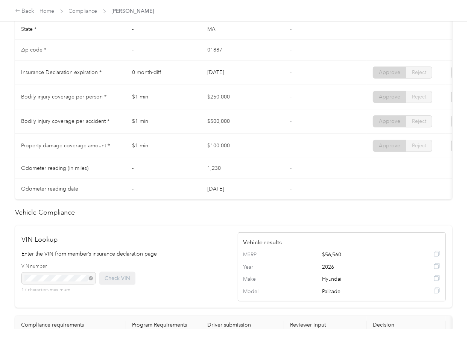
scroll to position [401, 0]
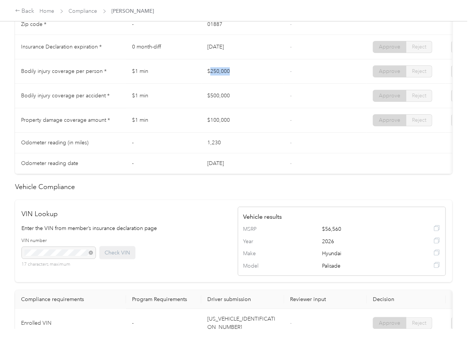
drag, startPoint x: 214, startPoint y: 72, endPoint x: 232, endPoint y: 82, distance: 20.5
click at [237, 72] on td "$250,000" at bounding box center [242, 71] width 83 height 24
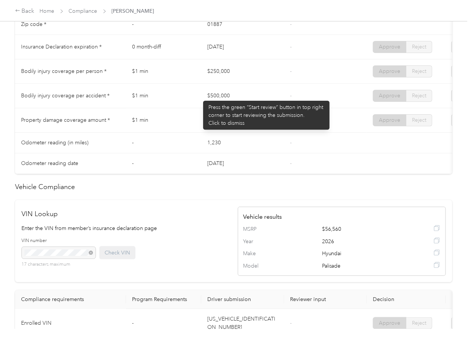
drag, startPoint x: 199, startPoint y: 97, endPoint x: 213, endPoint y: 114, distance: 21.9
click at [241, 105] on tr "Bodily injury coverage per accident * $1 min $500,000 - Approve Reject" at bounding box center [280, 96] width 531 height 24
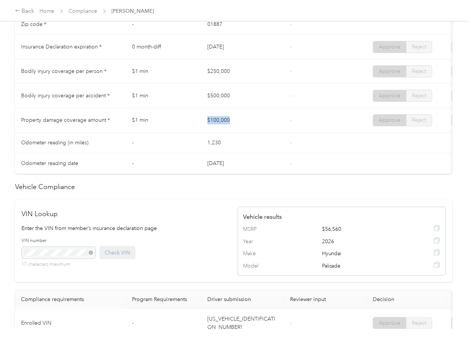
drag, startPoint x: 191, startPoint y: 122, endPoint x: 257, endPoint y: 128, distance: 65.7
click at [250, 128] on tr "Property damage coverage amount * $1 min $100,000 - Approve Reject" at bounding box center [280, 120] width 531 height 24
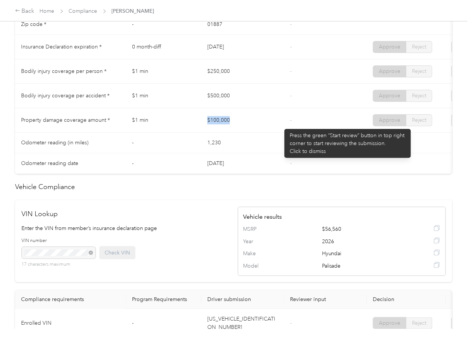
click at [281, 125] on td "$100,000" at bounding box center [242, 120] width 83 height 24
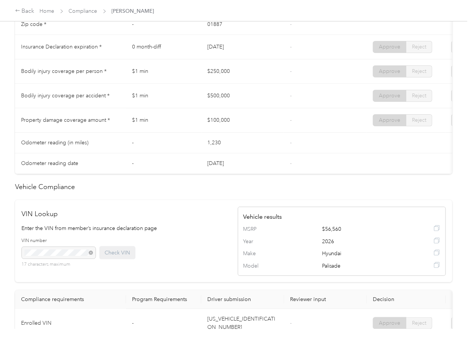
click at [281, 125] on td "$100,000" at bounding box center [242, 120] width 83 height 24
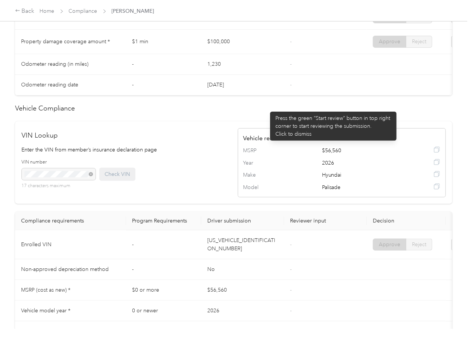
scroll to position [594, 0]
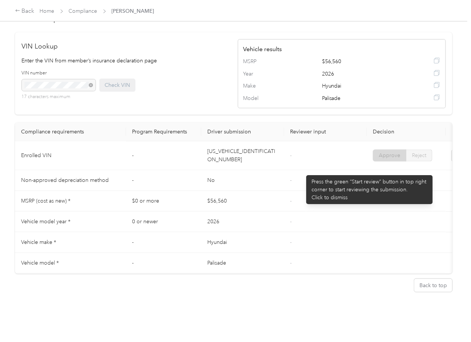
click at [304, 172] on td "-" at bounding box center [325, 180] width 83 height 21
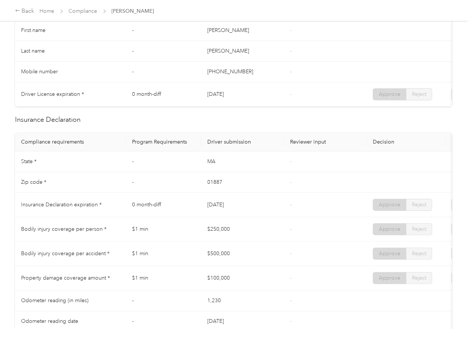
click at [306, 186] on td "-" at bounding box center [325, 182] width 83 height 21
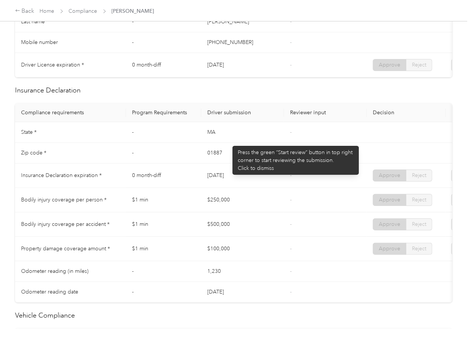
scroll to position [0, 0]
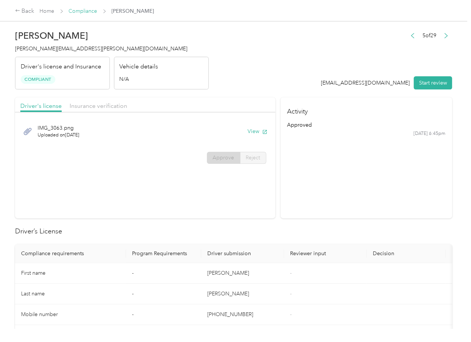
click at [75, 8] on link "Compliance" at bounding box center [83, 11] width 29 height 6
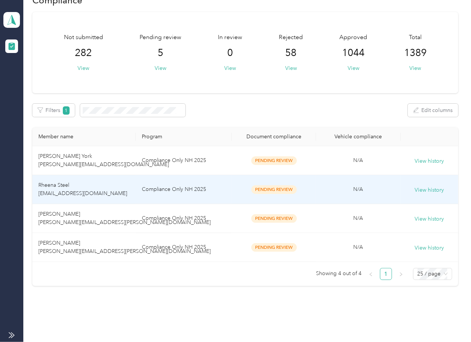
scroll to position [42, 0]
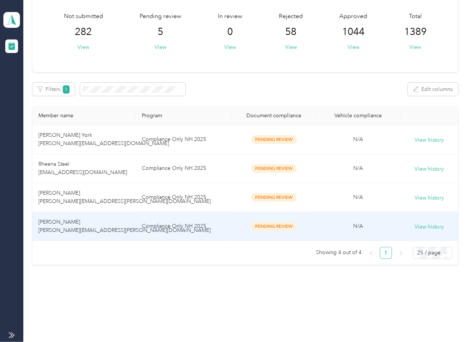
click at [76, 221] on span "[PERSON_NAME] [PERSON_NAME][EMAIL_ADDRESS][PERSON_NAME][DOMAIN_NAME]" at bounding box center [124, 226] width 172 height 15
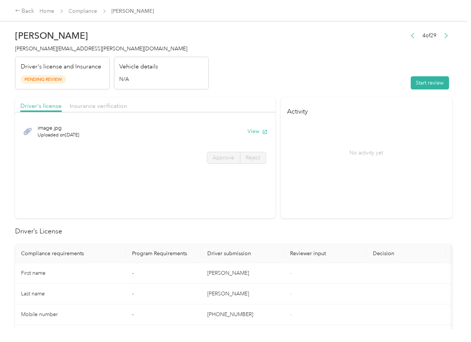
click at [334, 193] on section "Activity No activity yet" at bounding box center [367, 157] width 172 height 121
click at [249, 132] on button "View" at bounding box center [258, 132] width 20 height 8
drag, startPoint x: 222, startPoint y: 103, endPoint x: 149, endPoint y: 103, distance: 73.0
click at [222, 103] on div "Driver's license Insurance verification" at bounding box center [145, 104] width 260 height 15
click at [93, 104] on span "Insurance verification" at bounding box center [99, 105] width 58 height 7
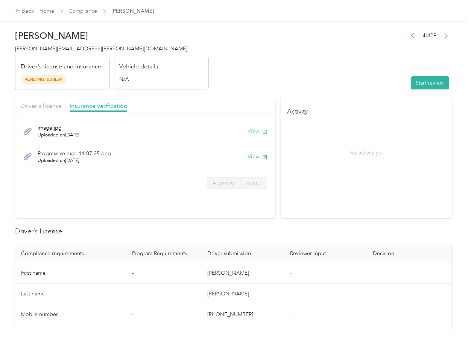
click at [253, 129] on button "View" at bounding box center [258, 132] width 20 height 8
drag, startPoint x: 255, startPoint y: 157, endPoint x: 258, endPoint y: 152, distance: 6.0
click at [255, 157] on button "View" at bounding box center [258, 157] width 20 height 8
click at [369, 82] on header "Shikina Thornton shikina.thornton@navenhealth.com Driver's license and Insuranc…" at bounding box center [233, 57] width 437 height 63
click at [426, 77] on button "Start review" at bounding box center [430, 82] width 38 height 13
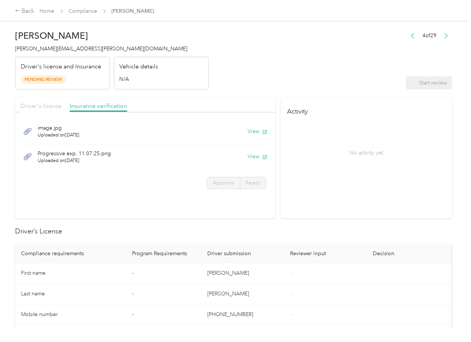
drag, startPoint x: 56, startPoint y: 108, endPoint x: 47, endPoint y: 106, distance: 10.0
click at [56, 108] on span "Driver's license" at bounding box center [40, 105] width 41 height 7
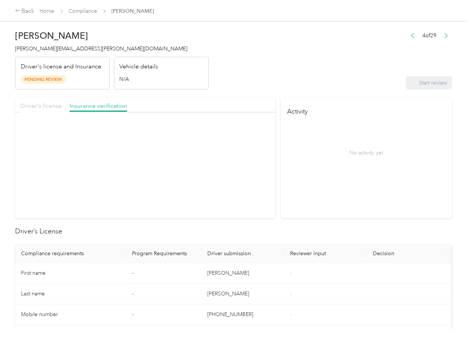
click at [47, 106] on span "Driver's license" at bounding box center [40, 105] width 41 height 7
click at [224, 159] on span "Approve" at bounding box center [223, 158] width 21 height 6
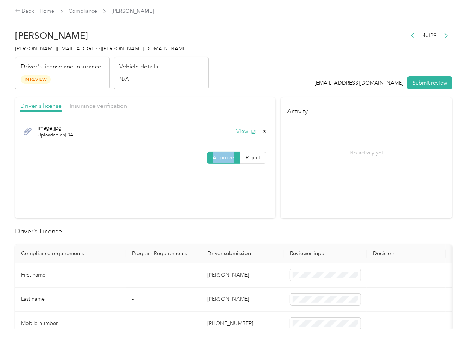
click at [224, 159] on span "Approve" at bounding box center [223, 158] width 21 height 6
click at [113, 108] on span "Insurance verification" at bounding box center [99, 105] width 58 height 7
click at [104, 105] on span "Insurance verification" at bounding box center [99, 105] width 58 height 7
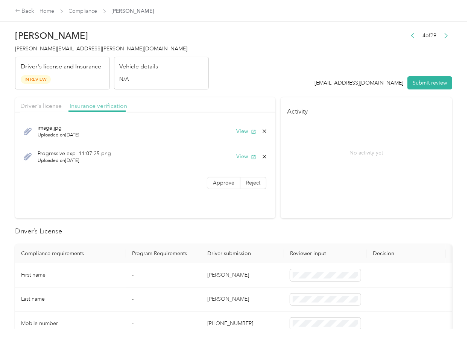
click at [104, 105] on span "Insurance verification" at bounding box center [99, 105] width 58 height 7
click at [223, 185] on span "Approve" at bounding box center [223, 183] width 21 height 6
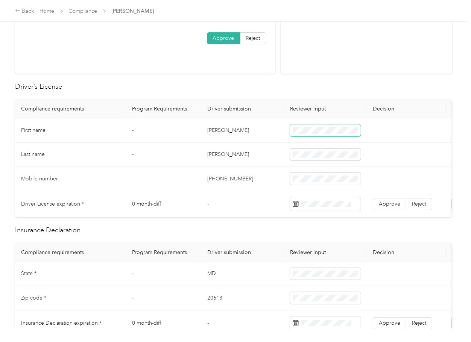
scroll to position [151, 0]
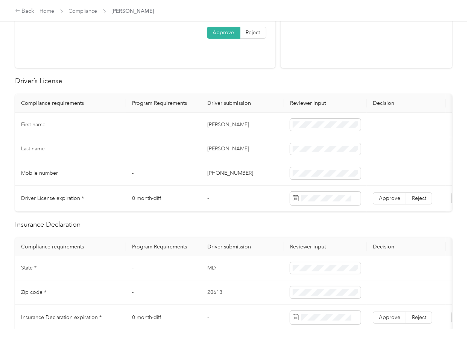
click at [218, 126] on td "Shikina" at bounding box center [242, 125] width 83 height 24
click at [387, 195] on span "Approve" at bounding box center [389, 198] width 21 height 6
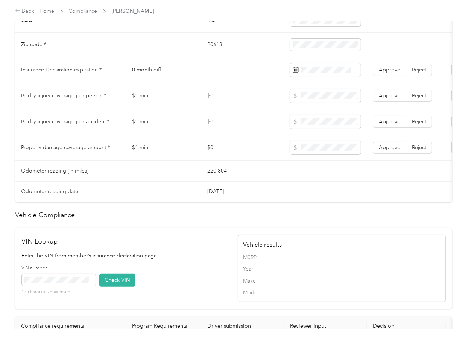
scroll to position [401, 0]
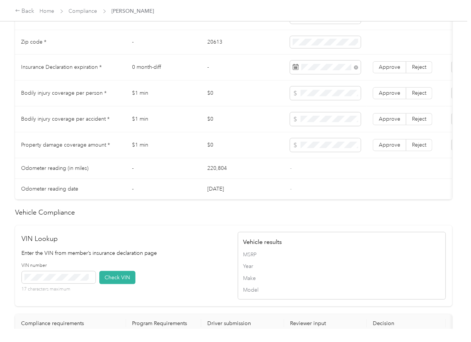
click at [233, 99] on td "$0" at bounding box center [242, 94] width 83 height 26
click at [381, 70] on span "Approve" at bounding box center [389, 67] width 21 height 6
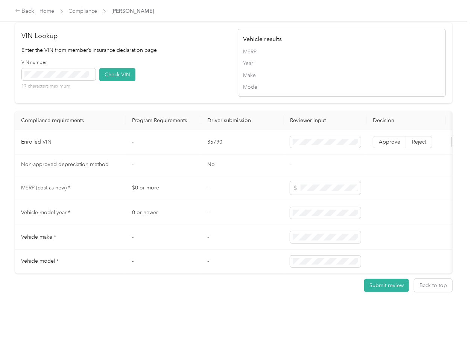
click at [215, 137] on td "35790" at bounding box center [242, 142] width 83 height 24
drag, startPoint x: 209, startPoint y: 44, endPoint x: 122, endPoint y: 68, distance: 90.7
click at [209, 44] on div "VIN Lookup Enter the VIN from member’s insurance declaration page VIN number 17…" at bounding box center [126, 63] width 208 height 64
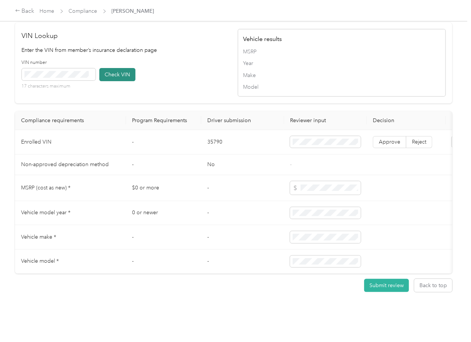
click at [131, 68] on button "Check VIN" at bounding box center [117, 74] width 36 height 13
click at [389, 135] on td "Approve Reject" at bounding box center [406, 142] width 79 height 24
click at [387, 136] on label "Approve" at bounding box center [389, 142] width 33 height 12
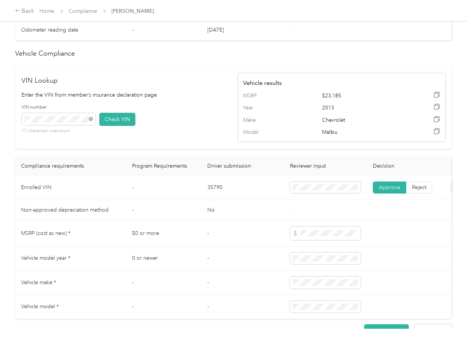
scroll to position [383, 0]
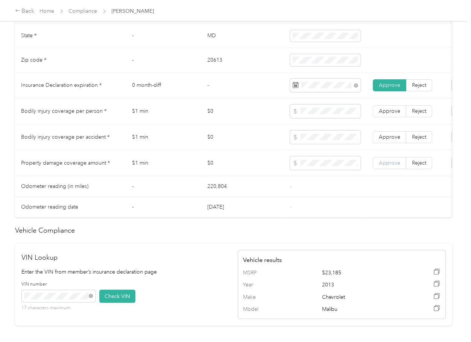
click at [390, 166] on span "Approve" at bounding box center [389, 163] width 21 height 6
click at [388, 143] on label "Approve" at bounding box center [389, 137] width 33 height 12
click at [389, 117] on label "Approve" at bounding box center [389, 111] width 33 height 12
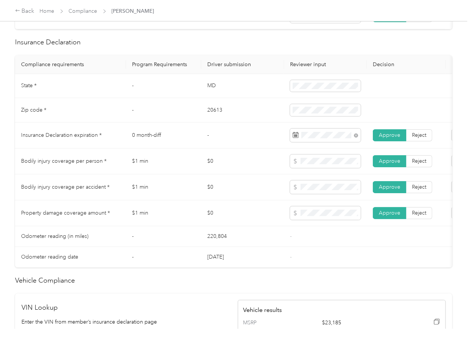
click at [208, 94] on td "MD" at bounding box center [242, 86] width 83 height 24
click at [217, 115] on td "20613" at bounding box center [242, 110] width 83 height 24
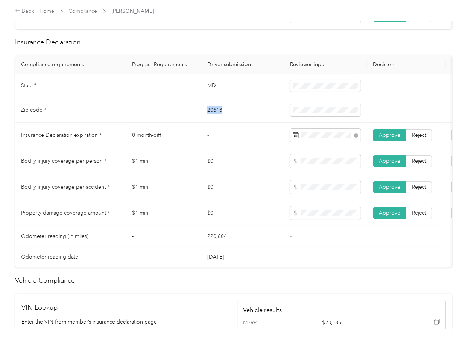
click at [217, 115] on td "20613" at bounding box center [242, 110] width 83 height 24
click at [324, 116] on span at bounding box center [325, 110] width 71 height 12
click at [200, 147] on td "0 month-diff" at bounding box center [163, 136] width 75 height 26
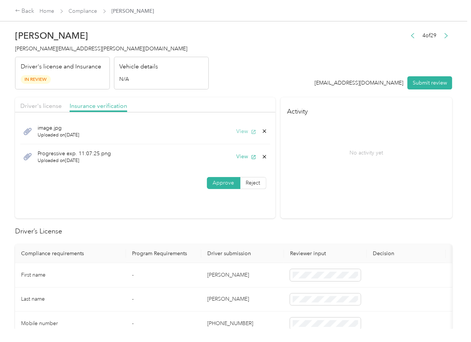
click at [237, 128] on button "View" at bounding box center [247, 132] width 20 height 8
drag, startPoint x: 38, startPoint y: 113, endPoint x: 43, endPoint y: 109, distance: 6.2
click at [38, 113] on div at bounding box center [145, 115] width 260 height 4
click at [44, 109] on span "Driver's license" at bounding box center [40, 105] width 41 height 7
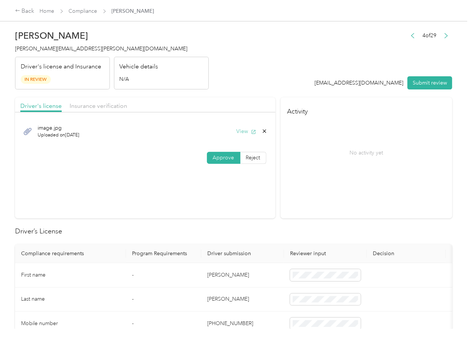
click at [238, 134] on button "View" at bounding box center [247, 132] width 20 height 8
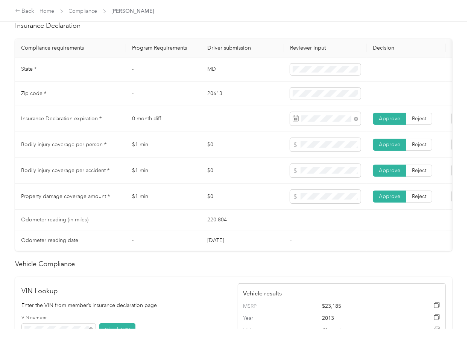
scroll to position [351, 0]
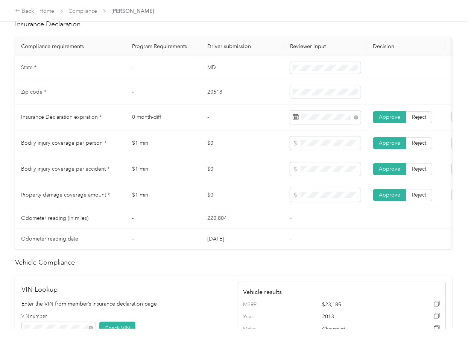
click at [254, 165] on td "$0" at bounding box center [242, 170] width 83 height 26
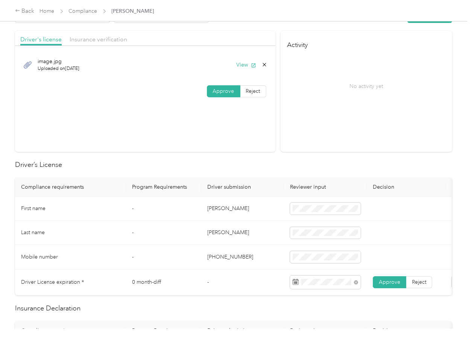
scroll to position [0, 0]
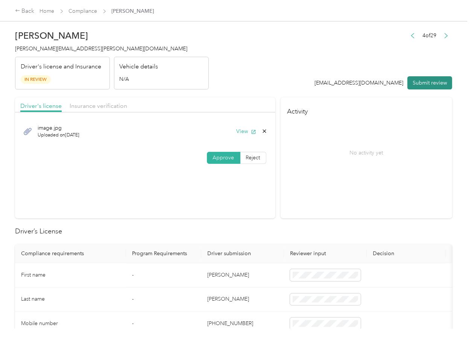
click at [418, 80] on button "Submit review" at bounding box center [430, 82] width 45 height 13
click at [43, 51] on span "shikina.thornton@navenhealth.com" at bounding box center [101, 49] width 172 height 6
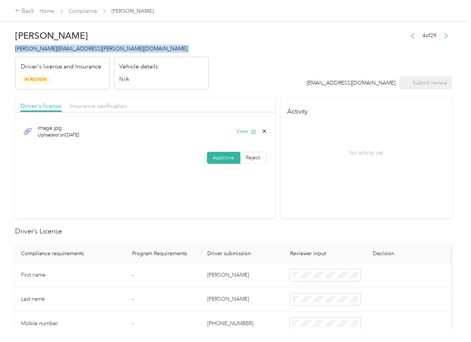
click at [43, 51] on span "shikina.thornton@navenhealth.com" at bounding box center [101, 49] width 172 height 6
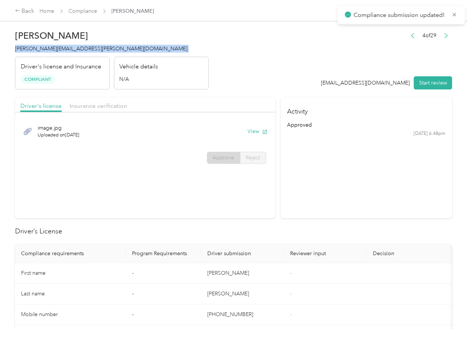
click at [324, 201] on section "Activity approved 9/29 at 6:48pm" at bounding box center [367, 157] width 172 height 121
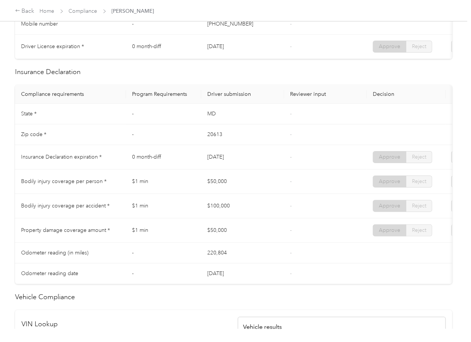
scroll to position [301, 0]
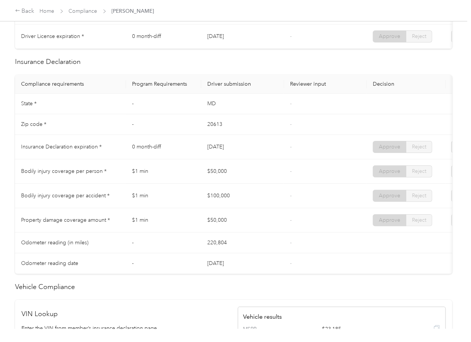
click at [232, 151] on tr "Insurance Declaration expiration * 0 month-diff 11/07/2025 - Approve Reject" at bounding box center [280, 147] width 531 height 24
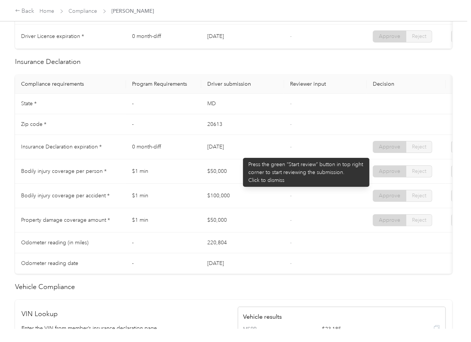
click at [239, 154] on td "[DATE]" at bounding box center [242, 147] width 83 height 24
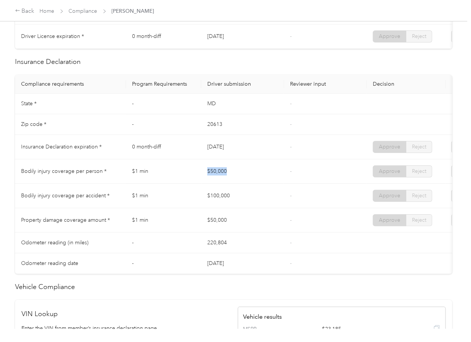
drag, startPoint x: 196, startPoint y: 175, endPoint x: 236, endPoint y: 181, distance: 40.7
click at [236, 180] on tr "Bodily injury coverage per person * $1 min $50,000 - Approve Reject" at bounding box center [280, 172] width 531 height 24
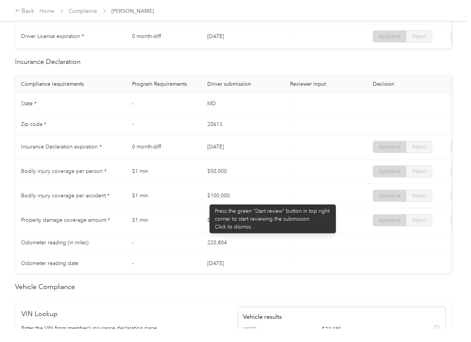
drag, startPoint x: 206, startPoint y: 201, endPoint x: 222, endPoint y: 215, distance: 21.6
click at [239, 205] on td "$100,000" at bounding box center [242, 196] width 83 height 24
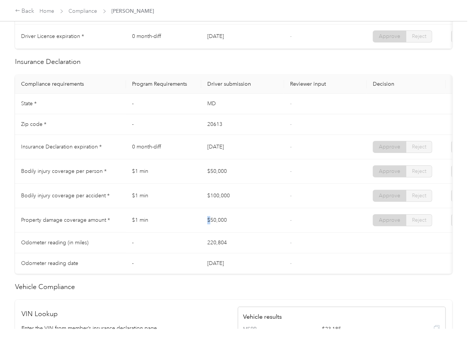
drag, startPoint x: 209, startPoint y: 227, endPoint x: 270, endPoint y: 226, distance: 61.0
click at [236, 227] on td "$50,000" at bounding box center [242, 220] width 83 height 24
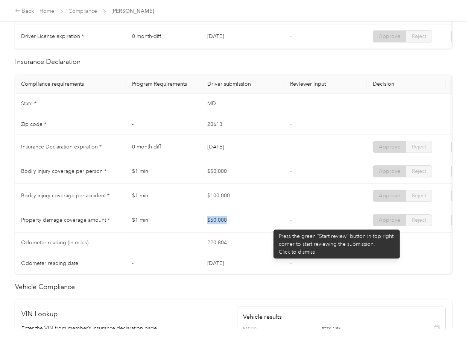
click at [280, 224] on td "$50,000" at bounding box center [242, 220] width 83 height 24
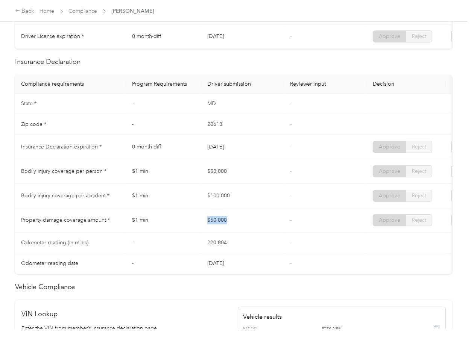
scroll to position [0, 0]
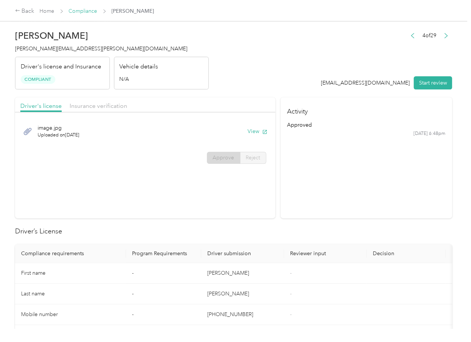
click at [82, 9] on link "Compliance" at bounding box center [83, 11] width 29 height 6
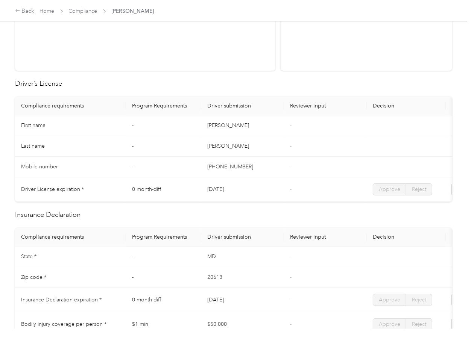
scroll to position [301, 0]
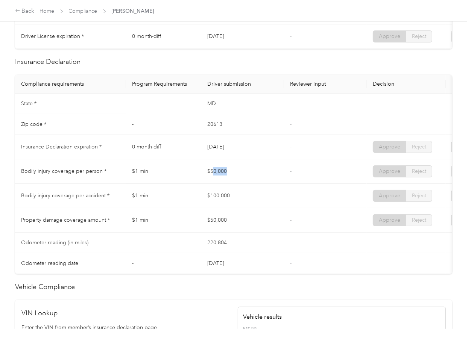
drag, startPoint x: 227, startPoint y: 178, endPoint x: 210, endPoint y: 199, distance: 26.7
click at [236, 179] on td "$50,000" at bounding box center [242, 172] width 83 height 24
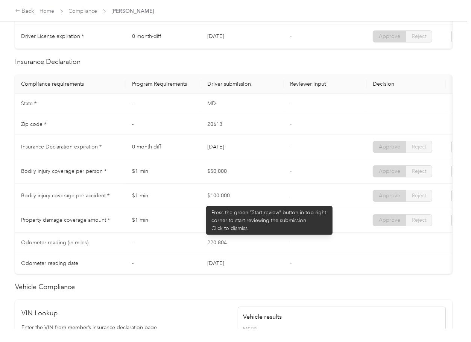
drag, startPoint x: 202, startPoint y: 202, endPoint x: 224, endPoint y: 227, distance: 33.1
click at [232, 208] on td "$100,000" at bounding box center [242, 196] width 83 height 24
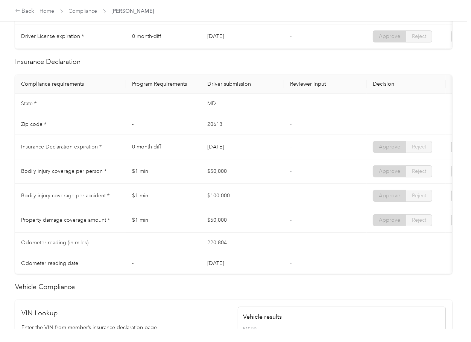
click at [244, 232] on td "$50,000" at bounding box center [242, 220] width 83 height 24
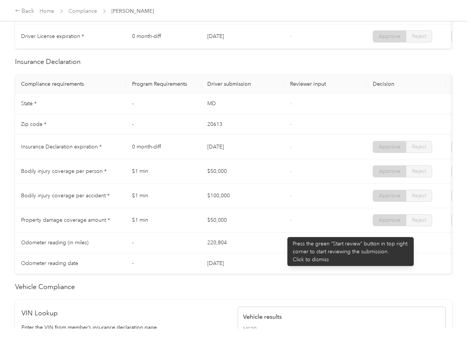
click at [285, 231] on td "-" at bounding box center [325, 220] width 83 height 24
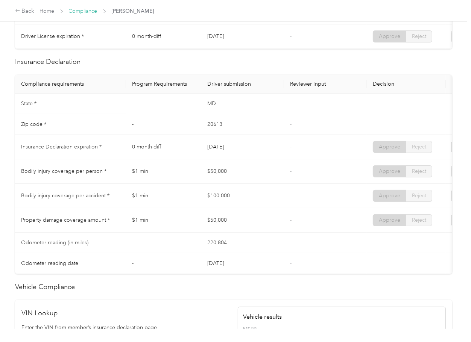
click at [80, 10] on link "Compliance" at bounding box center [83, 11] width 29 height 6
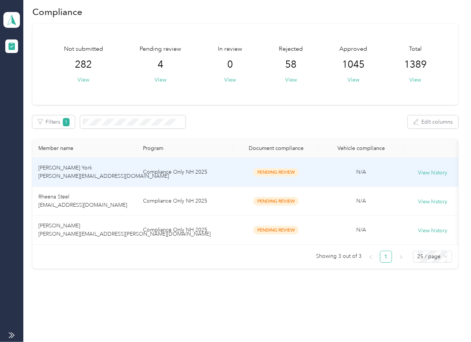
scroll to position [13, 0]
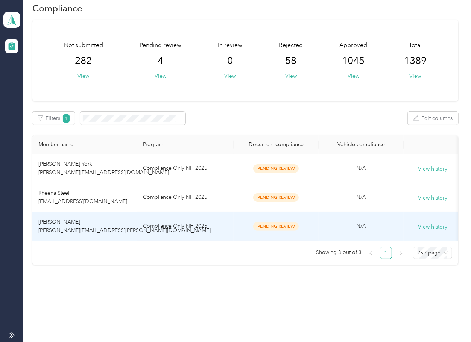
click at [129, 221] on td "[PERSON_NAME] [PERSON_NAME][EMAIL_ADDRESS][PERSON_NAME][DOMAIN_NAME]" at bounding box center [84, 226] width 105 height 29
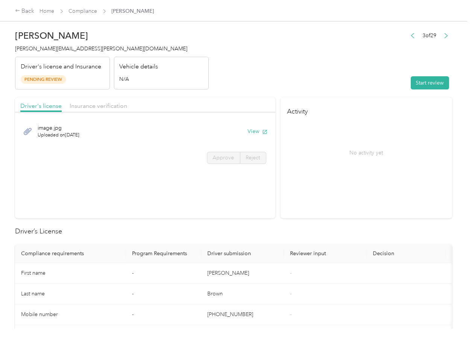
click at [350, 180] on div "No activity yet" at bounding box center [366, 152] width 158 height 63
click at [248, 131] on button "View" at bounding box center [258, 132] width 20 height 8
drag, startPoint x: 176, startPoint y: 92, endPoint x: 137, endPoint y: 96, distance: 38.5
click at [87, 104] on span "Insurance verification" at bounding box center [99, 105] width 58 height 7
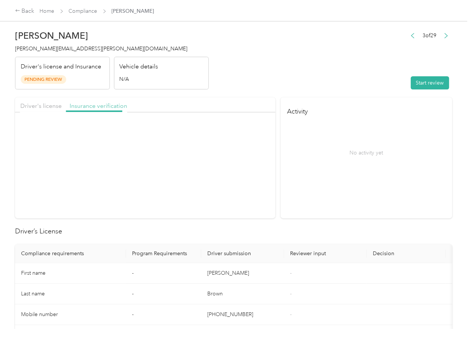
click at [87, 104] on span "Insurance verification" at bounding box center [99, 105] width 58 height 7
click at [253, 133] on button "View" at bounding box center [258, 132] width 20 height 8
click at [417, 81] on button "Start review" at bounding box center [430, 82] width 38 height 13
click at [43, 111] on div "Driver's license" at bounding box center [40, 106] width 41 height 9
click at [43, 109] on span "Driver's license" at bounding box center [40, 105] width 41 height 7
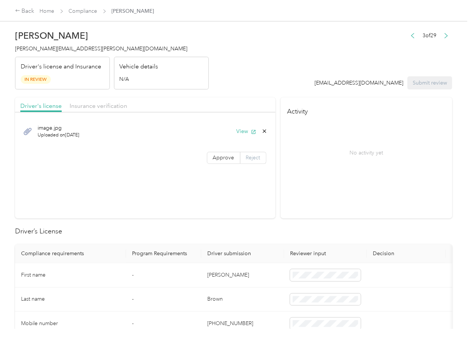
click at [240, 157] on label "Reject" at bounding box center [253, 158] width 26 height 12
click at [227, 152] on div "Approve Reject" at bounding box center [236, 158] width 59 height 12
click at [223, 160] on span "Approve" at bounding box center [223, 158] width 21 height 6
click at [86, 104] on span "Insurance verification" at bounding box center [99, 105] width 58 height 7
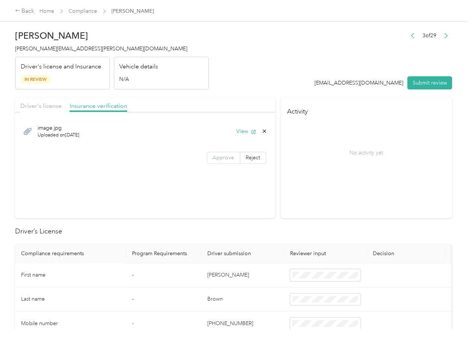
click at [219, 158] on span "Approve" at bounding box center [223, 158] width 21 height 6
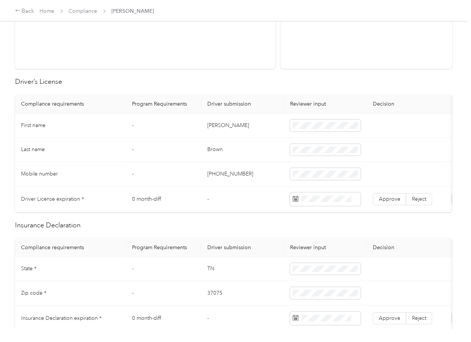
scroll to position [151, 0]
click at [213, 126] on td "Jamie" at bounding box center [242, 125] width 83 height 24
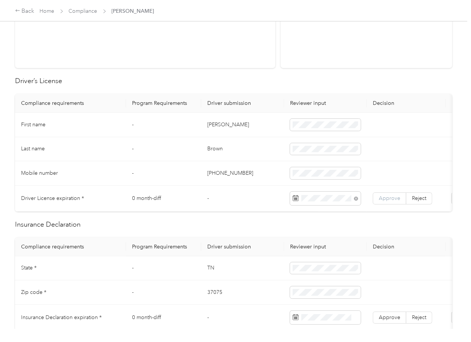
click at [383, 196] on span "Approve" at bounding box center [389, 198] width 21 height 6
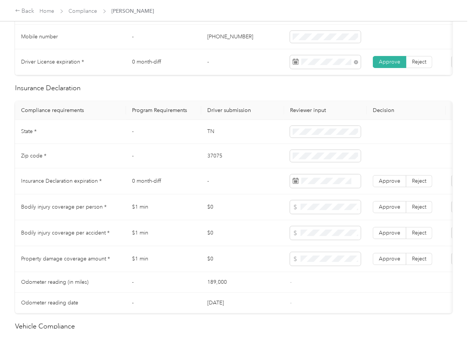
scroll to position [301, 0]
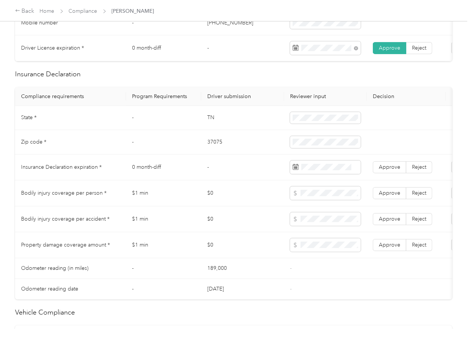
click at [212, 127] on td "TN" at bounding box center [242, 118] width 83 height 24
click at [211, 148] on td "37075" at bounding box center [242, 142] width 83 height 24
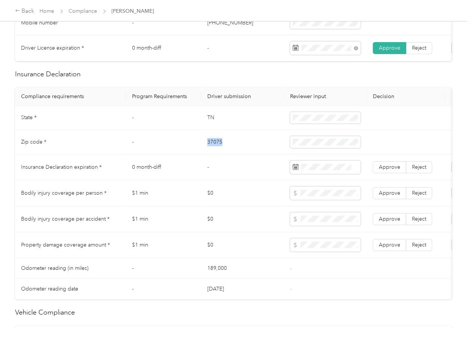
click at [211, 148] on td "37075" at bounding box center [242, 142] width 83 height 24
click at [386, 170] on span "Approve" at bounding box center [389, 167] width 21 height 6
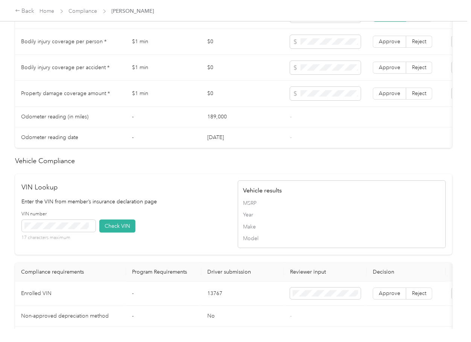
scroll to position [634, 0]
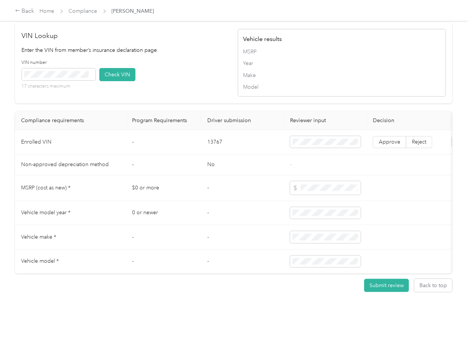
click at [217, 130] on td "13767" at bounding box center [242, 142] width 83 height 24
drag, startPoint x: 190, startPoint y: 55, endPoint x: 167, endPoint y: 55, distance: 23.0
click at [189, 59] on div "VIN number 17 characters maximum Check VIN" at bounding box center [126, 77] width 208 height 36
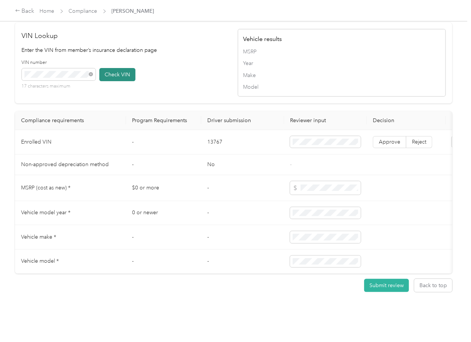
click at [119, 68] on button "Check VIN" at bounding box center [117, 74] width 36 height 13
click at [391, 139] on span "Approve" at bounding box center [389, 142] width 21 height 6
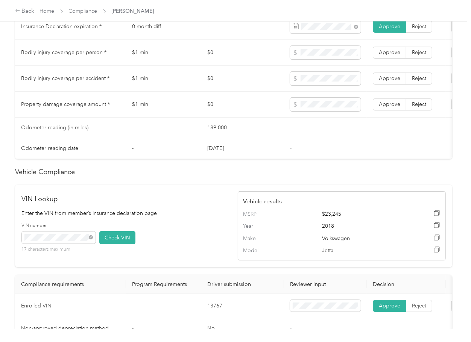
scroll to position [383, 0]
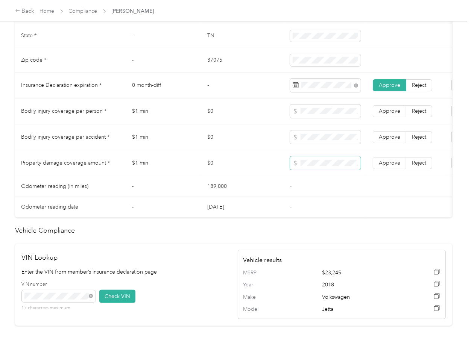
click at [323, 170] on span at bounding box center [325, 164] width 71 height 14
click at [386, 166] on span "Approve" at bounding box center [389, 163] width 21 height 6
drag, startPoint x: 391, startPoint y: 148, endPoint x: 389, endPoint y: 122, distance: 26.4
click at [391, 143] on label "Approve" at bounding box center [389, 137] width 33 height 12
click at [389, 114] on span "Approve" at bounding box center [389, 111] width 21 height 6
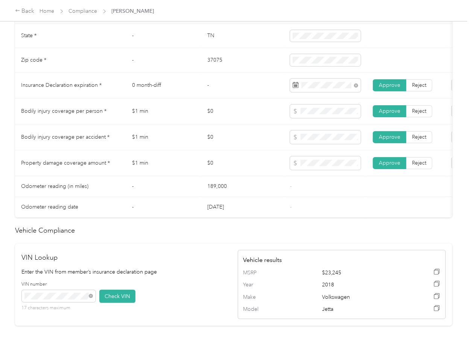
click at [286, 147] on td at bounding box center [325, 138] width 83 height 26
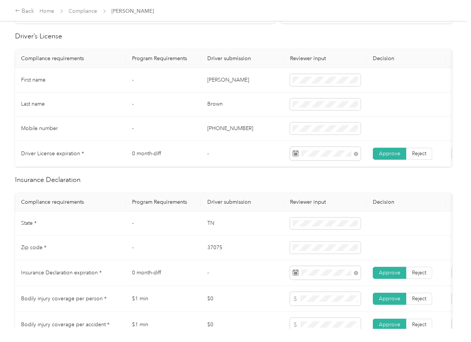
scroll to position [184, 0]
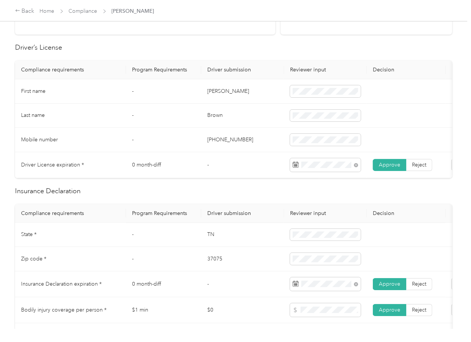
click at [258, 153] on td "-" at bounding box center [242, 165] width 83 height 26
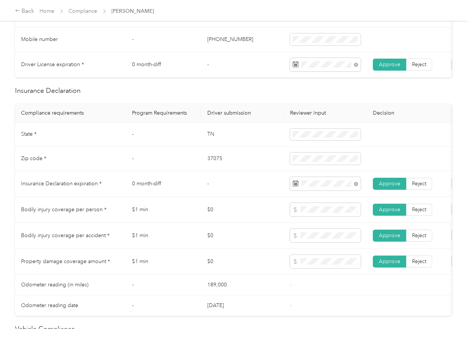
scroll to position [0, 0]
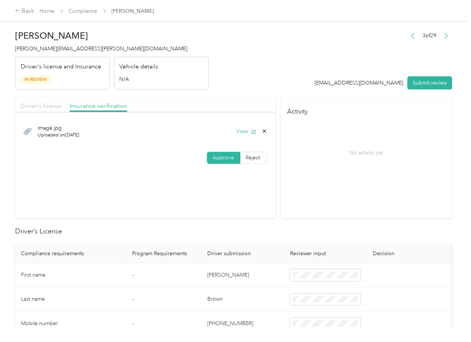
click at [35, 107] on span "Driver's license" at bounding box center [40, 105] width 41 height 7
click at [422, 82] on button "Submit review" at bounding box center [430, 82] width 45 height 13
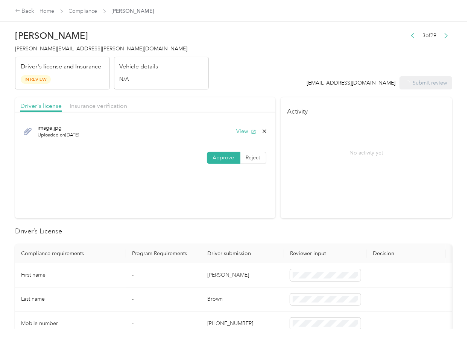
click at [62, 46] on span "jamie.brown@navenhealth.com" at bounding box center [101, 49] width 172 height 6
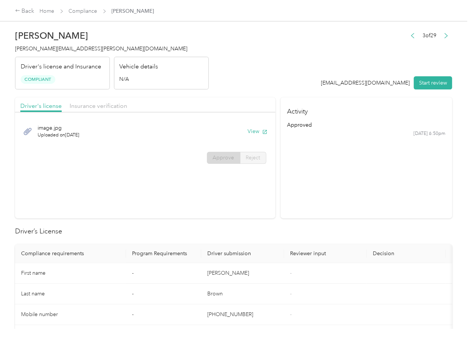
click at [285, 194] on section "Activity approved 9/29 at 6:50pm" at bounding box center [367, 157] width 172 height 121
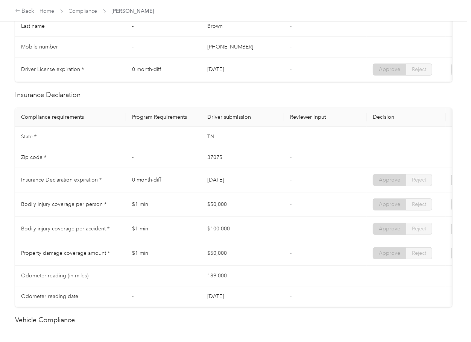
scroll to position [301, 0]
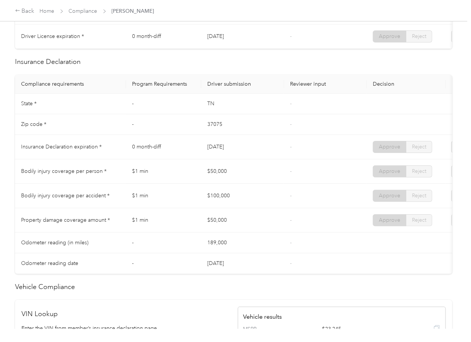
drag, startPoint x: 214, startPoint y: 166, endPoint x: 262, endPoint y: 157, distance: 48.7
click at [262, 157] on tbody "State * - TN - Zip code * - 37075 - Insurance Declaration expiration * 0 month-…" at bounding box center [280, 184] width 531 height 181
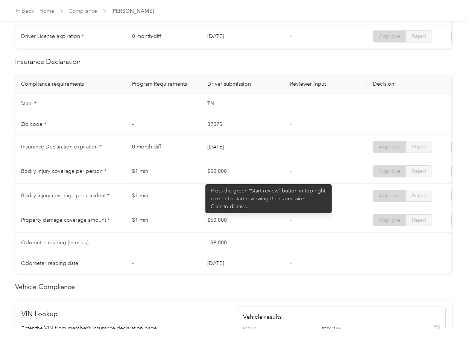
drag, startPoint x: 195, startPoint y: 181, endPoint x: 221, endPoint y: 190, distance: 28.3
click at [239, 183] on tr "Bodily injury coverage per person * $1 min $50,000 - Approve Reject" at bounding box center [280, 172] width 531 height 24
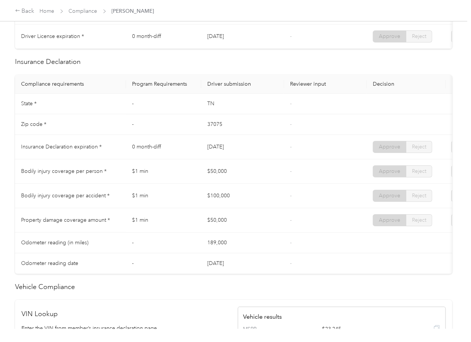
drag, startPoint x: 187, startPoint y: 202, endPoint x: 208, endPoint y: 222, distance: 29.3
click at [242, 208] on tr "Bodily injury coverage per accident * $1 min $100,000 - Approve Reject" at bounding box center [280, 196] width 531 height 24
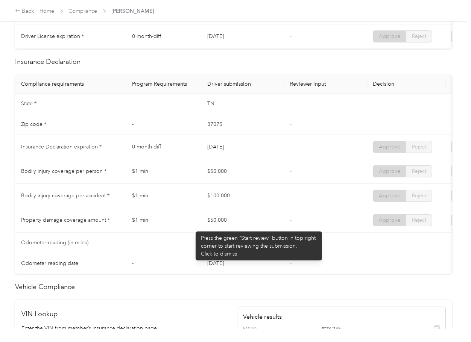
drag, startPoint x: 193, startPoint y: 230, endPoint x: 265, endPoint y: 227, distance: 72.3
click at [245, 230] on tr "Property damage coverage amount * $1 min $50,000 - Approve Reject" at bounding box center [280, 220] width 531 height 24
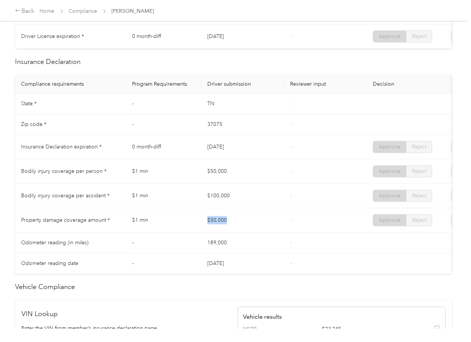
click at [280, 218] on td "$50,000" at bounding box center [242, 220] width 83 height 24
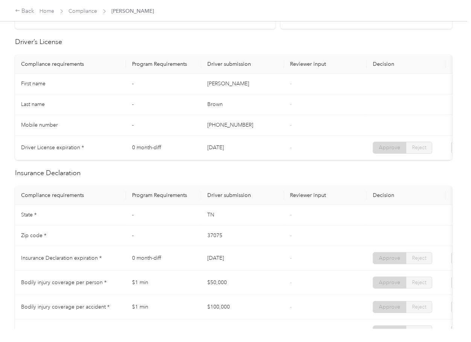
scroll to position [0, 0]
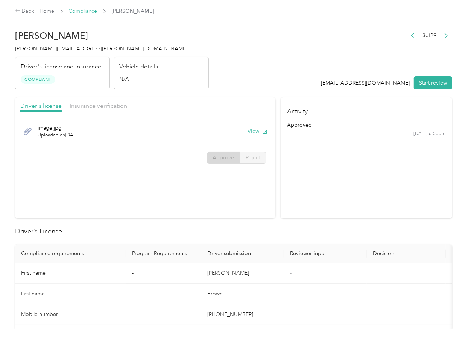
click at [80, 9] on link "Compliance" at bounding box center [83, 11] width 29 height 6
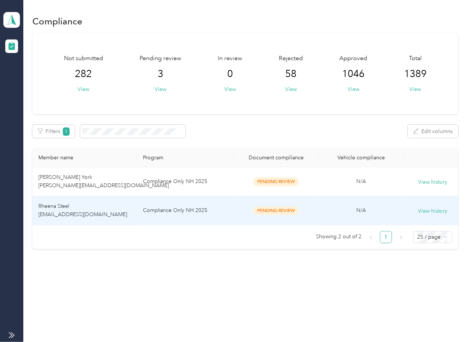
click at [107, 219] on td "Rheena Steel [EMAIL_ADDRESS][DOMAIN_NAME]" at bounding box center [84, 210] width 105 height 29
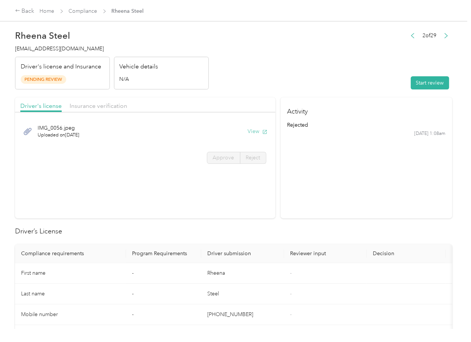
click at [255, 133] on button "View" at bounding box center [258, 132] width 20 height 8
click at [239, 100] on div "Driver's license Insurance verification" at bounding box center [145, 104] width 260 height 15
click at [107, 102] on span "Insurance verification" at bounding box center [99, 105] width 58 height 7
click at [93, 105] on span "Insurance verification" at bounding box center [99, 105] width 58 height 7
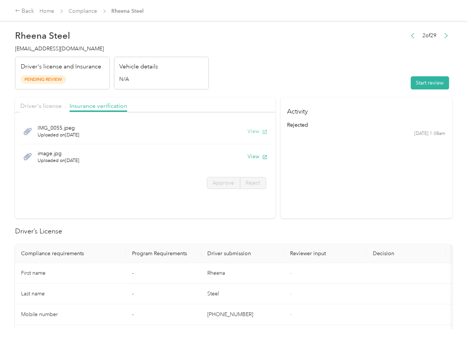
click at [257, 131] on button "View" at bounding box center [258, 132] width 20 height 8
drag, startPoint x: 253, startPoint y: 155, endPoint x: 258, endPoint y: 148, distance: 9.1
click at [253, 155] on button "View" at bounding box center [258, 157] width 20 height 8
drag, startPoint x: 312, startPoint y: 87, endPoint x: 381, endPoint y: 86, distance: 68.5
click at [312, 87] on header "Rheena Steel rheena.steel@navenhealth.com Driver's license and Insurance Pendin…" at bounding box center [233, 57] width 437 height 63
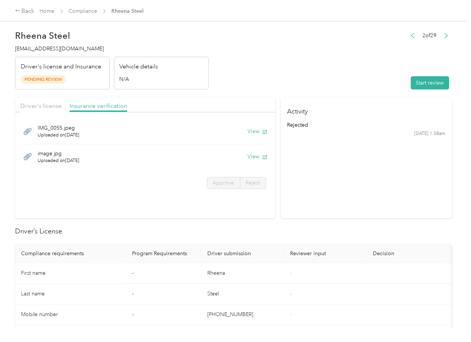
click at [393, 82] on header "Rheena Steel rheena.steel@navenhealth.com Driver's license and Insurance Pendin…" at bounding box center [233, 57] width 437 height 63
click at [424, 84] on button "Start review" at bounding box center [430, 82] width 38 height 13
click at [58, 99] on div "Driver's license Insurance verification" at bounding box center [145, 104] width 260 height 15
click at [40, 100] on div "Driver's license Insurance verification" at bounding box center [145, 104] width 260 height 15
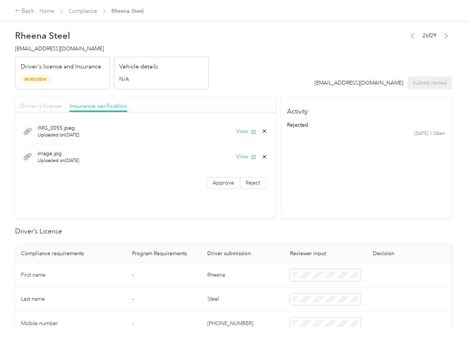
click at [33, 103] on span "Driver's license" at bounding box center [40, 105] width 41 height 7
click at [45, 106] on span "Driver's license" at bounding box center [40, 105] width 41 height 7
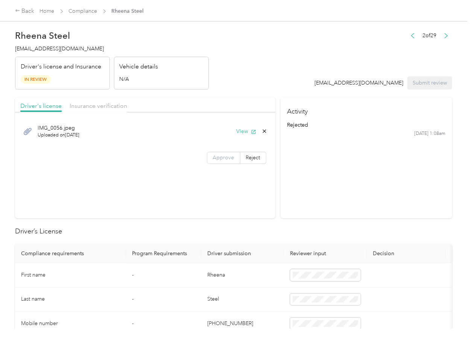
click at [221, 159] on span "Approve" at bounding box center [223, 158] width 21 height 6
drag, startPoint x: 224, startPoint y: 156, endPoint x: 104, endPoint y: 131, distance: 122.5
click at [220, 156] on span "Approve" at bounding box center [223, 158] width 21 height 6
click at [92, 108] on span "Insurance verification" at bounding box center [99, 105] width 58 height 7
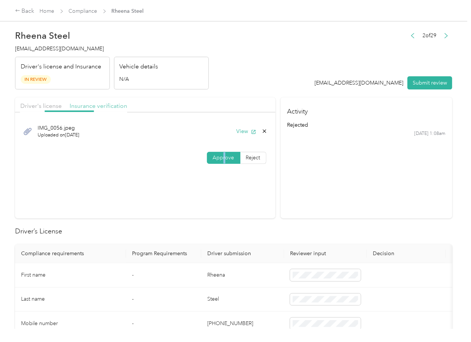
click at [92, 104] on span "Insurance verification" at bounding box center [99, 105] width 58 height 7
click at [218, 186] on span "Approve" at bounding box center [223, 183] width 21 height 6
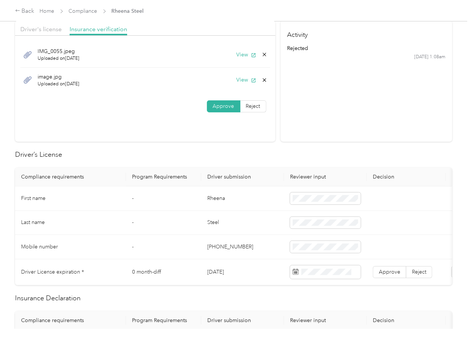
scroll to position [100, 0]
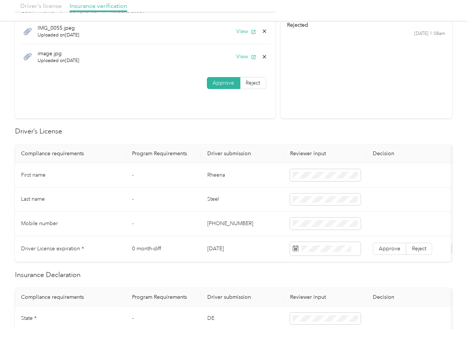
click at [219, 177] on td "Rheena" at bounding box center [242, 175] width 83 height 24
click at [226, 250] on td "02/13/2028" at bounding box center [242, 249] width 83 height 26
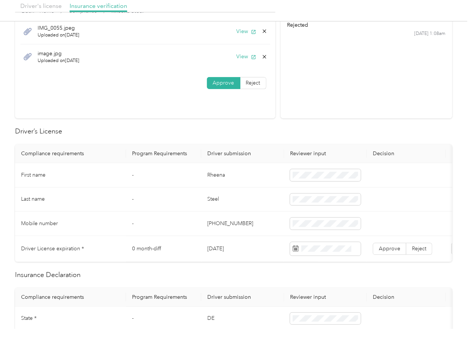
click at [226, 250] on td "02/13/2028" at bounding box center [242, 249] width 83 height 26
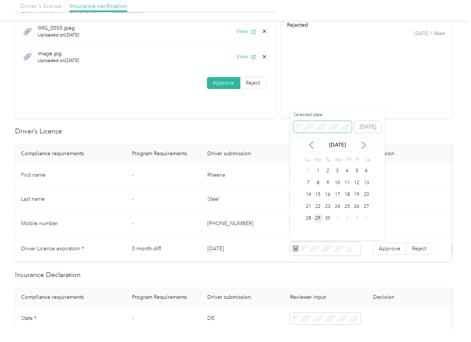
click at [311, 131] on span at bounding box center [323, 127] width 58 height 12
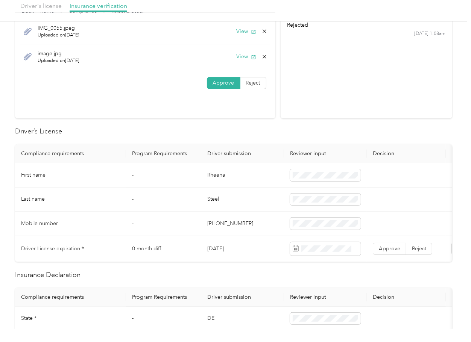
click at [230, 132] on h2 "Driver’s License" at bounding box center [233, 131] width 437 height 10
click at [393, 247] on span "Approve" at bounding box center [389, 249] width 21 height 6
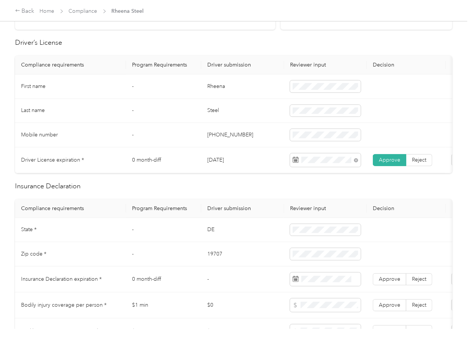
scroll to position [251, 0]
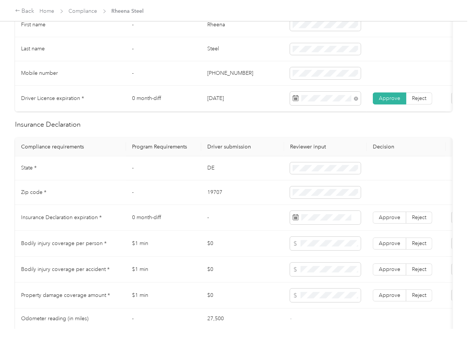
click at [206, 176] on td "DE" at bounding box center [242, 169] width 83 height 24
click at [218, 204] on td "19707" at bounding box center [242, 193] width 83 height 24
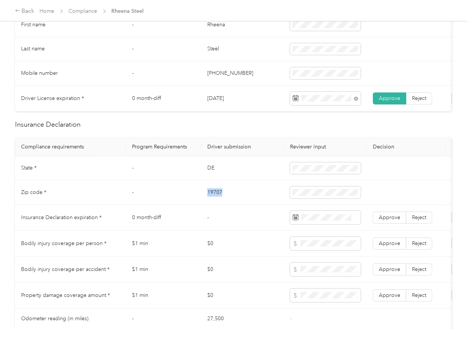
click at [218, 204] on td "19707" at bounding box center [242, 193] width 83 height 24
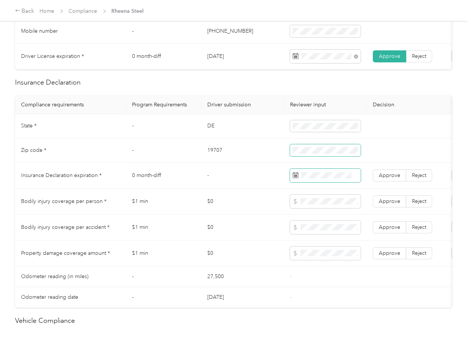
scroll to position [351, 0]
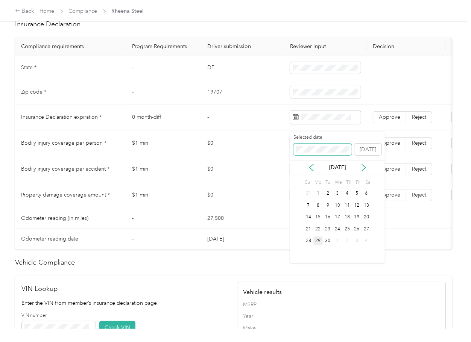
click at [314, 146] on span at bounding box center [323, 150] width 58 height 12
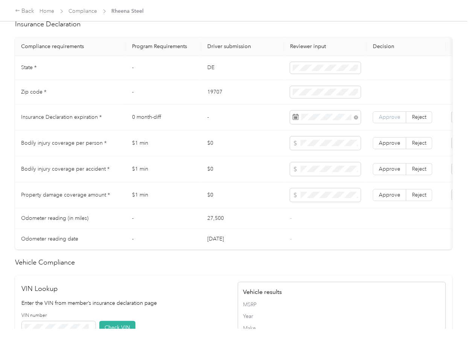
click at [394, 120] on span "Approve" at bounding box center [389, 117] width 21 height 6
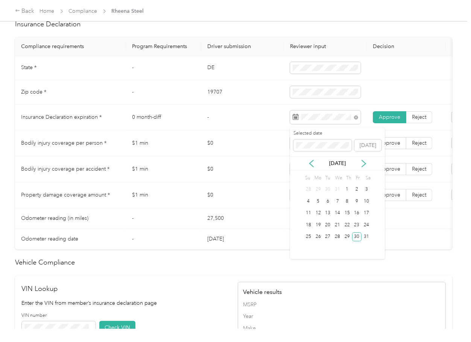
click at [194, 157] on td "$1 min" at bounding box center [163, 144] width 75 height 26
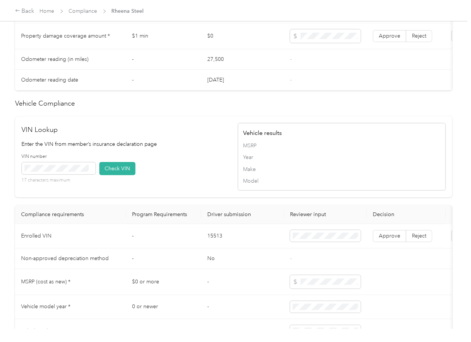
scroll to position [634, 0]
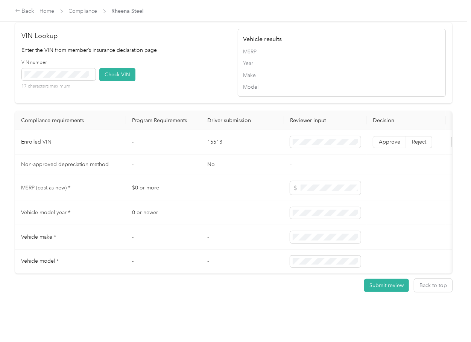
click at [210, 132] on td "15513" at bounding box center [242, 142] width 83 height 24
click at [345, 183] on td at bounding box center [325, 188] width 83 height 26
drag, startPoint x: 113, startPoint y: 59, endPoint x: 288, endPoint y: 160, distance: 202.0
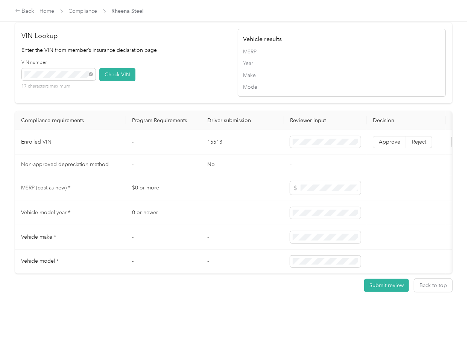
click at [114, 68] on button "Check VIN" at bounding box center [117, 74] width 36 height 13
click at [392, 139] on span "Approve" at bounding box center [389, 142] width 21 height 6
click at [253, 155] on td "No" at bounding box center [242, 165] width 83 height 21
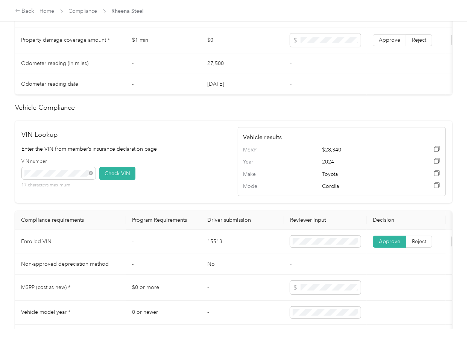
scroll to position [333, 0]
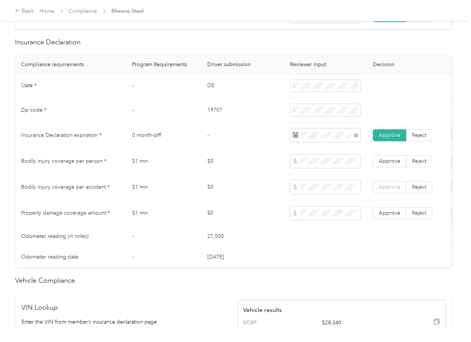
drag, startPoint x: 392, startPoint y: 216, endPoint x: 396, endPoint y: 194, distance: 22.5
click at [392, 215] on label "Approve" at bounding box center [389, 213] width 33 height 12
click at [395, 190] on span "Approve" at bounding box center [389, 187] width 21 height 6
click at [390, 164] on span "Approve" at bounding box center [389, 161] width 21 height 6
click at [155, 209] on td "$1 min" at bounding box center [163, 214] width 75 height 26
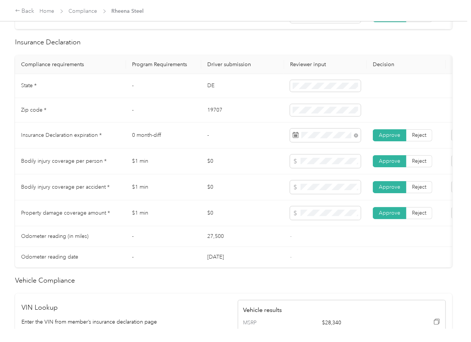
click at [263, 134] on td "-" at bounding box center [242, 136] width 83 height 26
click at [205, 187] on td "$0" at bounding box center [242, 188] width 83 height 26
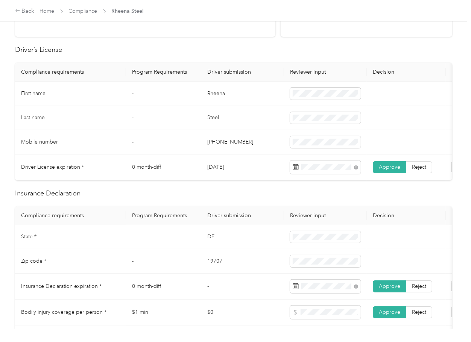
scroll to position [0, 0]
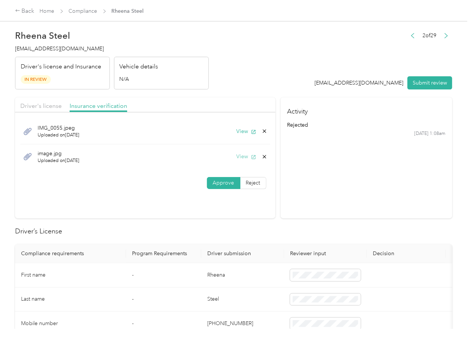
click at [237, 154] on button "View" at bounding box center [247, 157] width 20 height 8
click at [264, 156] on icon at bounding box center [265, 157] width 6 height 6
click at [251, 161] on div "Delete this file? No Yes" at bounding box center [225, 156] width 62 height 33
click at [263, 155] on icon at bounding box center [265, 157] width 6 height 6
click at [245, 161] on button "Yes" at bounding box center [243, 162] width 15 height 12
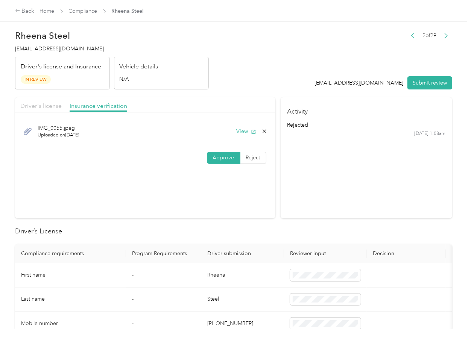
click at [53, 105] on span "Driver's license" at bounding box center [40, 105] width 41 height 7
click at [437, 84] on button "Submit review" at bounding box center [430, 82] width 45 height 13
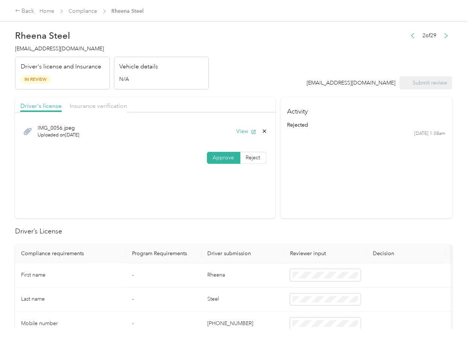
click at [55, 48] on span "rheena.steel@navenhealth.com" at bounding box center [59, 49] width 89 height 6
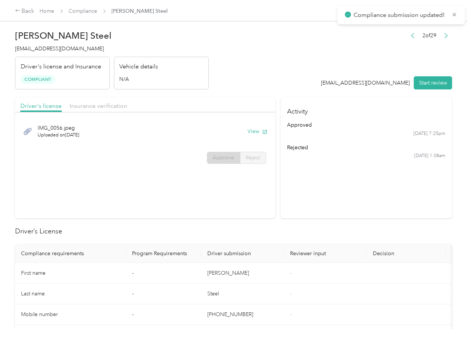
drag, startPoint x: 348, startPoint y: 225, endPoint x: 339, endPoint y: 218, distance: 11.0
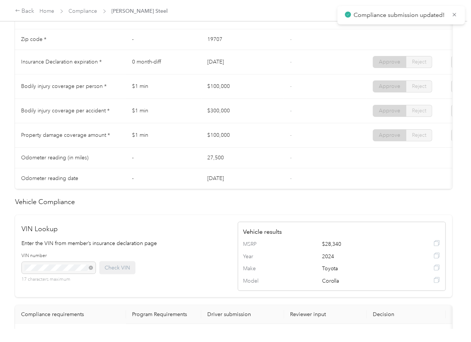
scroll to position [401, 0]
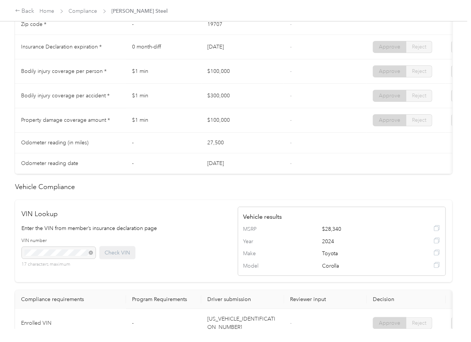
drag, startPoint x: 210, startPoint y: 66, endPoint x: 236, endPoint y: 66, distance: 26.3
click at [236, 59] on td "01/30/2026" at bounding box center [242, 47] width 83 height 24
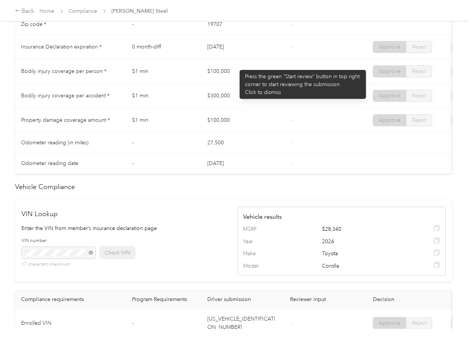
drag, startPoint x: 196, startPoint y: 94, endPoint x: 235, endPoint y: 100, distance: 40.1
click at [233, 100] on tr "Bodily injury coverage per accident * $1 min $300,000 - Approve Reject" at bounding box center [280, 96] width 531 height 24
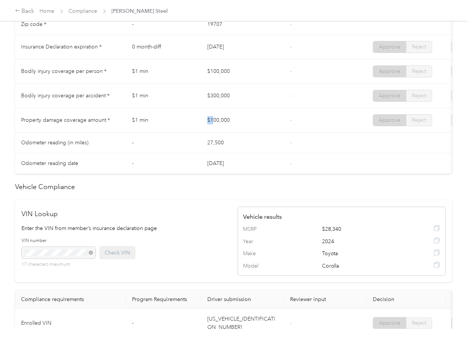
drag, startPoint x: 231, startPoint y: 124, endPoint x: 240, endPoint y: 127, distance: 9.5
click at [240, 127] on td "$100,000" at bounding box center [242, 120] width 83 height 24
click at [243, 133] on td "$100,000" at bounding box center [242, 120] width 83 height 24
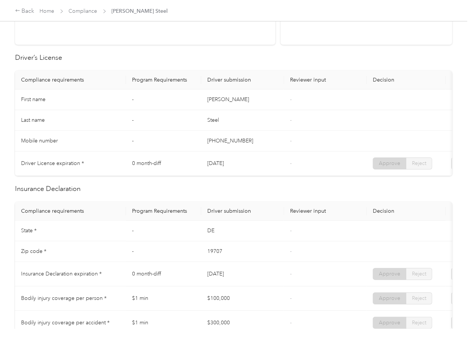
scroll to position [0, 0]
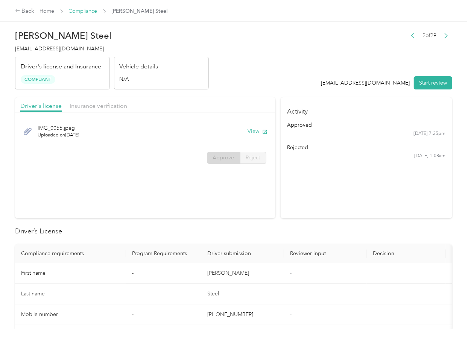
click at [72, 11] on link "Compliance" at bounding box center [83, 11] width 29 height 6
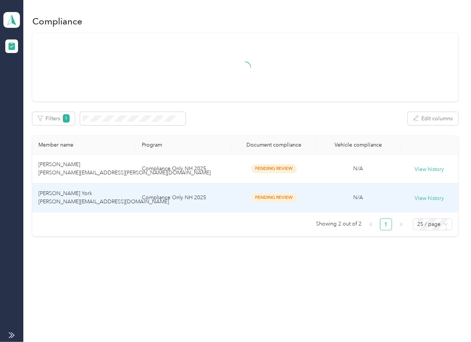
click at [181, 208] on td "Compliance Only NH 2025" at bounding box center [184, 198] width 96 height 29
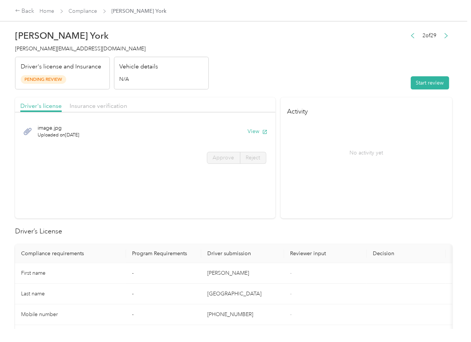
click at [253, 126] on div "image.jpg Uploaded on 9/29/2025 View" at bounding box center [145, 131] width 250 height 25
click at [251, 129] on button "View" at bounding box center [258, 132] width 20 height 8
click at [239, 103] on div "Driver's license Insurance verification" at bounding box center [145, 104] width 260 height 15
click at [102, 108] on span "Insurance verification" at bounding box center [99, 105] width 58 height 7
click at [95, 108] on span "Insurance verification" at bounding box center [99, 105] width 58 height 7
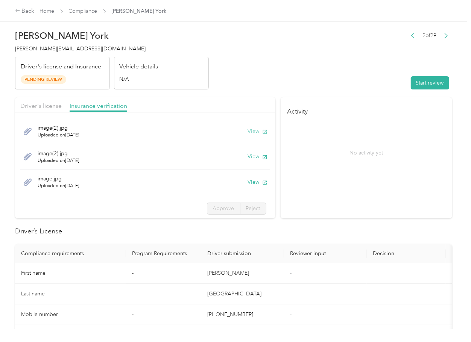
click at [248, 128] on button "View" at bounding box center [258, 132] width 20 height 8
click at [248, 155] on button "View" at bounding box center [258, 157] width 20 height 8
click at [248, 183] on button "View" at bounding box center [258, 182] width 20 height 8
click at [426, 86] on button "Start review" at bounding box center [430, 82] width 38 height 13
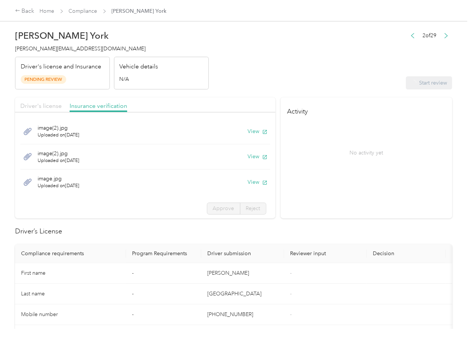
click at [61, 104] on div "Driver's license Insurance verification" at bounding box center [145, 104] width 260 height 15
click at [54, 107] on span "Driver's license" at bounding box center [40, 105] width 41 height 7
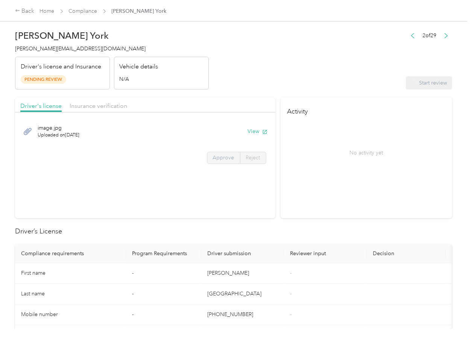
click at [232, 161] on label "Approve" at bounding box center [223, 158] width 33 height 12
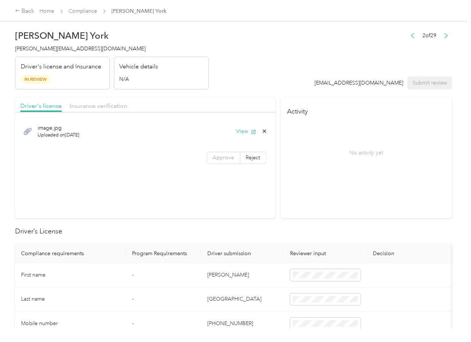
click at [223, 159] on span "Approve" at bounding box center [223, 158] width 21 height 6
click at [86, 99] on div "Driver's license Insurance verification" at bounding box center [145, 104] width 260 height 15
click at [86, 104] on span "Insurance verification" at bounding box center [99, 105] width 58 height 7
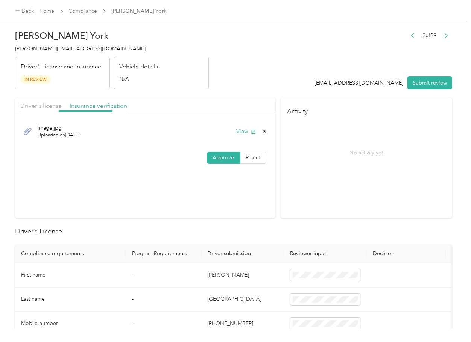
drag, startPoint x: 88, startPoint y: 104, endPoint x: 94, endPoint y: 114, distance: 11.9
click at [88, 104] on span "Insurance verification" at bounding box center [99, 105] width 58 height 7
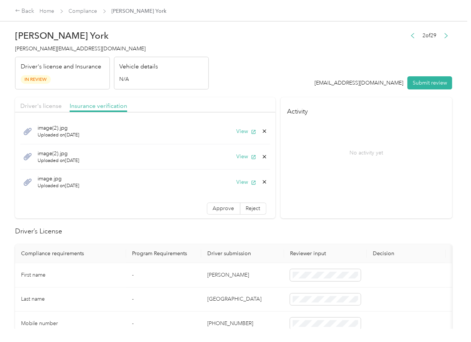
click at [213, 205] on span "Approve" at bounding box center [223, 208] width 21 height 6
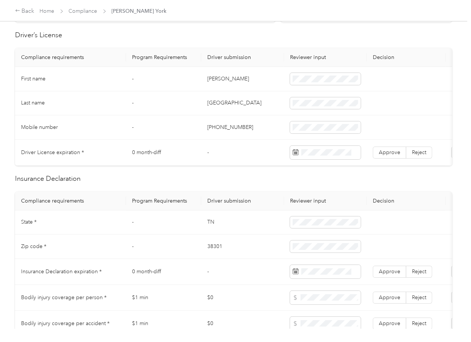
scroll to position [201, 0]
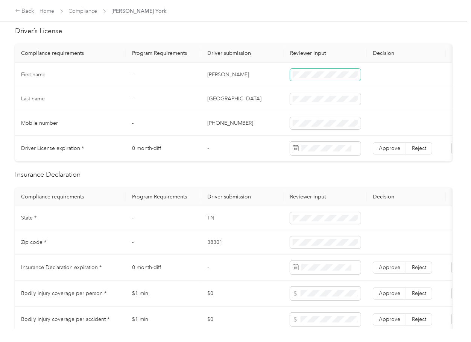
click at [306, 70] on span at bounding box center [325, 75] width 71 height 12
click at [397, 147] on span "Approve" at bounding box center [389, 148] width 21 height 6
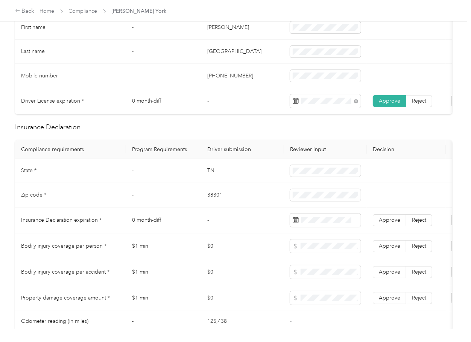
scroll to position [251, 0]
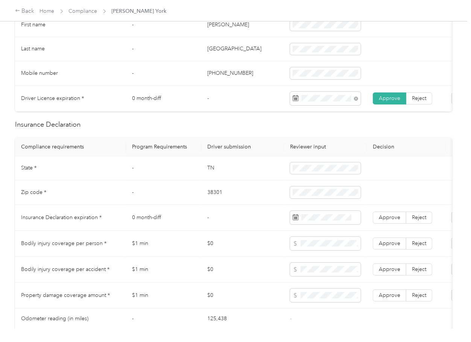
click at [210, 172] on td "TN" at bounding box center [242, 169] width 83 height 24
click at [314, 167] on td at bounding box center [325, 169] width 83 height 24
click at [216, 199] on td "38301" at bounding box center [242, 193] width 83 height 24
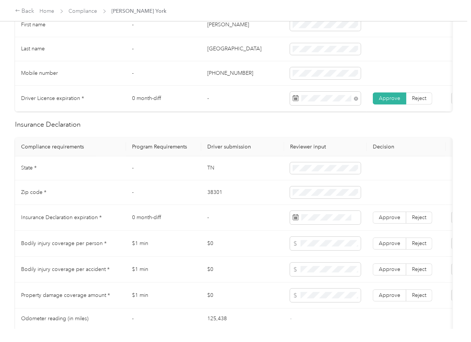
click at [216, 199] on td "38301" at bounding box center [242, 193] width 83 height 24
click at [302, 191] on td at bounding box center [325, 193] width 83 height 24
click at [366, 121] on icon at bounding box center [364, 121] width 8 height 8
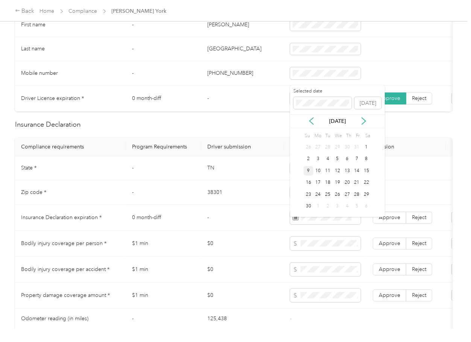
drag, startPoint x: 310, startPoint y: 171, endPoint x: 329, endPoint y: 203, distance: 36.8
click at [310, 172] on div "9" at bounding box center [309, 170] width 10 height 9
click at [385, 221] on span "Approve" at bounding box center [389, 218] width 21 height 6
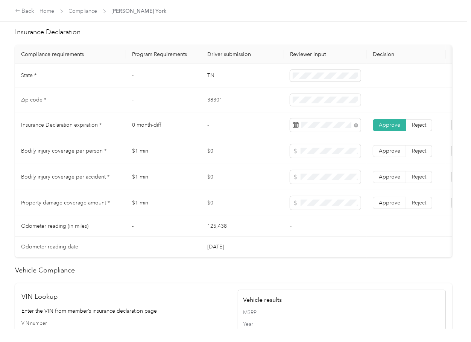
scroll to position [401, 0]
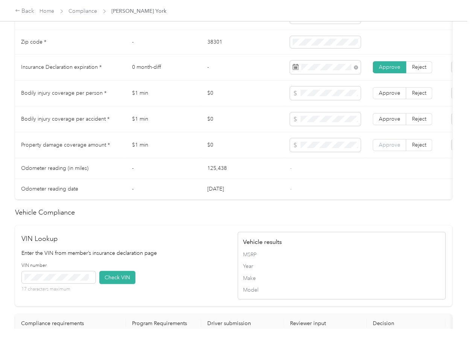
click at [388, 148] on span "Approve" at bounding box center [389, 145] width 21 height 6
click at [386, 96] on span "Approve" at bounding box center [389, 93] width 21 height 6
click at [381, 122] on span "Approve" at bounding box center [389, 119] width 21 height 6
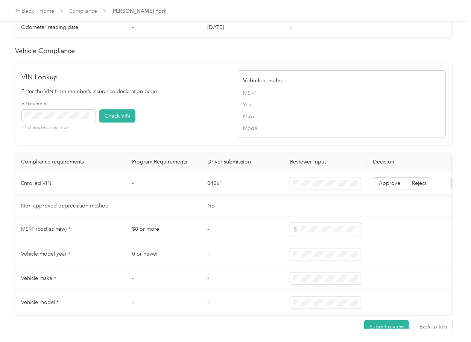
scroll to position [634, 0]
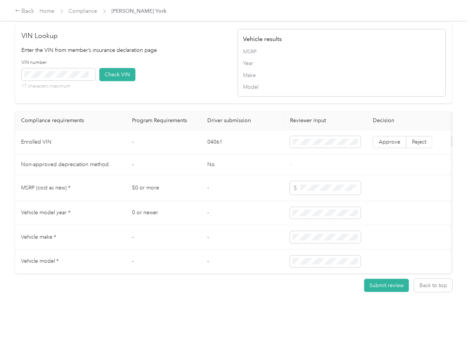
click at [209, 132] on td "04061" at bounding box center [242, 142] width 83 height 24
drag, startPoint x: 215, startPoint y: 60, endPoint x: 102, endPoint y: 59, distance: 112.5
click at [215, 60] on div "VIN number 17 characters maximum Check VIN" at bounding box center [126, 77] width 208 height 36
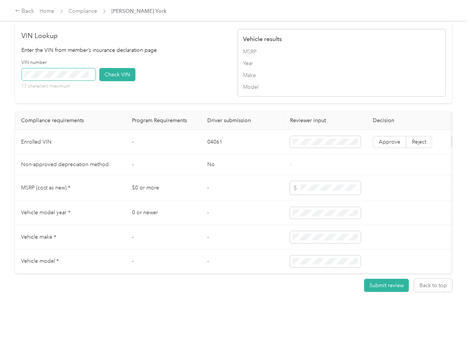
click at [67, 68] on span at bounding box center [59, 74] width 74 height 12
click at [118, 68] on button "Check VIN" at bounding box center [117, 74] width 36 height 13
click at [374, 136] on label "Approve" at bounding box center [389, 142] width 33 height 12
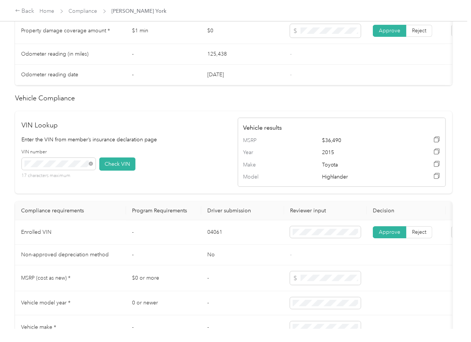
scroll to position [283, 0]
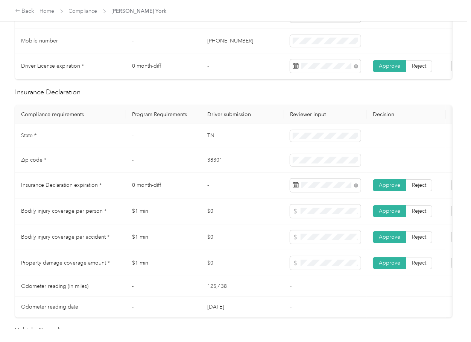
click at [192, 164] on td "-" at bounding box center [163, 160] width 75 height 24
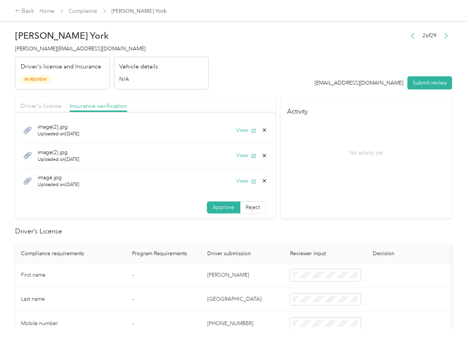
scroll to position [0, 0]
click at [262, 155] on icon at bounding box center [265, 157] width 6 height 6
click at [240, 164] on button "Yes" at bounding box center [235, 163] width 15 height 12
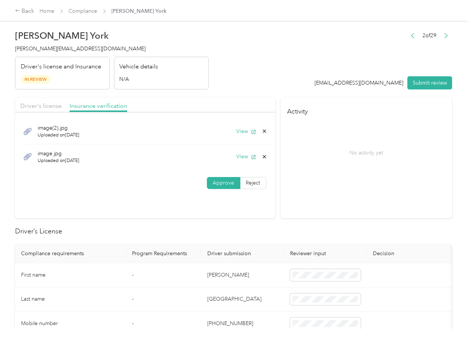
click at [50, 110] on div "Driver's license" at bounding box center [40, 106] width 41 height 9
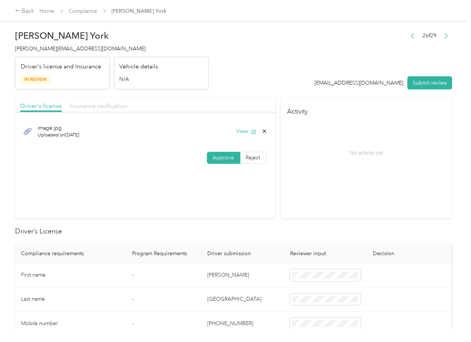
click at [93, 106] on span "Insurance verification" at bounding box center [99, 105] width 58 height 7
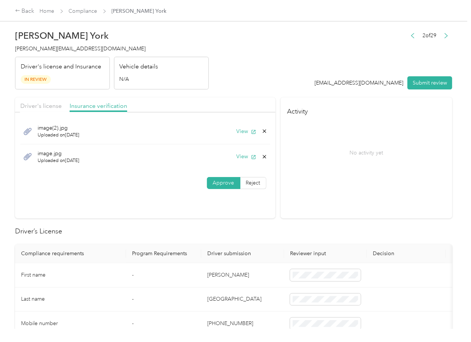
click at [233, 131] on div "image(2).jpg Uploaded on 9/29/2025 View" at bounding box center [145, 132] width 250 height 26
click at [237, 131] on button "View" at bounding box center [247, 132] width 20 height 8
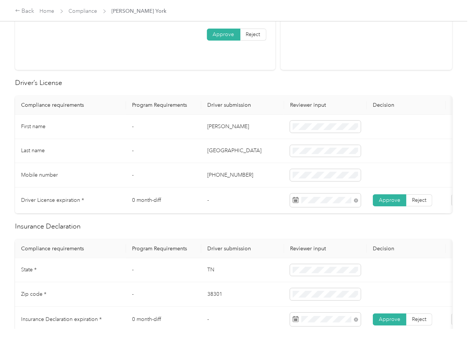
scroll to position [301, 0]
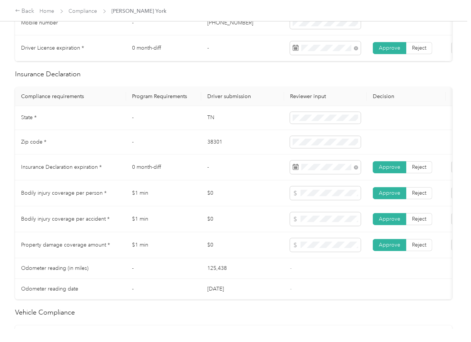
click at [196, 167] on td "0 month-diff" at bounding box center [163, 168] width 75 height 26
click at [212, 167] on td "-" at bounding box center [242, 168] width 83 height 26
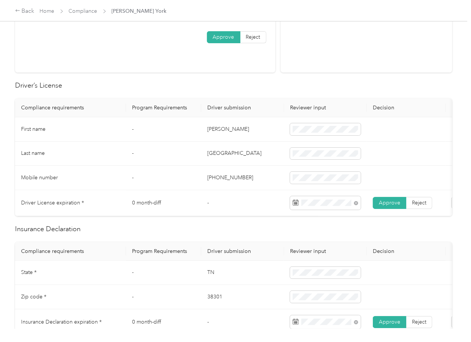
scroll to position [0, 0]
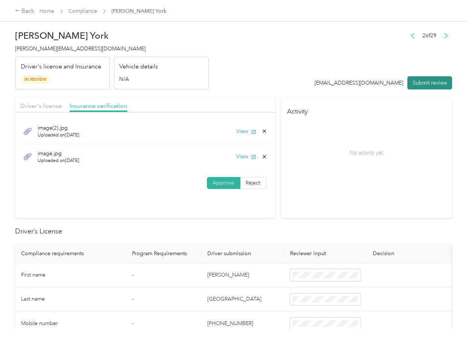
click at [432, 81] on button "Submit review" at bounding box center [430, 82] width 45 height 13
click at [68, 49] on span "rebecca.york@navenhealth.com" at bounding box center [80, 49] width 131 height 6
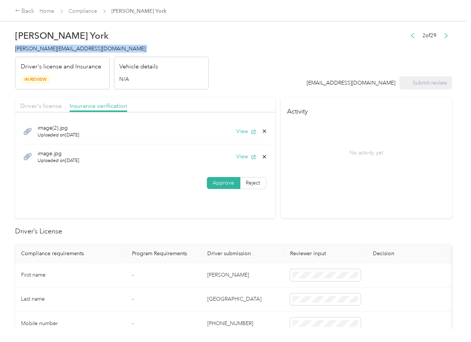
click at [68, 49] on span "rebecca.york@navenhealth.com" at bounding box center [80, 49] width 131 height 6
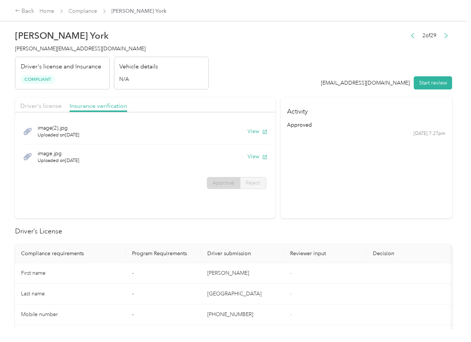
click at [371, 207] on section "Activity approved 9/29 at 7:27pm" at bounding box center [367, 157] width 172 height 121
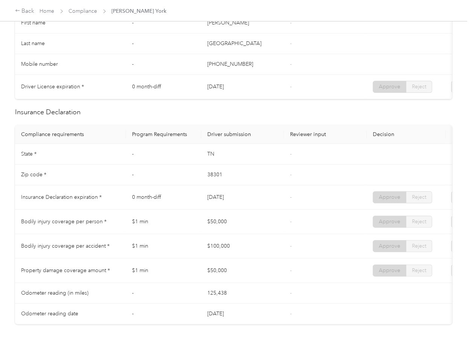
scroll to position [401, 0]
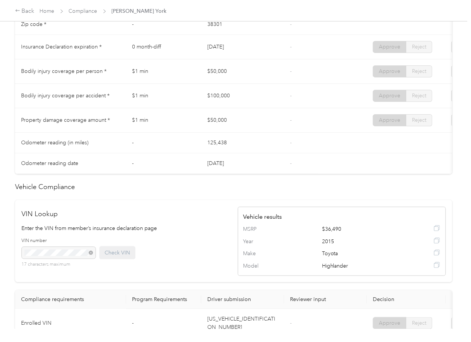
click at [276, 119] on td "$50,000" at bounding box center [242, 120] width 83 height 24
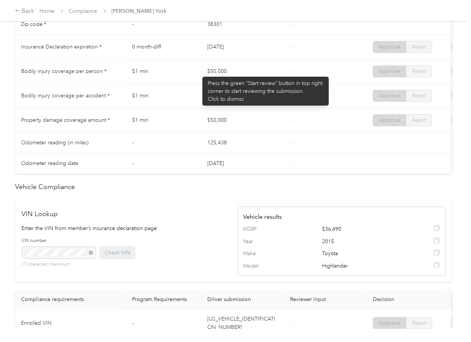
drag, startPoint x: 199, startPoint y: 73, endPoint x: 221, endPoint y: 85, distance: 25.1
click at [231, 73] on tr "Bodily injury coverage per person * $1 min $50,000 - Approve Reject" at bounding box center [280, 71] width 531 height 24
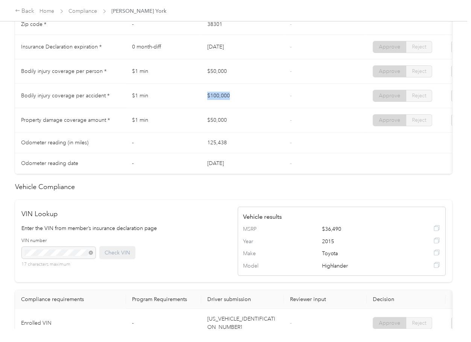
drag, startPoint x: 199, startPoint y: 99, endPoint x: 205, endPoint y: 125, distance: 25.9
click at [240, 105] on tr "Bodily injury coverage per accident * $1 min $100,000 - Approve Reject" at bounding box center [280, 96] width 531 height 24
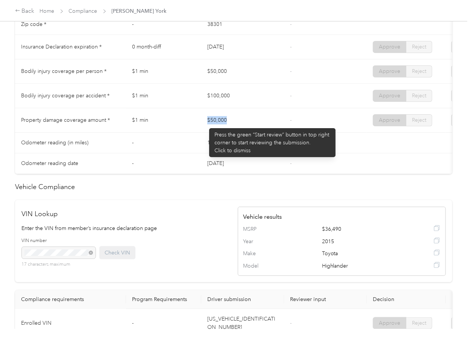
click at [249, 127] on tr "Property damage coverage amount * $1 min $50,000 - Approve Reject" at bounding box center [280, 120] width 531 height 24
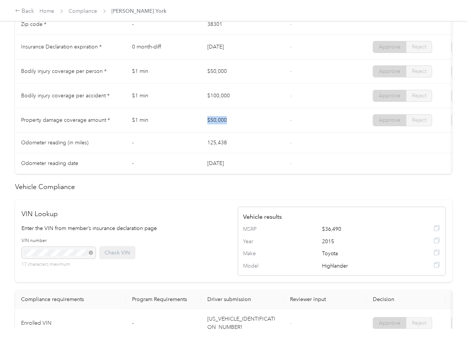
click at [260, 127] on td "$50,000" at bounding box center [242, 120] width 83 height 24
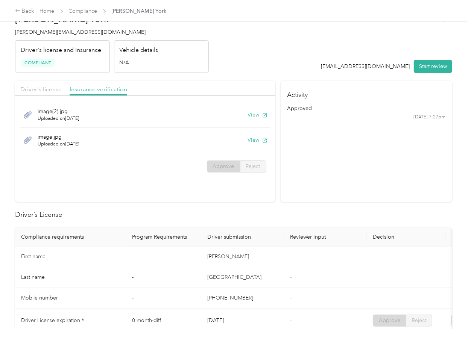
scroll to position [0, 0]
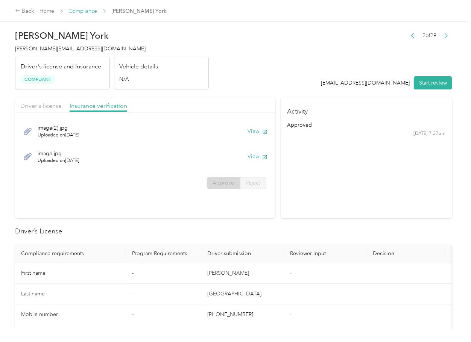
click at [81, 11] on link "Compliance" at bounding box center [83, 11] width 29 height 6
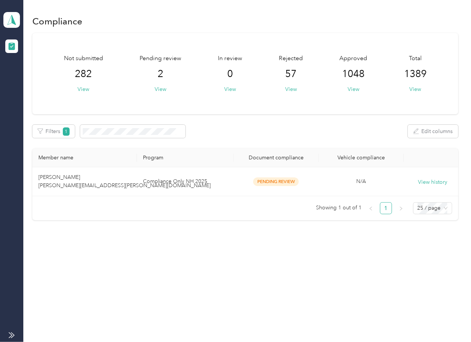
drag, startPoint x: 247, startPoint y: 137, endPoint x: 247, endPoint y: 143, distance: 6.0
click at [247, 137] on div "Filters 1 Edit columns" at bounding box center [245, 131] width 426 height 13
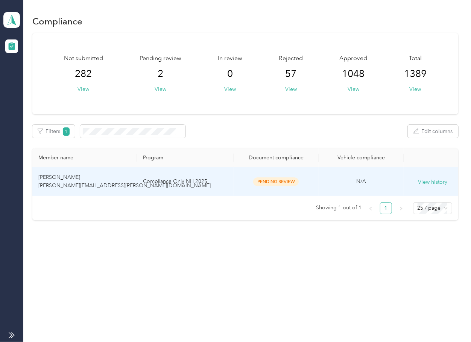
click at [125, 182] on td "Mary Barger mary.barger@navenhealth.com" at bounding box center [84, 181] width 105 height 29
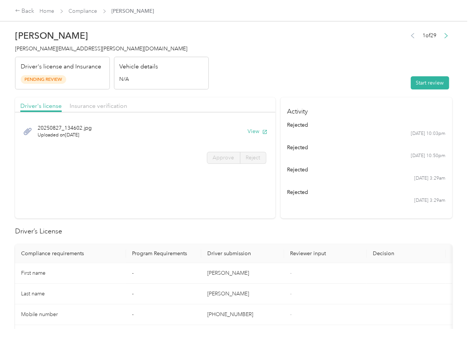
click at [195, 180] on section "Driver's license Insurance verification 20250827_134602.jpg Uploaded on 9/22/20…" at bounding box center [145, 157] width 260 height 121
click at [259, 132] on button "View" at bounding box center [258, 132] width 20 height 8
click at [101, 99] on div "Driver's license Insurance verification" at bounding box center [145, 104] width 260 height 15
click at [100, 105] on span "Insurance verification" at bounding box center [99, 105] width 58 height 7
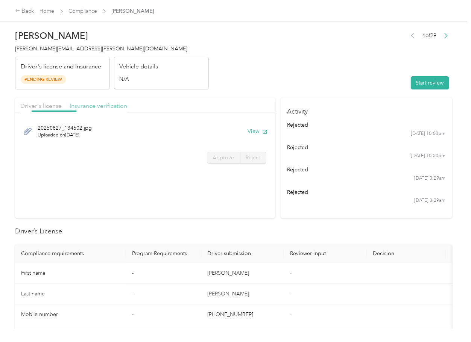
click at [113, 105] on span "Insurance verification" at bounding box center [99, 105] width 58 height 7
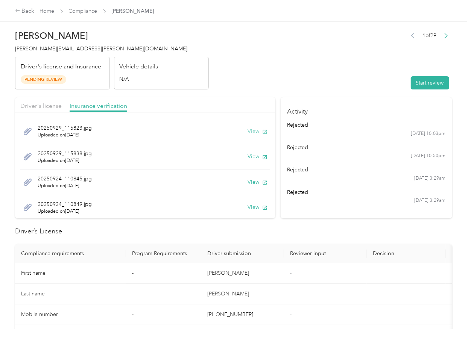
click at [248, 129] on button "View" at bounding box center [258, 132] width 20 height 8
click at [248, 154] on button "View" at bounding box center [258, 157] width 20 height 8
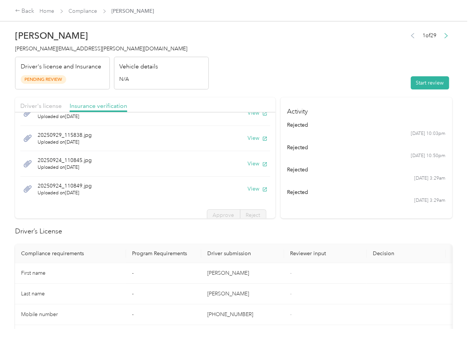
scroll to position [20, 0]
click at [237, 160] on div "20250924_110845.jpg Uploaded on 9/24/2025 View" at bounding box center [145, 163] width 250 height 26
click at [248, 164] on button "View" at bounding box center [258, 162] width 20 height 8
click at [248, 186] on button "View" at bounding box center [258, 188] width 20 height 8
click at [358, 70] on header "Mary Barger mary.barger@navenhealth.com Driver's license and Insurance Pending …" at bounding box center [233, 57] width 437 height 63
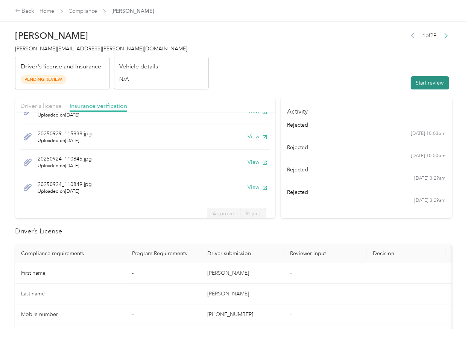
click at [418, 81] on button "Start review" at bounding box center [430, 82] width 38 height 13
click at [43, 102] on div "Driver's license" at bounding box center [40, 106] width 41 height 9
click at [44, 104] on span "Driver's license" at bounding box center [40, 105] width 41 height 7
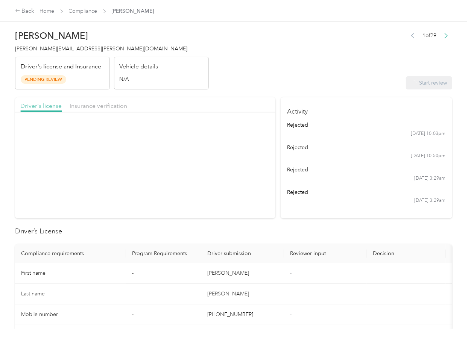
scroll to position [0, 0]
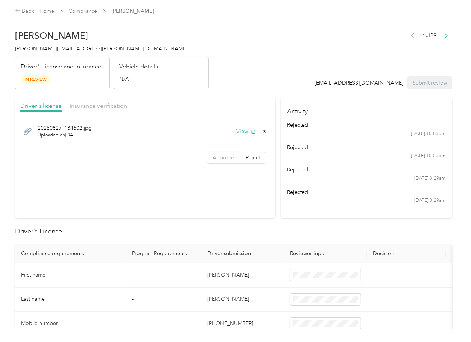
click at [232, 160] on label "Approve" at bounding box center [223, 158] width 33 height 12
click at [221, 158] on span "Approve" at bounding box center [223, 158] width 21 height 6
click at [91, 105] on span "Insurance verification" at bounding box center [99, 105] width 58 height 7
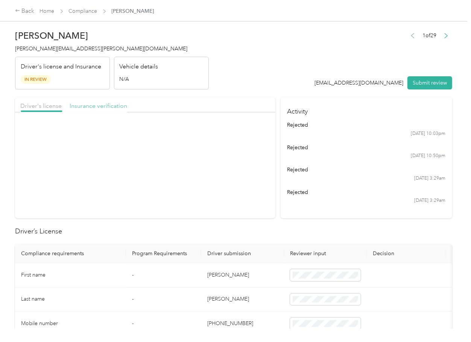
click at [91, 105] on span "Insurance verification" at bounding box center [99, 105] width 58 height 7
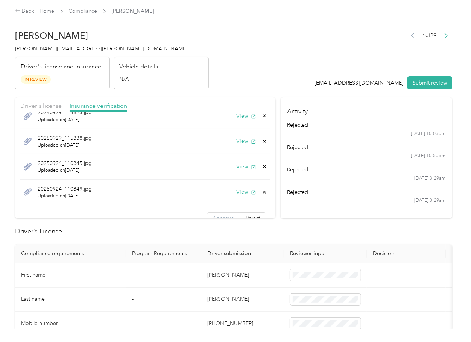
scroll to position [27, 0]
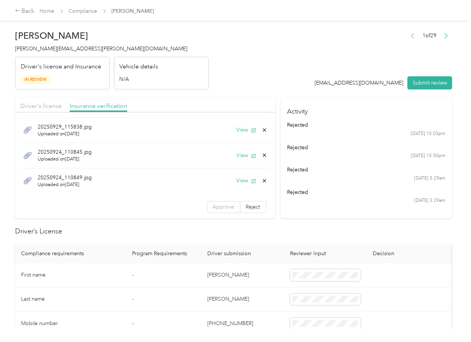
click at [213, 207] on span "Approve" at bounding box center [223, 207] width 21 height 6
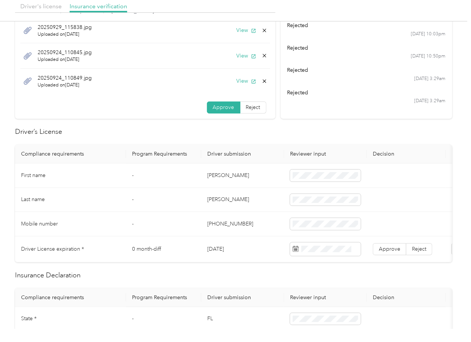
scroll to position [100, 0]
click at [218, 175] on td "Mary" at bounding box center [242, 175] width 83 height 24
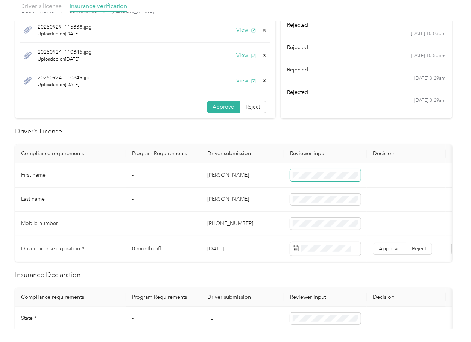
click at [324, 171] on span at bounding box center [325, 175] width 71 height 12
click at [215, 248] on td "03/18/2034" at bounding box center [242, 249] width 83 height 26
click at [251, 126] on h2 "Driver’s License" at bounding box center [233, 131] width 437 height 10
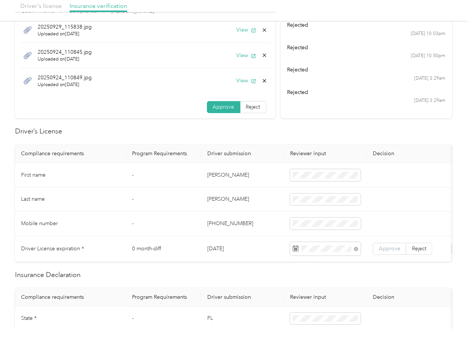
drag, startPoint x: 388, startPoint y: 249, endPoint x: 205, endPoint y: 335, distance: 201.9
click at [388, 250] on span "Approve" at bounding box center [389, 249] width 21 height 6
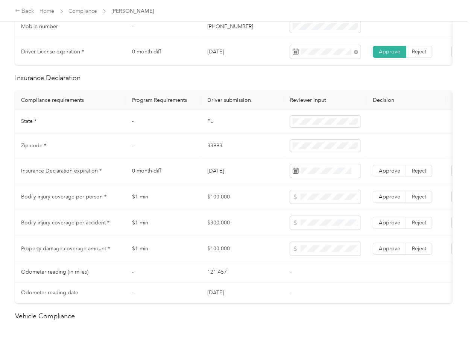
scroll to position [301, 0]
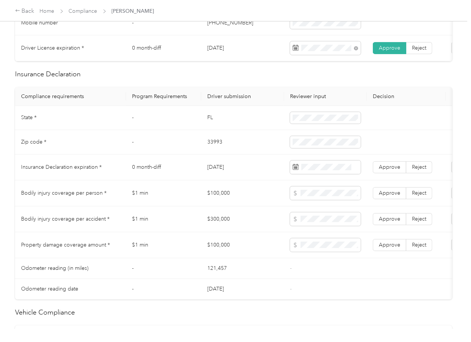
click at [207, 125] on td "FL" at bounding box center [242, 118] width 83 height 24
click at [217, 149] on td "33993" at bounding box center [242, 142] width 83 height 24
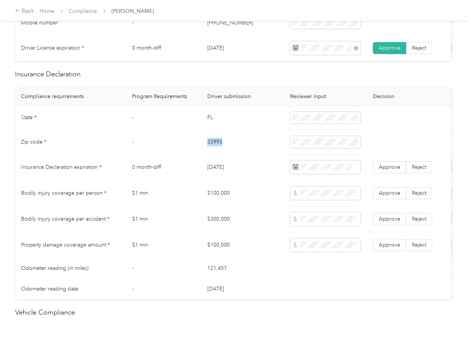
click at [217, 149] on td "33993" at bounding box center [242, 142] width 83 height 24
drag, startPoint x: 275, startPoint y: 195, endPoint x: 284, endPoint y: 170, distance: 26.1
click at [286, 176] on tbody "State * - FL Zip code * - 33993 Insurance Declaration expiration * 0 month-diff…" at bounding box center [280, 203] width 531 height 194
click at [365, 215] on icon at bounding box center [364, 218] width 8 height 8
click at [365, 216] on icon at bounding box center [364, 218] width 8 height 8
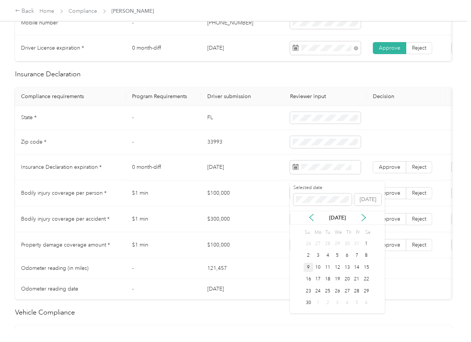
click at [309, 267] on div "9" at bounding box center [309, 267] width 10 height 9
click at [385, 167] on td "Approve Reject" at bounding box center [406, 168] width 79 height 26
click at [387, 170] on span "Approve" at bounding box center [389, 167] width 21 height 6
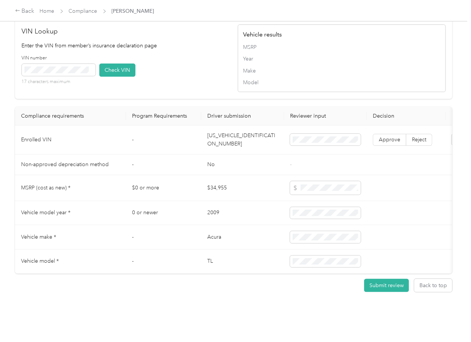
scroll to position [634, 0]
click at [220, 126] on td "19UUA86289A013786" at bounding box center [242, 140] width 83 height 29
drag, startPoint x: -140, startPoint y: 177, endPoint x: -117, endPoint y: 147, distance: 38.0
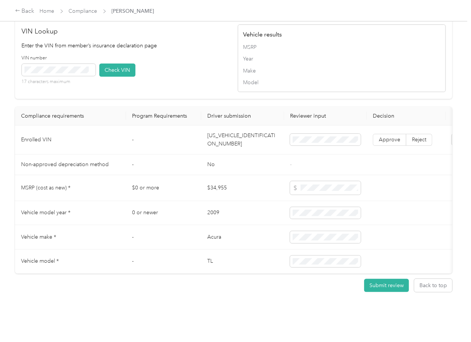
click at [0, 147] on html "Back Home Compliance Mary Barger Mary Barger mary.barger@navenhealth.com Driver…" at bounding box center [233, 171] width 467 height 342
click at [233, 132] on td "19UUA86289A013786" at bounding box center [242, 140] width 83 height 29
drag, startPoint x: 224, startPoint y: 57, endPoint x: 123, endPoint y: 68, distance: 101.1
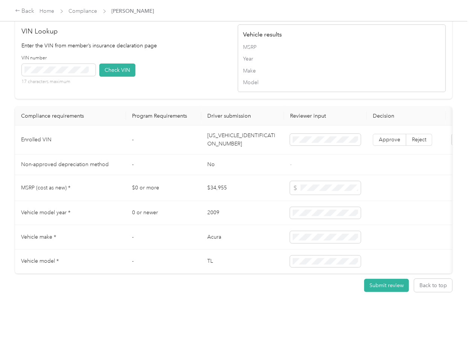
click at [222, 58] on div "VIN number 17 characters maximum Check VIN" at bounding box center [126, 73] width 208 height 36
drag, startPoint x: 116, startPoint y: 59, endPoint x: 191, endPoint y: 120, distance: 97.2
click at [116, 64] on button "Check VIN" at bounding box center [117, 70] width 36 height 13
click at [401, 126] on td "Approve Reject" at bounding box center [406, 140] width 79 height 29
click at [393, 137] on span "Approve" at bounding box center [389, 140] width 21 height 6
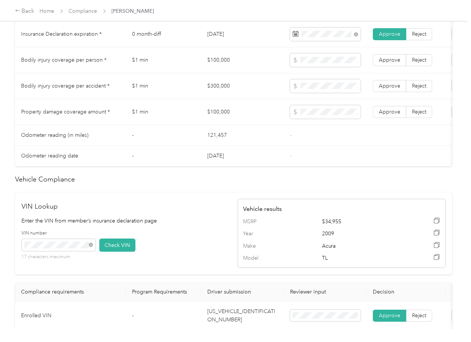
scroll to position [434, 0]
click at [394, 116] on span "Approve" at bounding box center [389, 113] width 21 height 6
click at [395, 90] on span "Approve" at bounding box center [389, 87] width 21 height 6
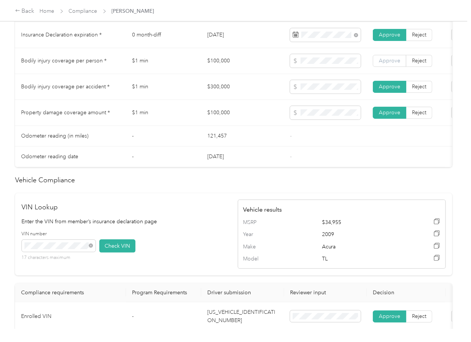
click at [386, 64] on label "Approve" at bounding box center [389, 61] width 33 height 12
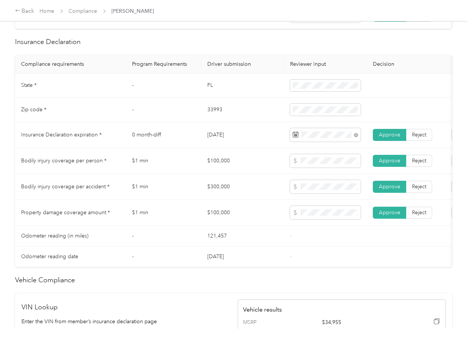
scroll to position [333, 0]
click at [188, 184] on td "$1 min" at bounding box center [163, 188] width 75 height 26
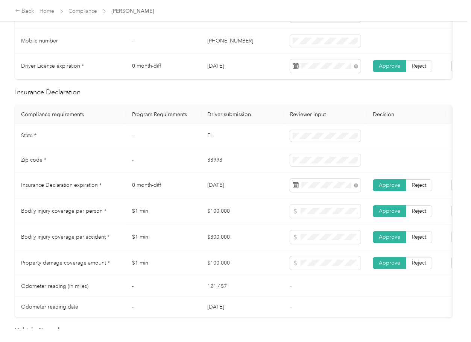
click at [245, 194] on td "07/09/2025" at bounding box center [242, 186] width 83 height 26
click at [183, 171] on td "-" at bounding box center [163, 160] width 75 height 24
click at [201, 193] on td "07/09/2025" at bounding box center [242, 186] width 83 height 26
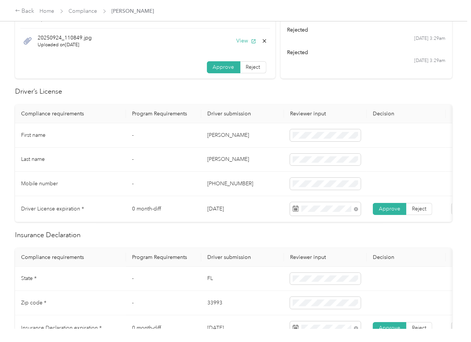
scroll to position [0, 0]
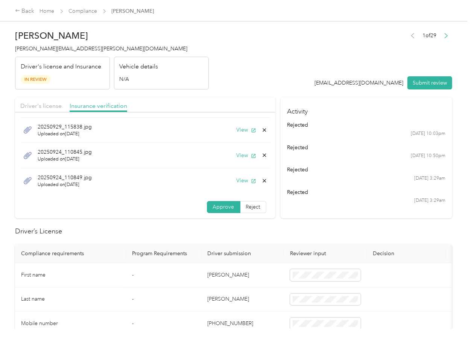
click at [261, 183] on div "20250929_115823.jpg Uploaded on 9/29/2025 View 20250929_115838.jpg Uploaded on …" at bounding box center [145, 143] width 260 height 107
click at [53, 44] on div "Mary Barger mary.barger@navenhealth.com Driver's license and Insurance In Revie…" at bounding box center [112, 57] width 194 height 63
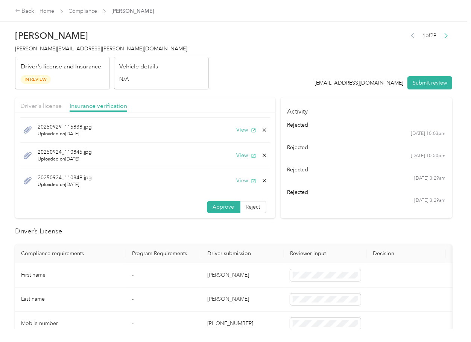
click at [254, 175] on div "20250924_110849.jpg Uploaded on 9/24/2025 View" at bounding box center [145, 181] width 250 height 25
click at [262, 179] on icon at bounding box center [265, 181] width 6 height 6
click at [239, 184] on button "Yes" at bounding box center [235, 187] width 15 height 12
click at [259, 180] on div "20250924_110845.jpg Uploaded on 9/24/2025 View" at bounding box center [145, 181] width 250 height 25
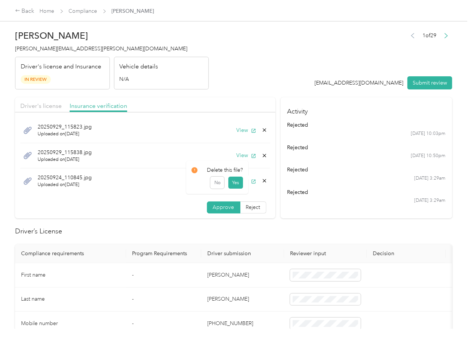
click at [262, 181] on icon at bounding box center [265, 181] width 6 height 6
click at [244, 187] on div "Delete this file? No Yes" at bounding box center [217, 181] width 62 height 33
click at [262, 181] on icon at bounding box center [265, 181] width 6 height 6
click at [243, 184] on div "Delete this file? No Yes" at bounding box center [217, 181] width 62 height 33
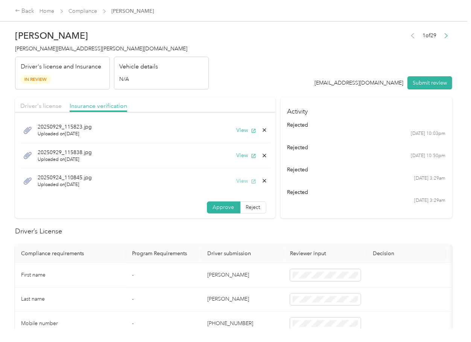
click at [237, 181] on button "View" at bounding box center [247, 181] width 20 height 8
click at [262, 180] on icon at bounding box center [265, 181] width 6 height 6
click at [234, 185] on button "Yes" at bounding box center [235, 187] width 15 height 12
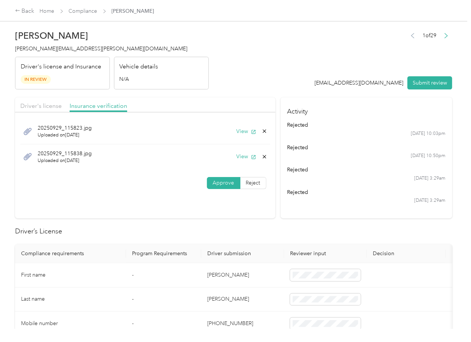
scroll to position [0, 0]
drag, startPoint x: 196, startPoint y: 241, endPoint x: 227, endPoint y: 134, distance: 111.4
click at [246, 157] on button "View" at bounding box center [247, 157] width 20 height 8
click at [262, 159] on icon at bounding box center [265, 157] width 6 height 6
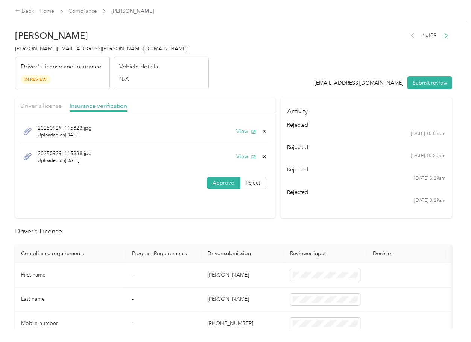
click at [242, 169] on div "Delete this file? No Yes" at bounding box center [225, 157] width 62 height 33
click at [262, 155] on icon at bounding box center [265, 157] width 6 height 6
click at [243, 164] on button "Yes" at bounding box center [243, 162] width 15 height 12
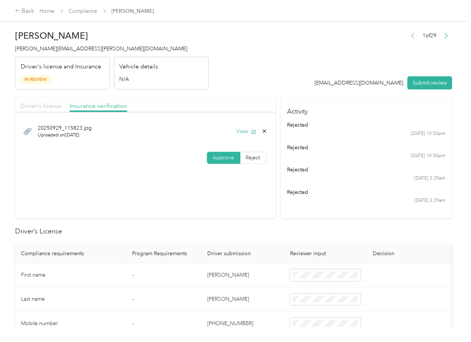
drag, startPoint x: 15, startPoint y: 96, endPoint x: 37, endPoint y: 108, distance: 24.9
click at [37, 108] on span "Driver's license" at bounding box center [40, 105] width 41 height 7
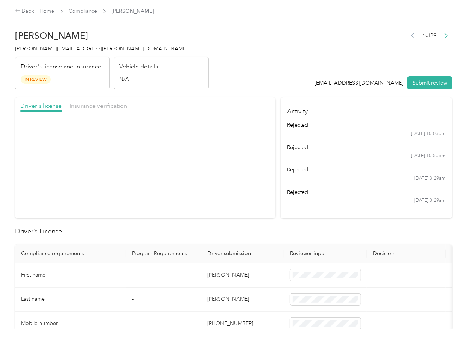
drag, startPoint x: 112, startPoint y: 108, endPoint x: 151, endPoint y: 150, distance: 57.2
click at [112, 109] on span "Insurance verification" at bounding box center [99, 105] width 58 height 7
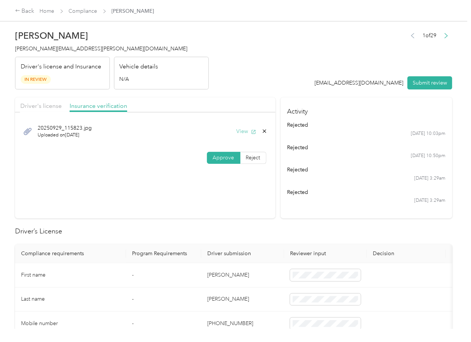
click at [243, 130] on button "View" at bounding box center [247, 132] width 20 height 8
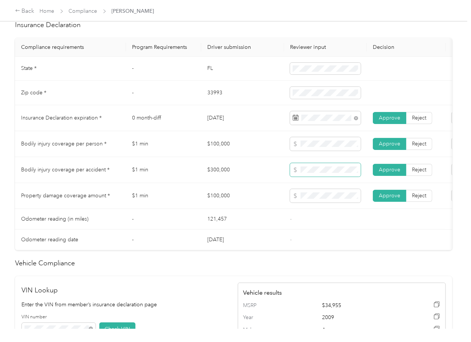
scroll to position [351, 0]
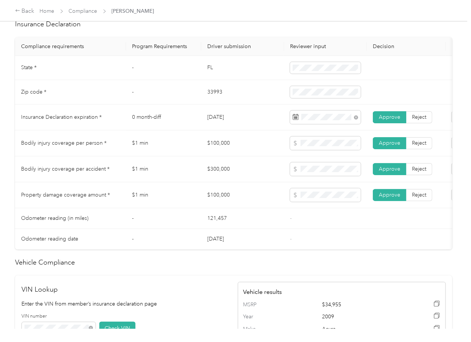
drag, startPoint x: 322, startPoint y: 158, endPoint x: 325, endPoint y: 168, distance: 10.0
click at [322, 157] on td at bounding box center [325, 144] width 83 height 26
drag, startPoint x: 316, startPoint y: 206, endPoint x: 257, endPoint y: 214, distance: 59.2
click at [315, 202] on span at bounding box center [325, 196] width 71 height 14
click at [251, 208] on td "$100,000" at bounding box center [242, 196] width 83 height 26
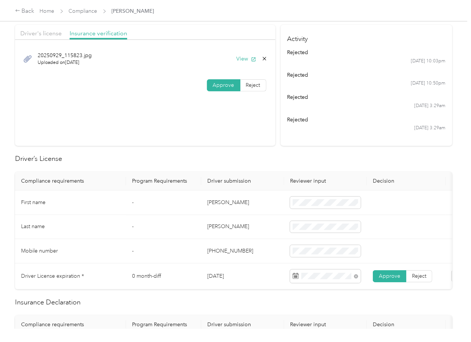
scroll to position [0, 0]
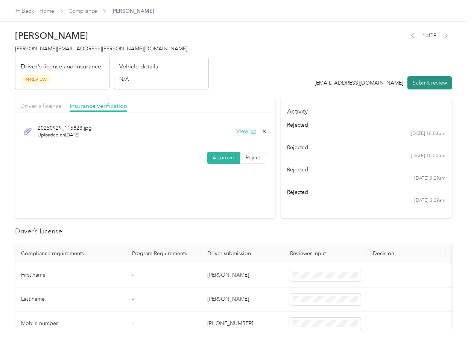
click at [408, 87] on button "Submit review" at bounding box center [430, 82] width 45 height 13
click at [46, 49] on span "mary.barger@navenhealth.com" at bounding box center [101, 49] width 172 height 6
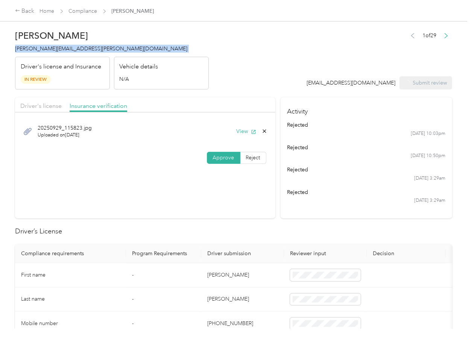
click at [46, 49] on span "mary.barger@navenhealth.com" at bounding box center [101, 49] width 172 height 6
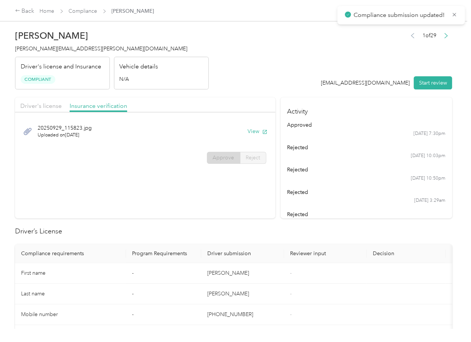
click at [263, 256] on th "Driver submission" at bounding box center [242, 254] width 83 height 19
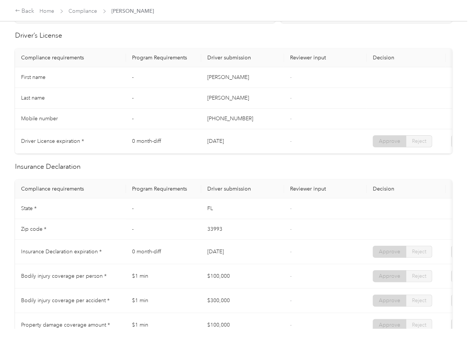
scroll to position [201, 0]
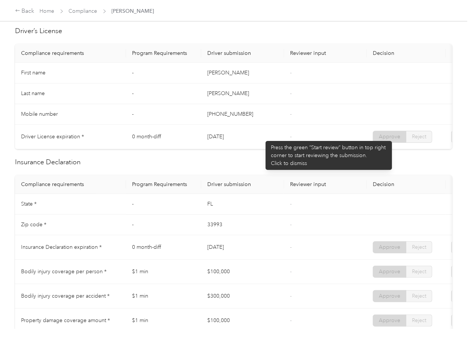
click at [262, 137] on td "03/18/2034" at bounding box center [242, 137] width 83 height 24
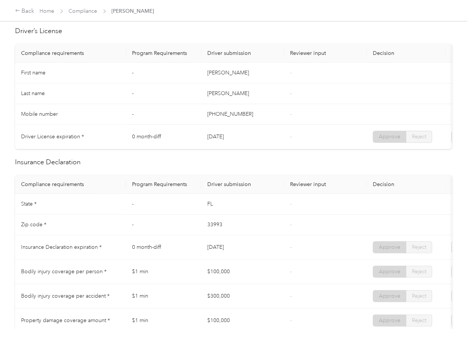
click at [285, 92] on td "-" at bounding box center [325, 94] width 83 height 21
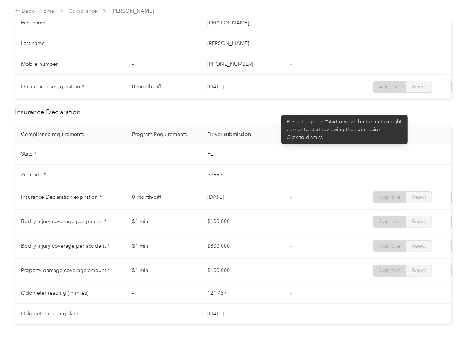
drag, startPoint x: 278, startPoint y: 111, endPoint x: 272, endPoint y: 137, distance: 26.6
click at [278, 112] on div "Driver’s License Compliance requirements Program Requirements Driver submission…" at bounding box center [233, 284] width 437 height 616
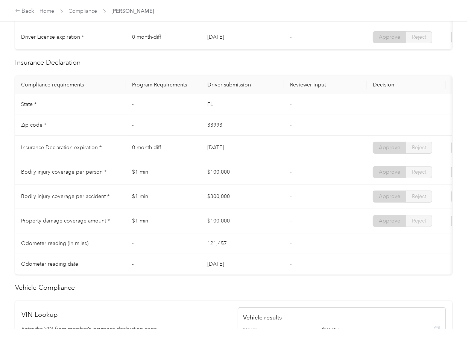
scroll to position [301, 0]
click at [275, 135] on td "33993" at bounding box center [242, 124] width 83 height 21
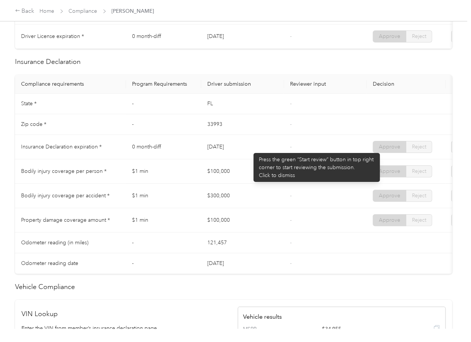
drag, startPoint x: 199, startPoint y: 151, endPoint x: 250, endPoint y: 149, distance: 51.2
click at [250, 149] on tr "Insurance Declaration expiration * 0 month-diff 11/09/2025 - Approve Reject" at bounding box center [280, 147] width 531 height 24
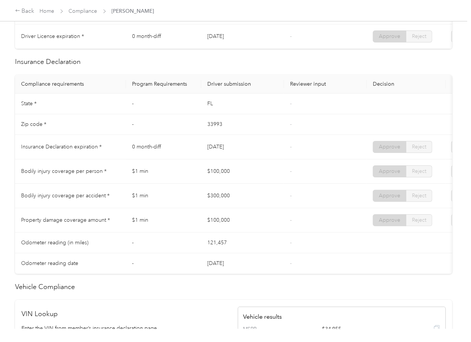
click at [250, 149] on td "11/09/2025" at bounding box center [242, 147] width 83 height 24
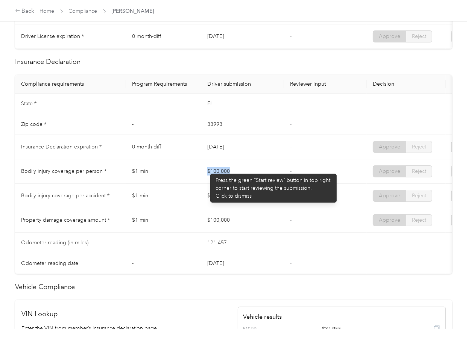
drag, startPoint x: 207, startPoint y: 170, endPoint x: 221, endPoint y: 205, distance: 38.2
click at [253, 172] on td "$100,000" at bounding box center [242, 172] width 83 height 24
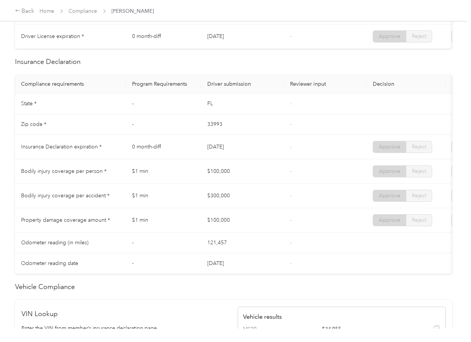
drag, startPoint x: 215, startPoint y: 207, endPoint x: 257, endPoint y: 217, distance: 43.0
click at [269, 207] on td "$300,000" at bounding box center [242, 196] width 83 height 24
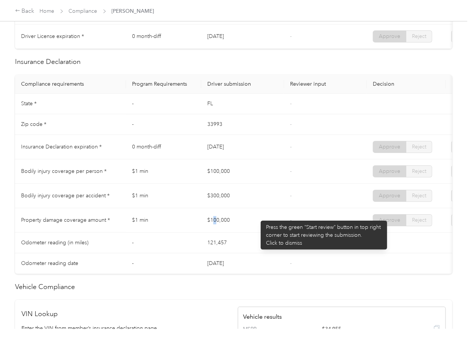
drag, startPoint x: 241, startPoint y: 228, endPoint x: 274, endPoint y: 228, distance: 33.1
click at [269, 228] on td "$100,000" at bounding box center [242, 220] width 83 height 24
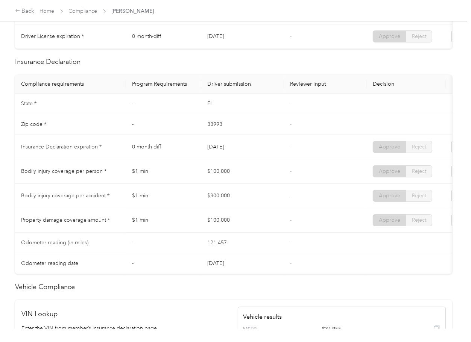
click at [286, 227] on td "-" at bounding box center [325, 220] width 83 height 24
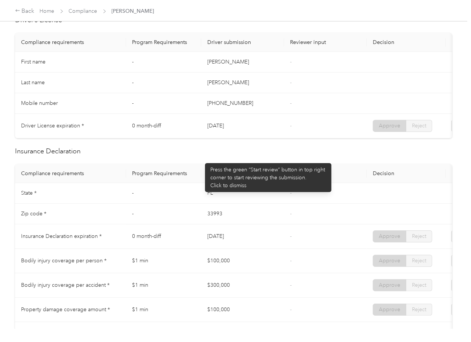
scroll to position [0, 0]
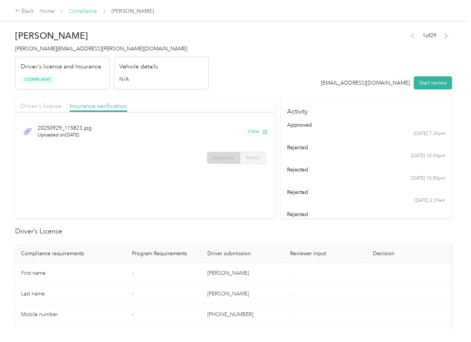
click at [88, 9] on link "Compliance" at bounding box center [83, 11] width 29 height 6
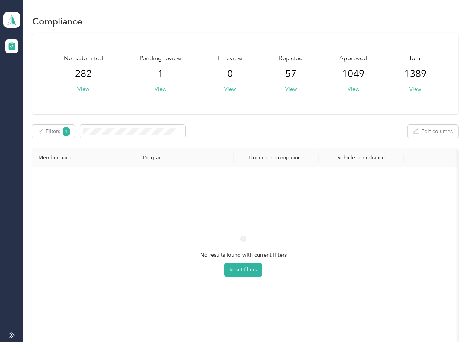
click at [195, 192] on div "No results found with current filters Reset filters" at bounding box center [243, 262] width 410 height 179
click at [254, 108] on div "Not submitted 282 View Pending review 1 View In review 0 View Rejected 57 View …" at bounding box center [245, 73] width 426 height 81
click at [242, 111] on div "Not submitted 282 View Pending review 1 View In review 0 View Rejected 57 View …" at bounding box center [245, 73] width 426 height 81
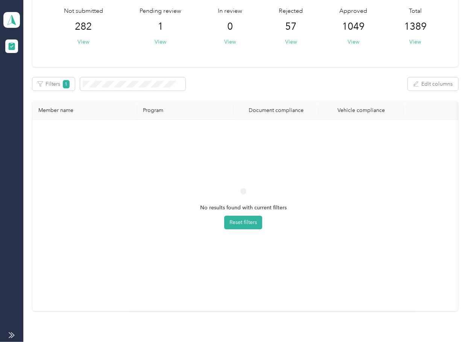
scroll to position [100, 0]
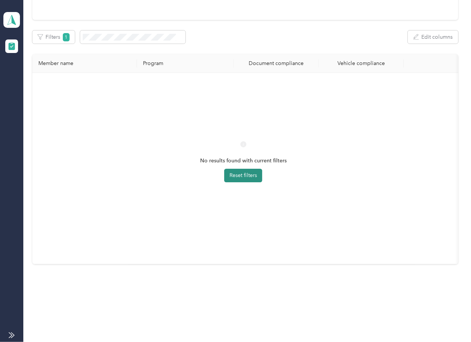
click at [242, 169] on button "Reset filters" at bounding box center [243, 176] width 38 height 14
click at [261, 81] on div at bounding box center [243, 168] width 410 height 179
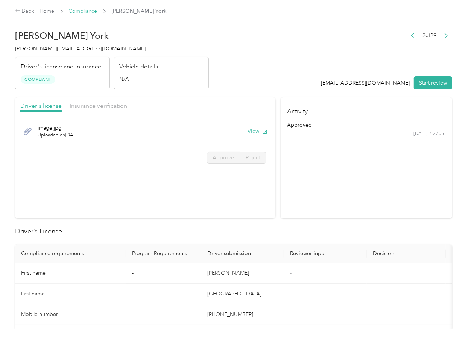
click at [85, 9] on link "Compliance" at bounding box center [83, 11] width 29 height 6
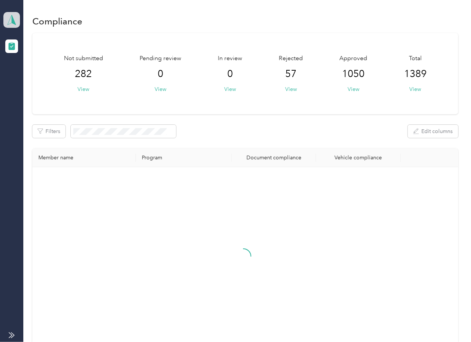
drag, startPoint x: 9, startPoint y: 23, endPoint x: 15, endPoint y: 26, distance: 6.1
click at [9, 23] on icon at bounding box center [11, 20] width 11 height 11
click at [29, 79] on div "Log out" at bounding box center [24, 79] width 29 height 8
